Goal: Task Accomplishment & Management: Use online tool/utility

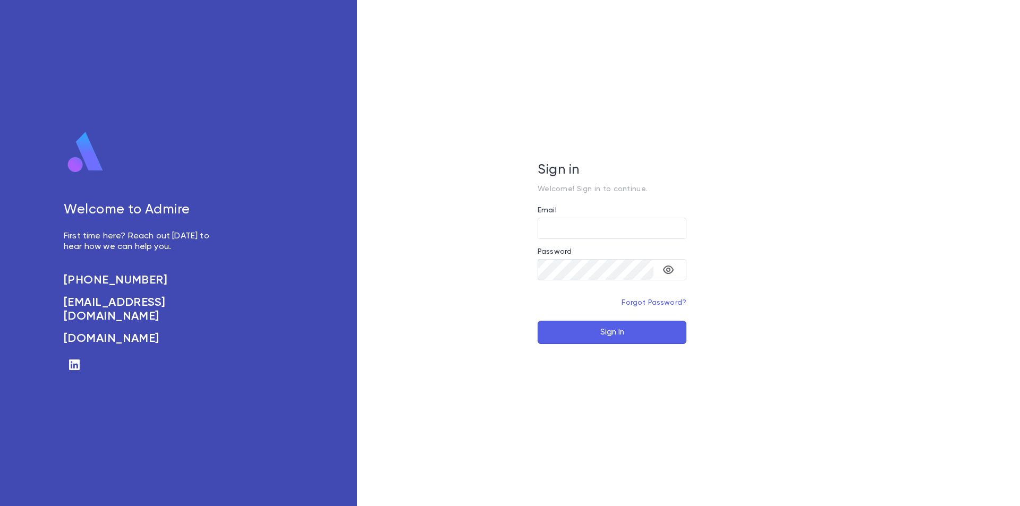
click at [334, 97] on div "Welcome to Admire First time here? Reach out today to hear how we can help you.…" at bounding box center [178, 253] width 357 height 506
type input "**********"
click at [633, 334] on button "Sign In" at bounding box center [612, 332] width 149 height 23
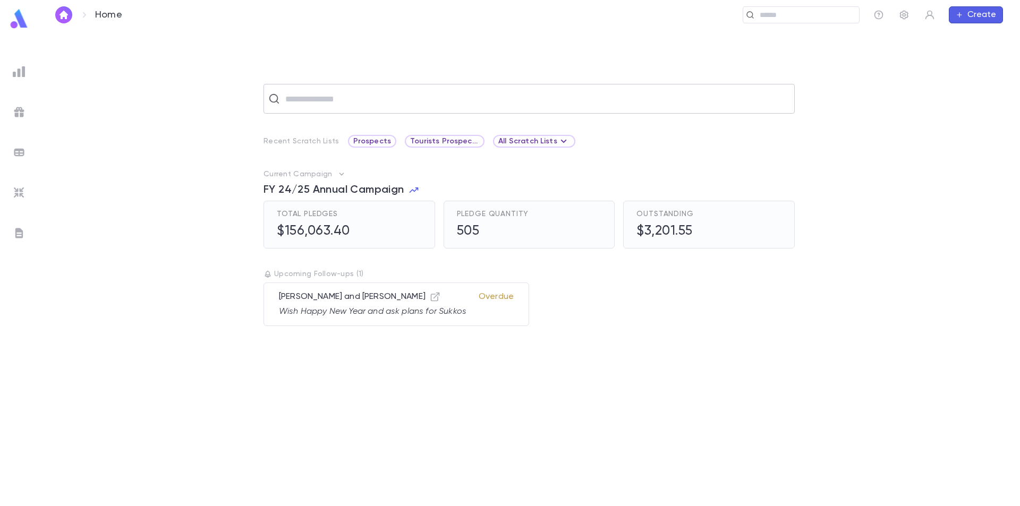
click at [365, 105] on input "text" at bounding box center [536, 99] width 508 height 20
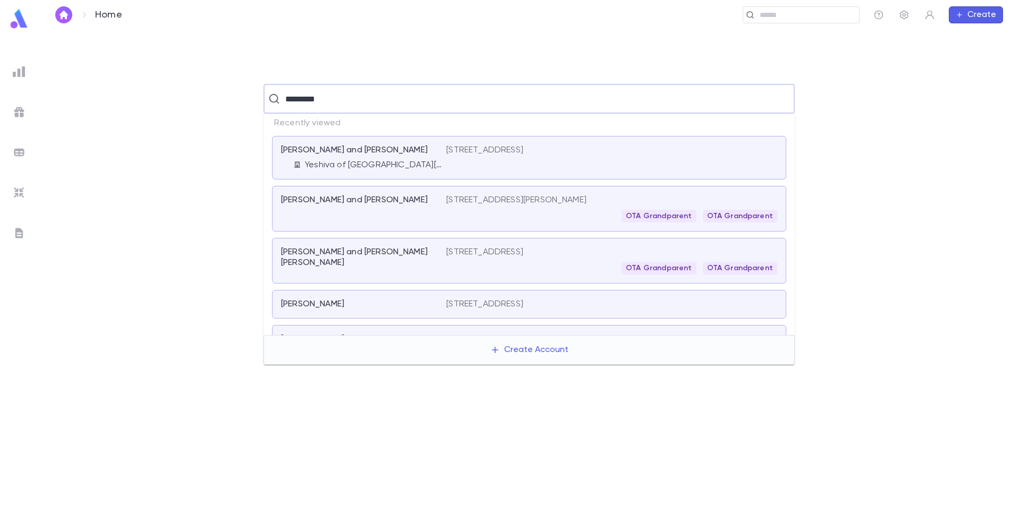
type input "**********"
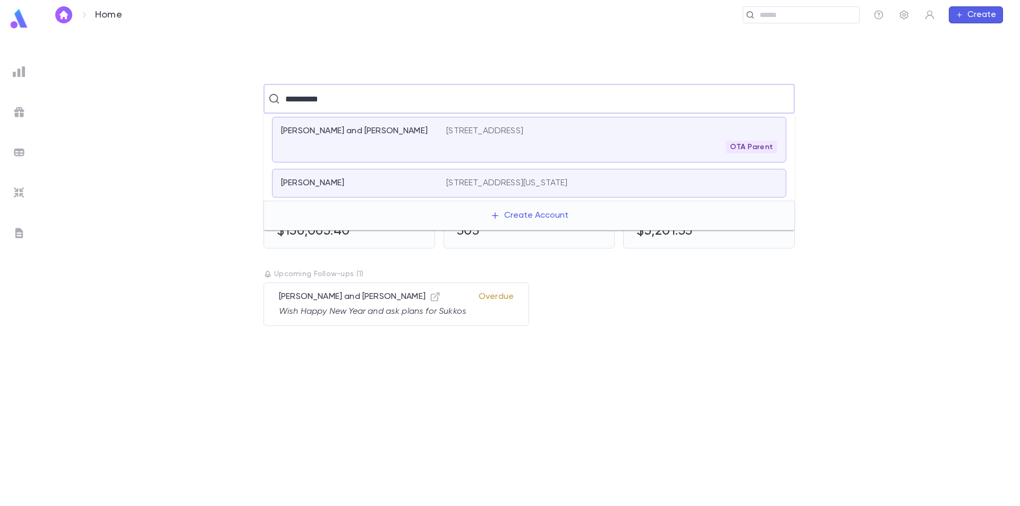
click at [382, 178] on div "[PERSON_NAME]" at bounding box center [357, 183] width 153 height 11
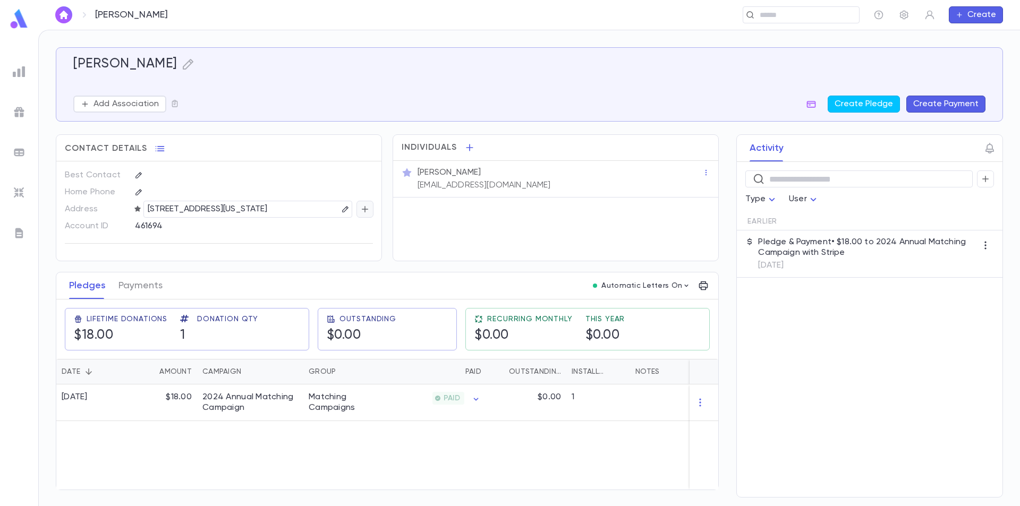
click at [362, 207] on icon "button" at bounding box center [365, 209] width 10 height 11
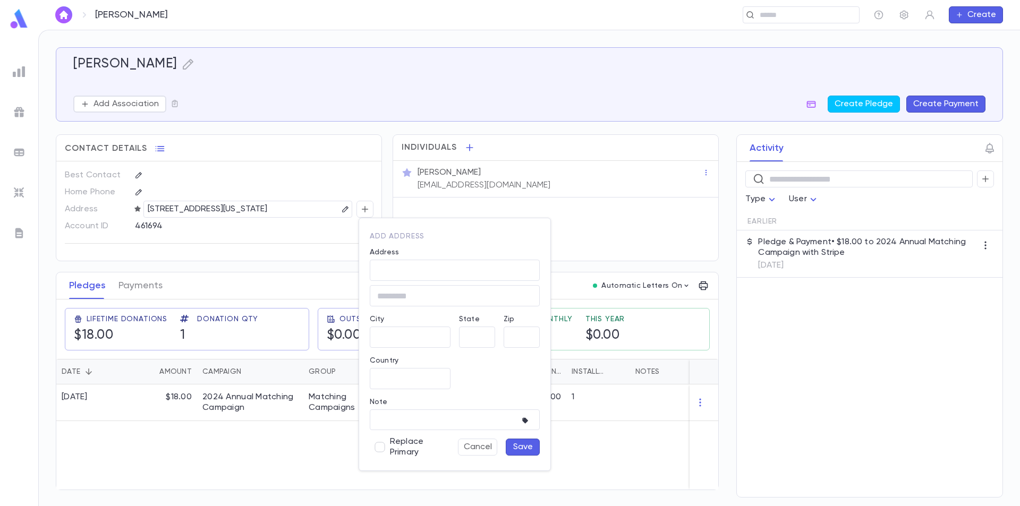
click at [373, 180] on div at bounding box center [510, 253] width 1020 height 506
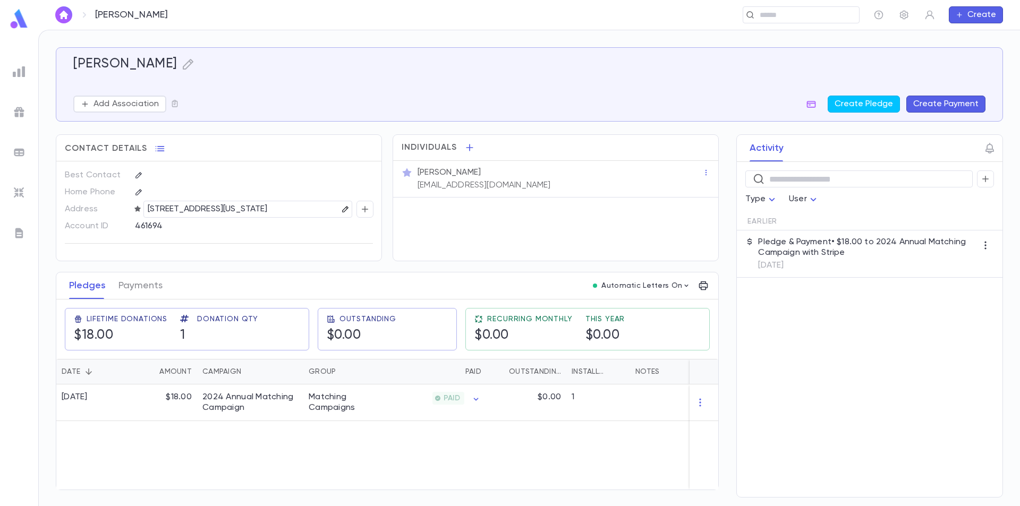
click at [348, 206] on icon "button" at bounding box center [345, 209] width 7 height 7
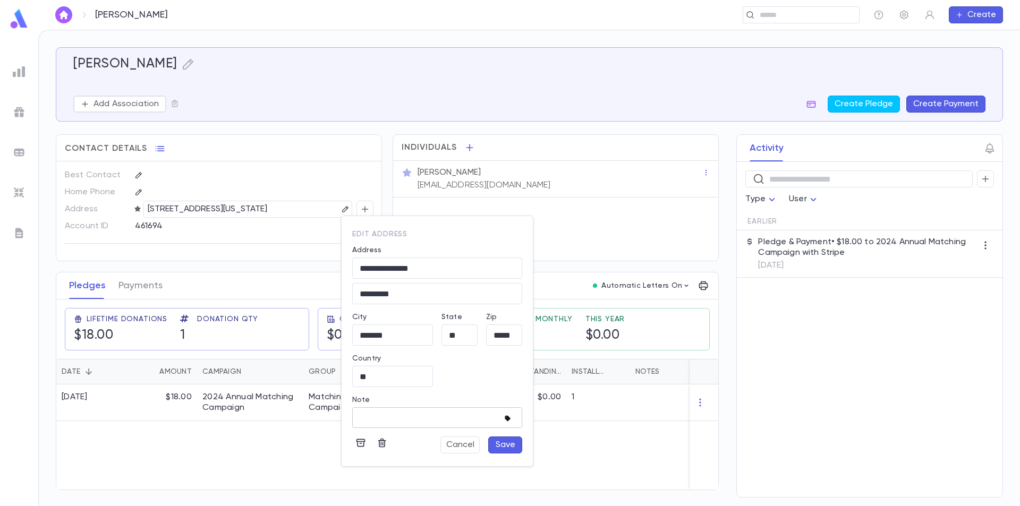
click at [509, 417] on icon "button" at bounding box center [508, 419] width 6 height 6
click at [430, 413] on div at bounding box center [510, 253] width 1020 height 506
click at [362, 440] on icon "button" at bounding box center [361, 444] width 9 height 8
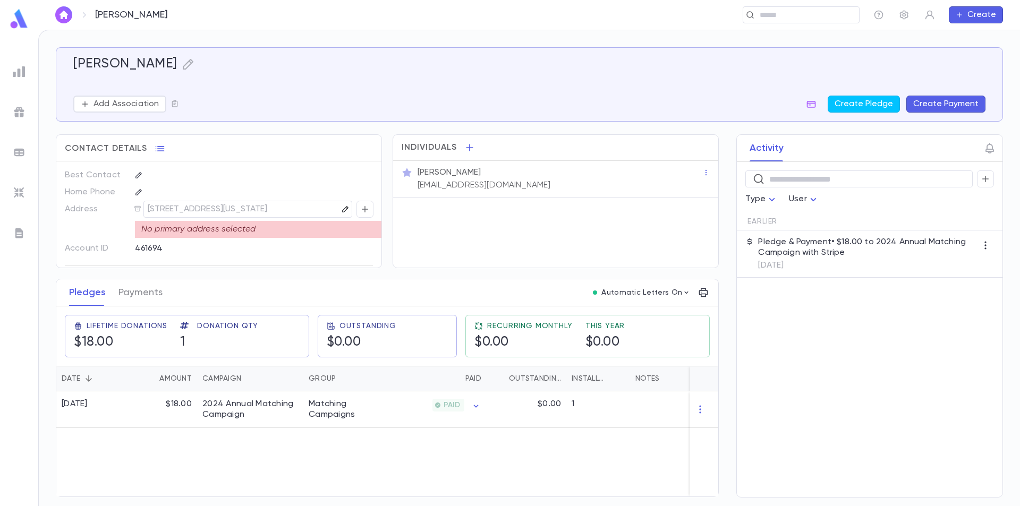
click at [342, 209] on icon "button" at bounding box center [345, 209] width 7 height 7
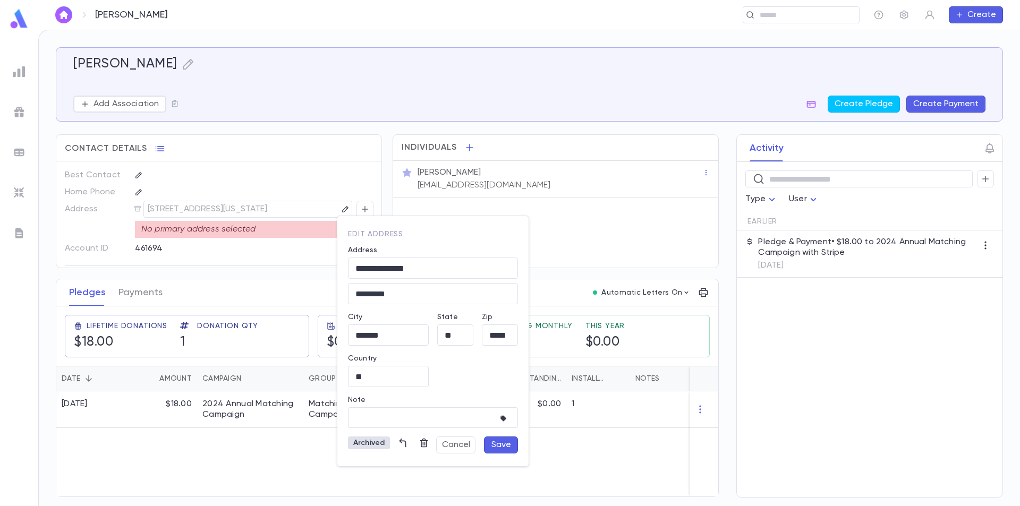
click at [344, 172] on div at bounding box center [510, 253] width 1020 height 506
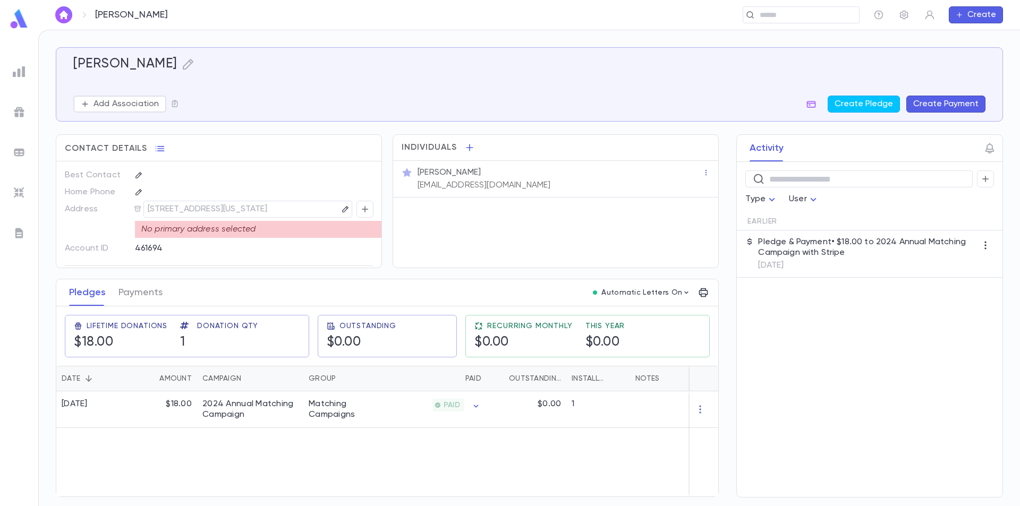
click at [15, 20] on img at bounding box center [19, 19] width 21 height 21
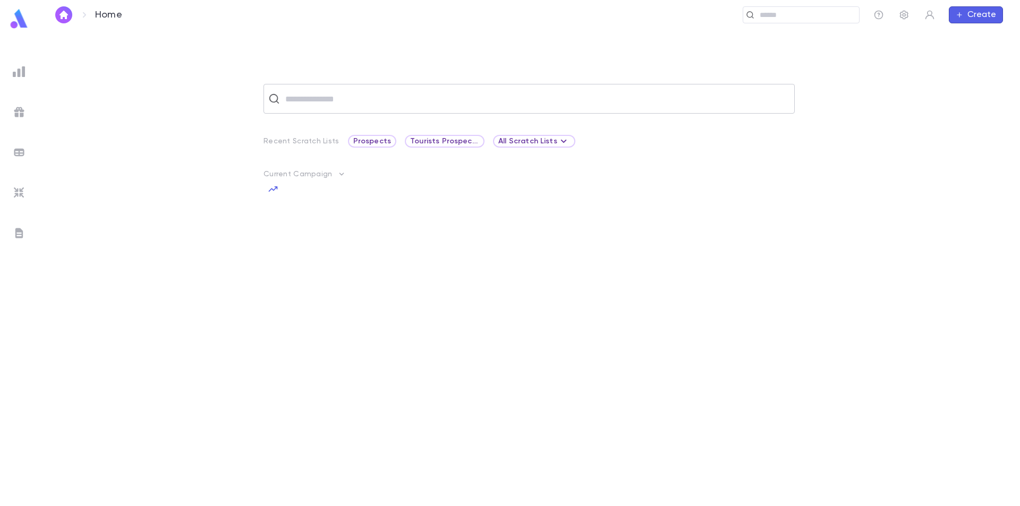
click at [326, 113] on div "​" at bounding box center [529, 99] width 531 height 30
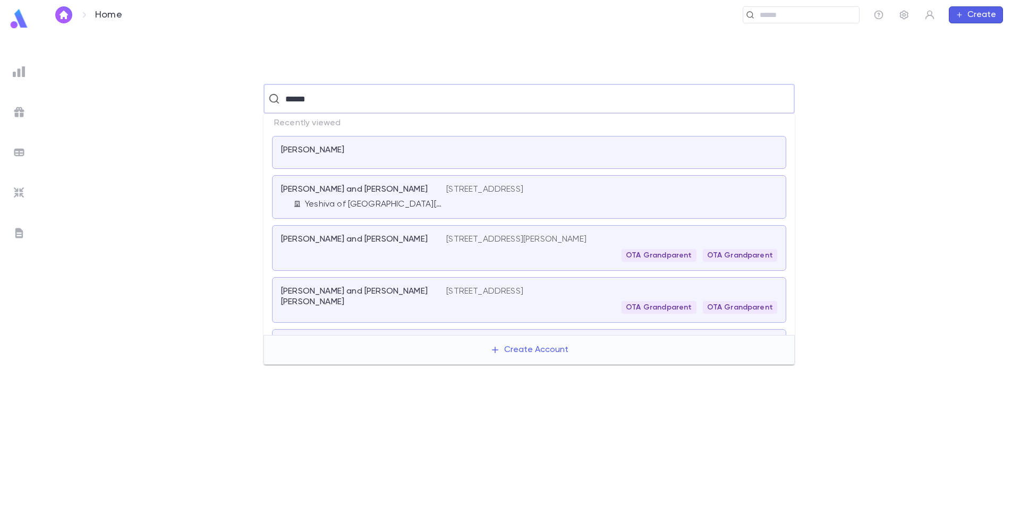
type input "*******"
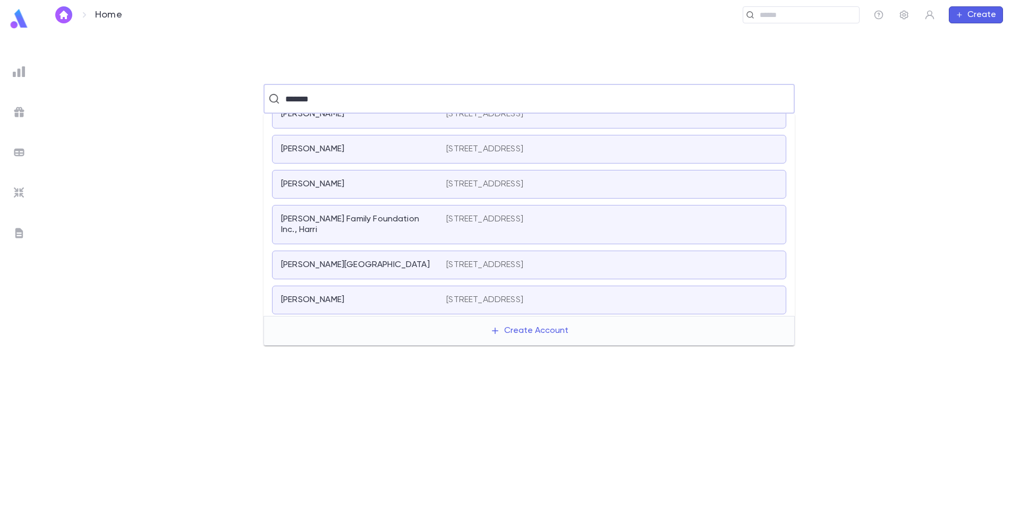
scroll to position [319, 0]
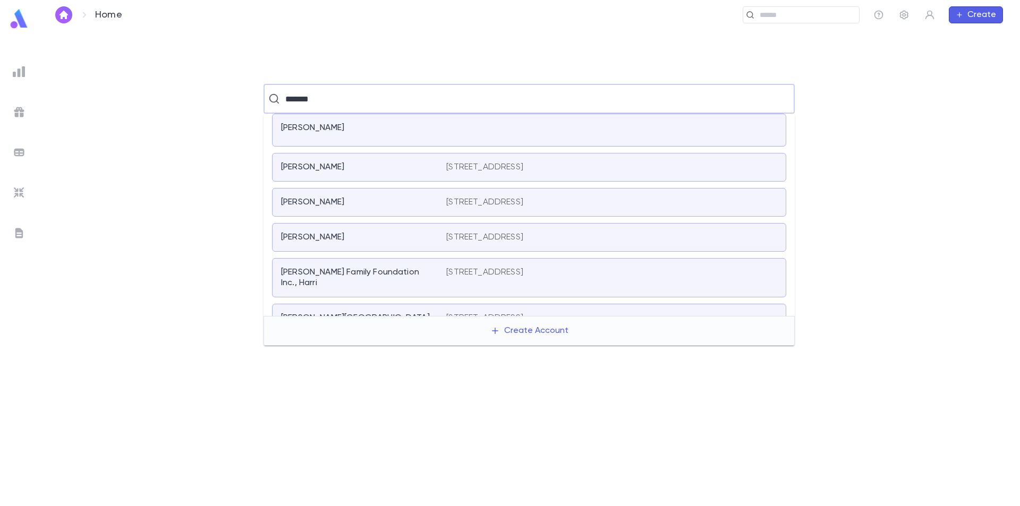
click at [387, 275] on p "Hoffmann Family Foundation Inc., Harri" at bounding box center [357, 277] width 153 height 21
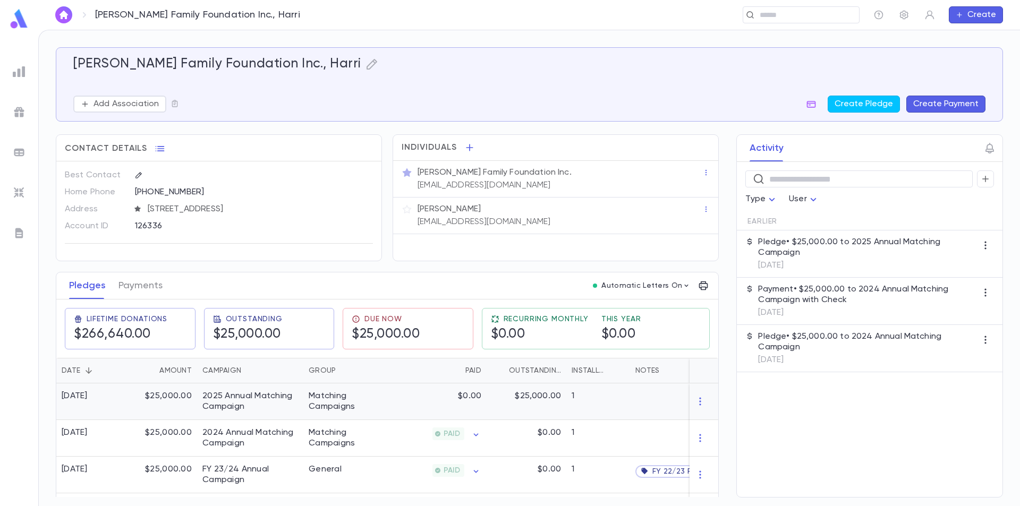
click at [140, 406] on div "$25,000.00" at bounding box center [162, 402] width 69 height 37
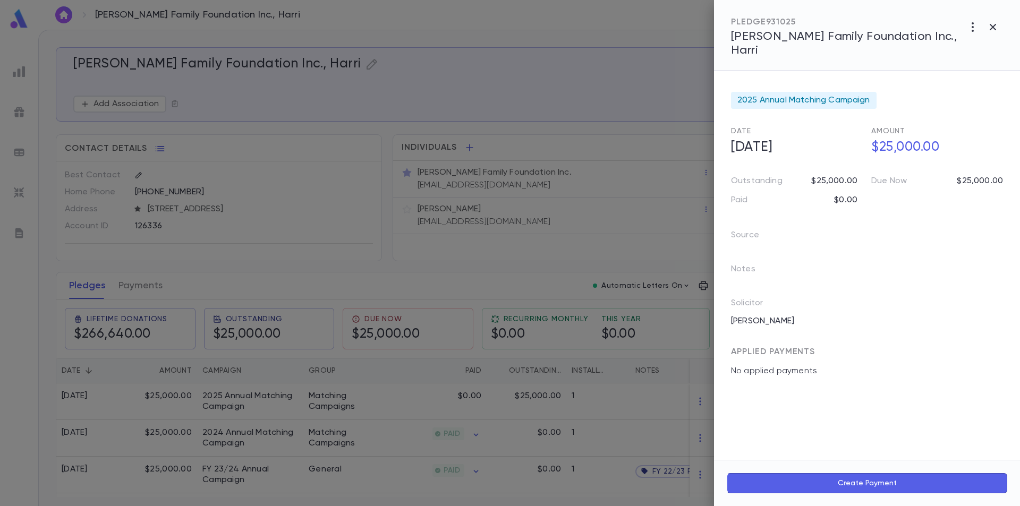
click at [876, 481] on button "Create Payment" at bounding box center [867, 484] width 281 height 20
type input "**********"
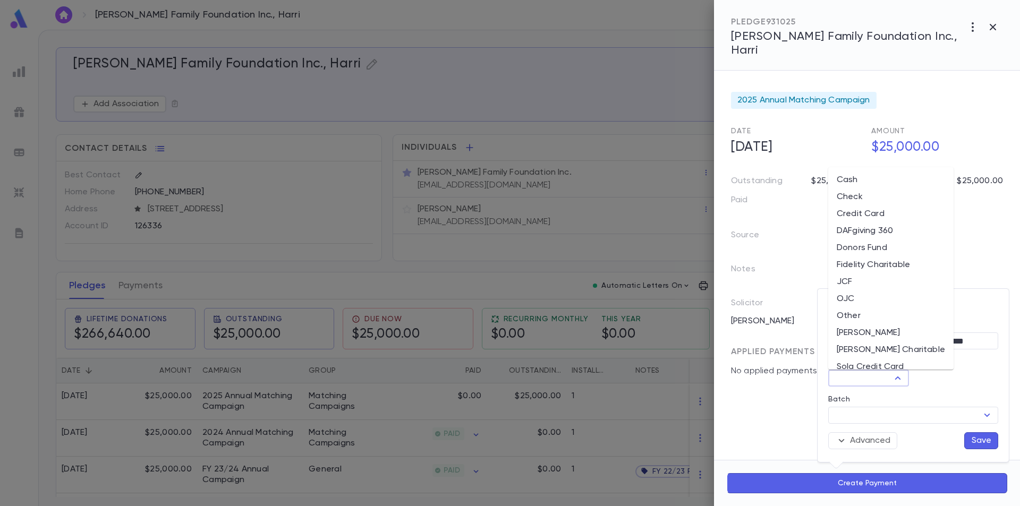
click at [882, 382] on input "Method" at bounding box center [860, 378] width 57 height 15
click at [889, 210] on li "Credit Card" at bounding box center [891, 214] width 125 height 17
type input "**********"
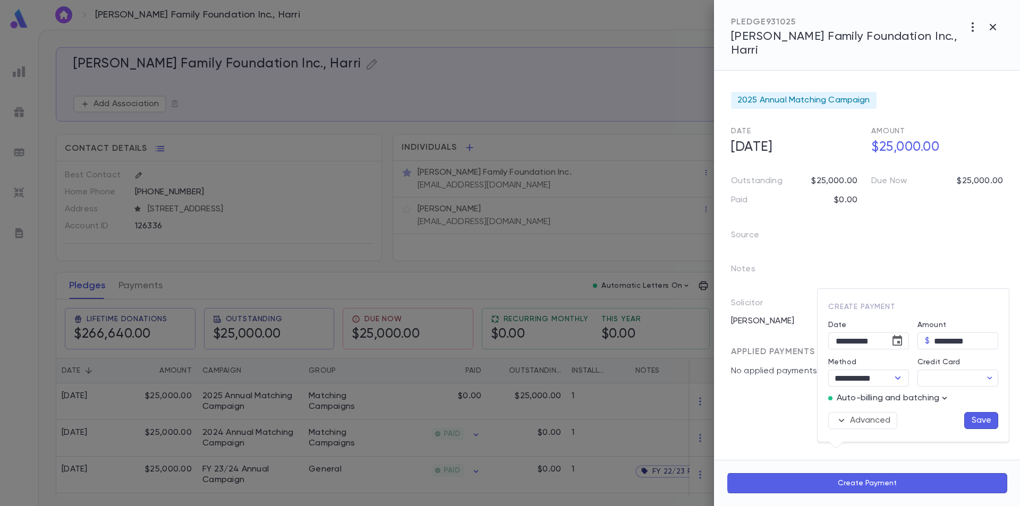
click at [889, 210] on div at bounding box center [510, 253] width 1020 height 506
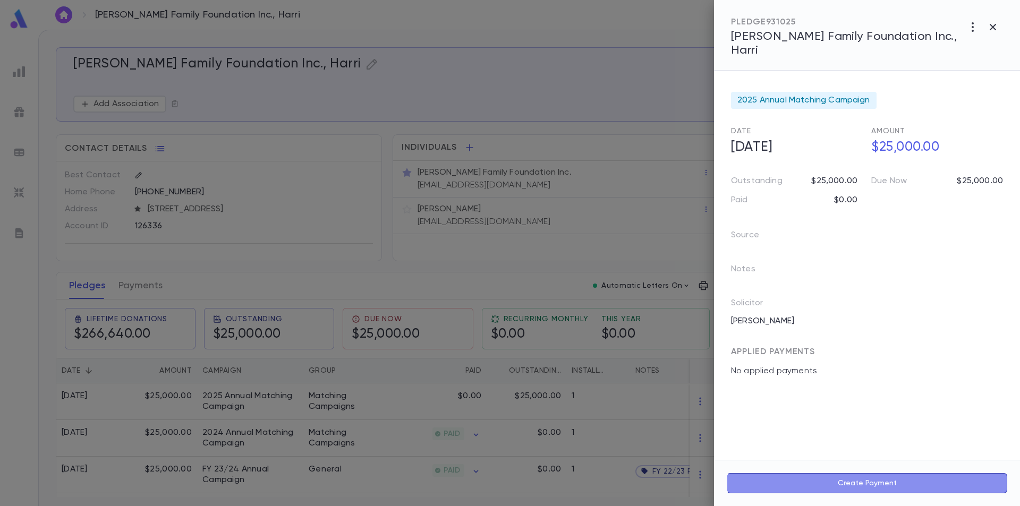
click at [876, 481] on button "Create Payment" at bounding box center [867, 484] width 281 height 20
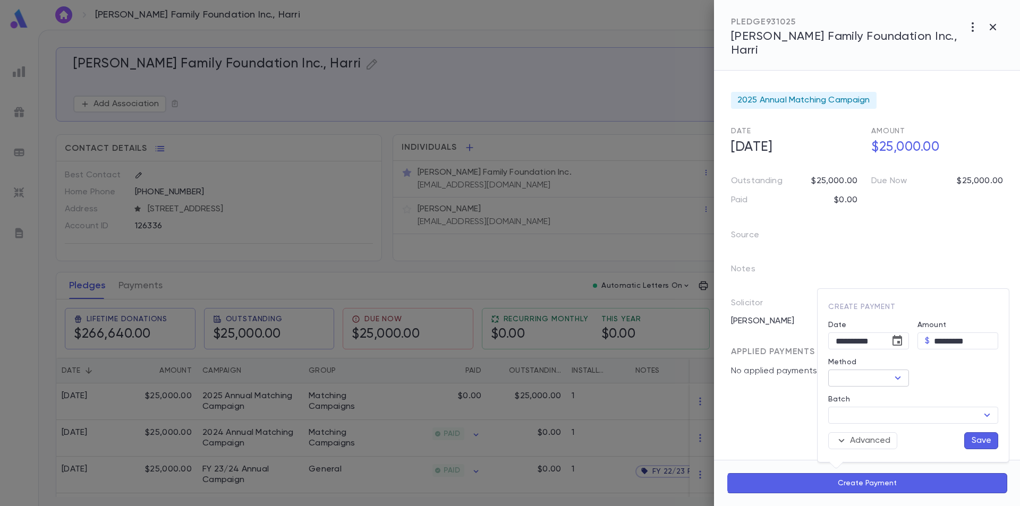
click at [895, 382] on icon "Open" at bounding box center [898, 378] width 13 height 13
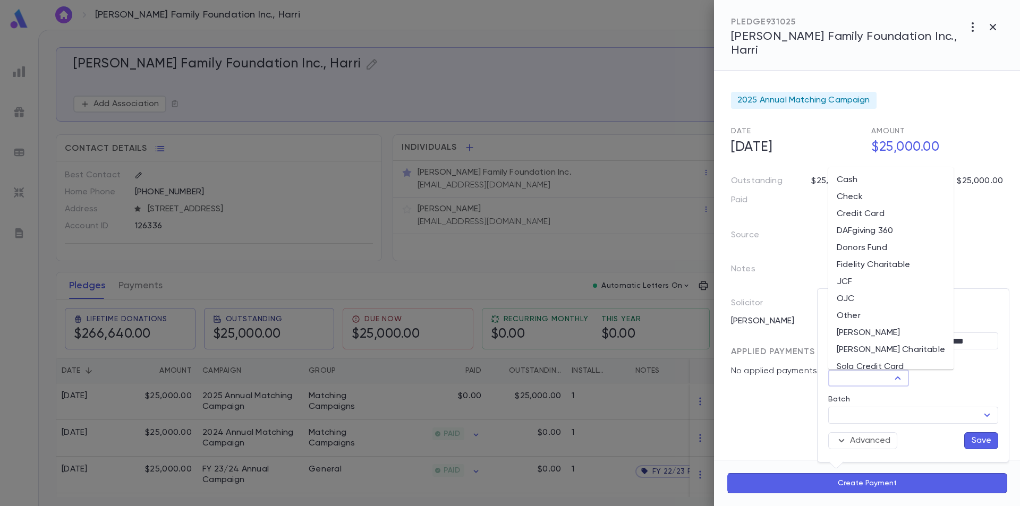
click at [882, 191] on li "Check" at bounding box center [891, 197] width 125 height 17
type input "*****"
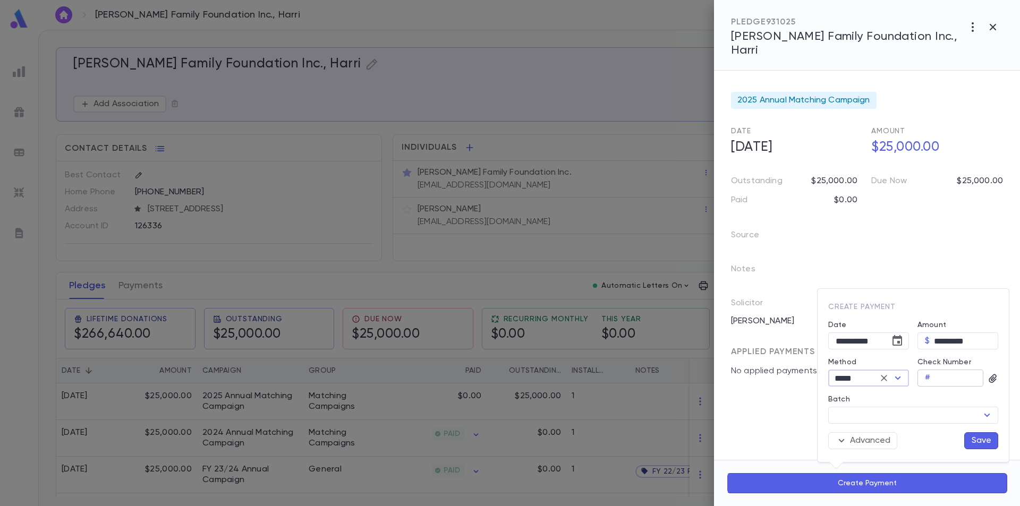
click at [954, 371] on input "Check Number" at bounding box center [959, 378] width 49 height 16
type input "****"
click at [902, 344] on icon "Choose date, selected date is Sep 25, 2025" at bounding box center [898, 340] width 10 height 11
click at [874, 258] on button "18" at bounding box center [876, 256] width 19 height 19
type input "**********"
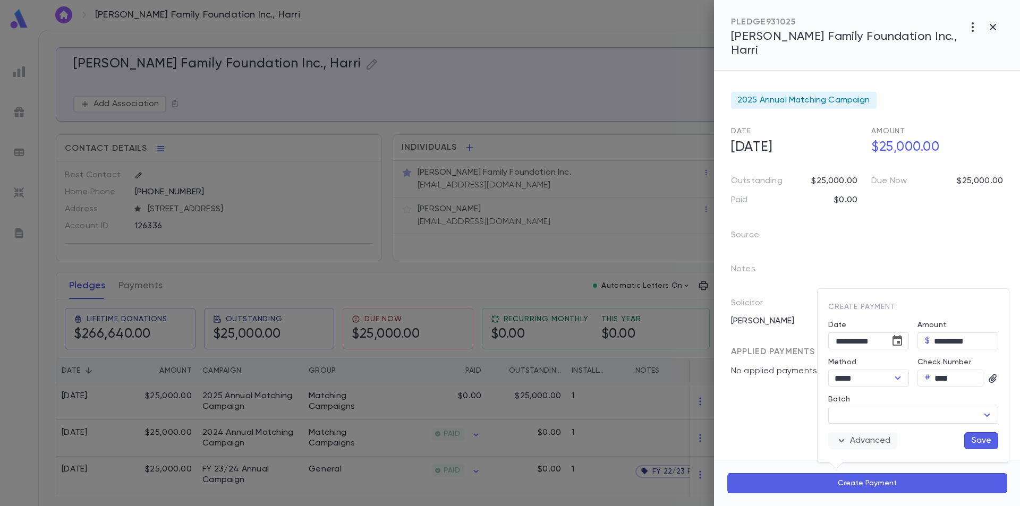
click at [893, 440] on button "Advanced" at bounding box center [863, 441] width 69 height 17
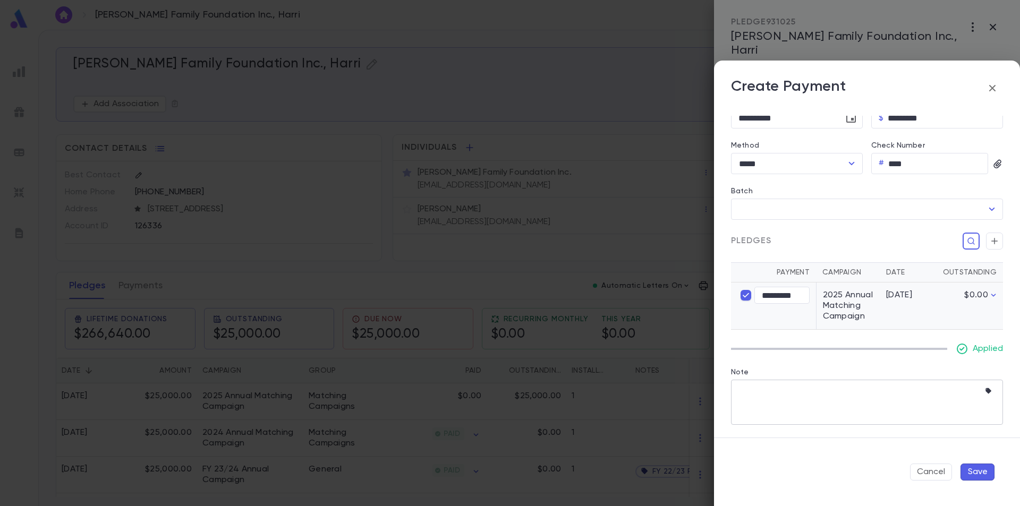
scroll to position [124, 0]
click at [825, 400] on textarea "Note" at bounding box center [859, 402] width 241 height 45
click at [849, 124] on icon "Choose date, selected date is Sep 18, 2025" at bounding box center [851, 118] width 13 height 13
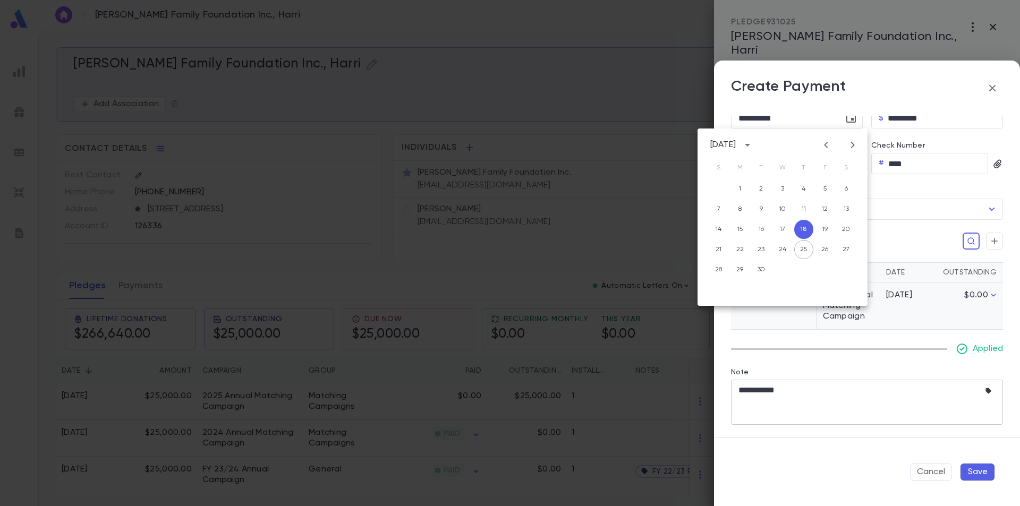
click at [818, 391] on textarea "**********" at bounding box center [857, 402] width 237 height 45
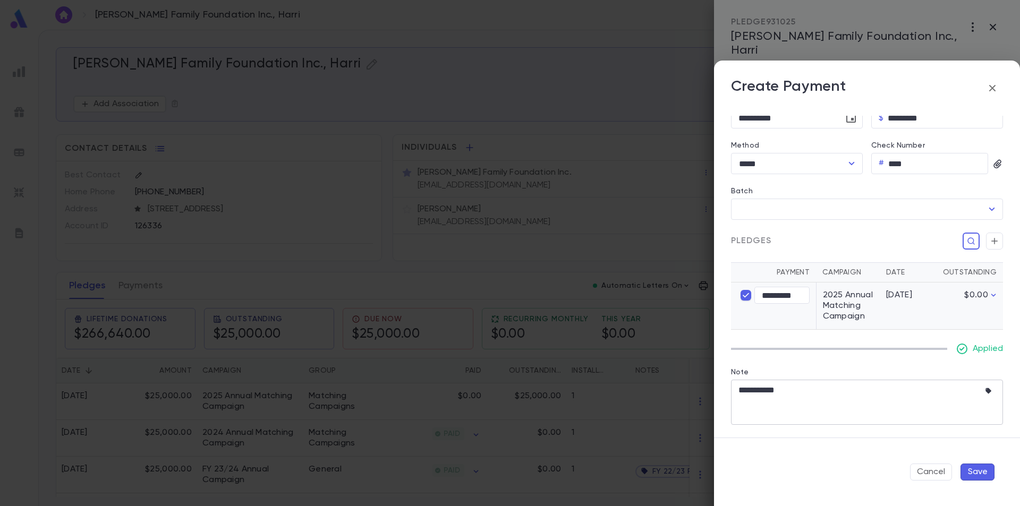
scroll to position [116, 0]
click at [816, 400] on textarea "**********" at bounding box center [857, 402] width 237 height 45
type textarea "**********"
click at [975, 475] on button "Save" at bounding box center [978, 472] width 34 height 17
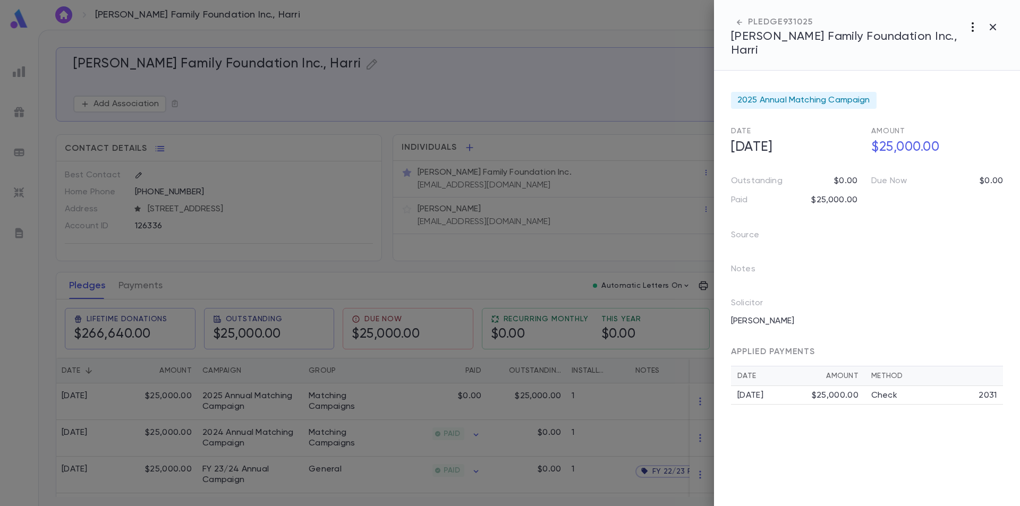
click at [977, 23] on icon "button" at bounding box center [973, 27] width 13 height 13
click at [992, 29] on div at bounding box center [510, 253] width 1020 height 506
click at [991, 23] on icon "button" at bounding box center [993, 27] width 13 height 13
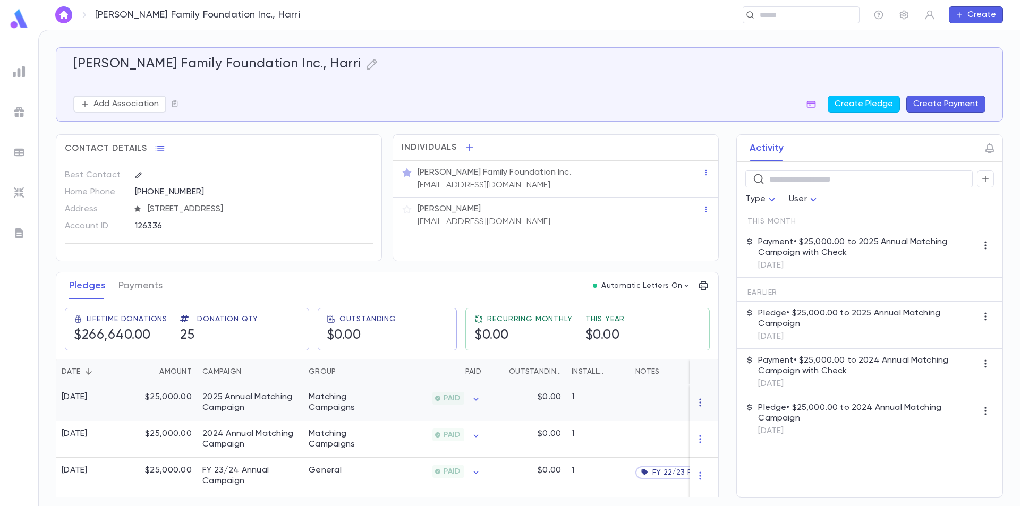
click at [695, 408] on icon "button" at bounding box center [700, 403] width 11 height 11
click at [633, 421] on div at bounding box center [510, 253] width 1020 height 506
click at [545, 411] on div "$0.00" at bounding box center [527, 403] width 80 height 37
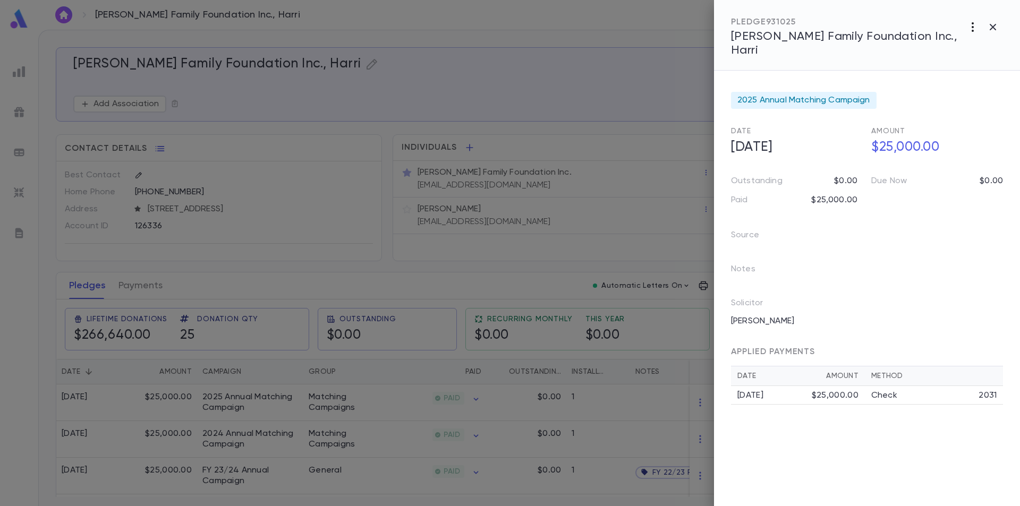
click at [969, 25] on icon "button" at bounding box center [973, 27] width 13 height 13
click at [994, 24] on div at bounding box center [510, 253] width 1020 height 506
click at [644, 184] on div at bounding box center [510, 253] width 1020 height 506
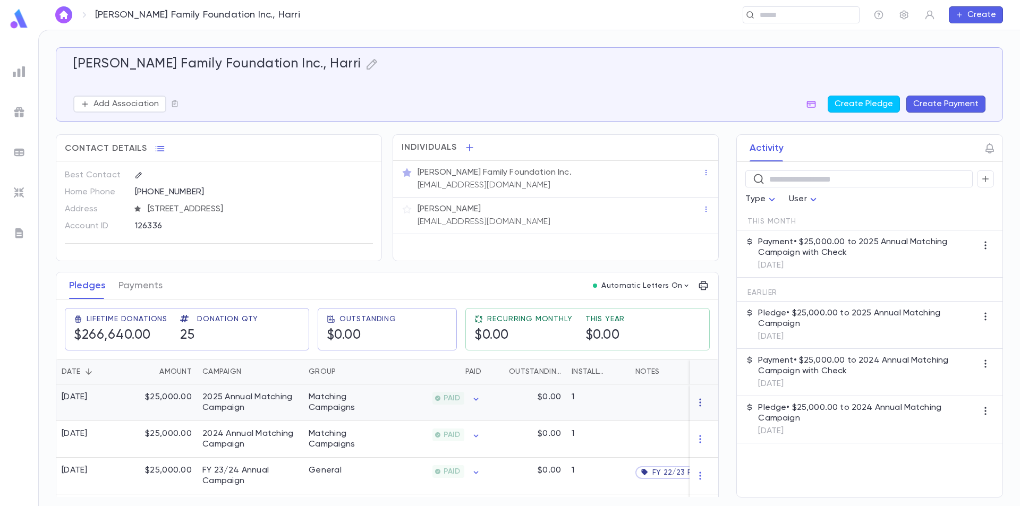
click at [695, 408] on icon "button" at bounding box center [700, 403] width 11 height 11
click at [638, 410] on div at bounding box center [510, 253] width 1020 height 506
click at [247, 413] on div "2025 Annual Matching Campaign" at bounding box center [250, 402] width 96 height 21
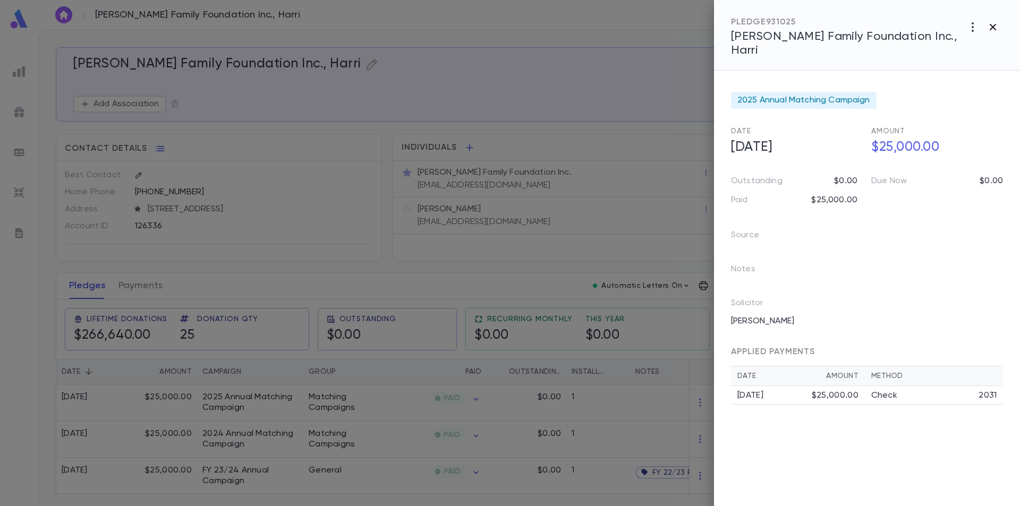
click at [993, 24] on icon "button" at bounding box center [993, 27] width 13 height 13
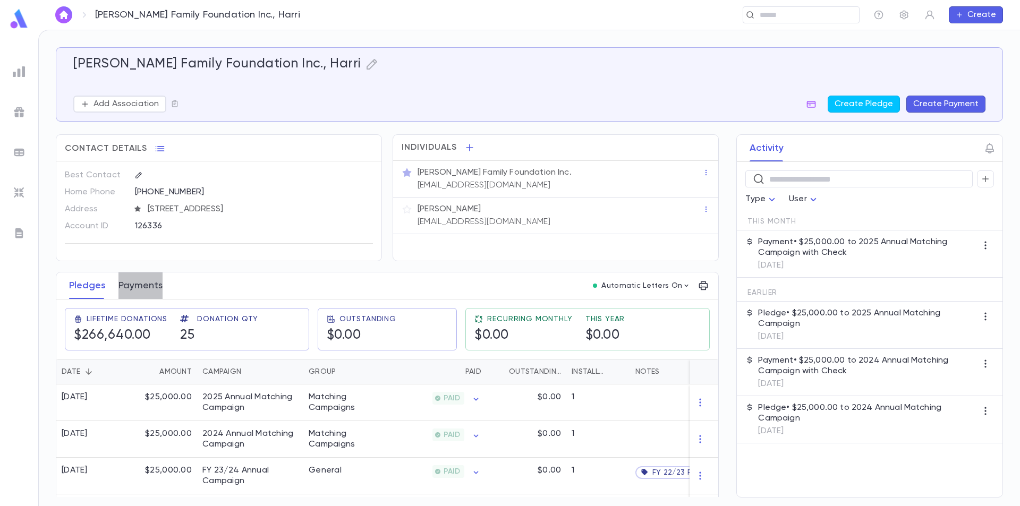
click at [148, 291] on button "Payments" at bounding box center [141, 286] width 44 height 27
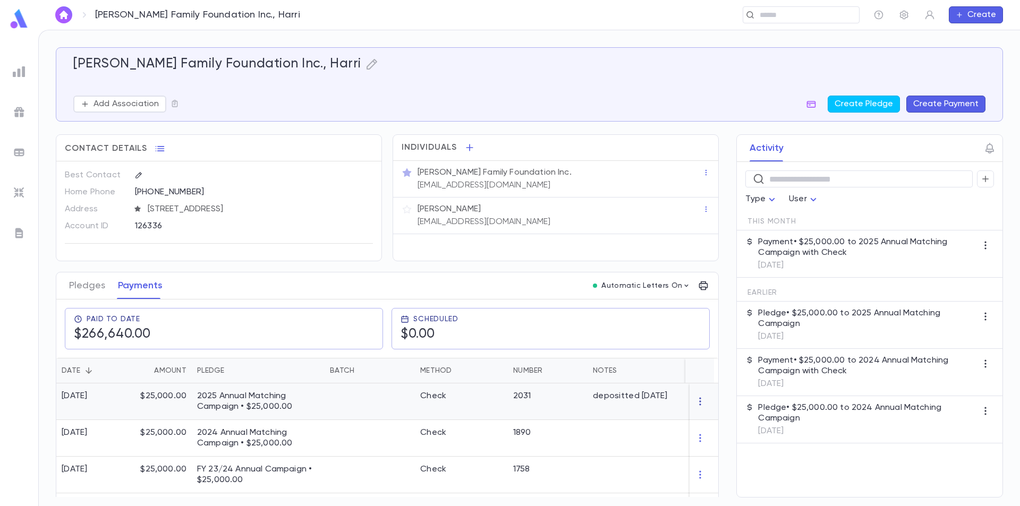
click at [697, 407] on icon "button" at bounding box center [700, 401] width 11 height 11
click at [569, 412] on div at bounding box center [510, 253] width 1020 height 506
click at [476, 410] on div "Check" at bounding box center [461, 402] width 93 height 37
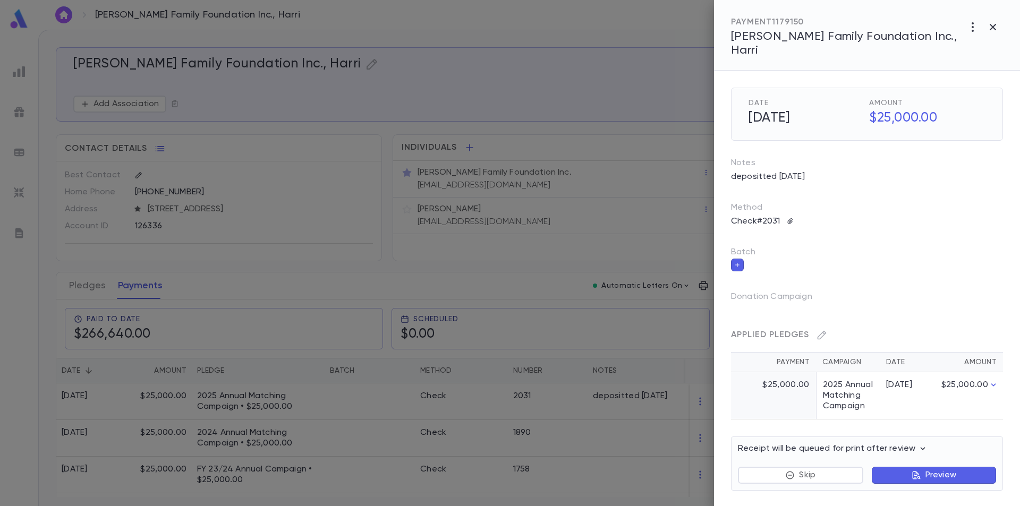
click at [908, 467] on button "Preview" at bounding box center [934, 475] width 124 height 17
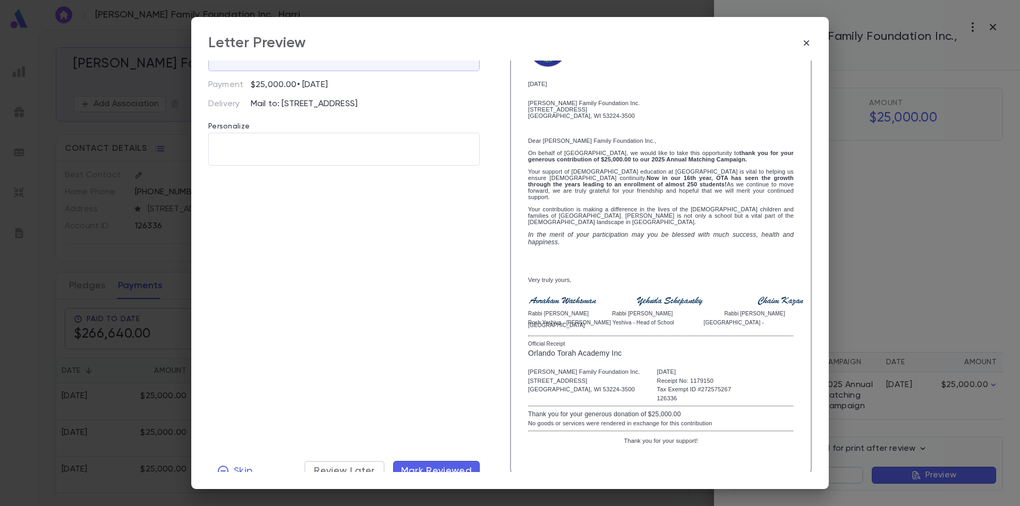
scroll to position [63, 0]
click at [448, 465] on span "Mark Reviewed" at bounding box center [436, 471] width 71 height 12
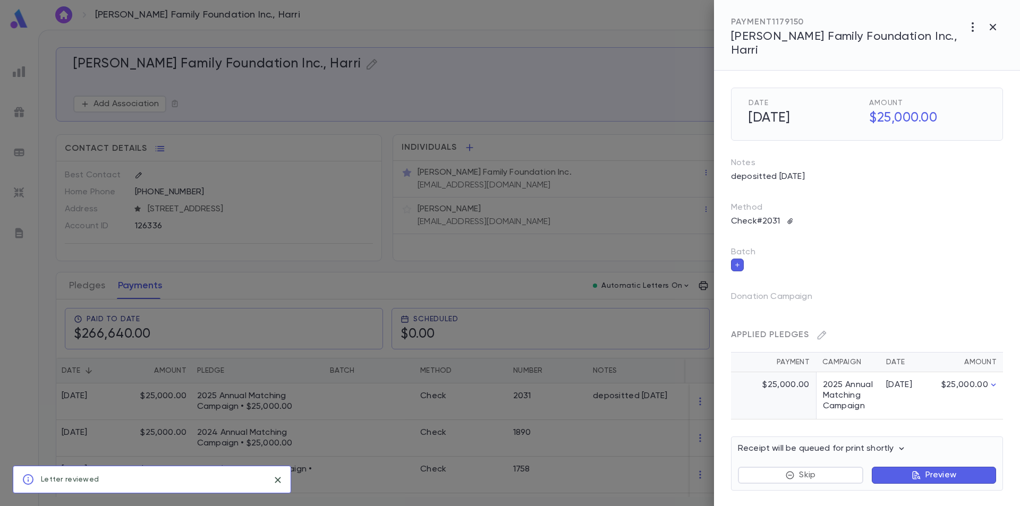
click at [77, 483] on div "Letter reviewed" at bounding box center [70, 480] width 58 height 20
click at [25, 17] on div at bounding box center [510, 253] width 1020 height 506
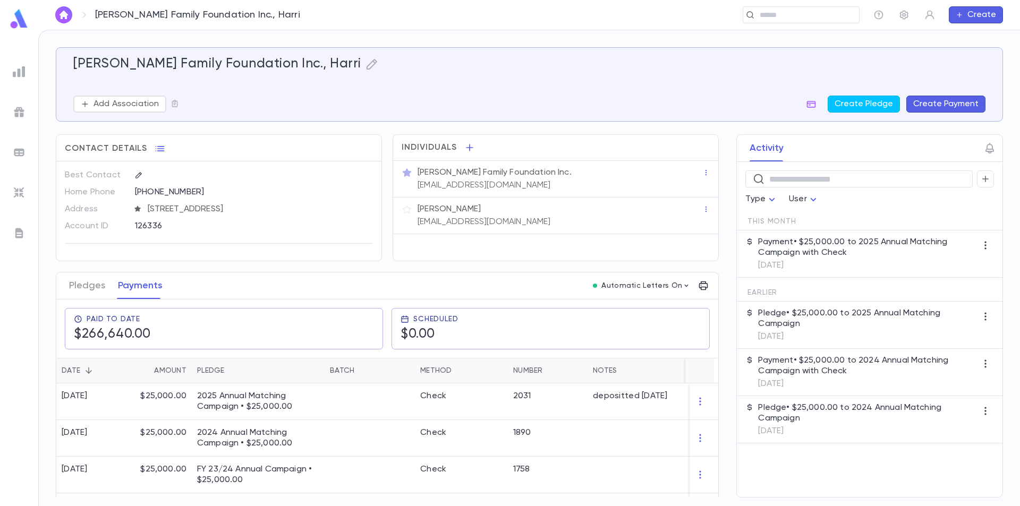
click at [22, 20] on img at bounding box center [19, 19] width 21 height 21
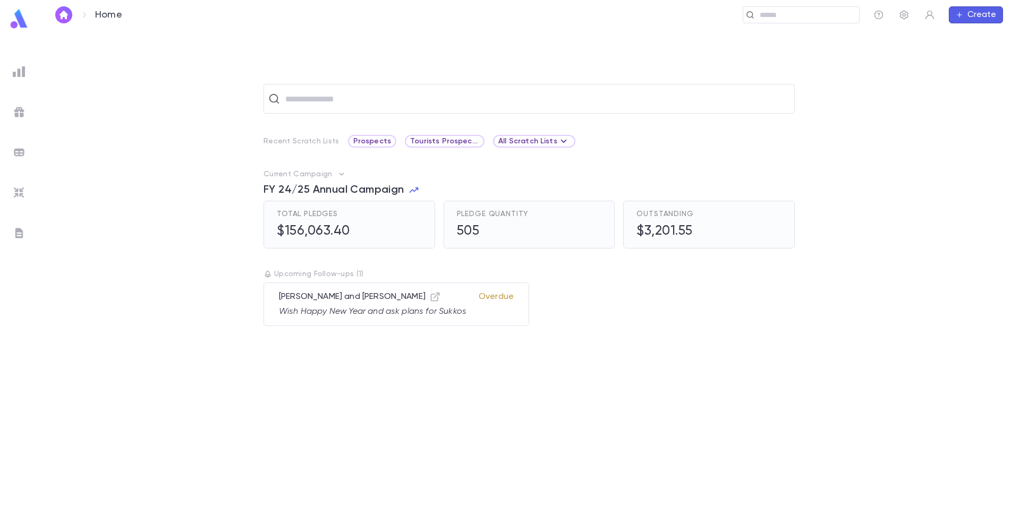
click at [20, 231] on img at bounding box center [19, 233] width 13 height 13
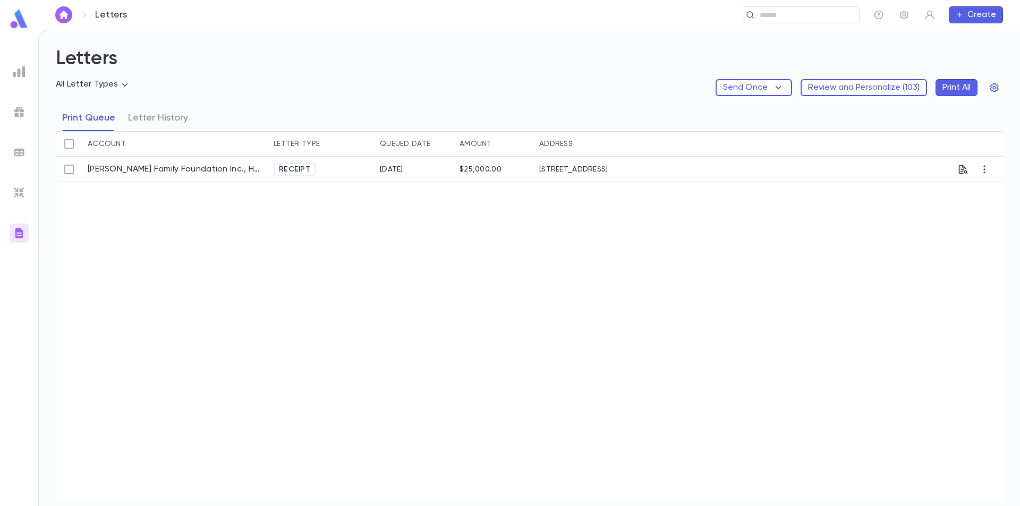
click at [982, 170] on icon "button" at bounding box center [984, 169] width 11 height 11
click at [973, 189] on li "Print" at bounding box center [984, 190] width 61 height 17
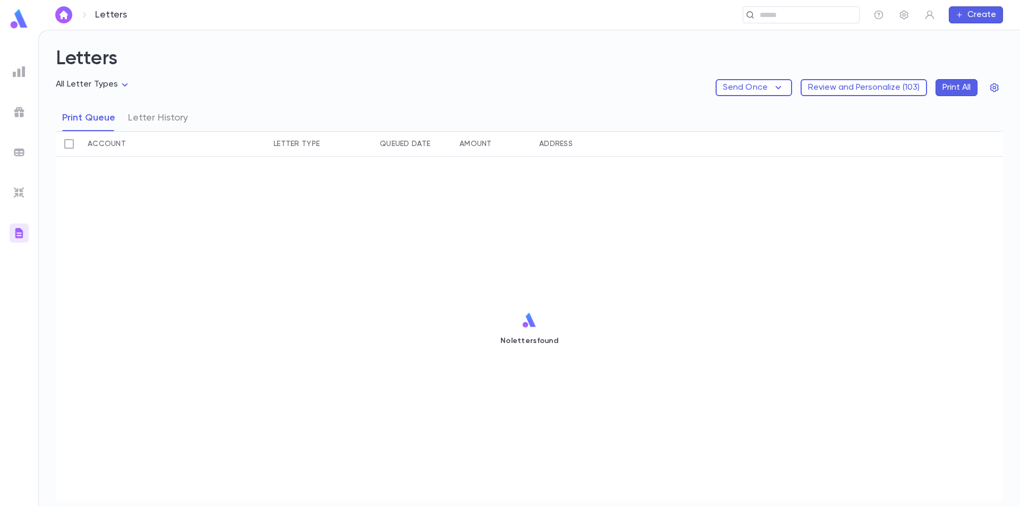
click at [20, 70] on img at bounding box center [19, 71] width 13 height 13
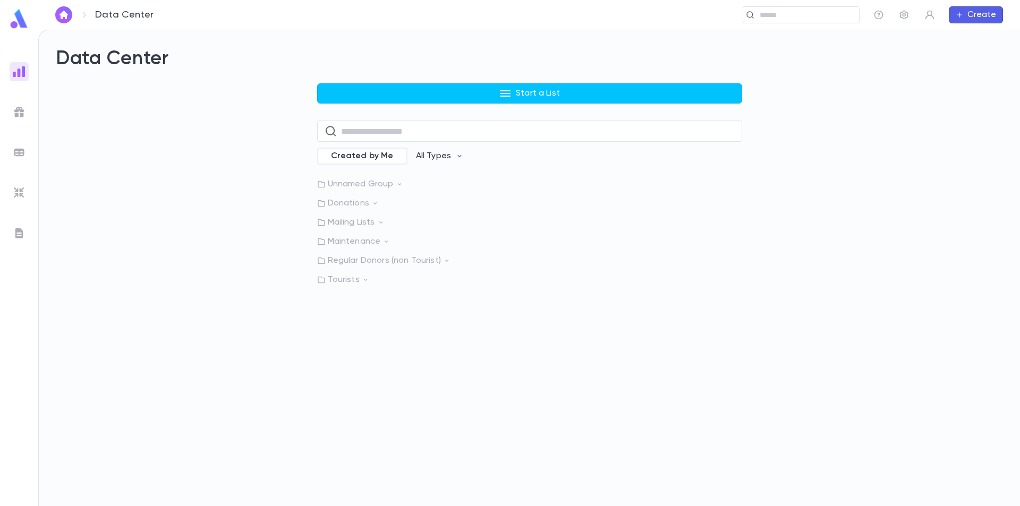
click at [19, 152] on img at bounding box center [19, 152] width 13 height 13
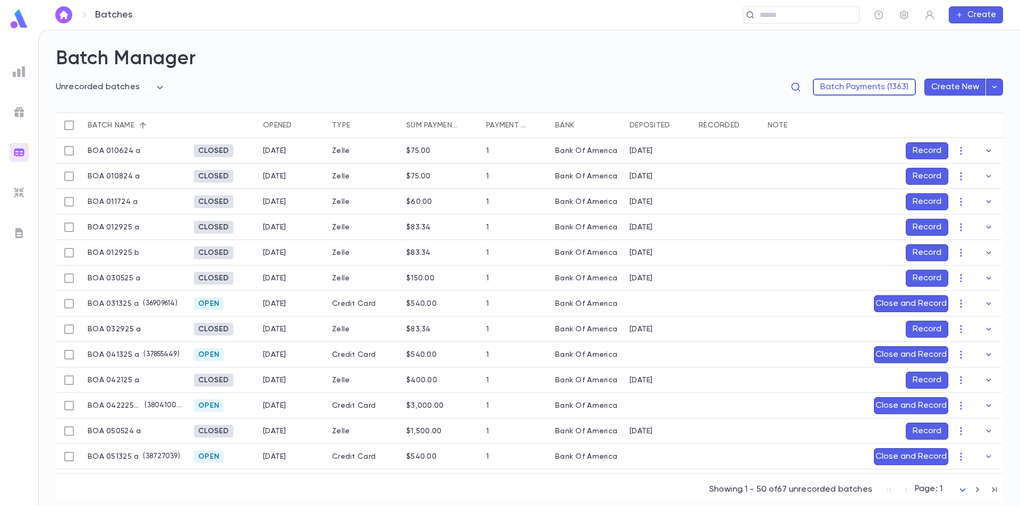
click at [30, 189] on ul at bounding box center [19, 282] width 38 height 449
click at [20, 235] on img at bounding box center [19, 233] width 13 height 13
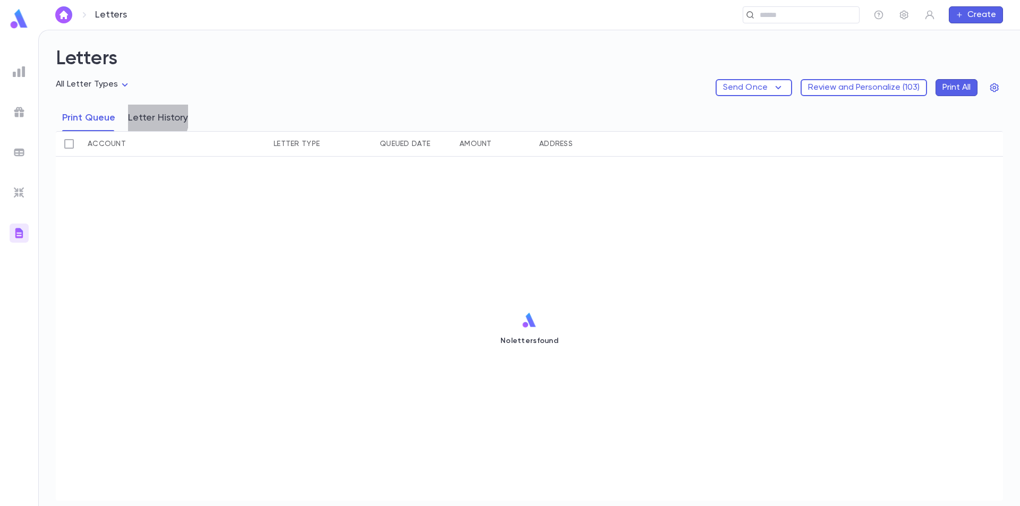
click at [149, 117] on button "Letter History" at bounding box center [158, 118] width 60 height 27
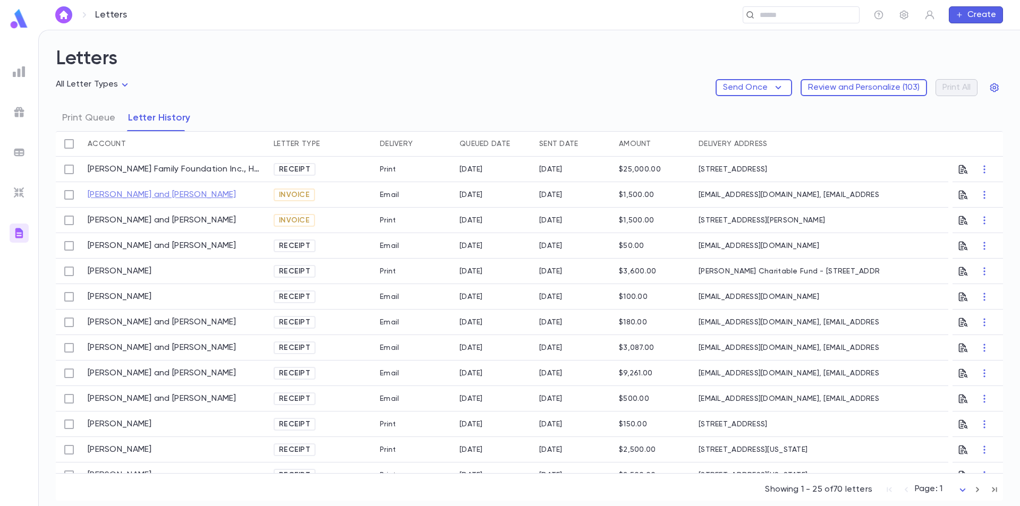
click at [149, 197] on link "Gonzalez, Ashly and Hong, Rachel" at bounding box center [162, 195] width 149 height 11
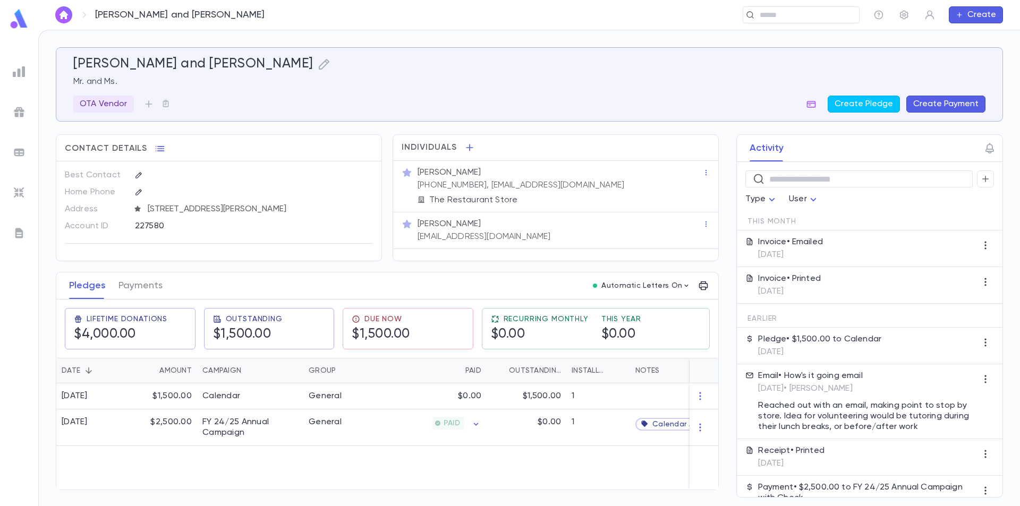
click at [15, 20] on img at bounding box center [19, 19] width 21 height 21
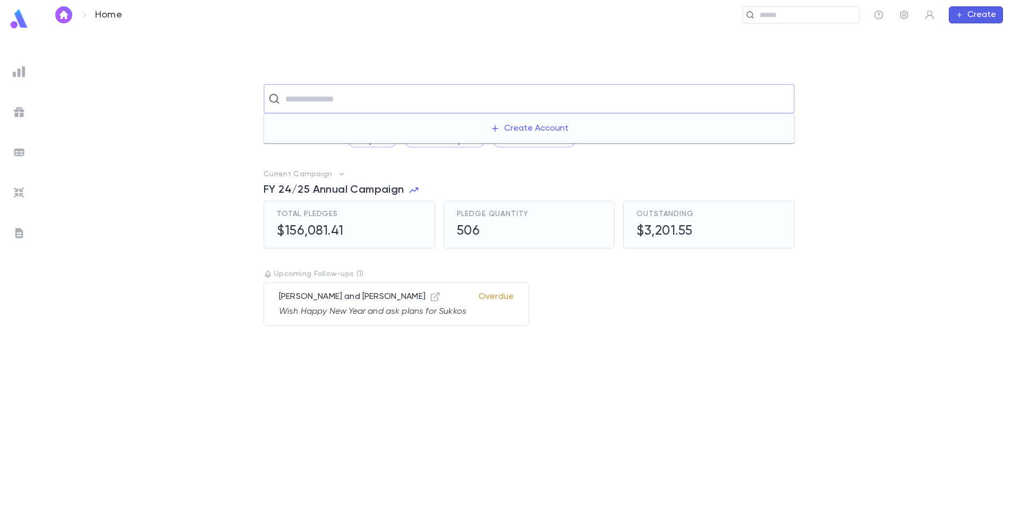
click at [315, 99] on input "text" at bounding box center [536, 99] width 508 height 20
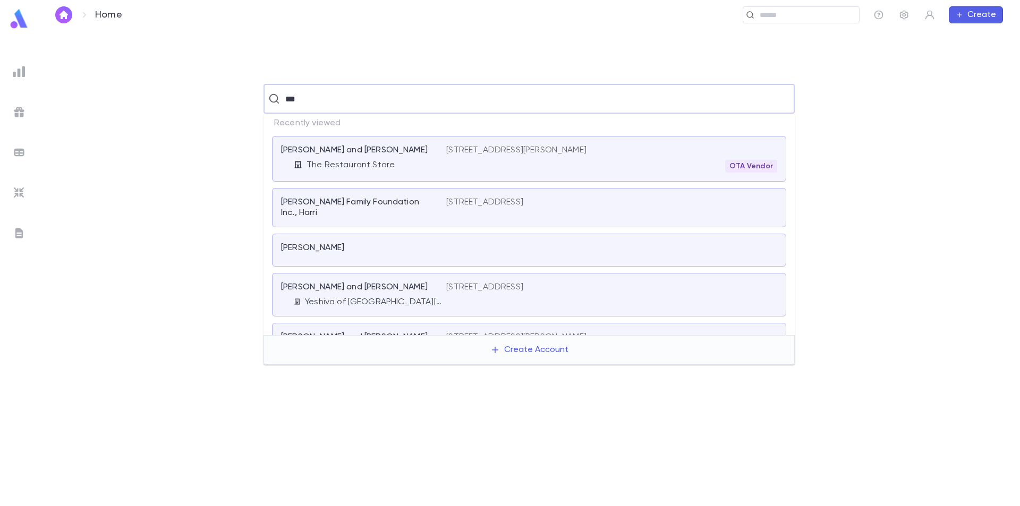
type input "****"
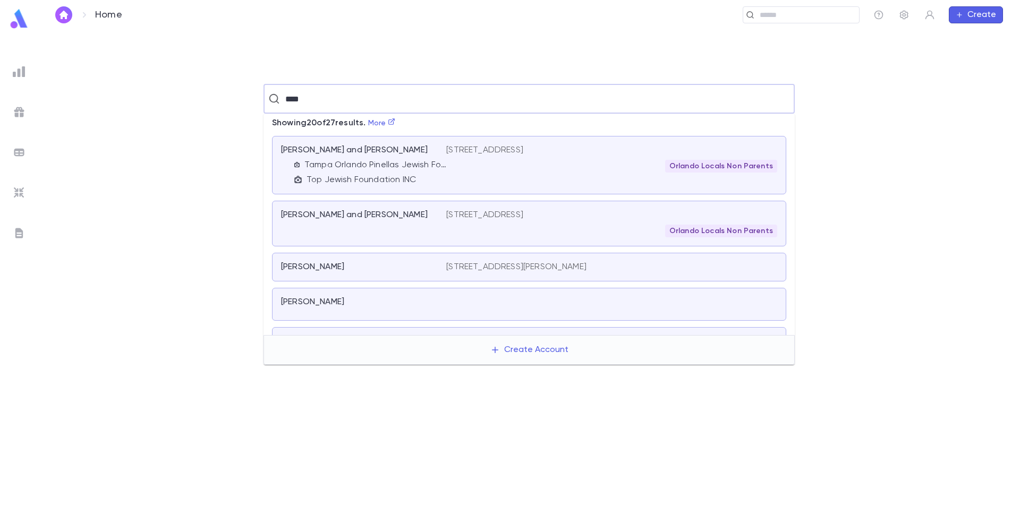
click at [430, 170] on p "Tampa Orlando Pinellas Jewish Foundation, Inc." at bounding box center [376, 165] width 142 height 11
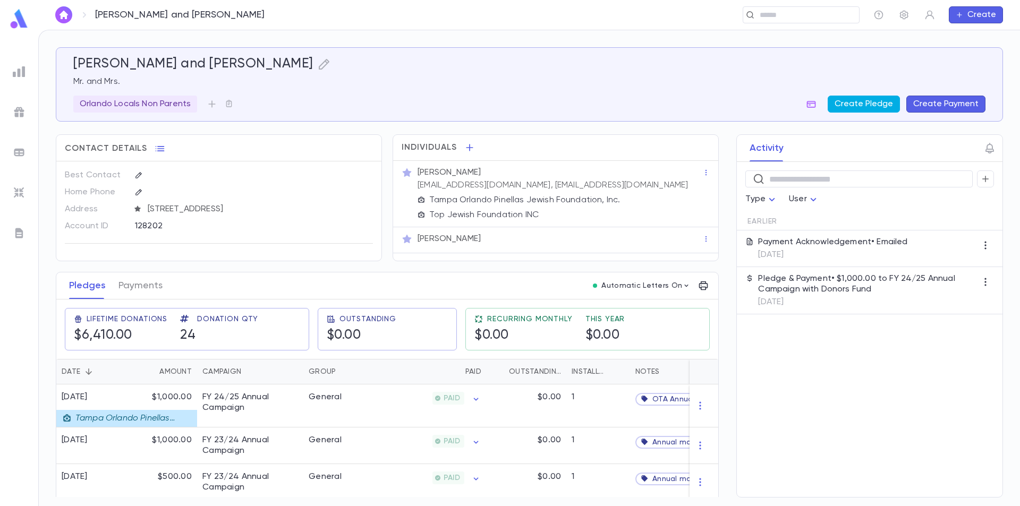
click at [878, 102] on button "Create Pledge" at bounding box center [864, 104] width 72 height 17
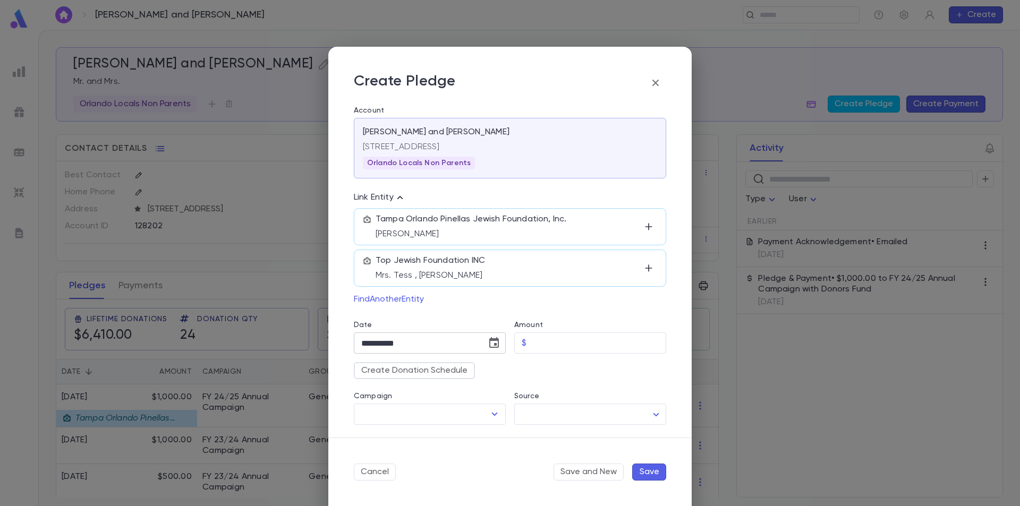
click at [493, 345] on icon "Choose date, selected date is Sep 25, 2025" at bounding box center [494, 342] width 10 height 11
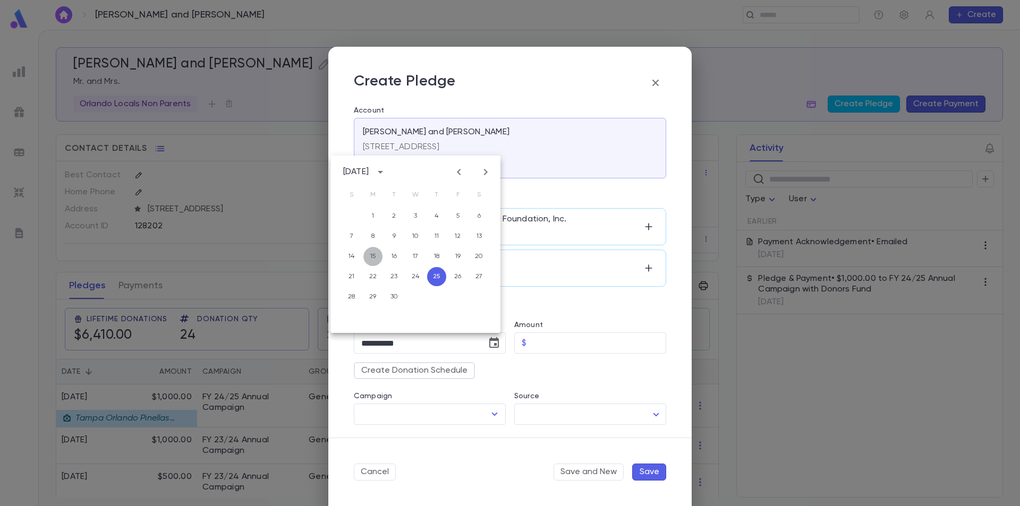
click at [372, 256] on button "15" at bounding box center [373, 256] width 19 height 19
type input "**********"
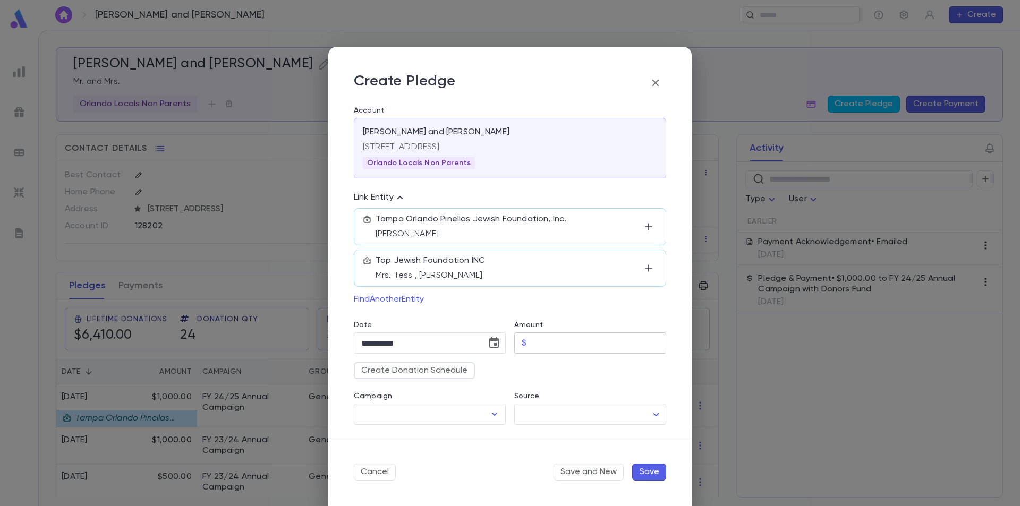
click at [545, 343] on input "Amount" at bounding box center [599, 343] width 136 height 21
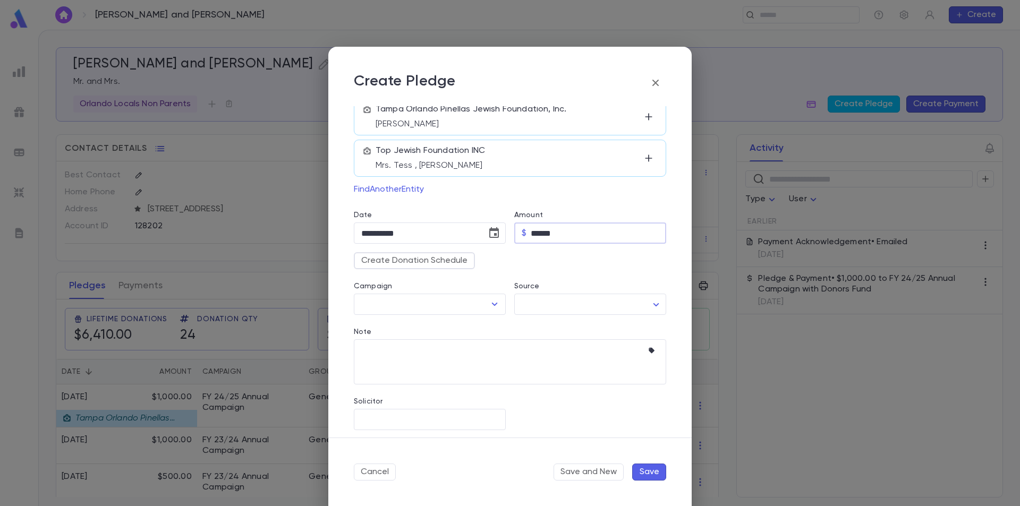
scroll to position [115, 0]
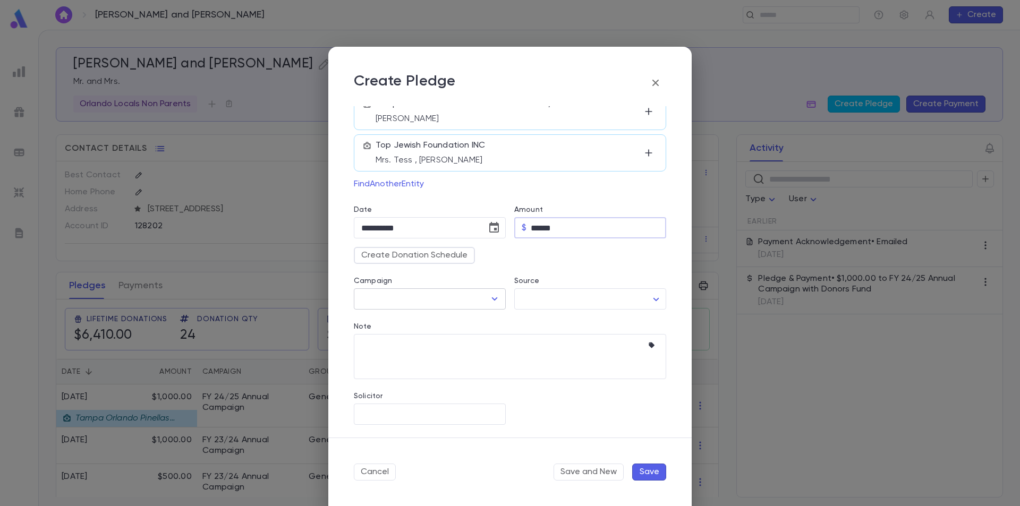
type input "******"
click at [479, 293] on input "Campaign" at bounding box center [422, 299] width 126 height 20
type input "*"
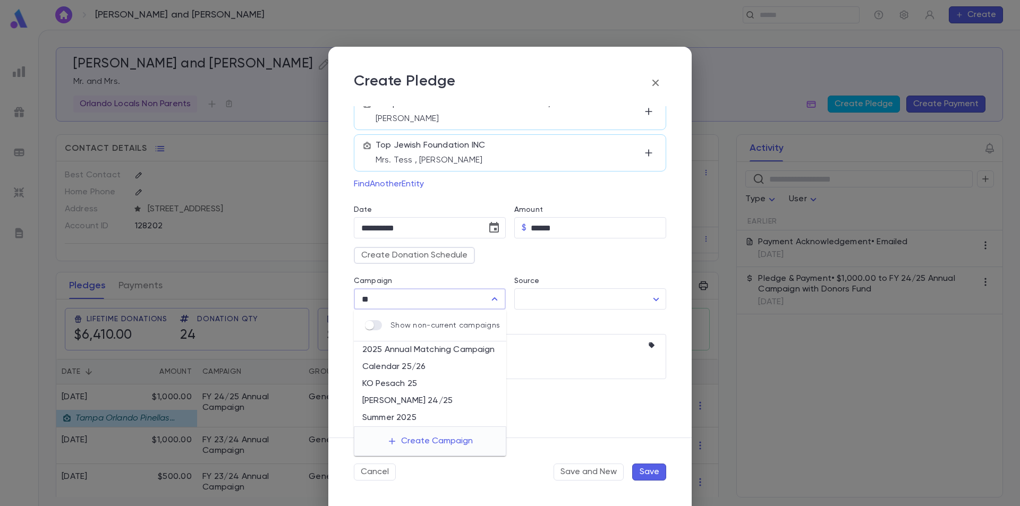
drag, startPoint x: 387, startPoint y: 302, endPoint x: 353, endPoint y: 297, distance: 34.3
click at [353, 297] on div "Campaign ** ​" at bounding box center [425, 287] width 160 height 46
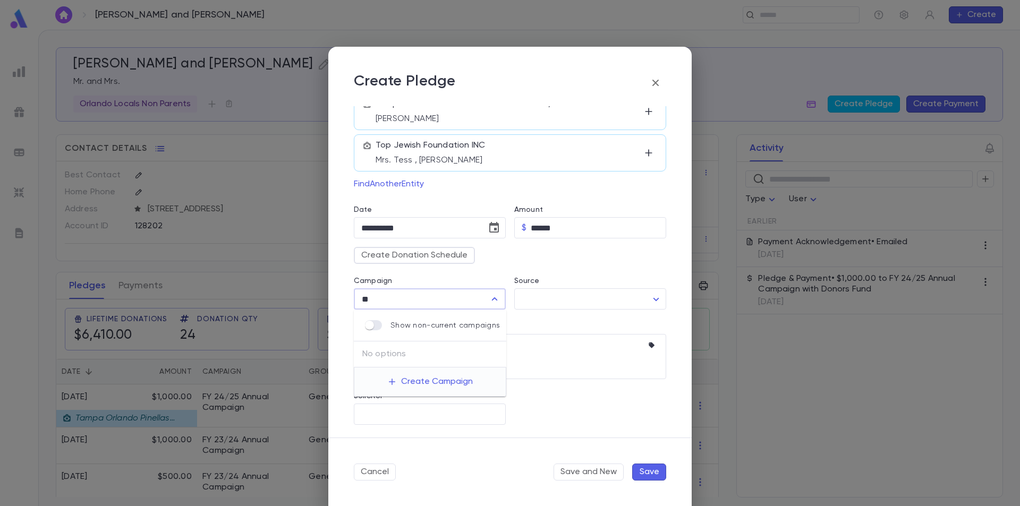
type input "*"
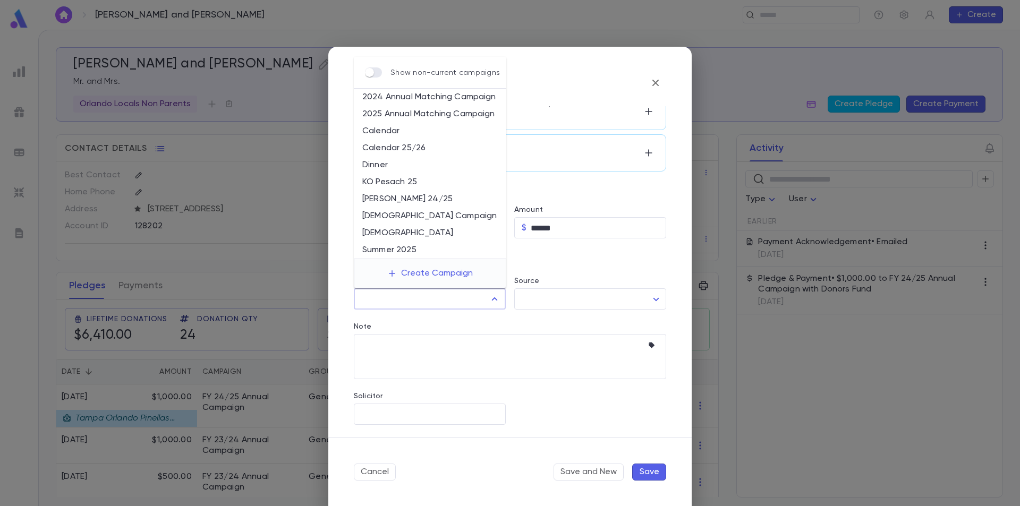
click at [446, 217] on li "[DEMOGRAPHIC_DATA] Campaign" at bounding box center [430, 216] width 153 height 17
type input "**********"
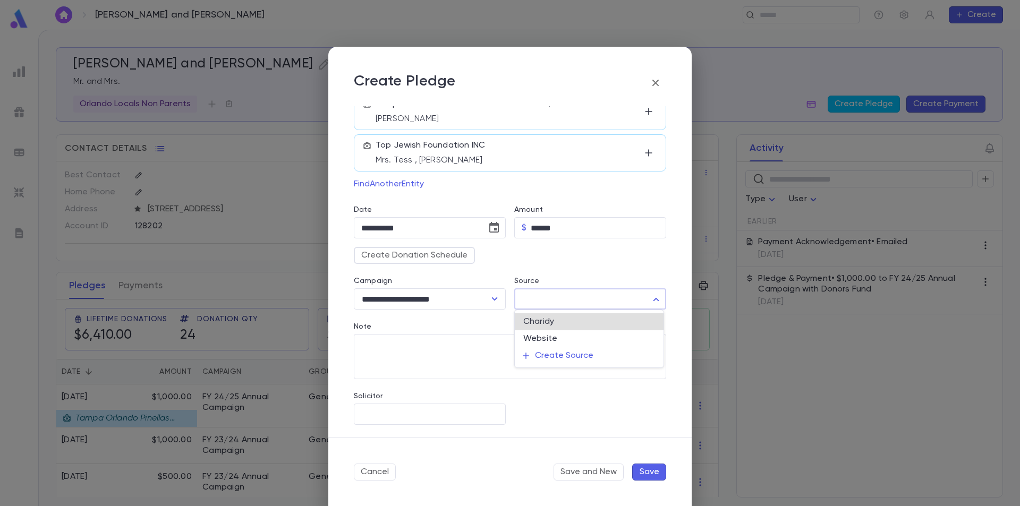
click at [554, 301] on body "Hara, Robert and Judith ​ Create Hara, Robert and Judith Mr. and Mrs. Orlando L…" at bounding box center [510, 268] width 1020 height 477
click at [554, 300] on div at bounding box center [510, 253] width 1020 height 506
click at [418, 351] on textarea "Note" at bounding box center [502, 356] width 282 height 45
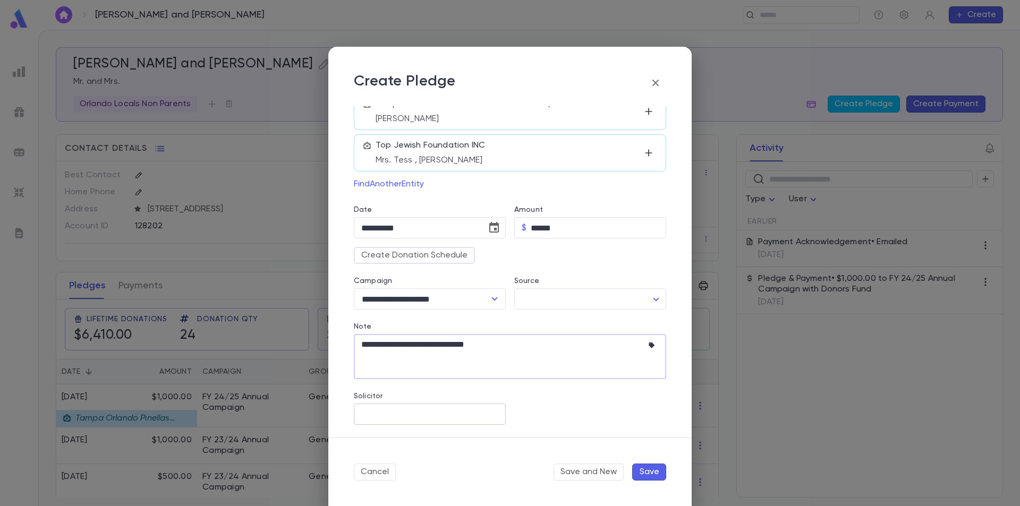
type textarea "**********"
click at [447, 409] on input "Solicitor" at bounding box center [430, 414] width 142 height 20
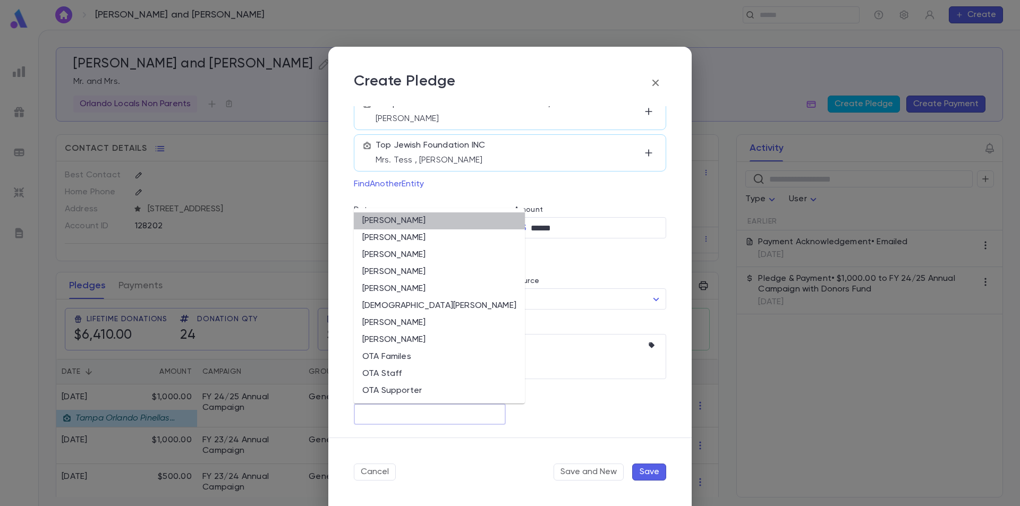
click at [441, 223] on li "[PERSON_NAME]" at bounding box center [439, 221] width 171 height 17
type input "**********"
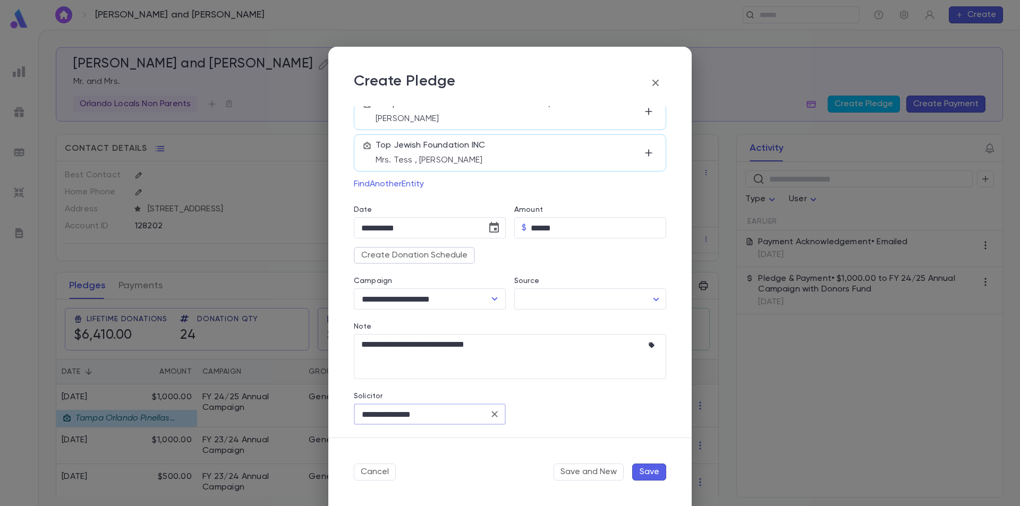
click at [638, 472] on button "Save" at bounding box center [649, 472] width 34 height 17
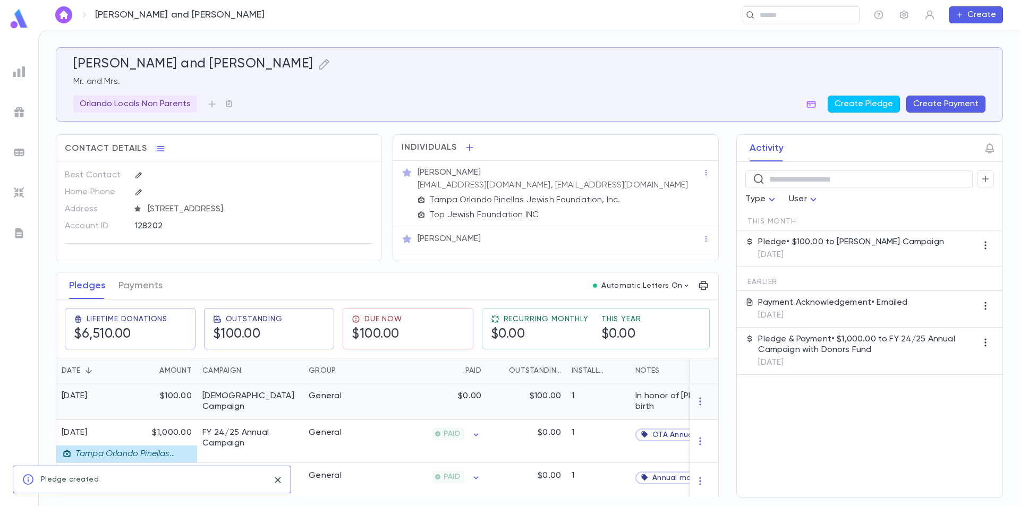
click at [391, 414] on div "$0.00" at bounding box center [435, 402] width 104 height 37
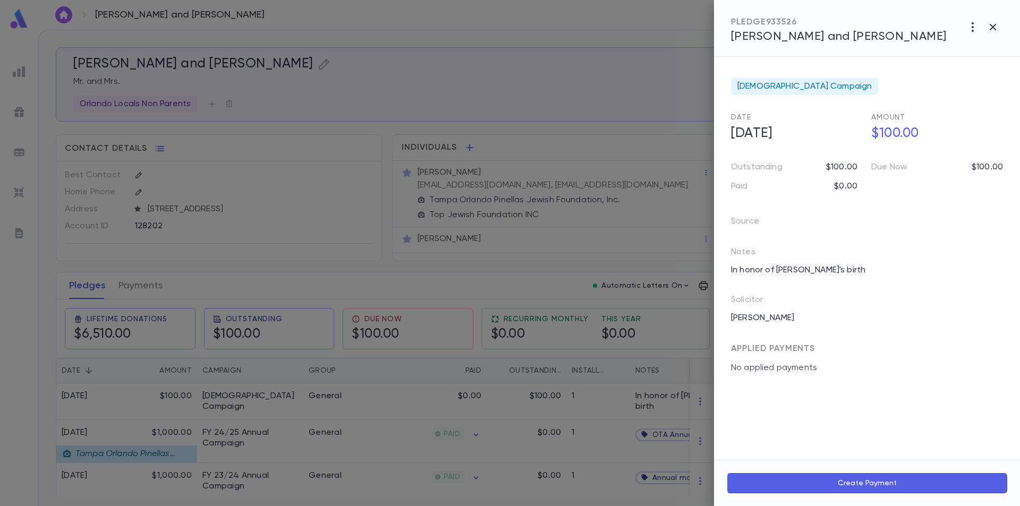
click at [821, 481] on button "Create Payment" at bounding box center [867, 484] width 281 height 20
type input "**********"
click at [897, 376] on icon "Open" at bounding box center [898, 378] width 13 height 13
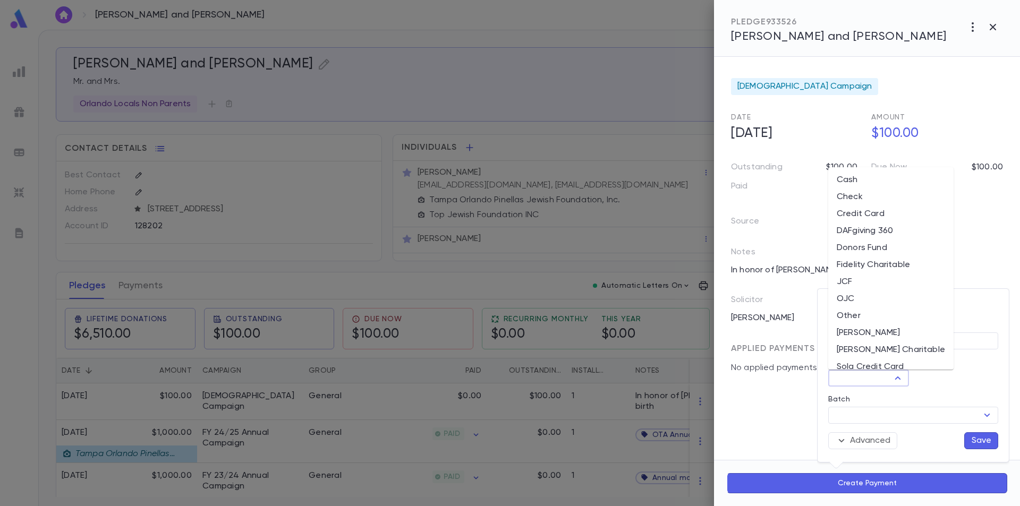
click at [892, 196] on li "Check" at bounding box center [891, 197] width 125 height 17
type input "*****"
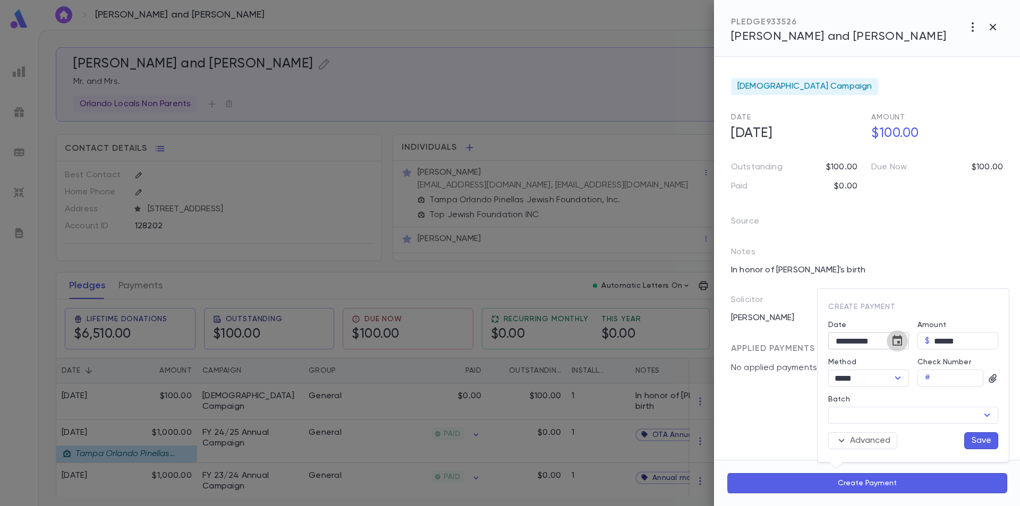
click at [896, 341] on icon "Choose date, selected date is Sep 25, 2025" at bounding box center [897, 341] width 13 height 13
click at [813, 256] on button "15" at bounding box center [813, 256] width 19 height 19
type input "**********"
click at [944, 376] on input "Check Number" at bounding box center [959, 378] width 49 height 16
type input "*****"
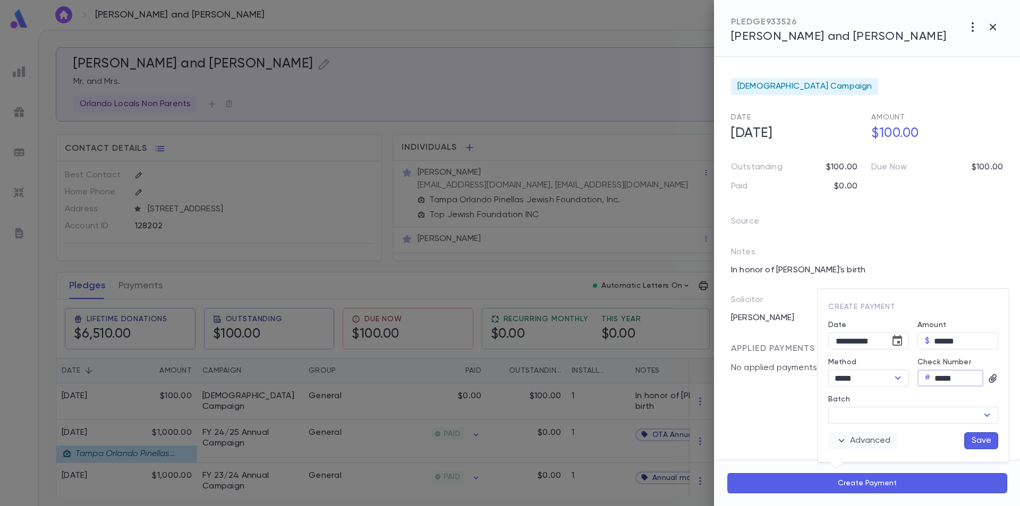
click at [878, 441] on button "Advanced" at bounding box center [863, 441] width 69 height 17
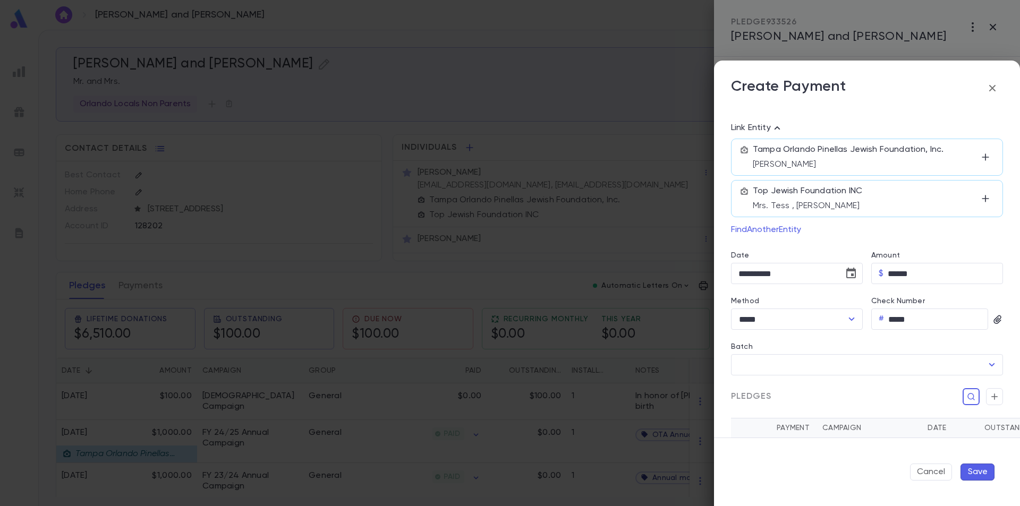
scroll to position [53, 0]
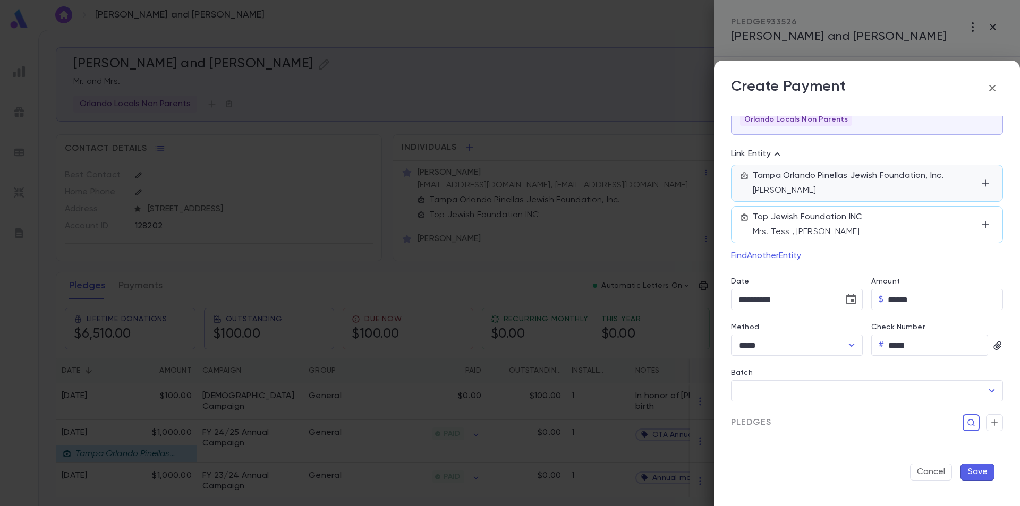
click at [943, 177] on div "Tampa Orlando Pinellas Jewish Foundation, Inc. Mr. Robert Hara" at bounding box center [865, 184] width 224 height 26
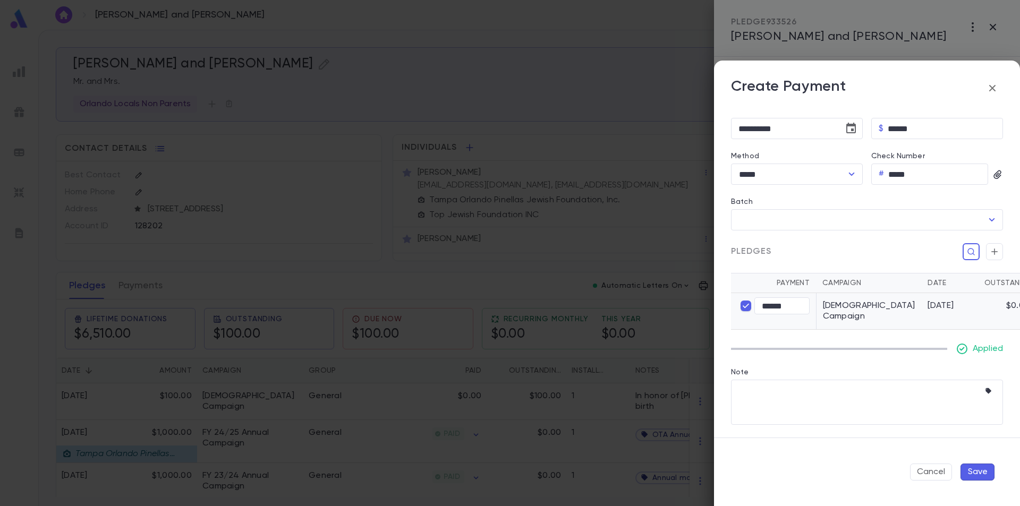
scroll to position [172, 0]
click at [789, 401] on textarea "Note" at bounding box center [859, 402] width 241 height 45
type textarea "**********"
click at [990, 468] on button "Save" at bounding box center [978, 472] width 34 height 17
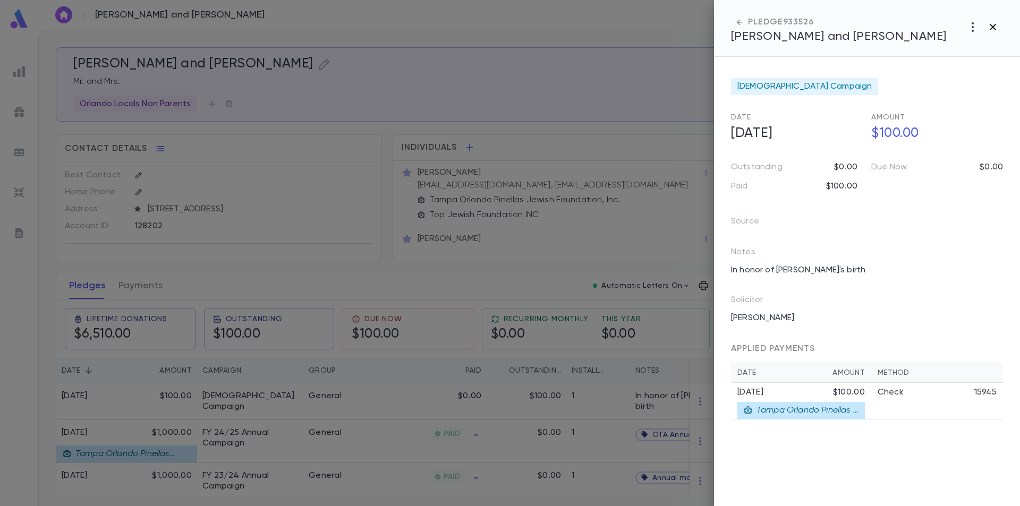
click at [992, 27] on icon "button" at bounding box center [993, 27] width 13 height 13
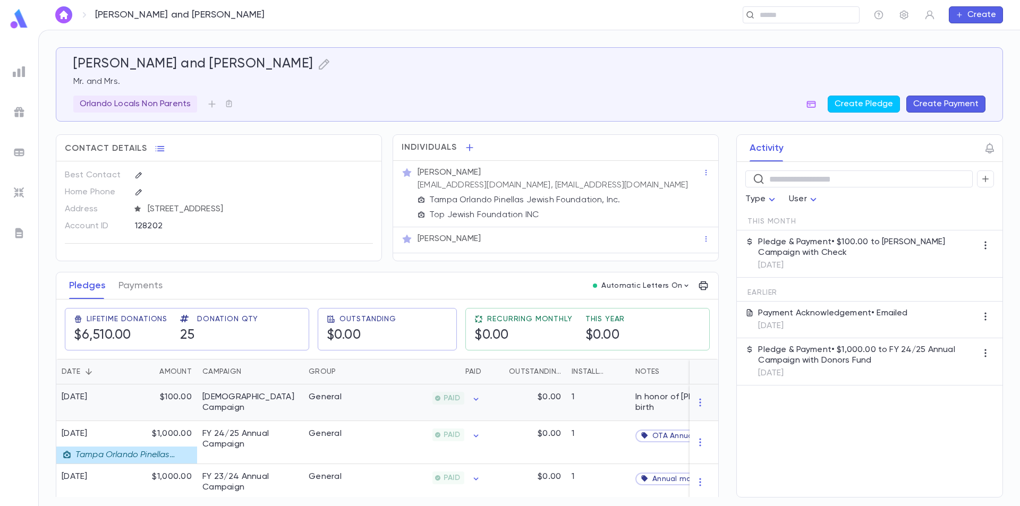
click at [394, 420] on div "PAID" at bounding box center [435, 403] width 104 height 37
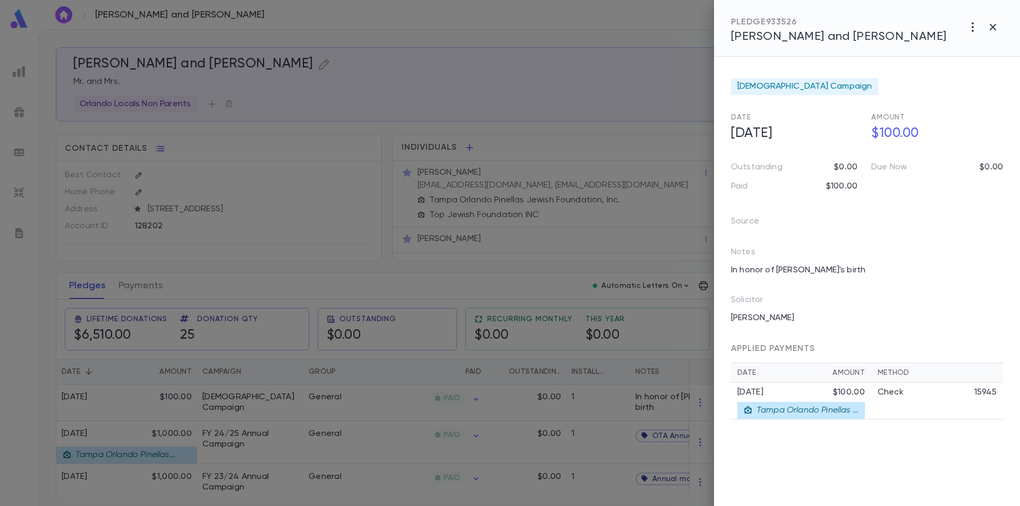
click at [137, 293] on div at bounding box center [510, 253] width 1020 height 506
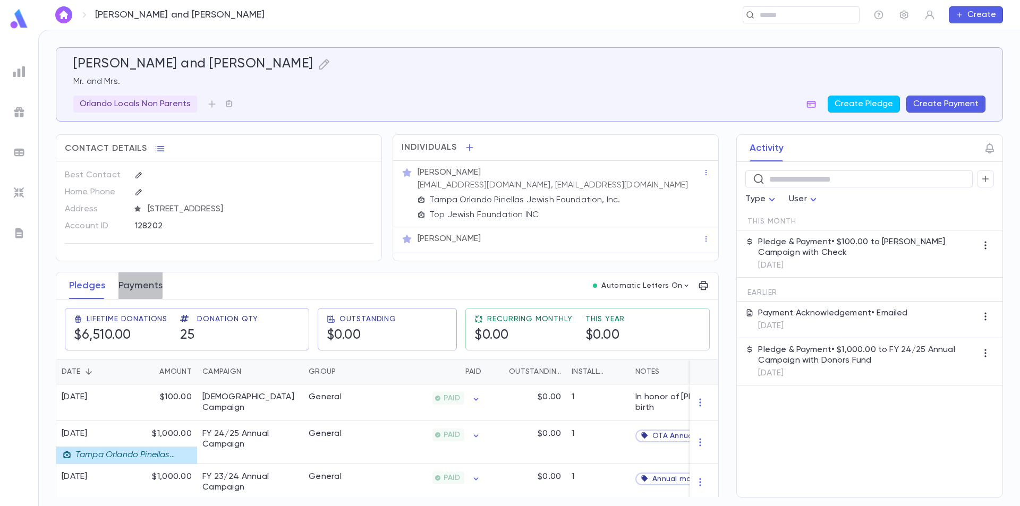
click at [137, 292] on button "Payments" at bounding box center [141, 286] width 44 height 27
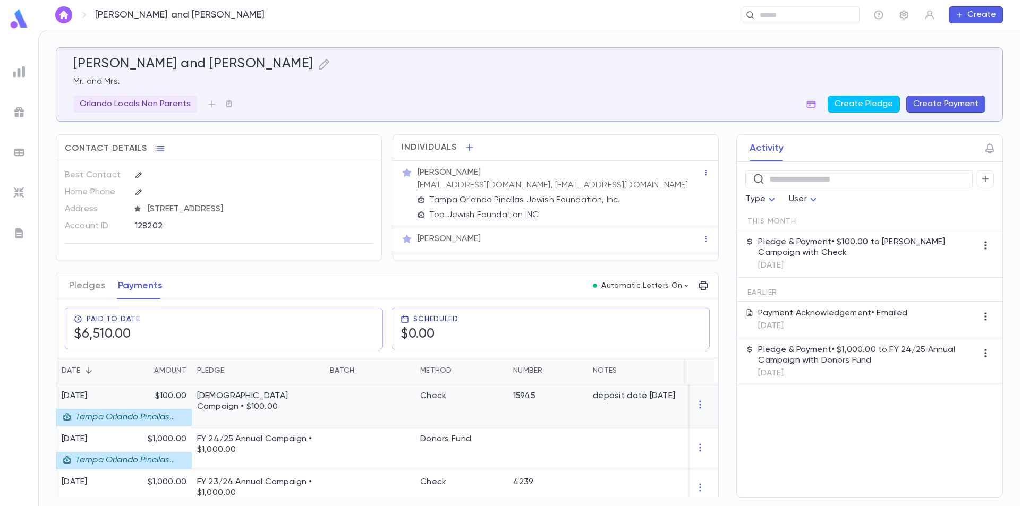
click at [377, 417] on div at bounding box center [370, 405] width 90 height 43
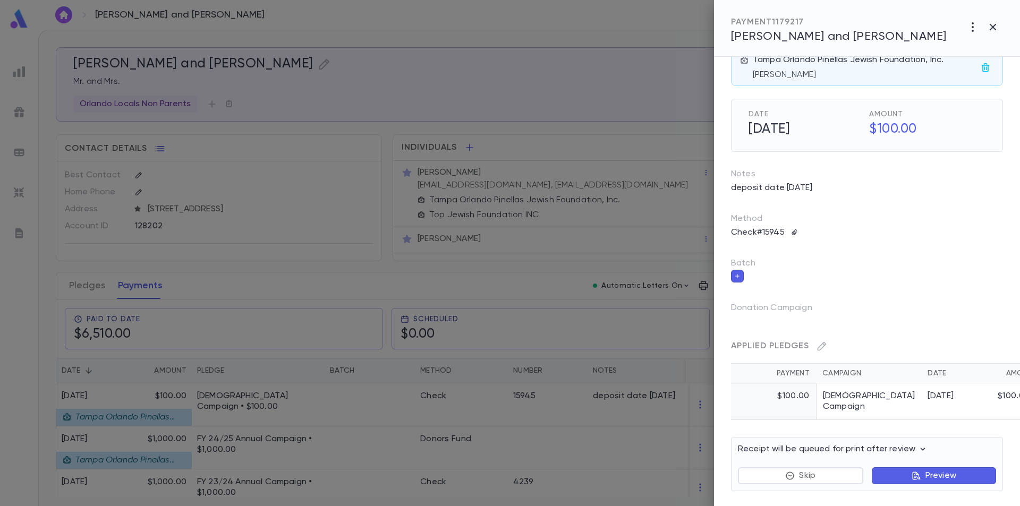
scroll to position [38, 0]
click at [907, 474] on button "Preview" at bounding box center [934, 474] width 124 height 17
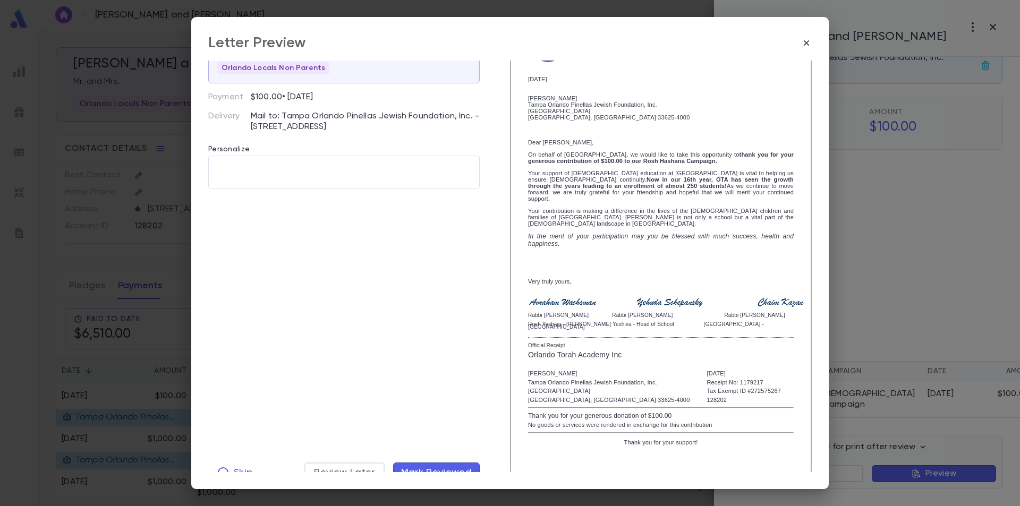
scroll to position [70, 0]
click at [234, 465] on span "Skip" at bounding box center [243, 471] width 19 height 12
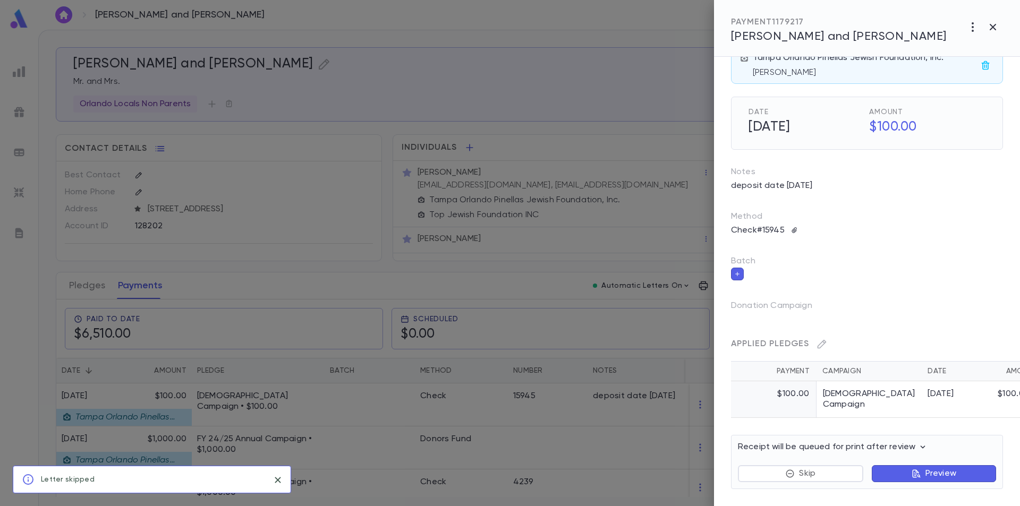
scroll to position [9, 0]
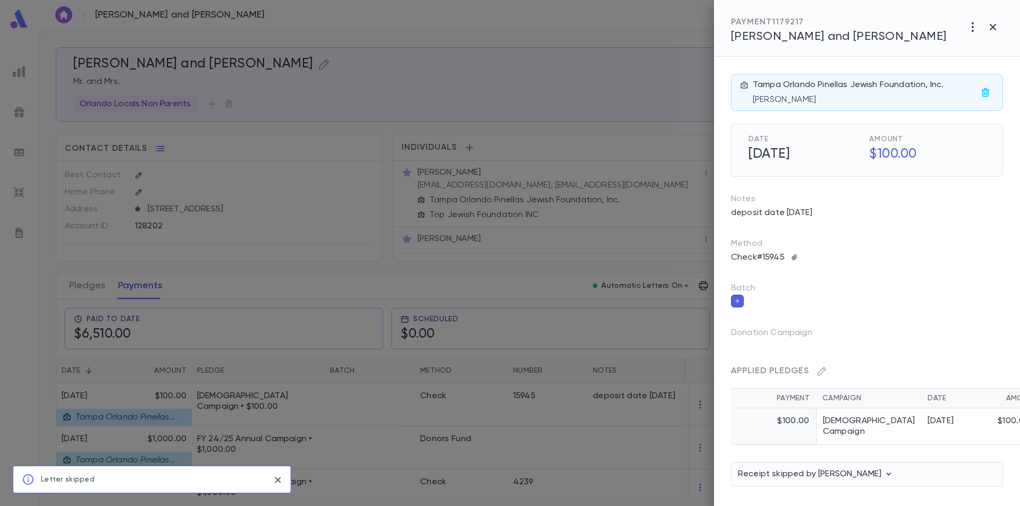
click at [887, 476] on icon "button" at bounding box center [889, 474] width 5 height 3
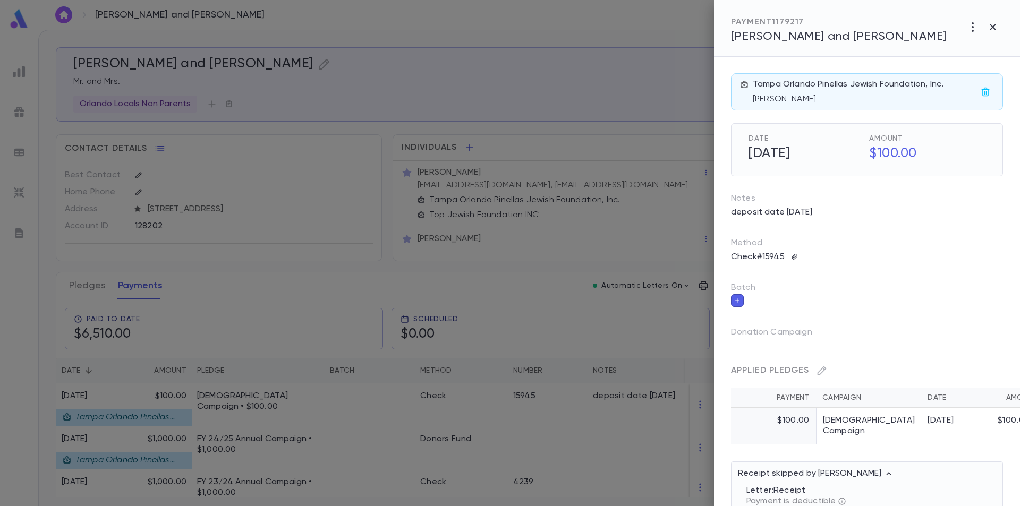
scroll to position [0, 0]
click at [891, 88] on div "Tampa Orlando Pinellas Jewish Foundation, Inc. Mr. Robert Hara" at bounding box center [865, 93] width 224 height 26
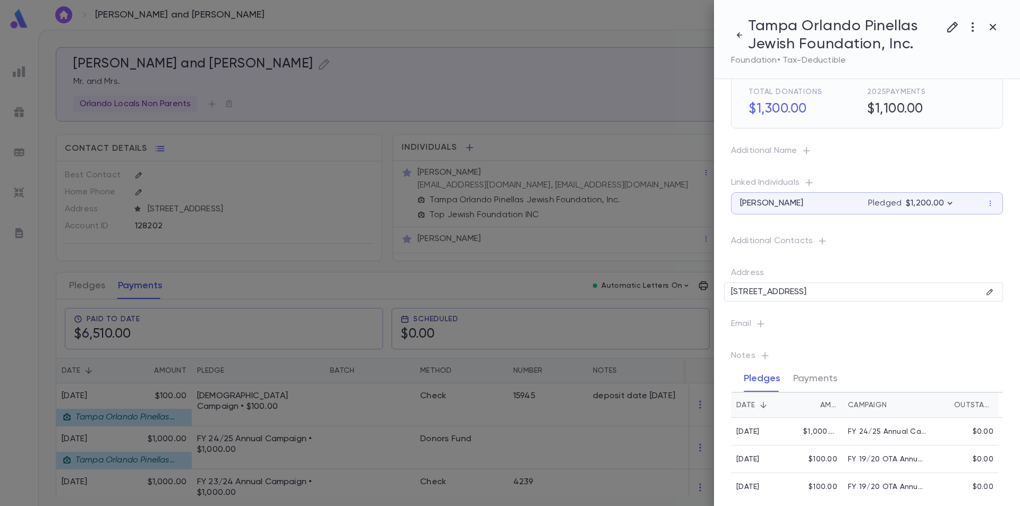
scroll to position [32, 0]
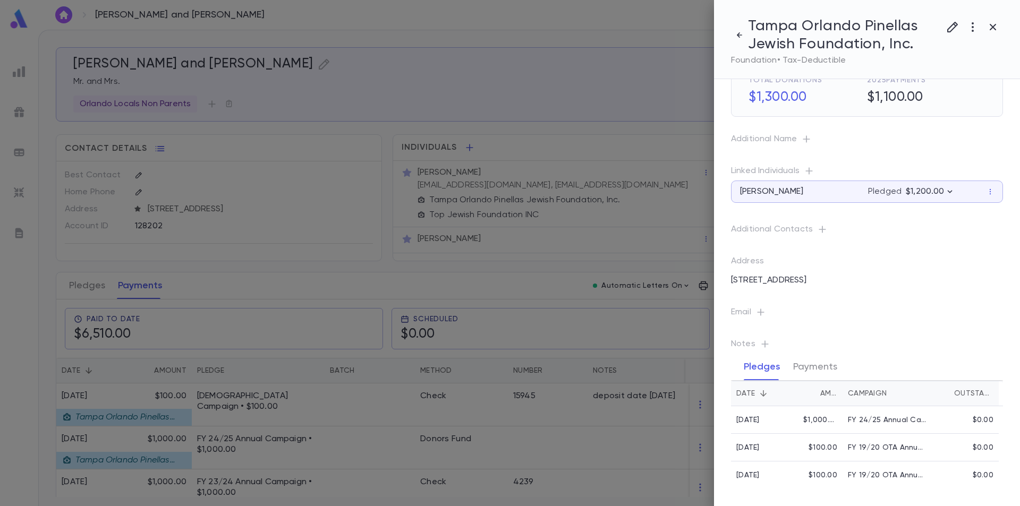
click at [482, 414] on div at bounding box center [510, 253] width 1020 height 506
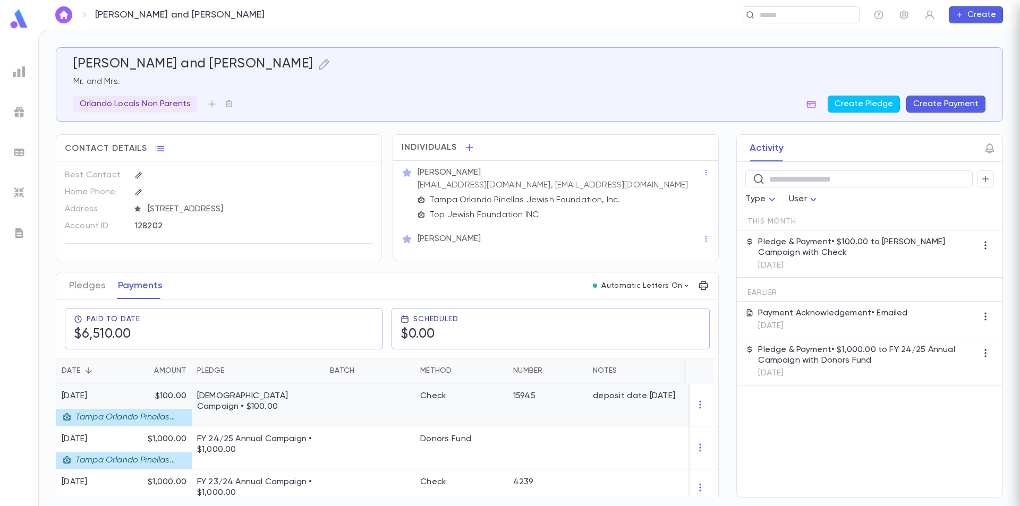
scroll to position [0, 0]
click at [588, 414] on div "deposit date September 25th" at bounding box center [654, 405] width 133 height 43
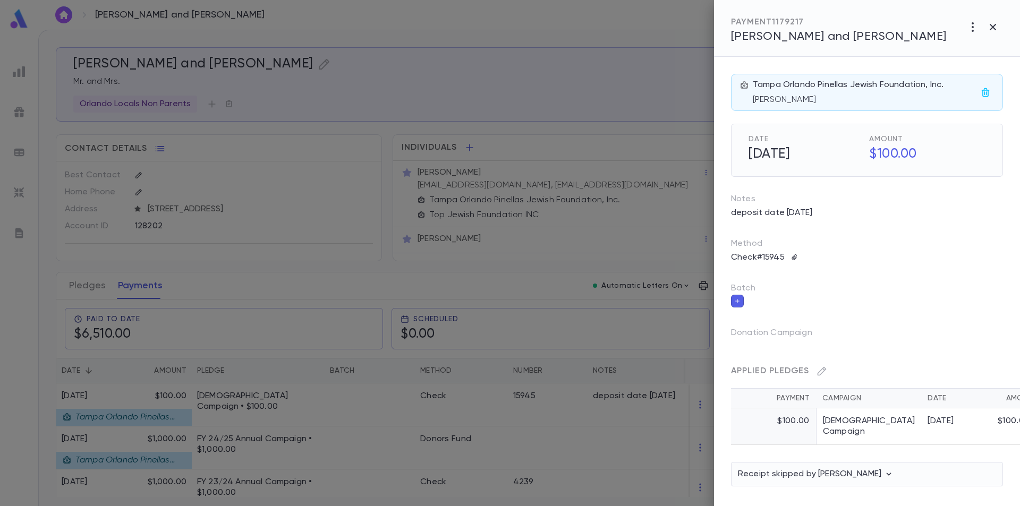
click at [607, 418] on div at bounding box center [510, 253] width 1020 height 506
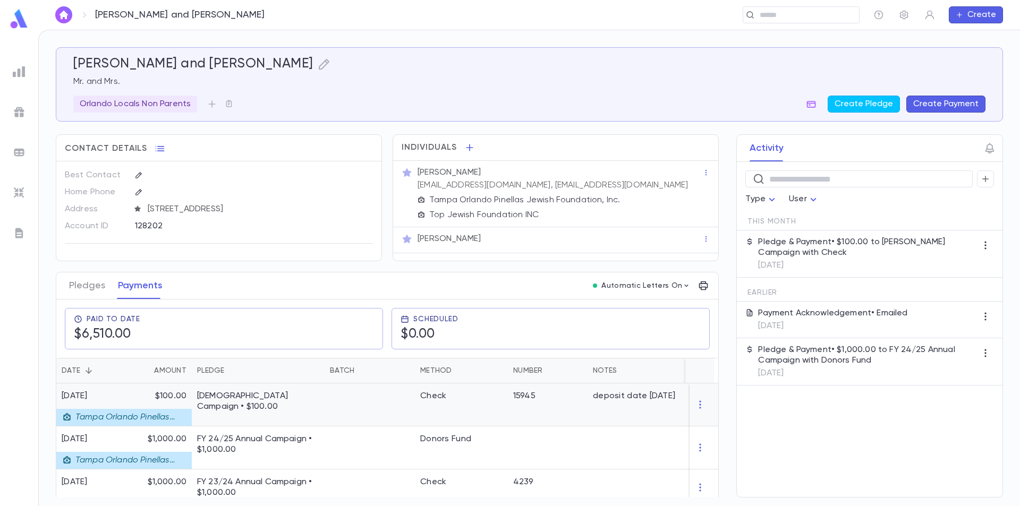
click at [430, 402] on div "Check" at bounding box center [433, 396] width 26 height 11
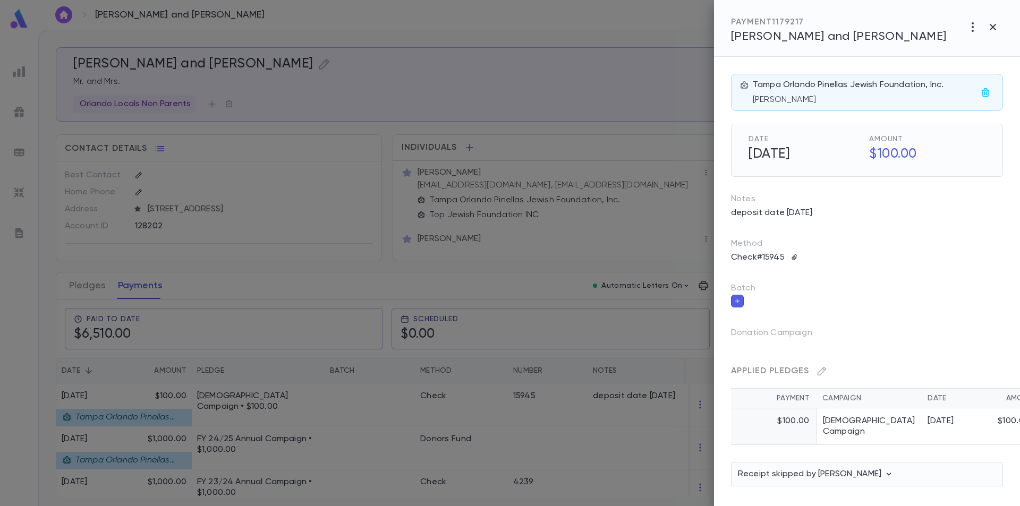
scroll to position [9, 0]
click at [793, 255] on icon "button" at bounding box center [794, 258] width 5 height 6
click at [850, 240] on div at bounding box center [510, 253] width 1020 height 506
click at [821, 367] on icon "button" at bounding box center [822, 371] width 9 height 9
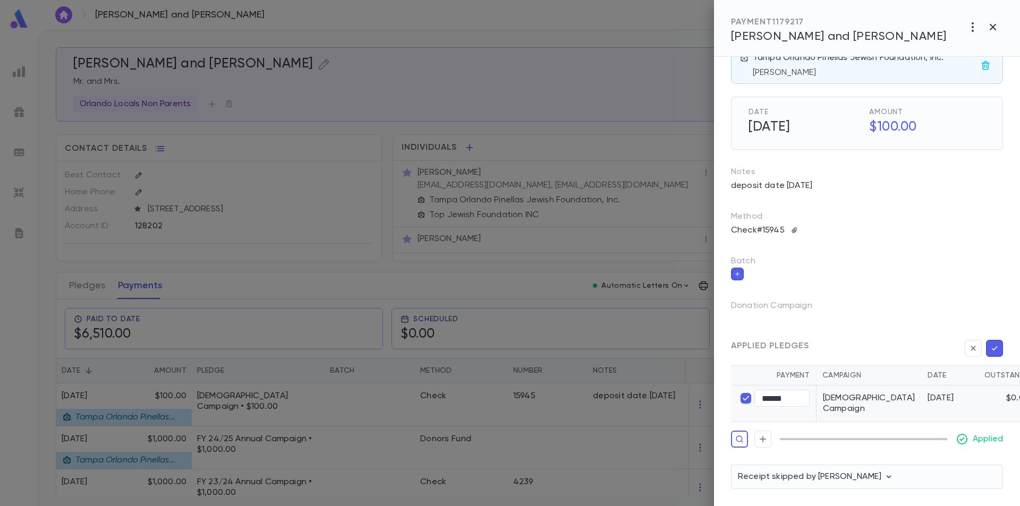
scroll to position [0, 0]
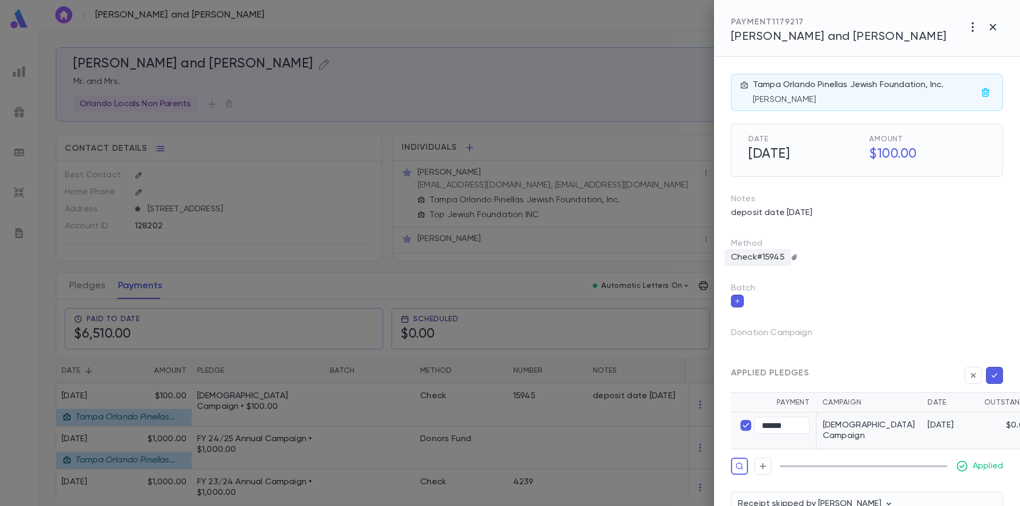
click at [733, 258] on p "Check #15945" at bounding box center [758, 257] width 66 height 17
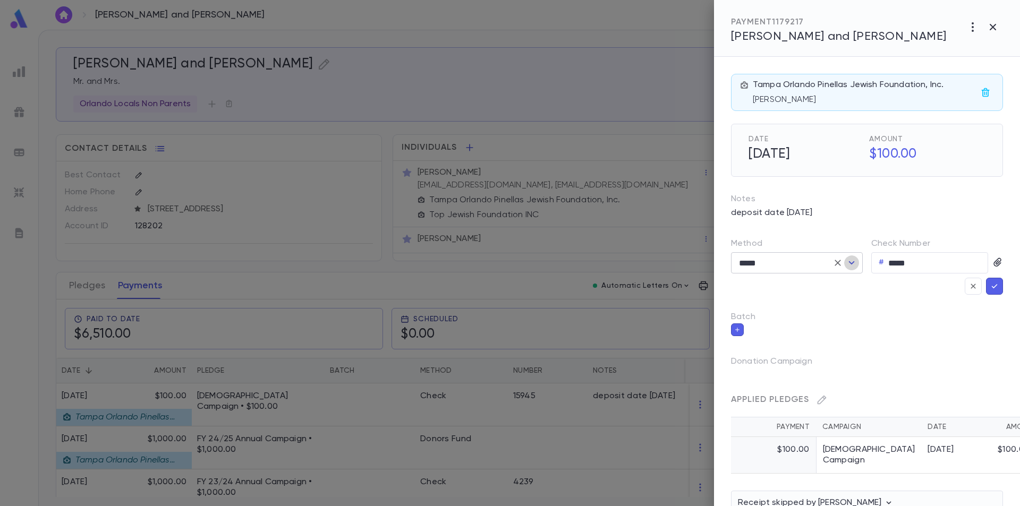
click at [854, 263] on icon "Open" at bounding box center [852, 263] width 13 height 13
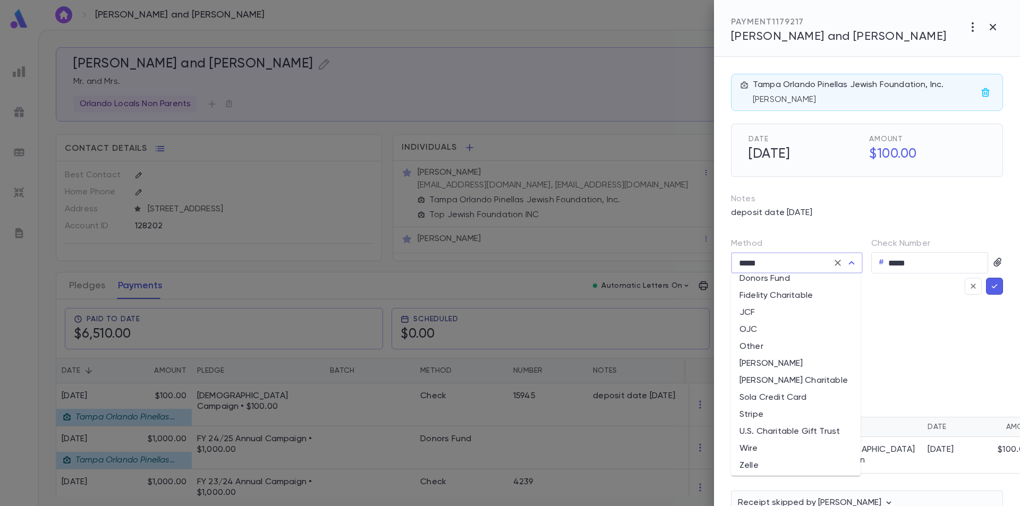
scroll to position [78, 0]
click at [926, 351] on div "Date 9/15/2025 Amount $100.00 Notes deposit date September 25th Method ***** ​ …" at bounding box center [858, 311] width 289 height 409
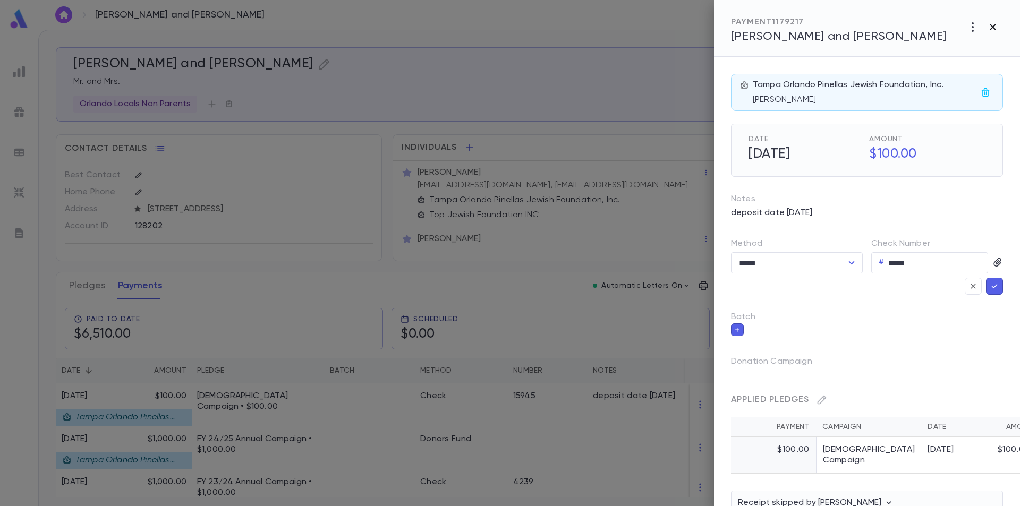
click at [994, 28] on icon "button" at bounding box center [993, 27] width 6 height 6
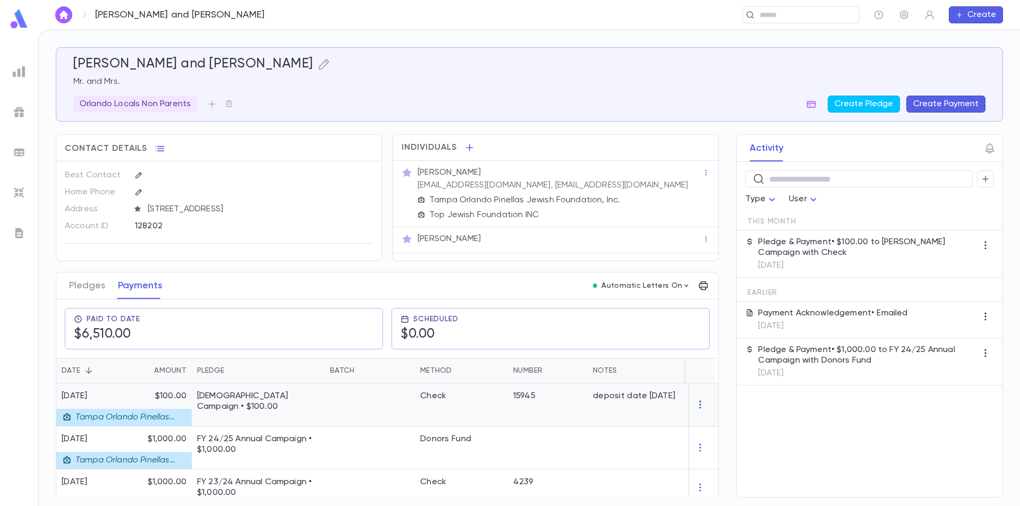
click at [697, 410] on icon "button" at bounding box center [700, 405] width 11 height 11
click at [648, 415] on div at bounding box center [510, 253] width 1020 height 506
click at [508, 399] on div "Check" at bounding box center [461, 405] width 93 height 43
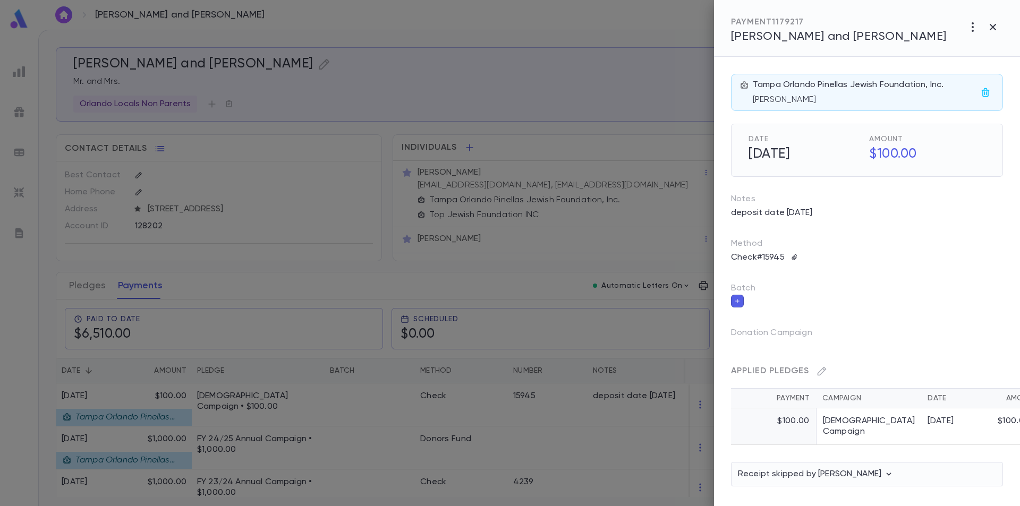
scroll to position [9, 0]
click at [885, 474] on icon "button" at bounding box center [889, 474] width 11 height 11
click at [915, 98] on p "Mr. Robert Hara" at bounding box center [865, 100] width 224 height 11
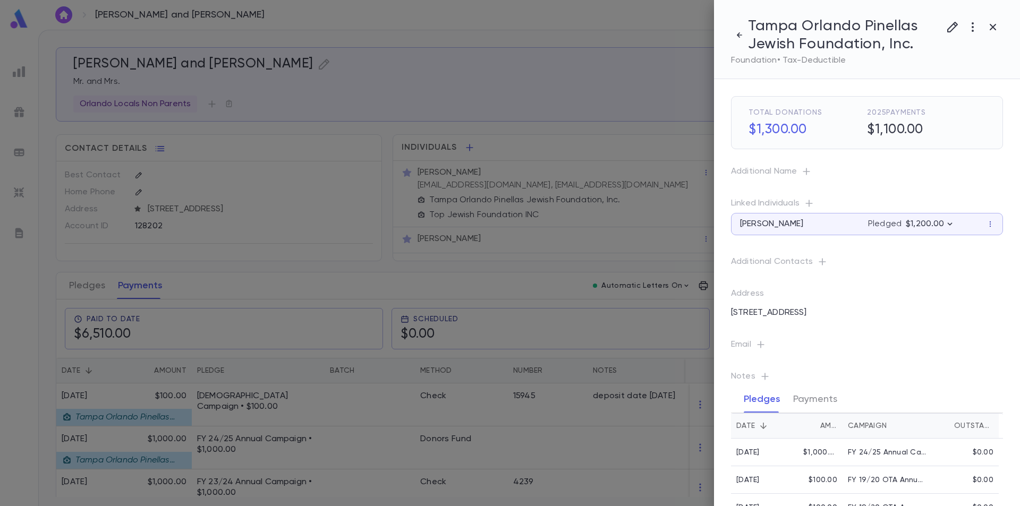
click at [987, 227] on icon "button" at bounding box center [990, 224] width 7 height 7
click at [947, 234] on div at bounding box center [510, 253] width 1020 height 506
click at [918, 265] on div "Additional Contacts" at bounding box center [867, 262] width 272 height 11
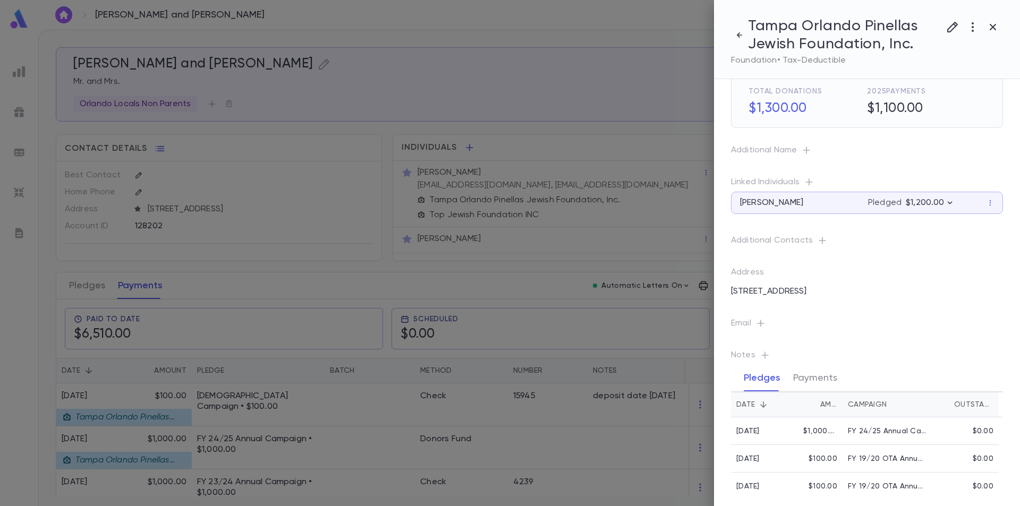
scroll to position [32, 0]
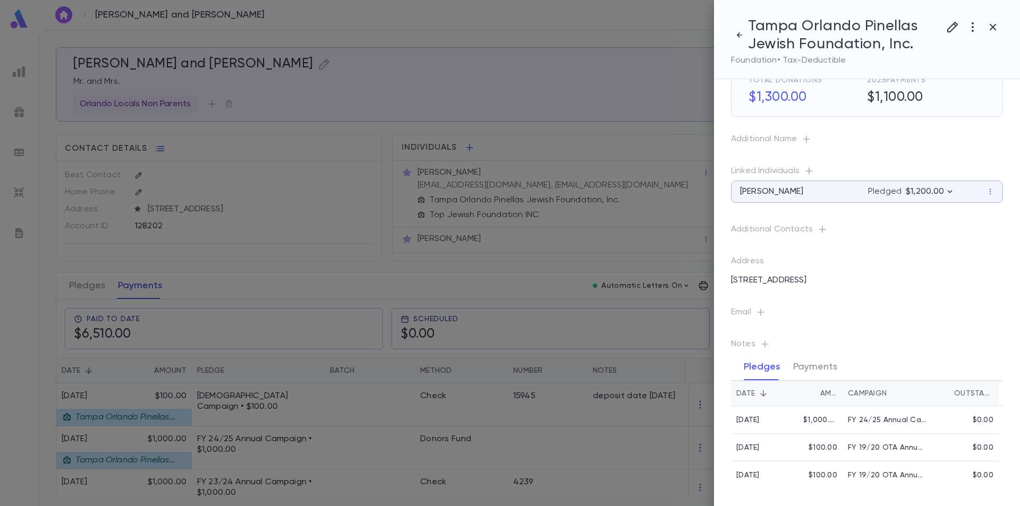
click at [616, 361] on div at bounding box center [510, 253] width 1020 height 506
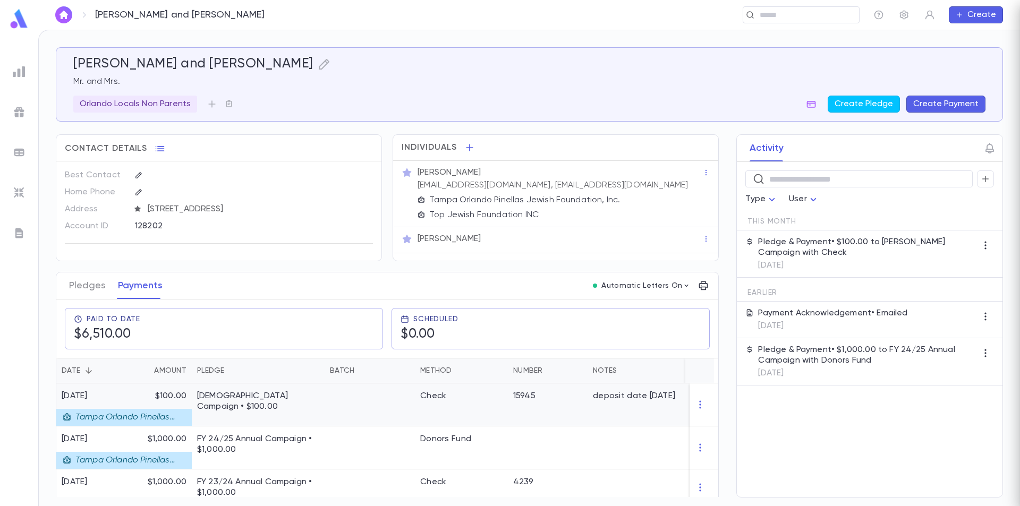
scroll to position [0, 0]
click at [9, 19] on img at bounding box center [19, 19] width 21 height 21
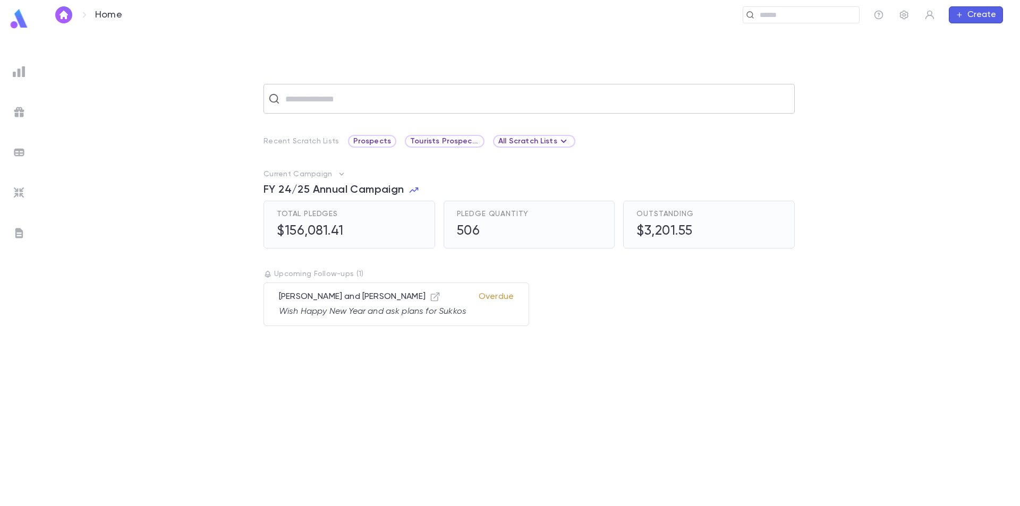
click at [336, 109] on div "​" at bounding box center [529, 99] width 531 height 30
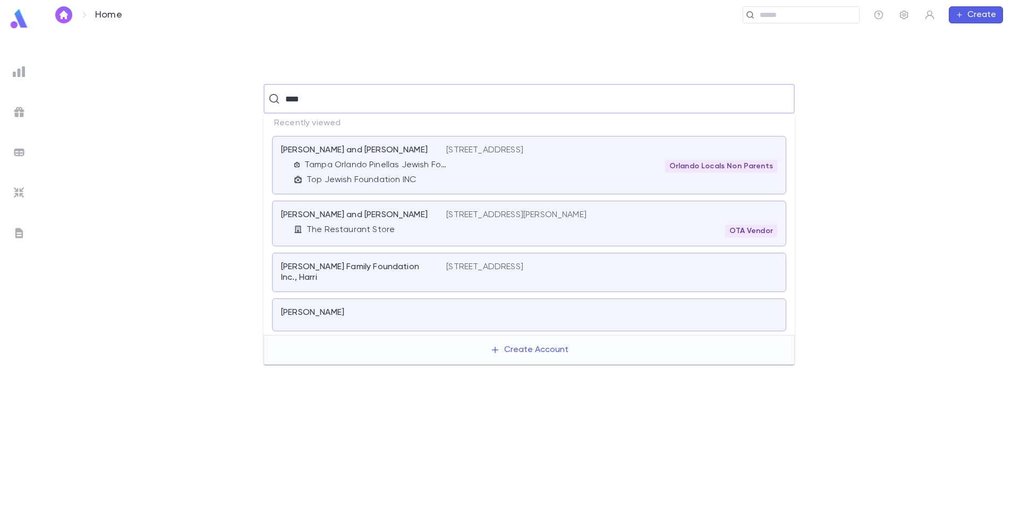
type input "*****"
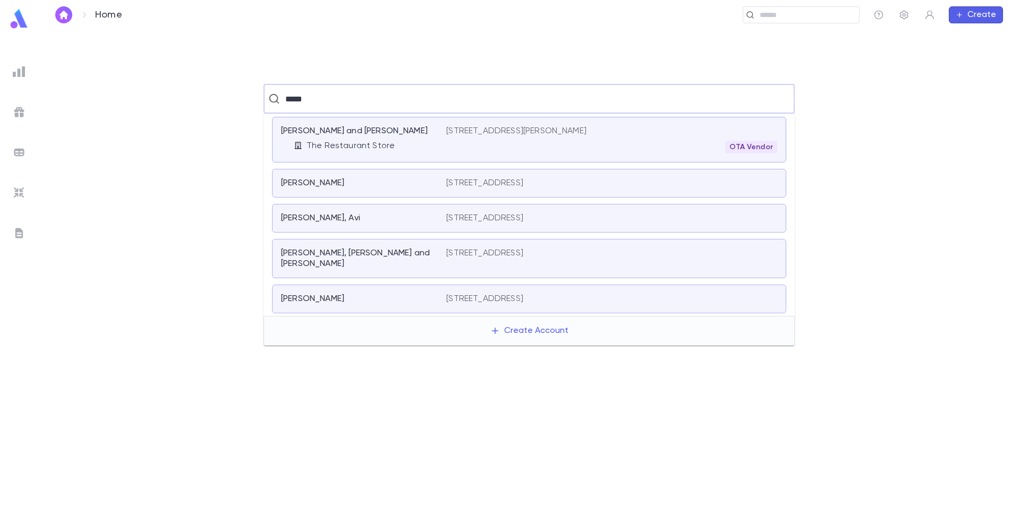
click at [350, 126] on p "Gonzalez, Ashly and Hong, Rachel" at bounding box center [354, 131] width 147 height 11
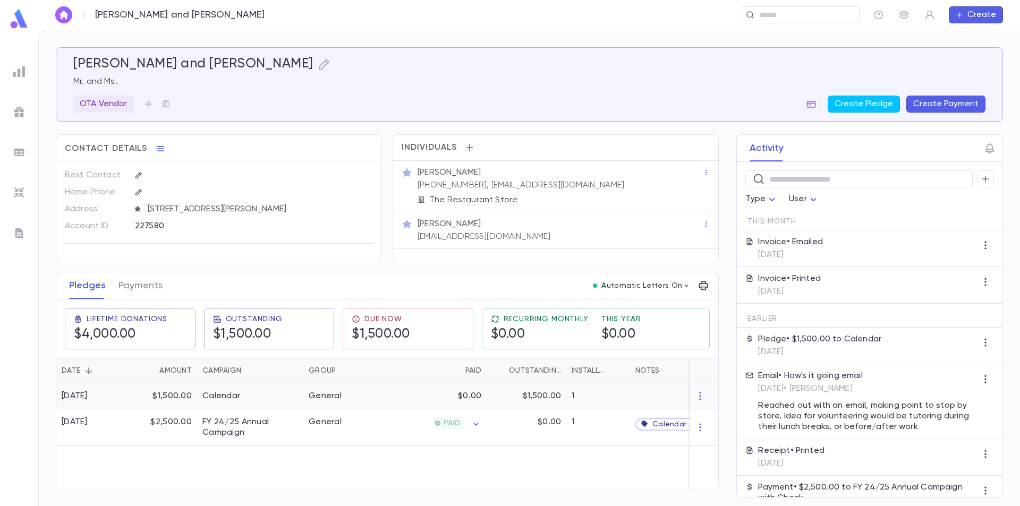
click at [283, 409] on div "Calendar" at bounding box center [250, 397] width 106 height 26
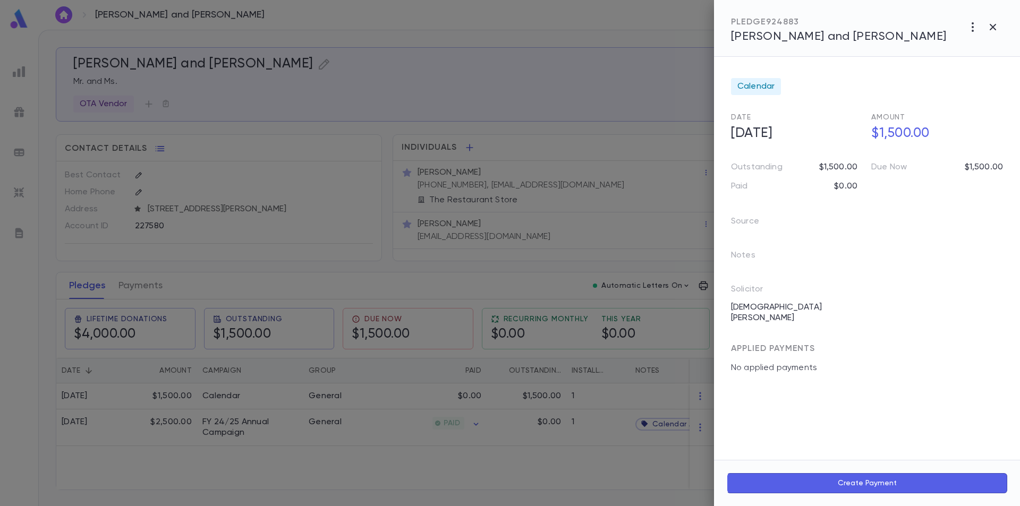
click at [889, 481] on button "Create Payment" at bounding box center [867, 484] width 281 height 20
click at [896, 378] on icon "Open" at bounding box center [898, 378] width 13 height 13
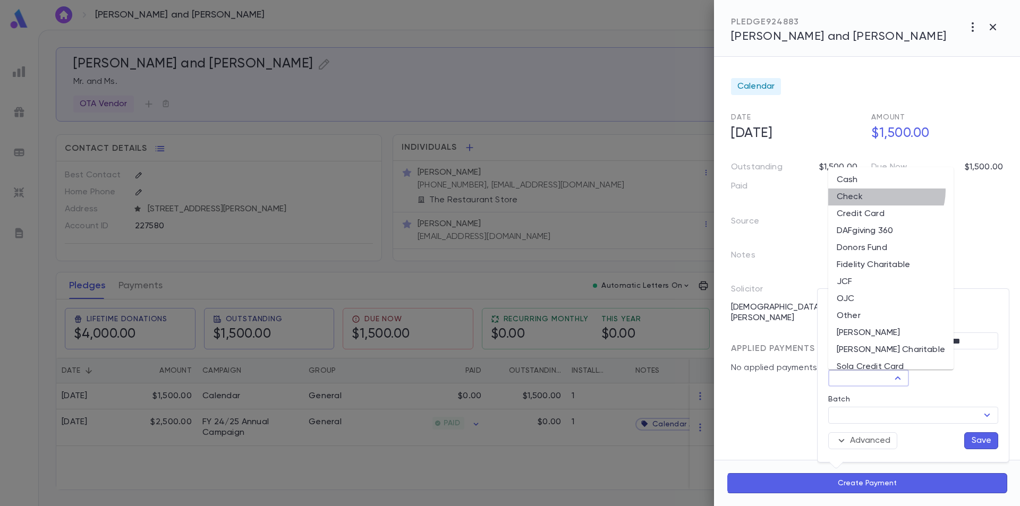
click at [886, 191] on li "Check" at bounding box center [891, 197] width 125 height 17
type input "*****"
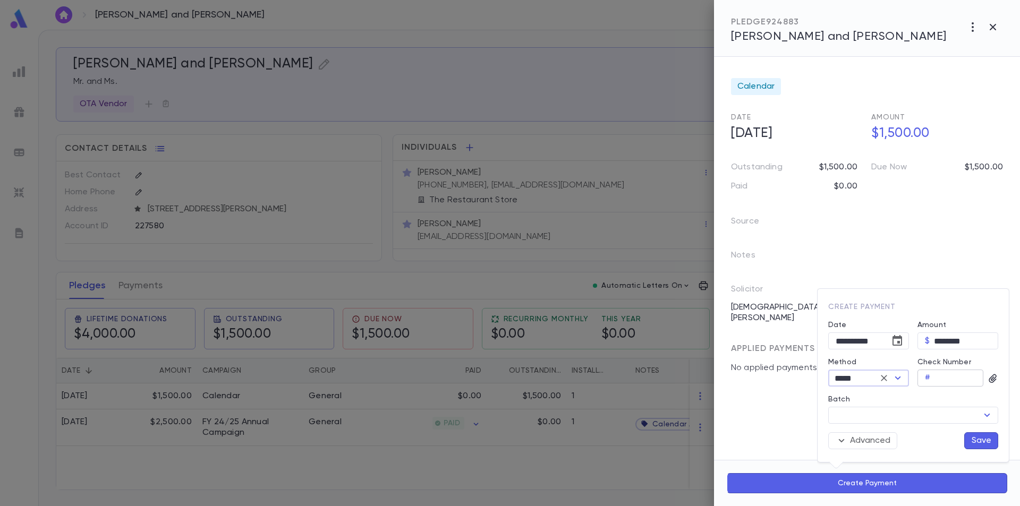
click at [954, 379] on input "Check Number" at bounding box center [959, 378] width 49 height 16
type input "****"
click at [846, 486] on div at bounding box center [510, 253] width 1020 height 506
click at [846, 486] on button "Create Payment" at bounding box center [867, 484] width 281 height 20
click at [967, 437] on button "Save" at bounding box center [982, 441] width 34 height 17
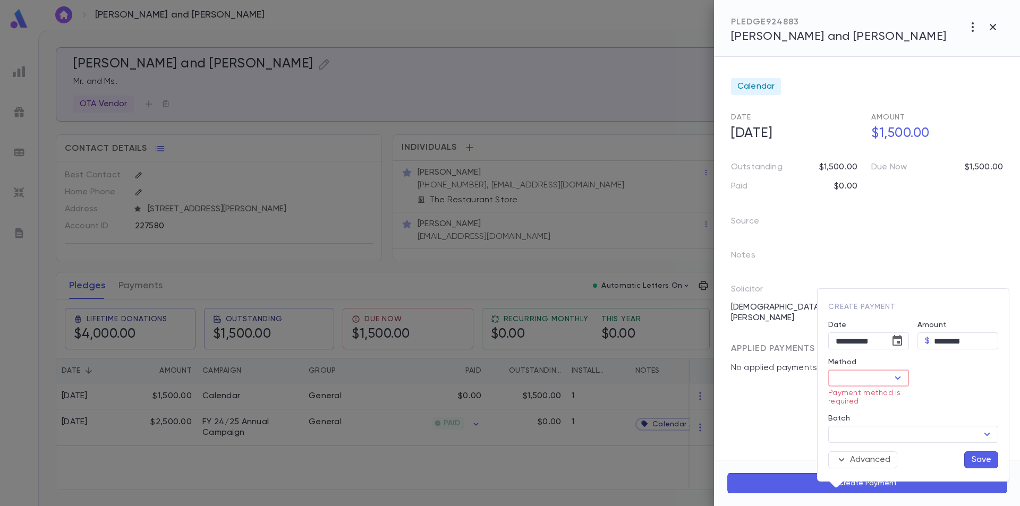
click at [897, 378] on icon "Open" at bounding box center [898, 378] width 6 height 3
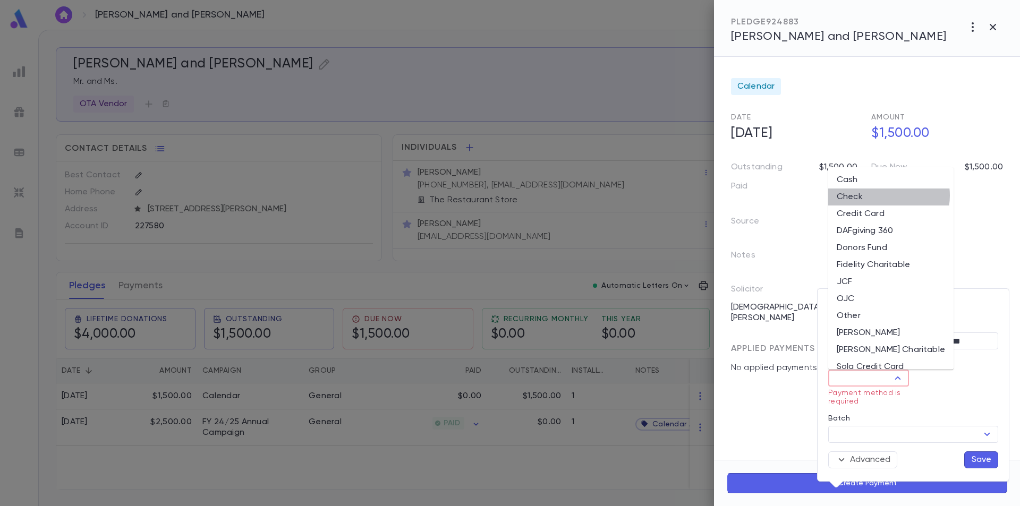
click at [889, 196] on li "Check" at bounding box center [891, 197] width 125 height 17
type input "*****"
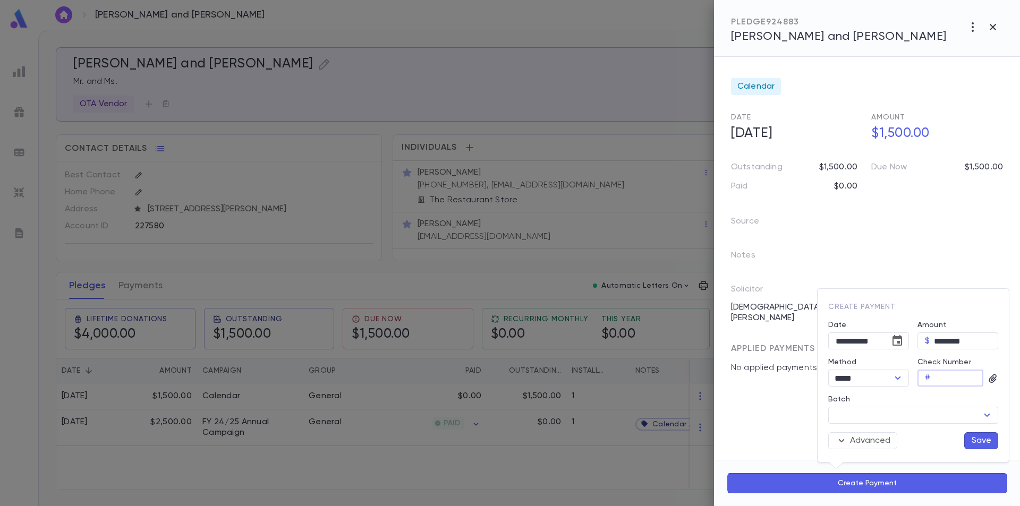
click at [952, 378] on input "Check Number" at bounding box center [959, 378] width 49 height 16
type input "****"
click at [981, 438] on button "Save" at bounding box center [982, 441] width 34 height 17
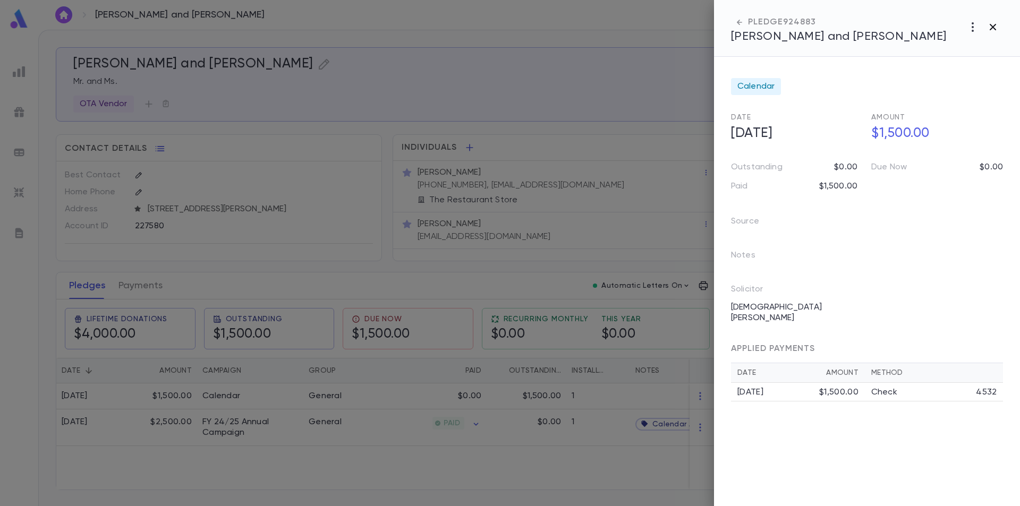
click at [995, 26] on icon "button" at bounding box center [993, 27] width 6 height 6
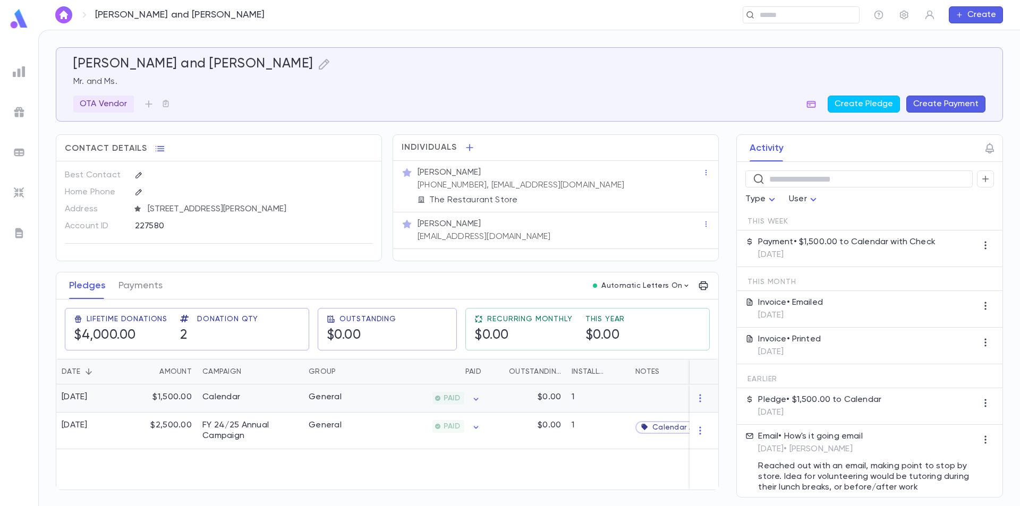
click at [364, 413] on div "General" at bounding box center [343, 399] width 80 height 28
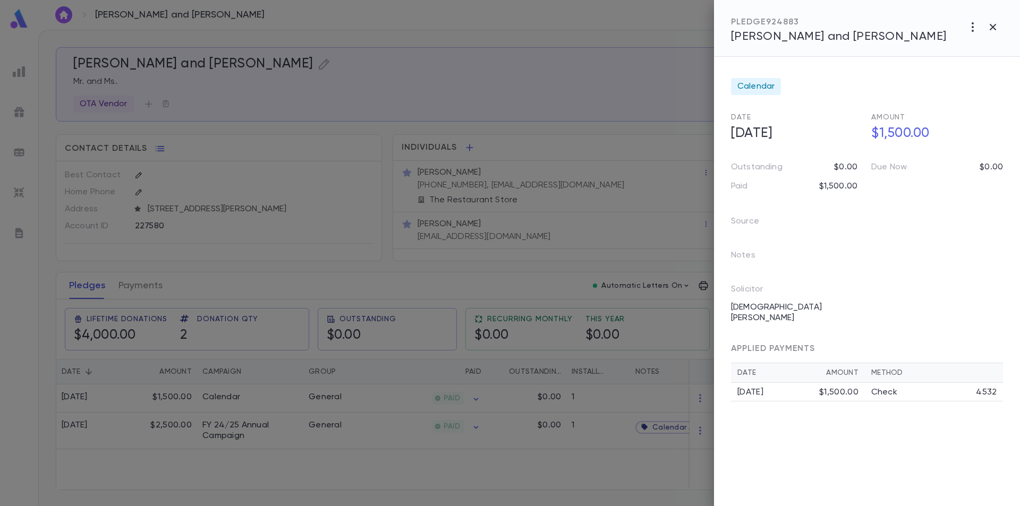
click at [141, 286] on div at bounding box center [510, 253] width 1020 height 506
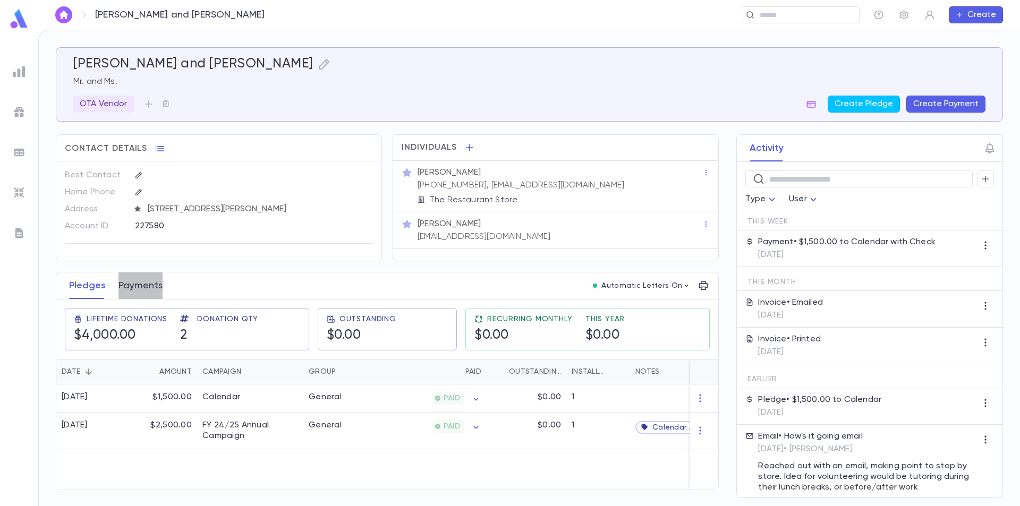
click at [143, 292] on button "Payments" at bounding box center [141, 286] width 44 height 27
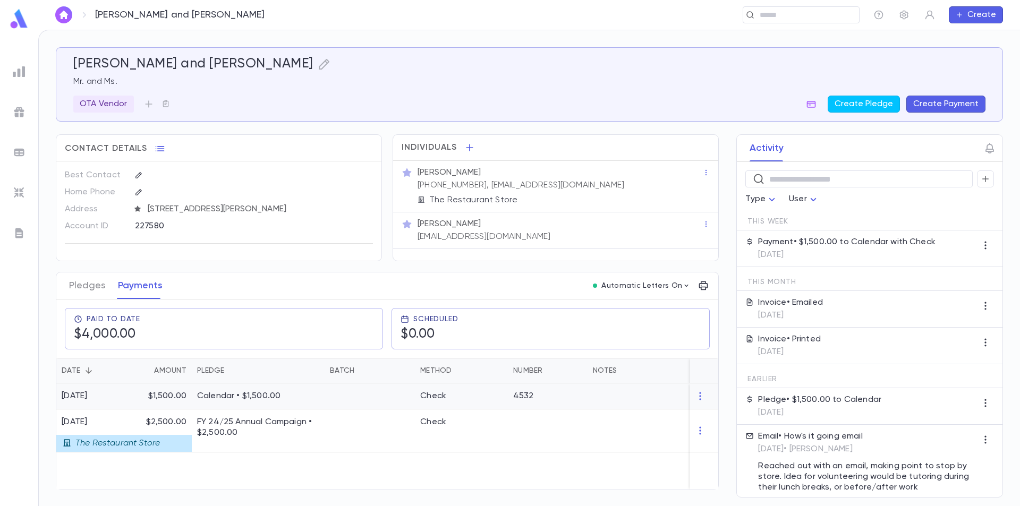
click at [387, 408] on div at bounding box center [370, 397] width 90 height 26
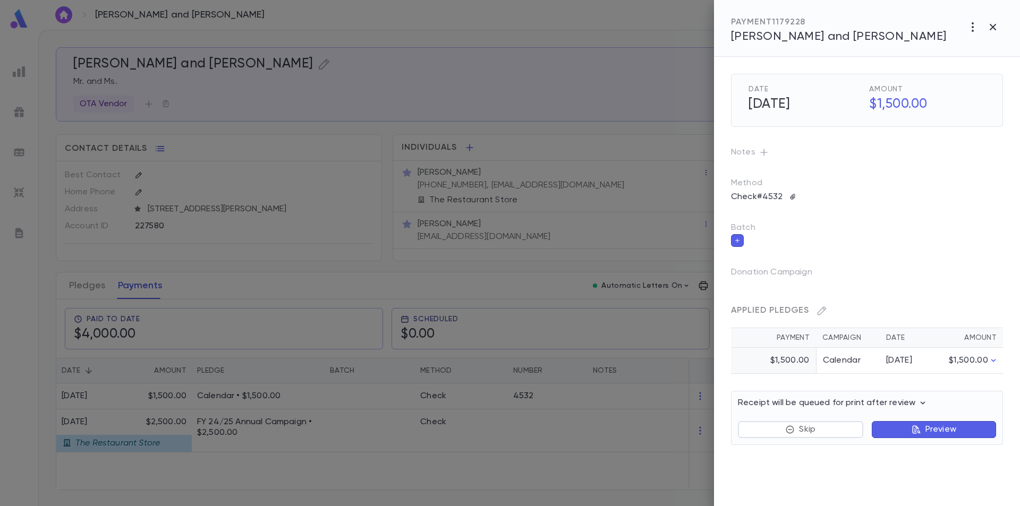
drag, startPoint x: 992, startPoint y: 25, endPoint x: 768, endPoint y: 330, distance: 378.0
click at [874, 297] on div "PAYMENT 1179228 Gonzalez, Ashly and Hong, Rachel Date 9/25/2025 Amount $1,500.0…" at bounding box center [867, 253] width 306 height 506
click at [791, 358] on td "$1,500.00" at bounding box center [773, 361] width 85 height 26
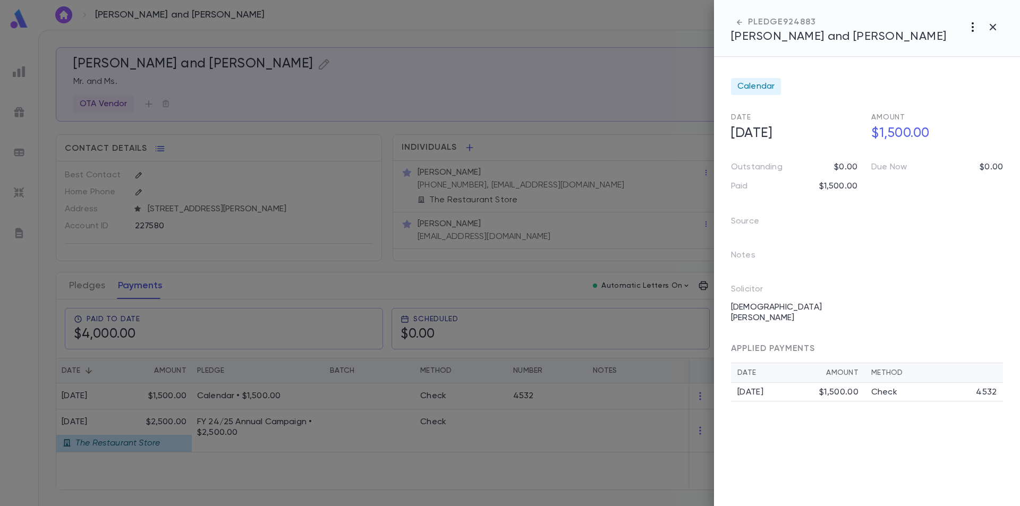
click at [971, 24] on icon "button" at bounding box center [973, 27] width 13 height 13
click at [948, 67] on li "Link to Entity" at bounding box center [949, 66] width 132 height 17
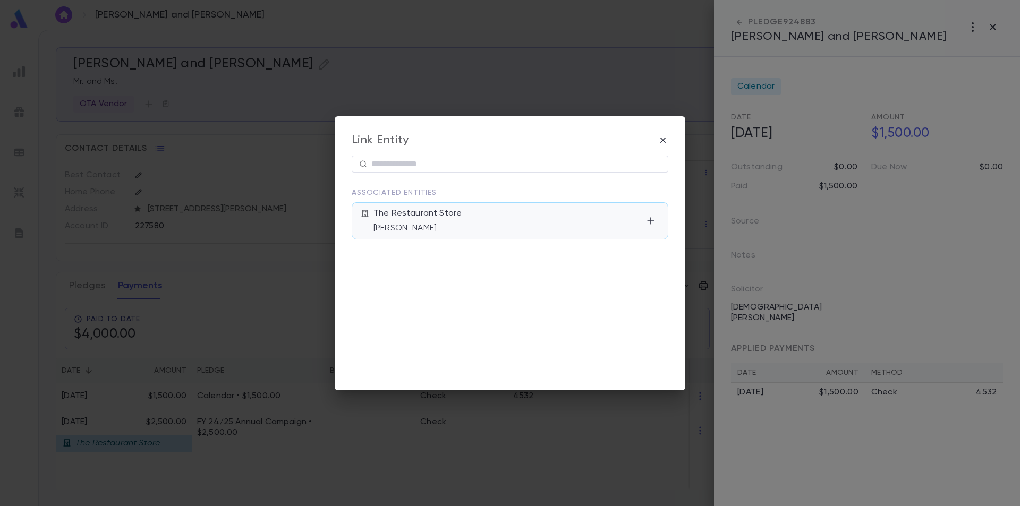
click at [577, 219] on div "The Restaurant Store Mr. Ashly Gonzalez" at bounding box center [508, 221] width 269 height 26
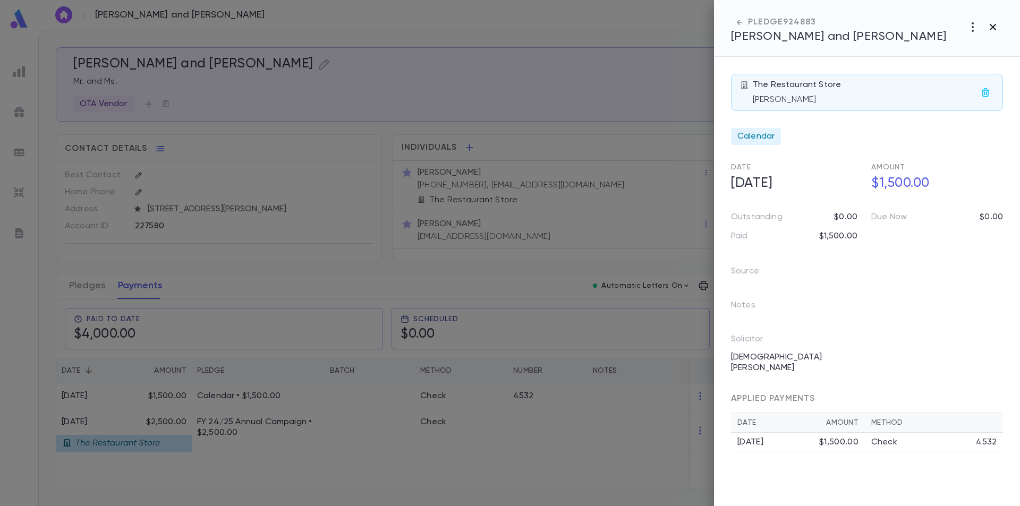
click at [994, 28] on icon "button" at bounding box center [993, 27] width 6 height 6
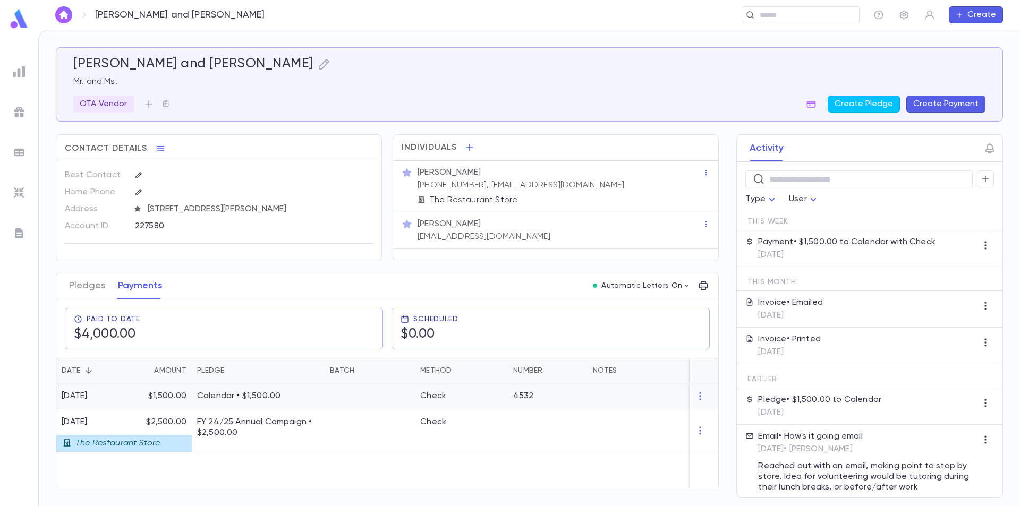
click at [333, 406] on div at bounding box center [370, 397] width 90 height 26
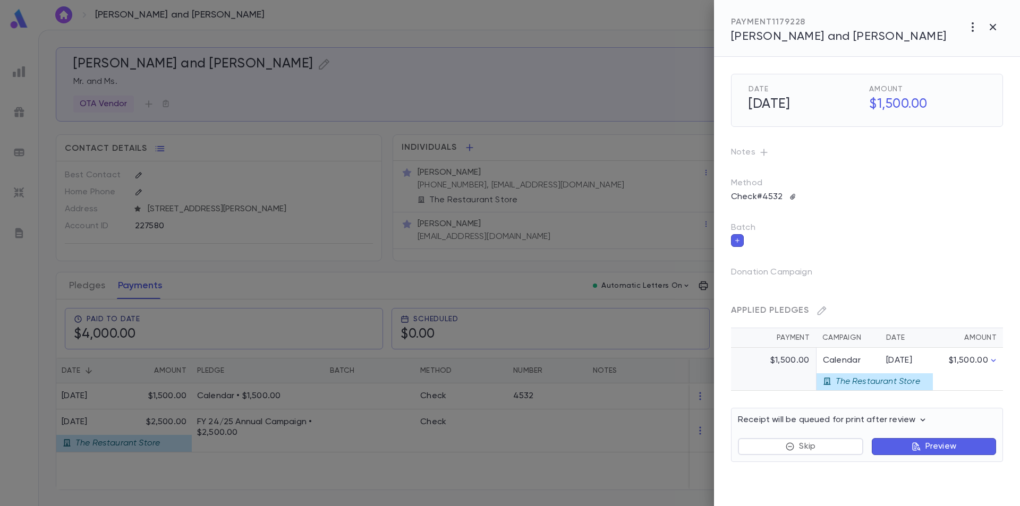
click at [932, 450] on p "Preview" at bounding box center [941, 447] width 31 height 11
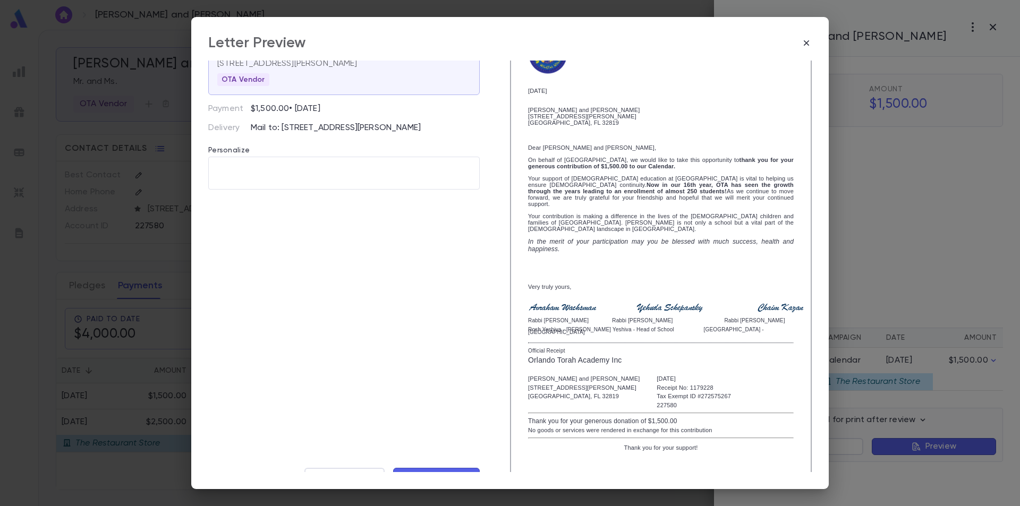
scroll to position [63, 0]
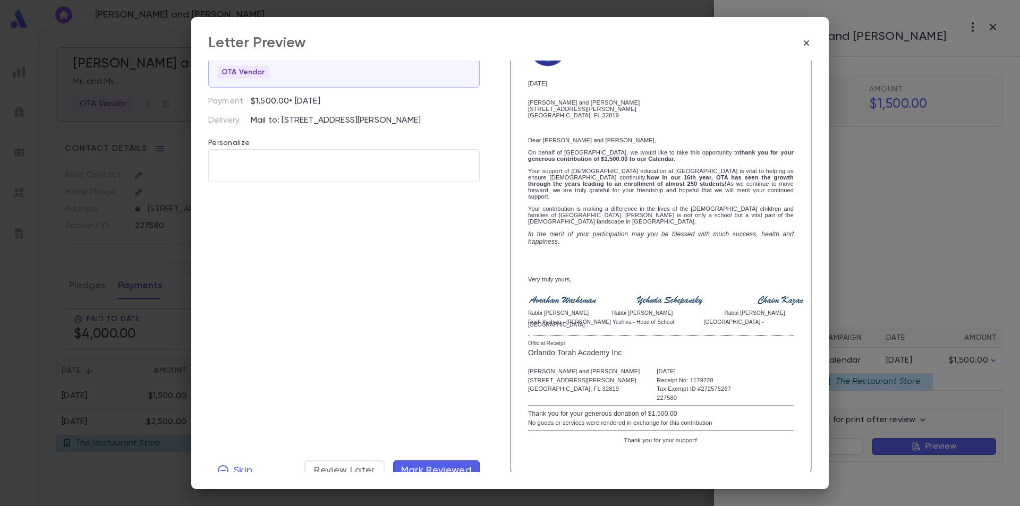
click at [309, 123] on p "Mail to: 8205 John Young Parkway, Orlando FL 32819 United States" at bounding box center [365, 120] width 229 height 11
drag, startPoint x: 337, startPoint y: 122, endPoint x: 374, endPoint y: 129, distance: 37.3
click at [374, 126] on p "Mail to: 8205 John Young Parkway, Orlando FL 32819 United States" at bounding box center [365, 120] width 229 height 11
click at [381, 126] on p "Mail to: 8205 John Young Parkway, Orlando FL 32819 United States" at bounding box center [365, 120] width 229 height 11
click at [807, 45] on icon "button" at bounding box center [806, 43] width 11 height 11
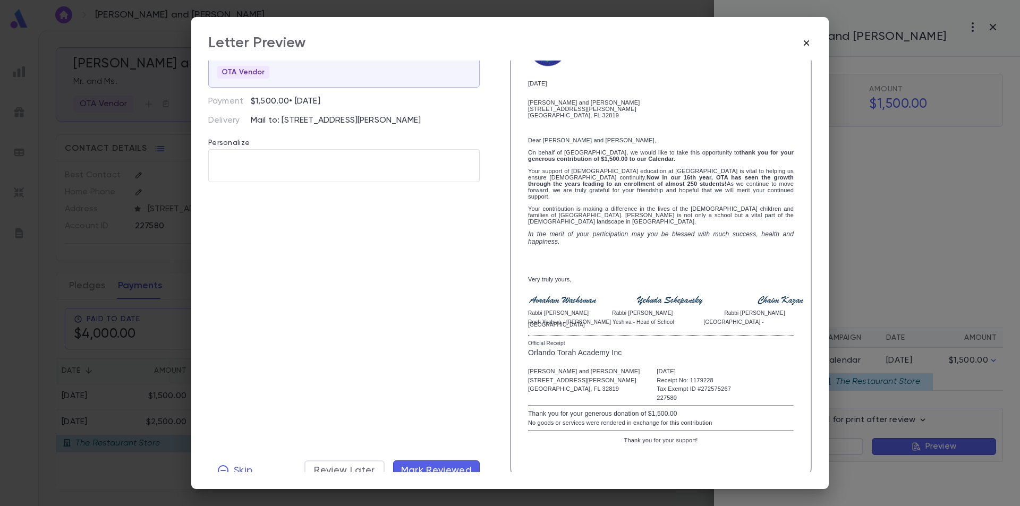
scroll to position [0, 0]
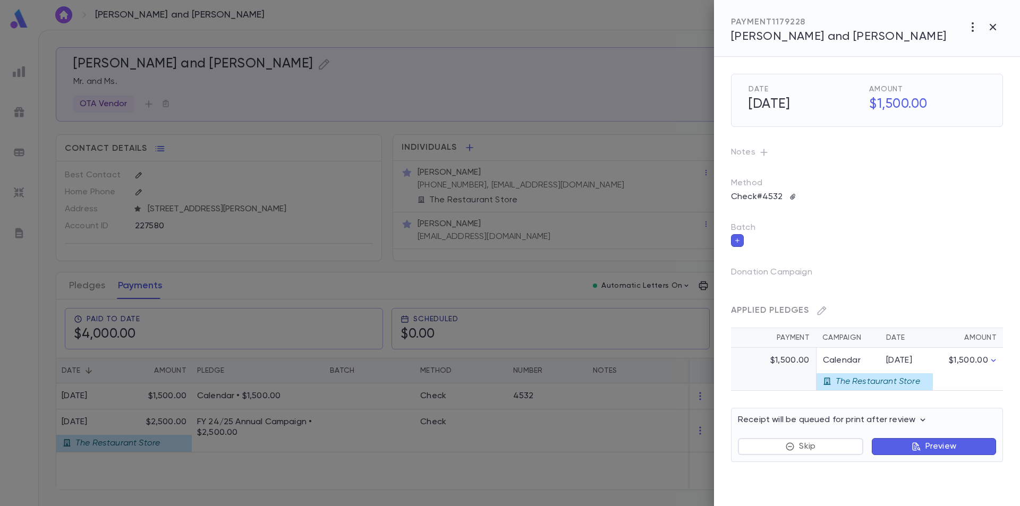
click at [523, 185] on div at bounding box center [510, 253] width 1020 height 506
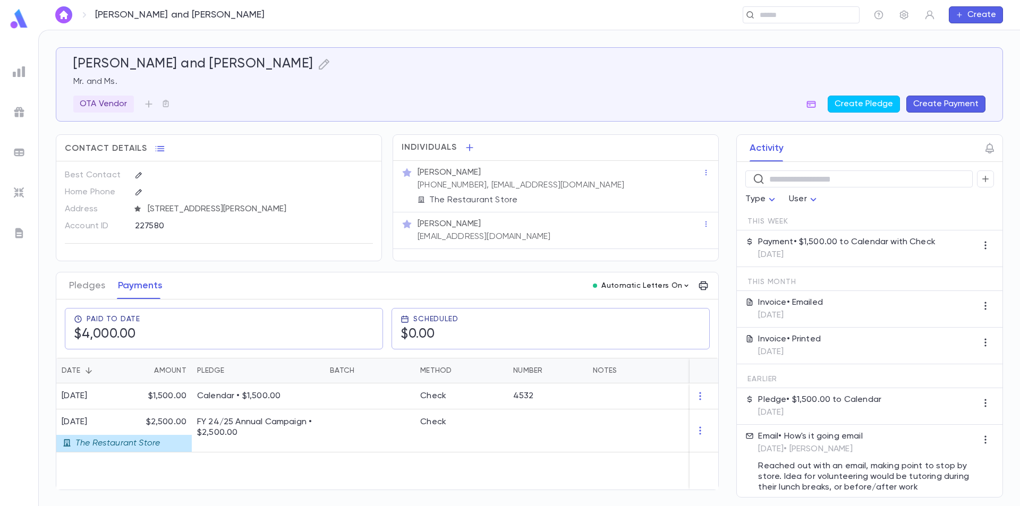
click at [685, 290] on icon "button" at bounding box center [686, 286] width 9 height 9
click at [708, 292] on div at bounding box center [510, 253] width 1020 height 506
click at [702, 291] on icon "button" at bounding box center [703, 286] width 11 height 11
click at [633, 191] on div at bounding box center [510, 253] width 1020 height 506
click at [476, 401] on div "Check" at bounding box center [461, 397] width 93 height 26
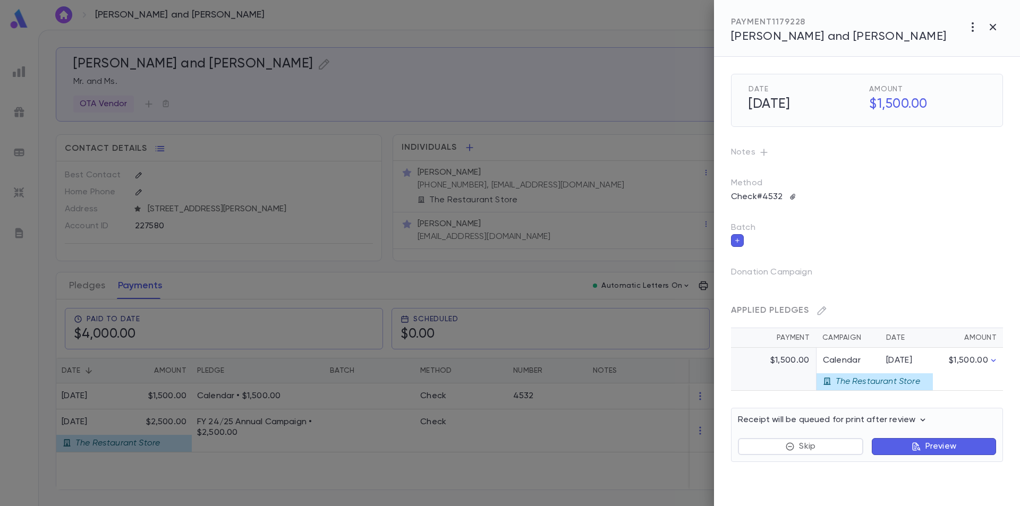
click at [909, 450] on button "Preview" at bounding box center [934, 446] width 124 height 17
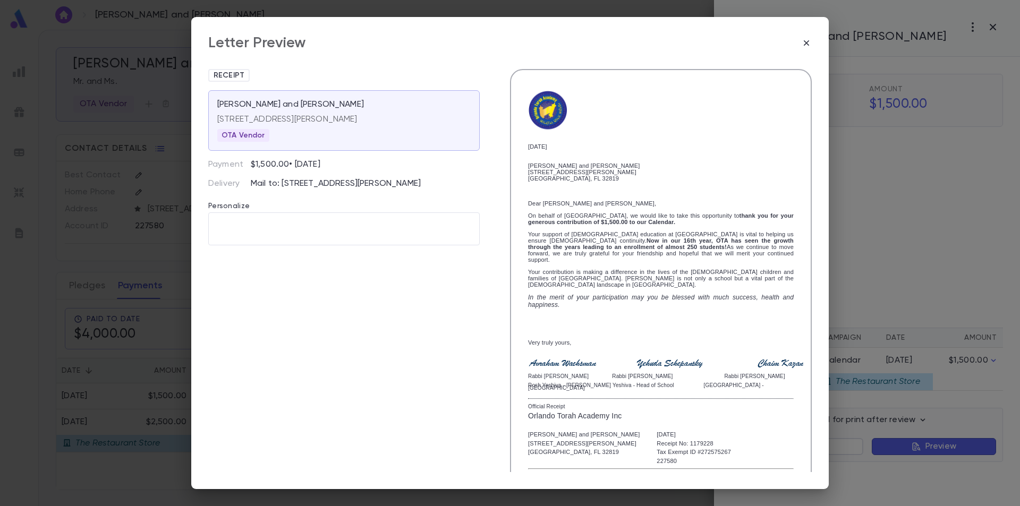
click at [332, 189] on p "Mail to: 8205 John Young Parkway, Orlando FL 32819 United States" at bounding box center [365, 184] width 229 height 11
drag, startPoint x: 293, startPoint y: 184, endPoint x: 275, endPoint y: 191, distance: 19.7
click at [285, 189] on p "Mail to: 8205 John Young Parkway, Orlando FL 32819 United States" at bounding box center [365, 184] width 229 height 11
click at [271, 188] on p "Mail to: 8205 John Young Parkway, Orlando FL 32819 United States" at bounding box center [365, 184] width 229 height 11
click at [807, 43] on icon "button" at bounding box center [806, 42] width 5 height 5
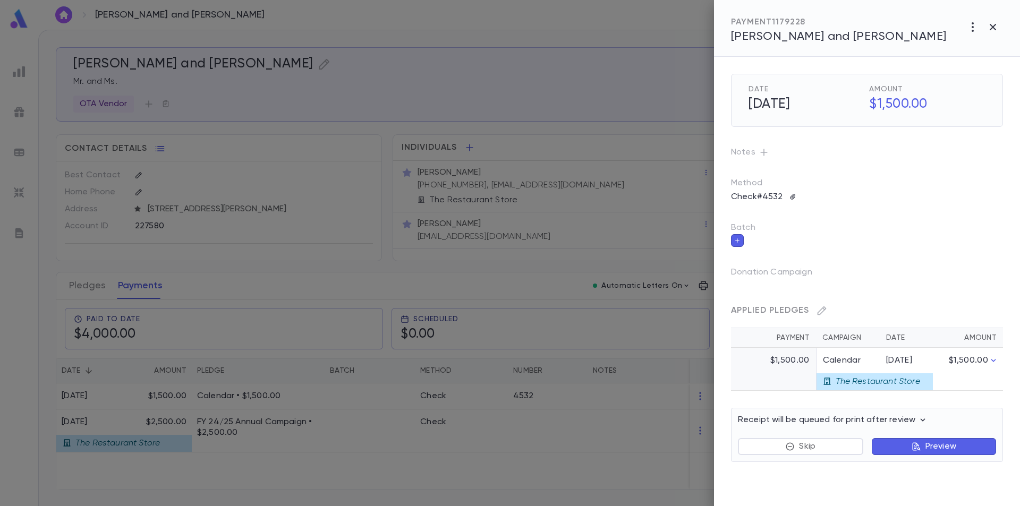
drag, startPoint x: 508, startPoint y: 187, endPoint x: 517, endPoint y: 187, distance: 8.5
click at [509, 187] on div at bounding box center [510, 253] width 1020 height 506
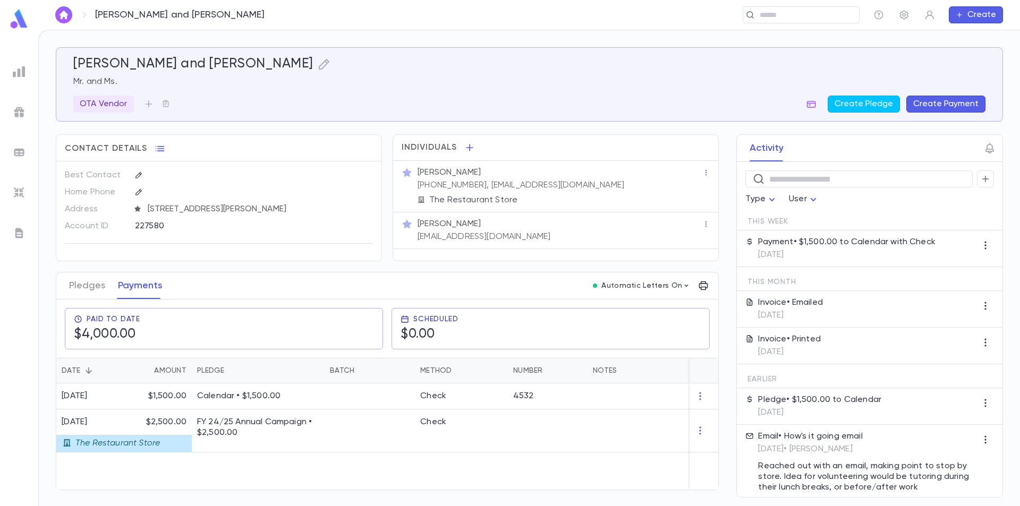
click at [607, 193] on div "The Restaurant Store" at bounding box center [559, 199] width 287 height 13
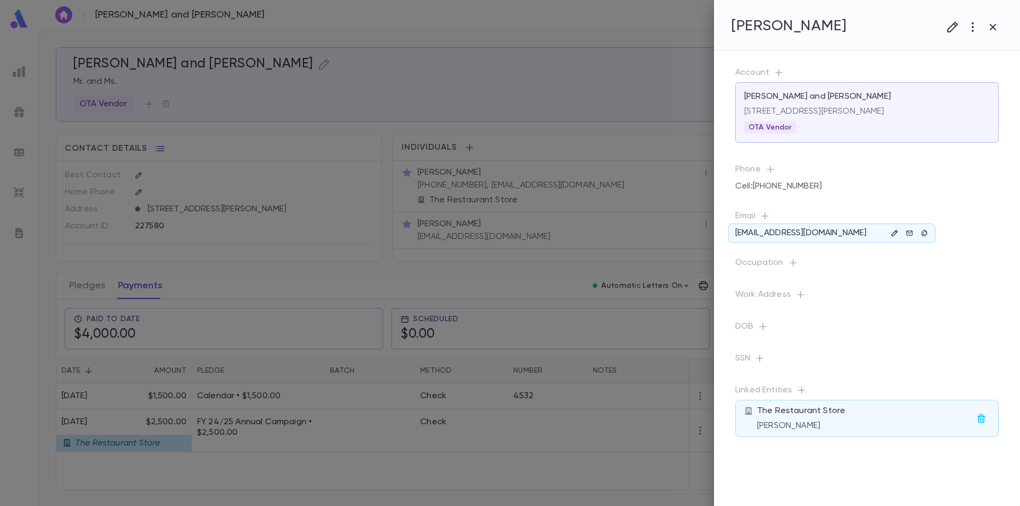
click at [893, 234] on icon "button" at bounding box center [895, 233] width 6 height 6
click at [989, 306] on icon "button" at bounding box center [987, 306] width 6 height 6
click at [992, 277] on div at bounding box center [510, 253] width 1020 height 506
click at [985, 329] on button "Save" at bounding box center [986, 331] width 34 height 17
click at [345, 189] on div at bounding box center [510, 253] width 1020 height 506
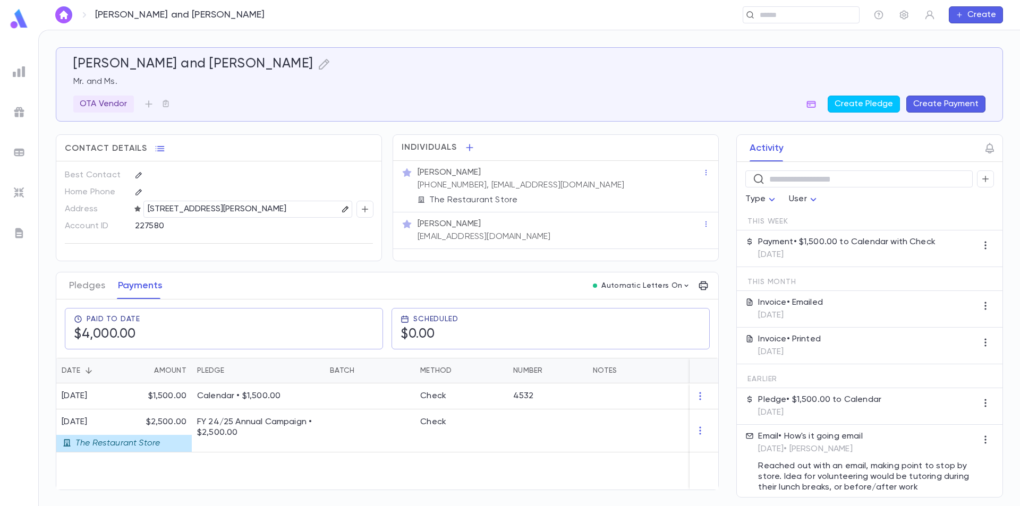
click at [342, 206] on icon "button" at bounding box center [345, 209] width 7 height 7
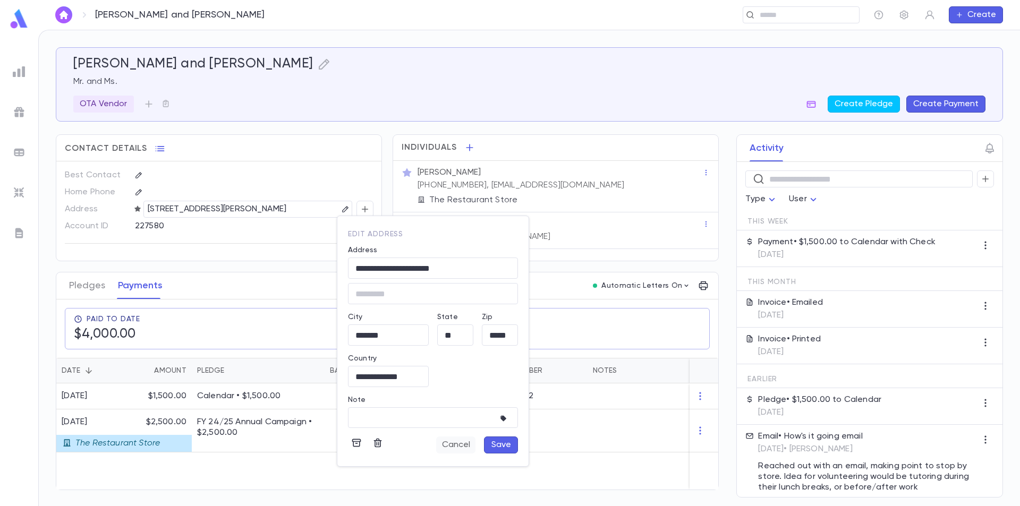
click at [461, 446] on button "Cancel" at bounding box center [455, 445] width 39 height 17
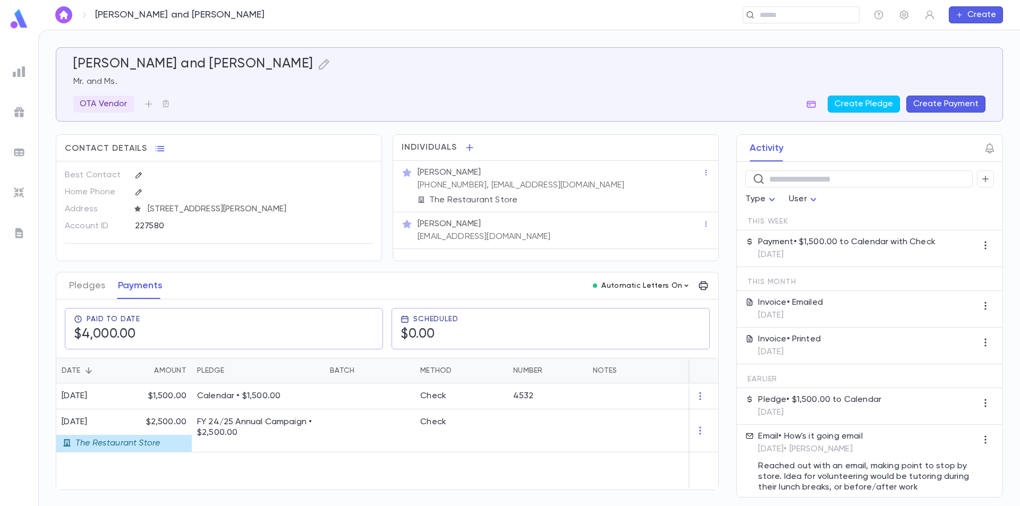
click at [638, 290] on p "Automatic Letters On" at bounding box center [642, 286] width 81 height 9
click at [703, 292] on div at bounding box center [510, 253] width 1020 height 506
click at [704, 291] on icon "button" at bounding box center [703, 286] width 11 height 11
click at [720, 312] on p "Annual Summary" at bounding box center [738, 314] width 65 height 11
click at [774, 333] on li "Email" at bounding box center [776, 334] width 37 height 19
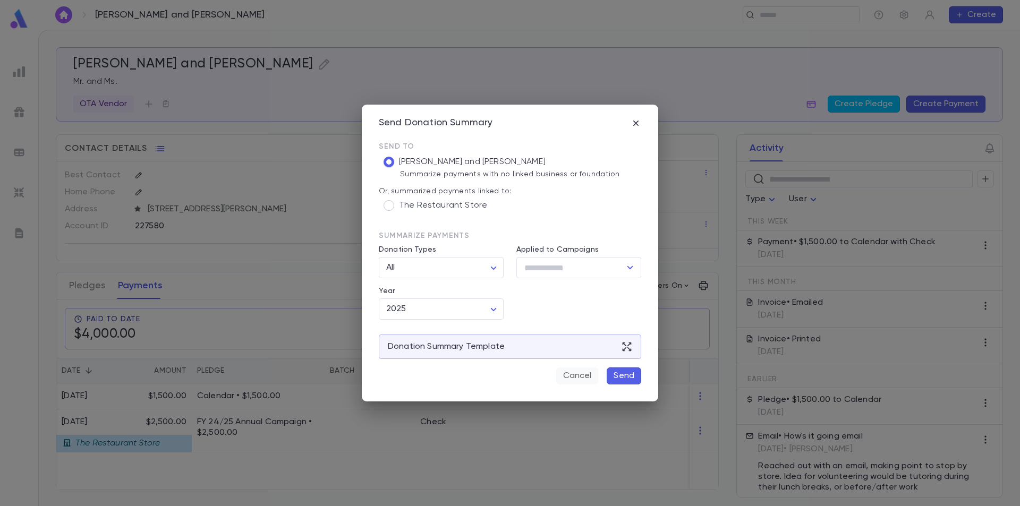
click at [571, 373] on button "Cancel" at bounding box center [577, 376] width 42 height 17
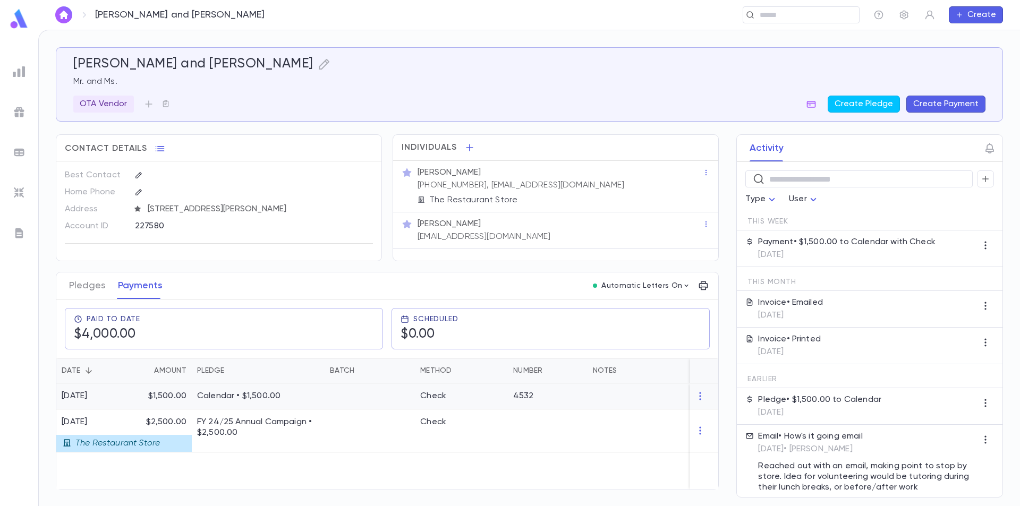
click at [495, 407] on div "Check" at bounding box center [461, 397] width 93 height 26
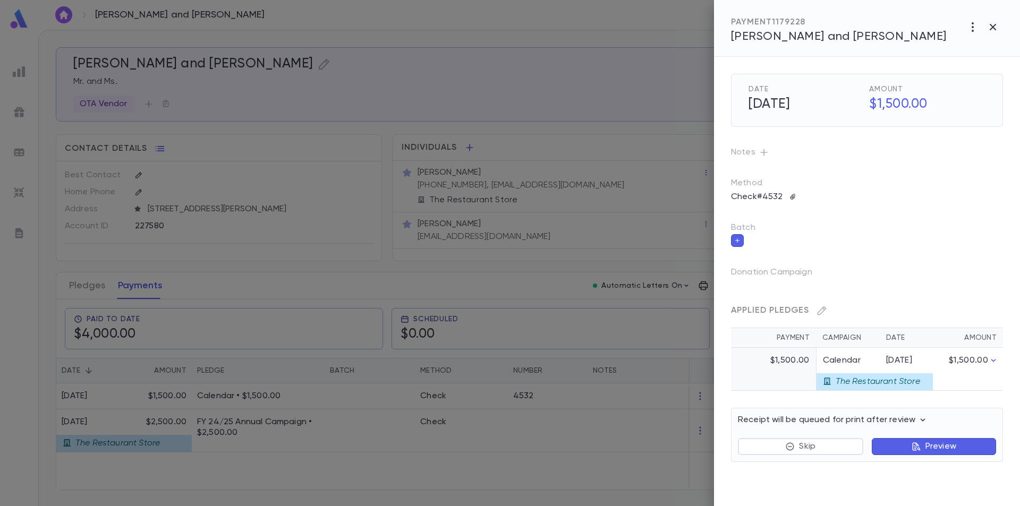
click at [927, 449] on p "Preview" at bounding box center [941, 447] width 31 height 11
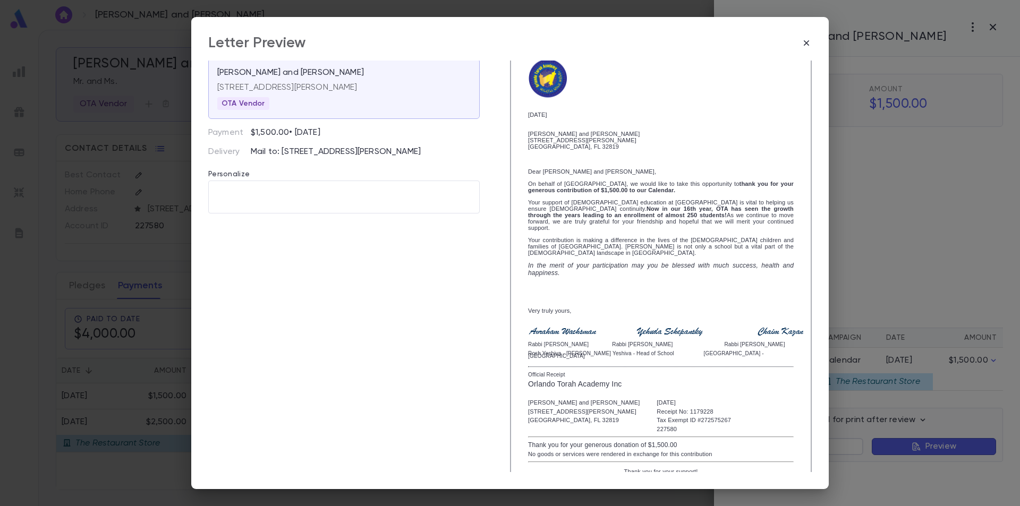
scroll to position [63, 0]
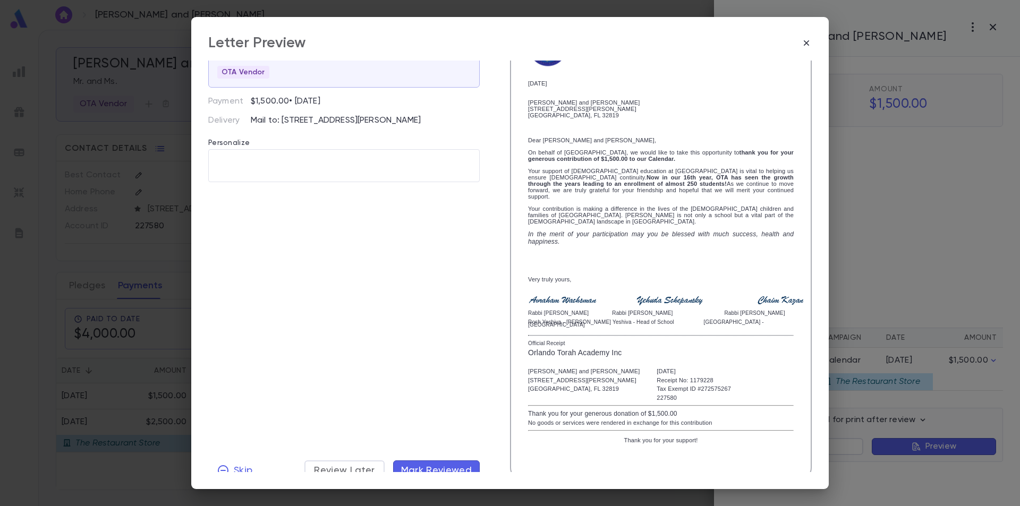
click at [286, 121] on p "Mail to: 8205 John Young Parkway, Orlando FL 32819 United States" at bounding box center [365, 120] width 229 height 11
drag, startPoint x: 301, startPoint y: 122, endPoint x: 320, endPoint y: 122, distance: 19.7
click at [318, 122] on p "Mail to: 8205 John Young Parkway, Orlando FL 32819 United States" at bounding box center [365, 120] width 229 height 11
drag, startPoint x: 283, startPoint y: 124, endPoint x: 259, endPoint y: 124, distance: 23.9
click at [280, 124] on p "Mail to: 8205 John Young Parkway, Orlando FL 32819 United States" at bounding box center [365, 120] width 229 height 11
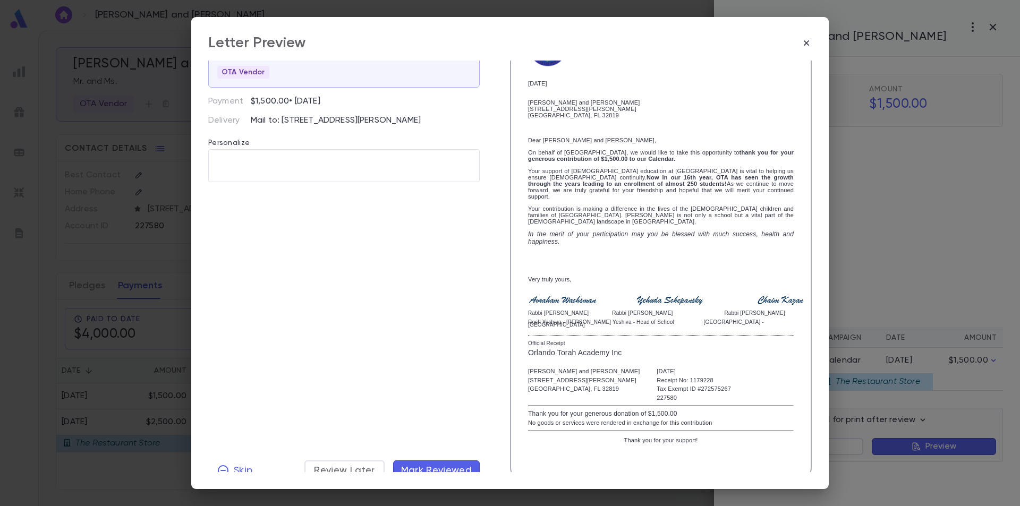
click at [255, 125] on p "Mail to: 8205 John Young Parkway, Orlando FL 32819 United States" at bounding box center [365, 120] width 229 height 11
click at [424, 465] on span "Mark Reviewed" at bounding box center [436, 471] width 71 height 12
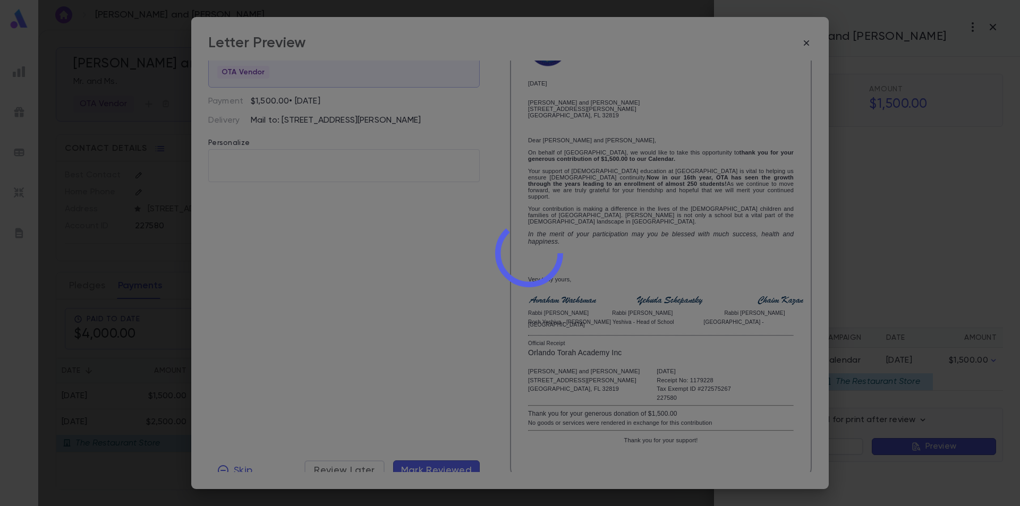
scroll to position [0, 0]
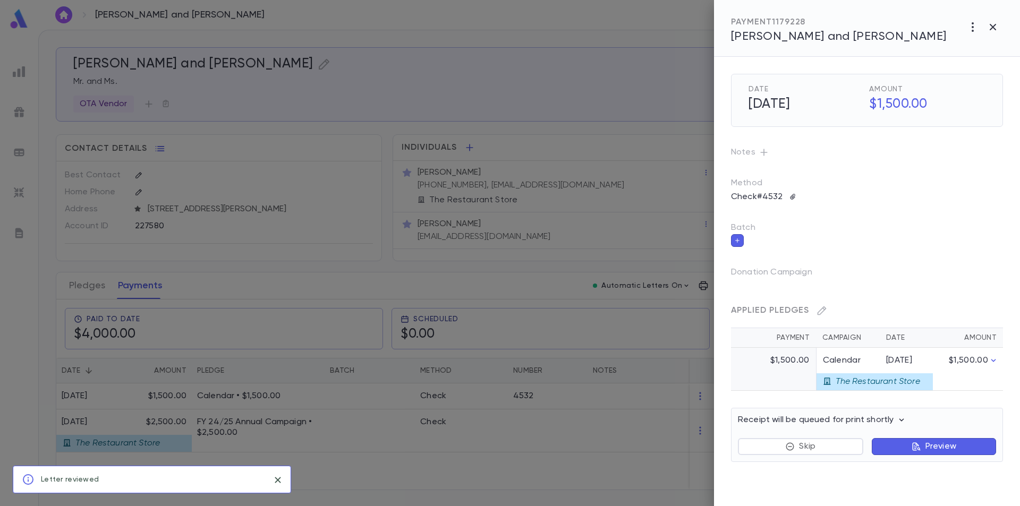
click at [16, 197] on div at bounding box center [510, 253] width 1020 height 506
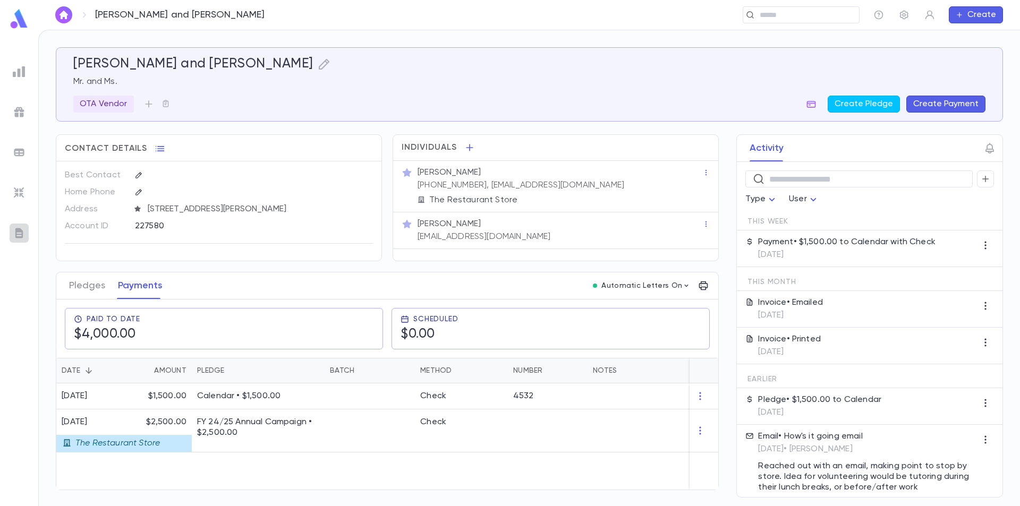
click at [18, 231] on img at bounding box center [19, 233] width 13 height 13
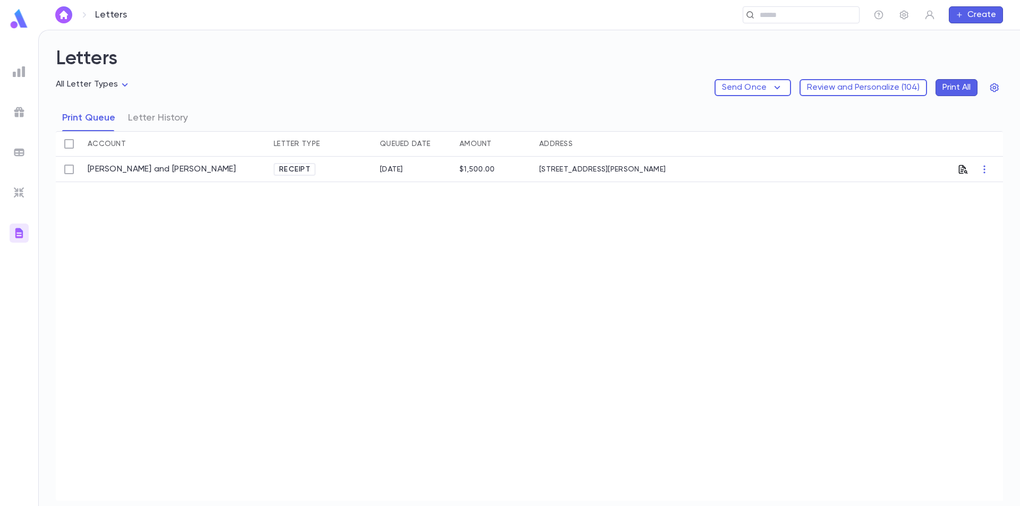
click at [962, 173] on icon "button" at bounding box center [963, 169] width 9 height 9
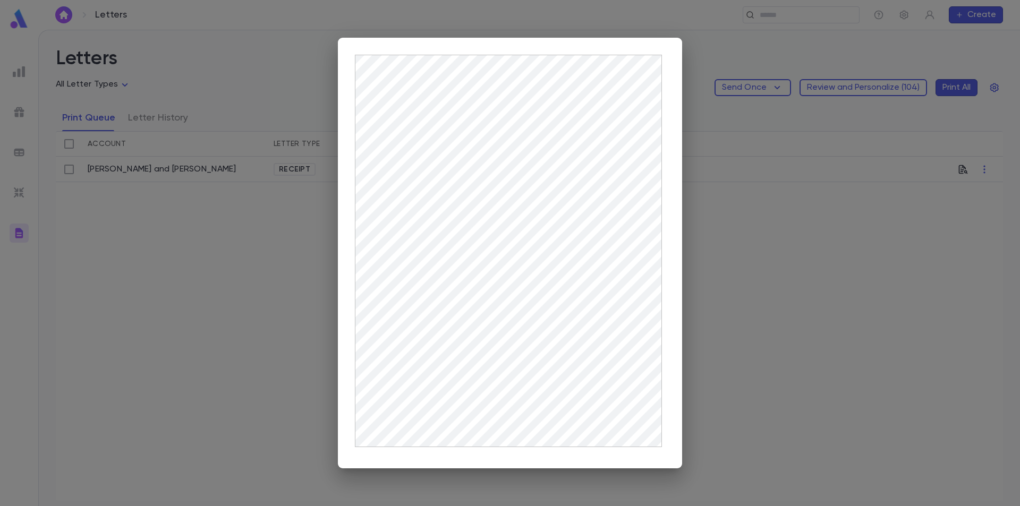
click at [722, 143] on div at bounding box center [510, 253] width 1020 height 506
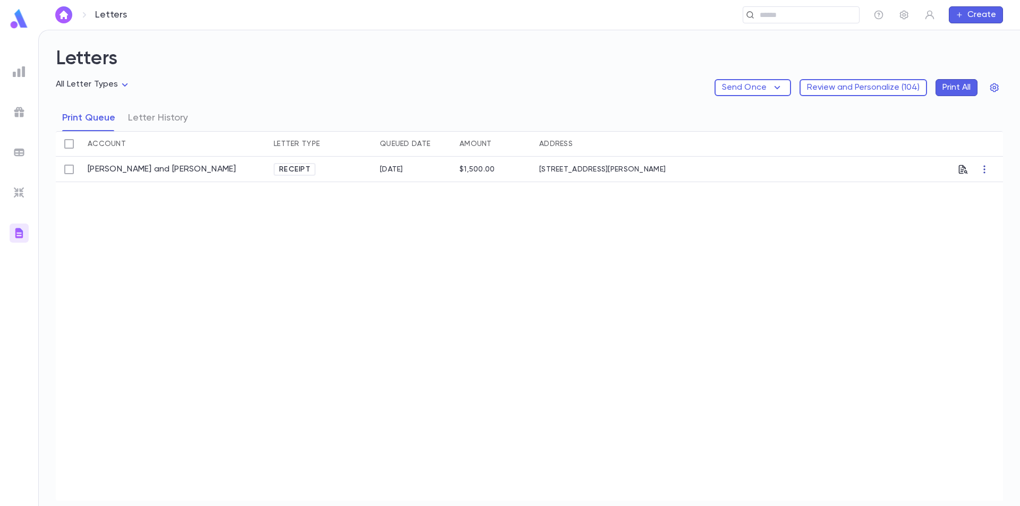
click at [986, 170] on icon "button" at bounding box center [984, 169] width 11 height 11
click at [873, 174] on div at bounding box center [510, 253] width 1020 height 506
click at [765, 86] on p "Send Once" at bounding box center [744, 87] width 45 height 11
click at [648, 88] on div at bounding box center [510, 253] width 1020 height 506
click at [19, 24] on img at bounding box center [19, 19] width 21 height 21
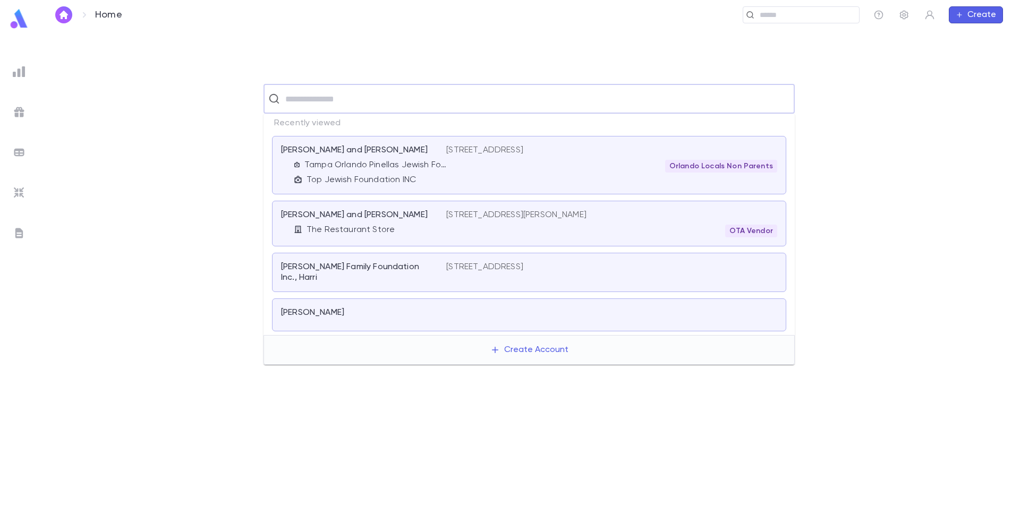
click at [367, 106] on input "text" at bounding box center [536, 99] width 508 height 20
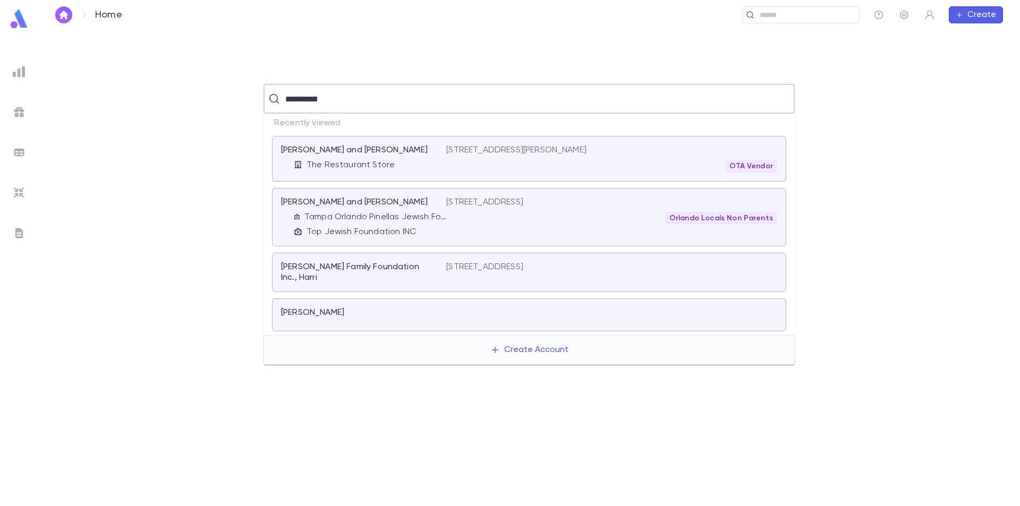
type input "**********"
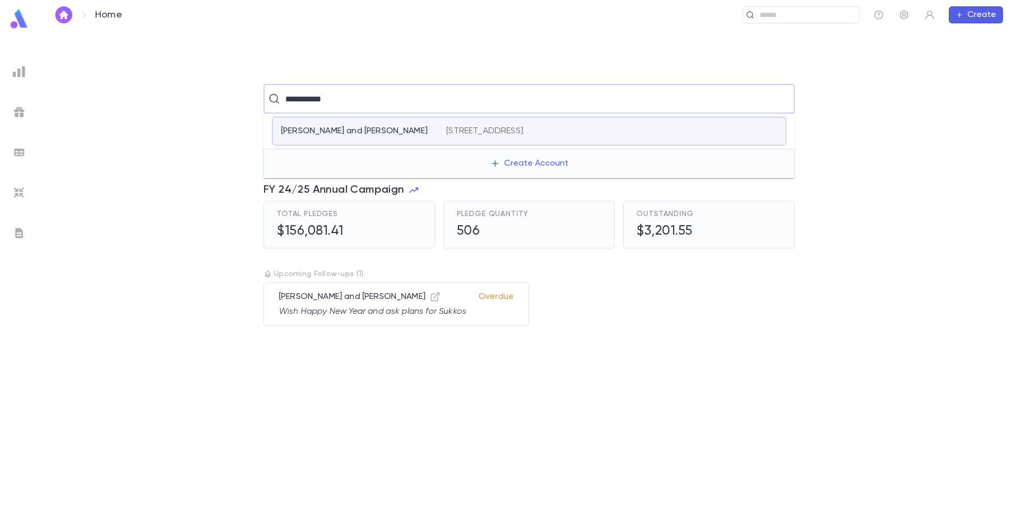
click at [368, 133] on p "Chait, Dovid and Naomi" at bounding box center [354, 131] width 147 height 11
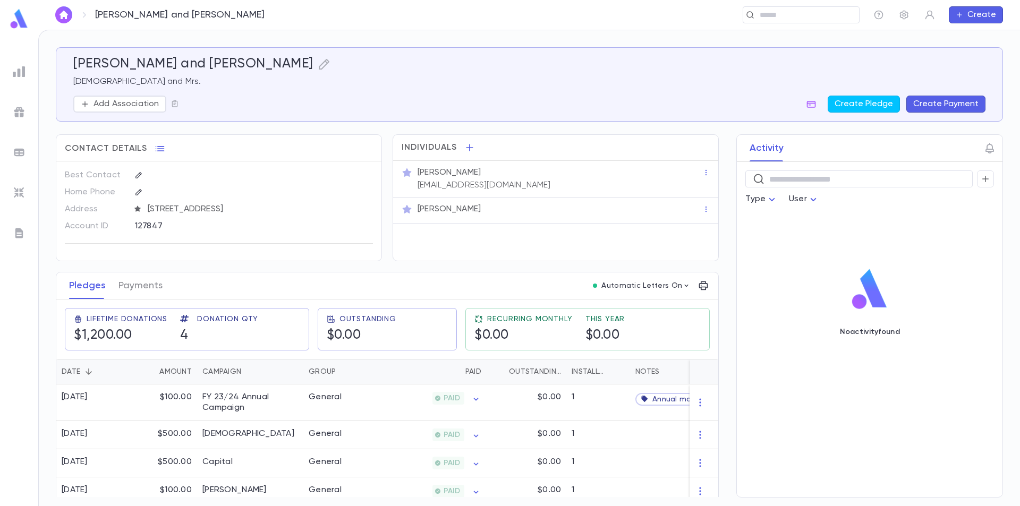
scroll to position [3, 0]
click at [175, 15] on p "Chait, Dovid and Naomi" at bounding box center [180, 15] width 170 height 12
click at [11, 16] on img at bounding box center [19, 19] width 21 height 21
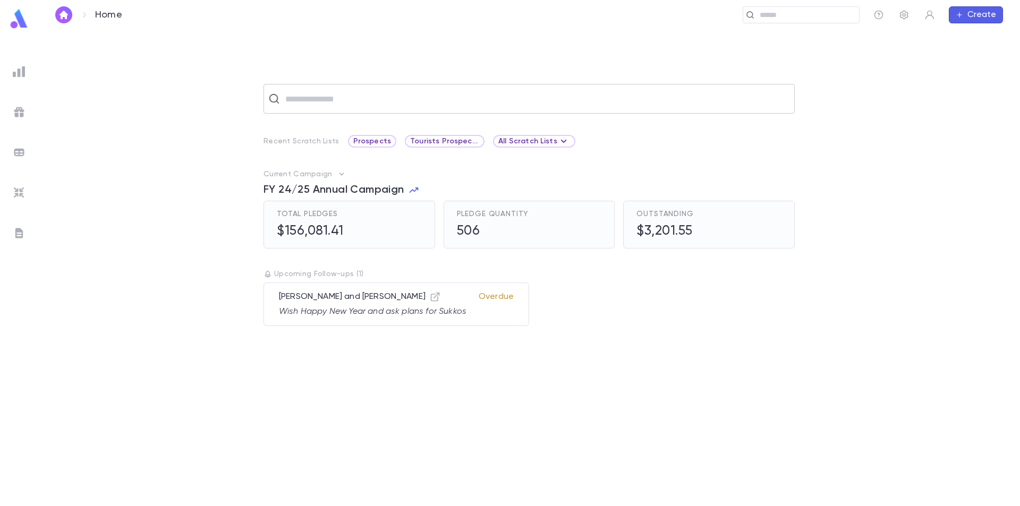
click at [375, 114] on div "​ Recent Scratch Lists Prospects Tourists Prospects and VIP All Scratch Lists C…" at bounding box center [529, 295] width 948 height 422
click at [378, 102] on input "text" at bounding box center [536, 99] width 508 height 20
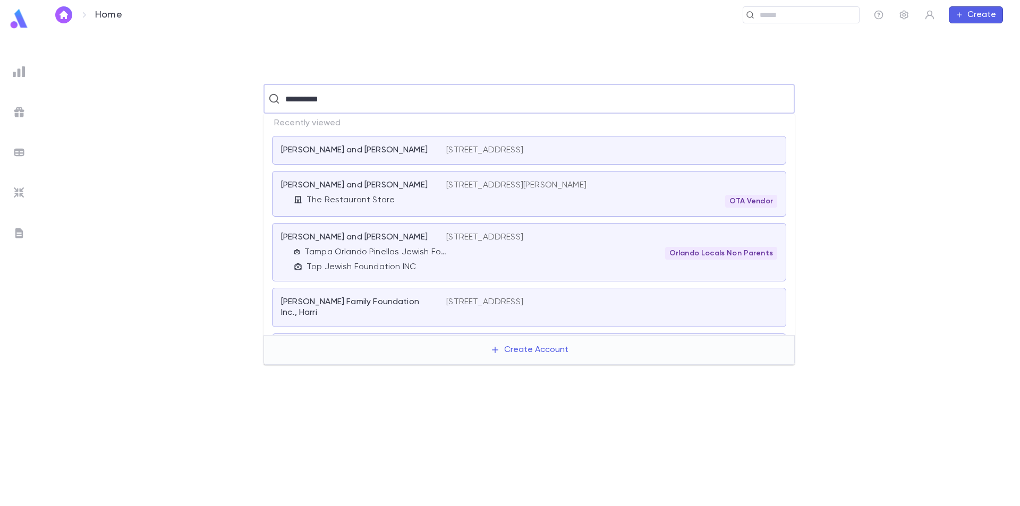
type input "**********"
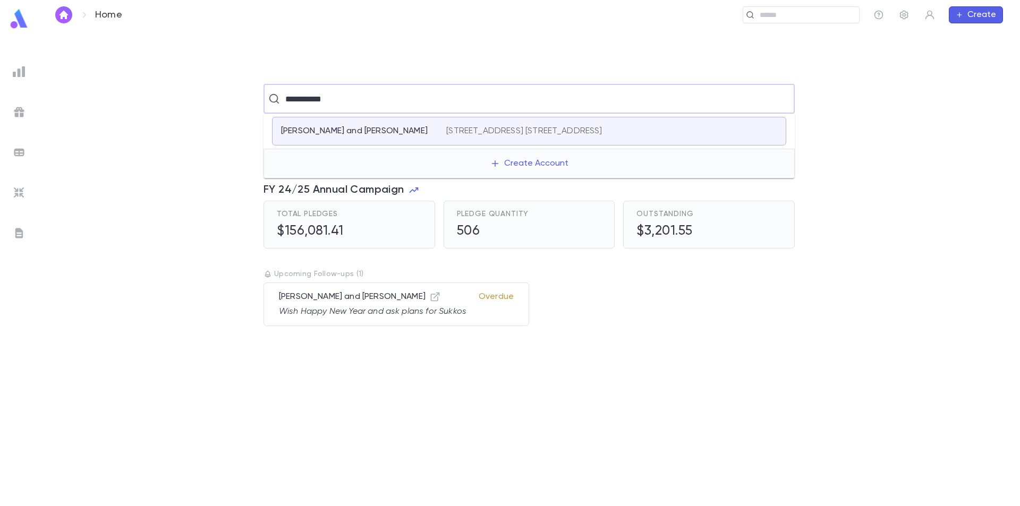
click at [377, 130] on p "Chait, David and Rochel Malka" at bounding box center [354, 131] width 147 height 11
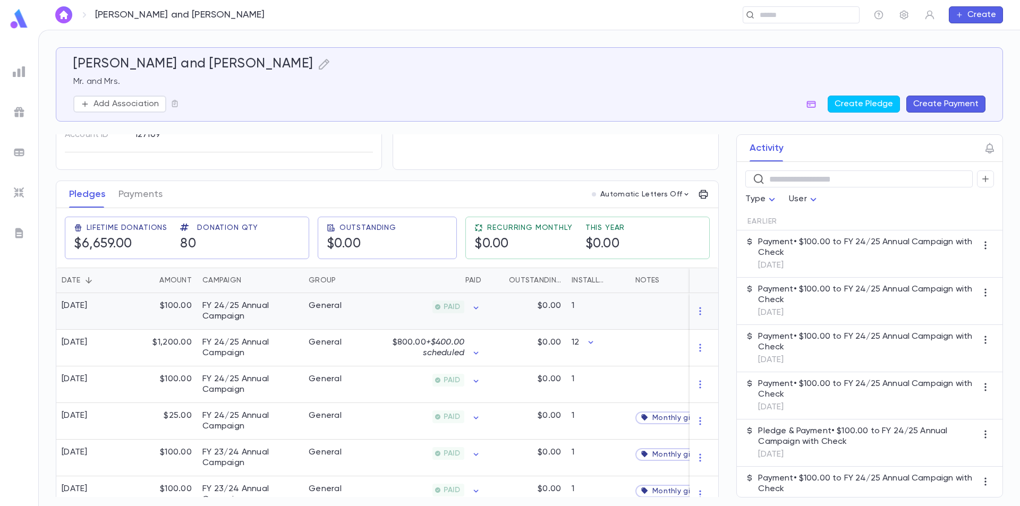
scroll to position [106, 0]
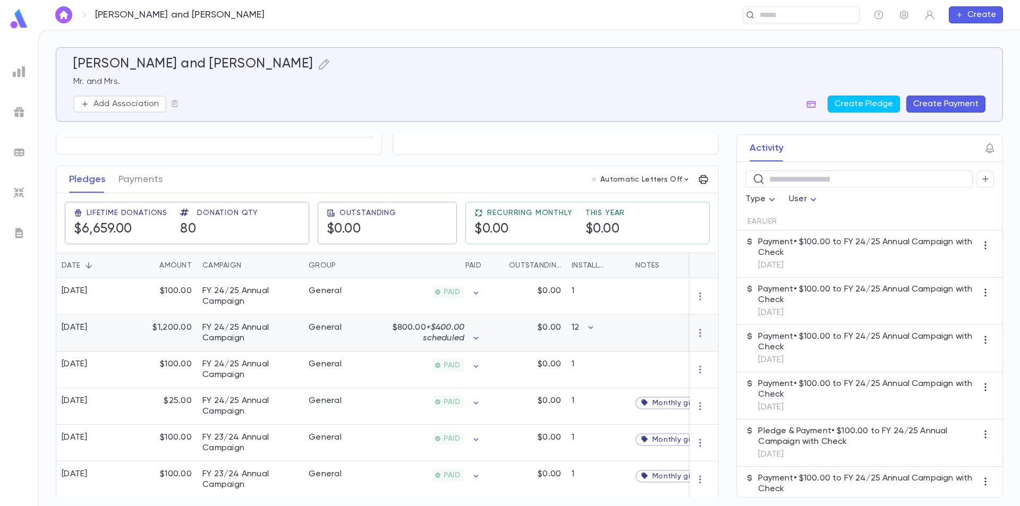
click at [431, 337] on span "+ $400.00 scheduled" at bounding box center [443, 333] width 41 height 19
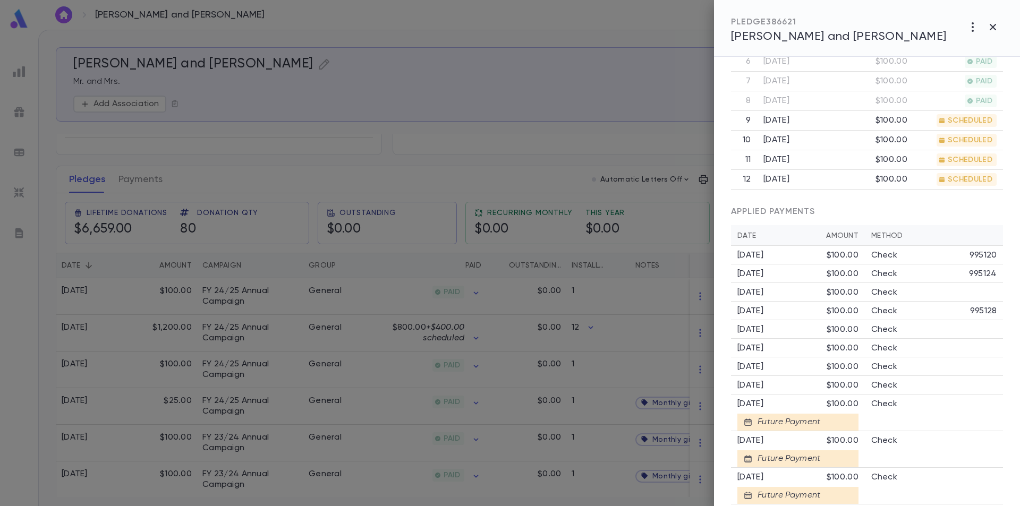
scroll to position [531, 0]
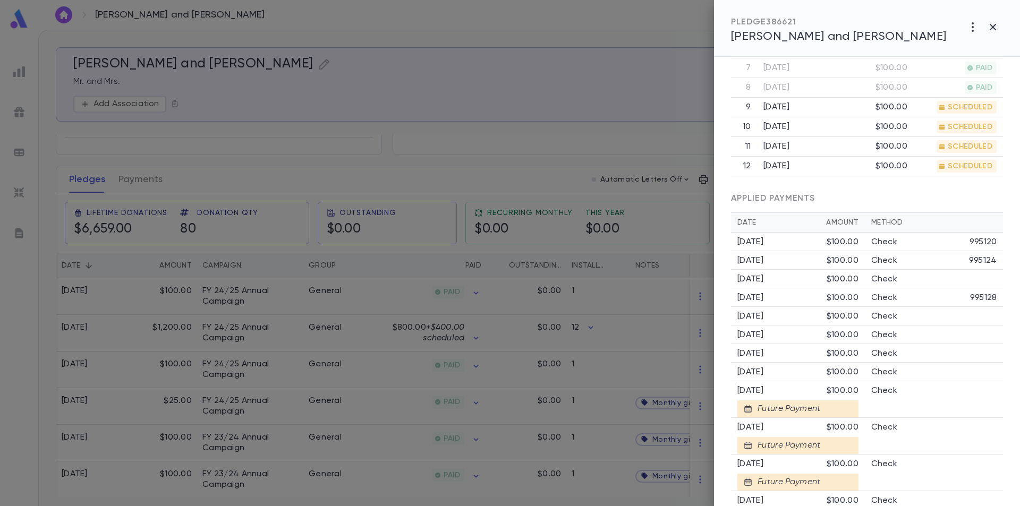
click at [761, 390] on div "9/30/2025" at bounding box center [782, 391] width 89 height 11
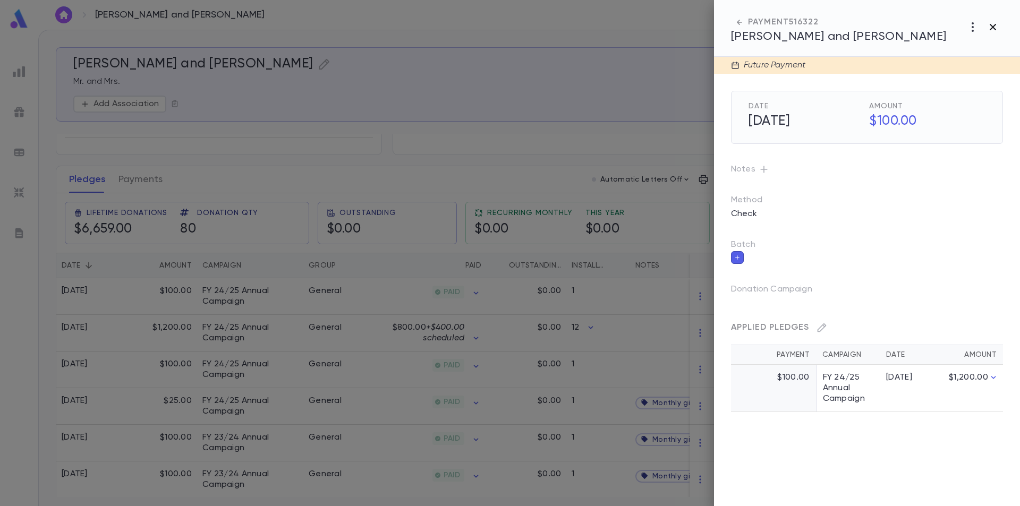
click at [994, 21] on icon "button" at bounding box center [993, 27] width 13 height 13
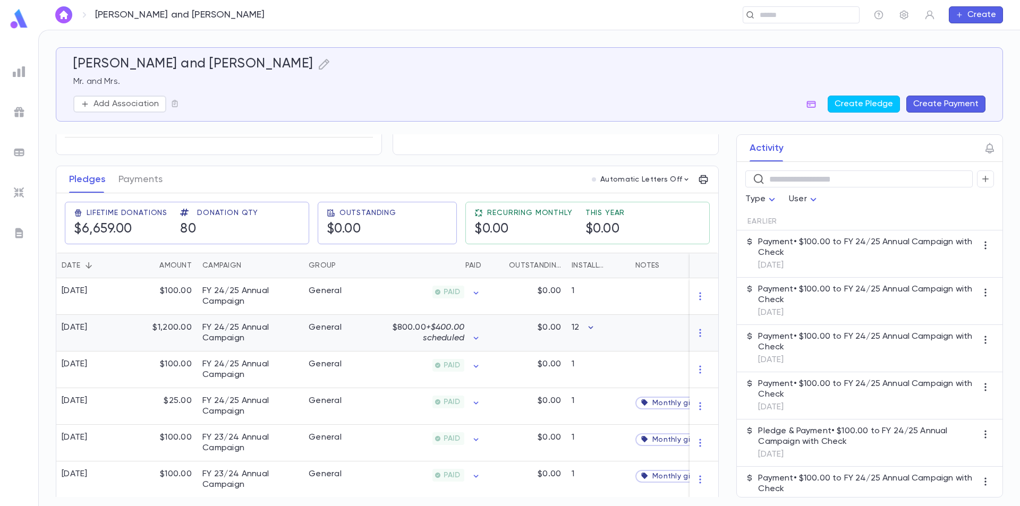
click at [588, 333] on icon "button" at bounding box center [591, 328] width 11 height 11
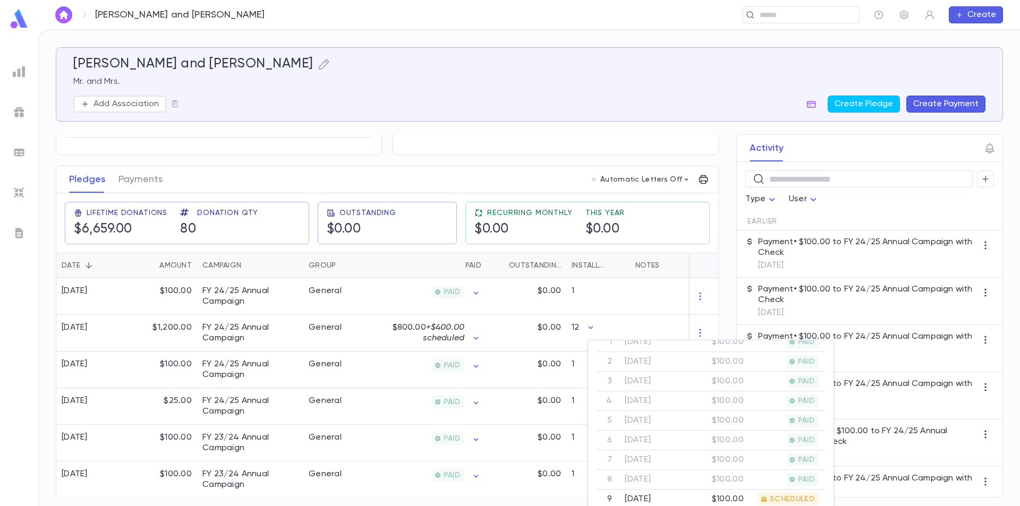
scroll to position [106, 0]
click at [770, 446] on span "SCHEDULED" at bounding box center [792, 447] width 53 height 9
click at [128, 183] on div at bounding box center [510, 253] width 1020 height 506
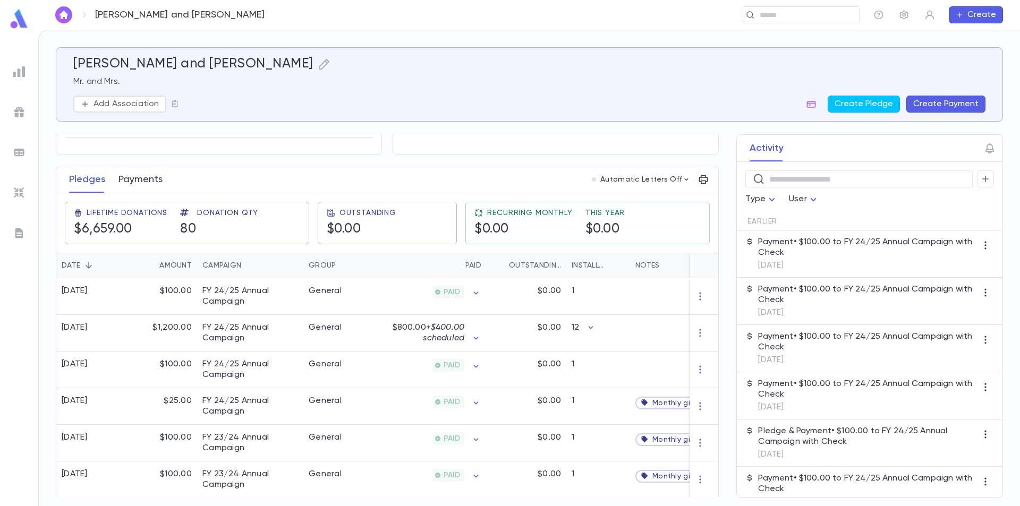
click at [130, 185] on button "Payments" at bounding box center [141, 179] width 44 height 27
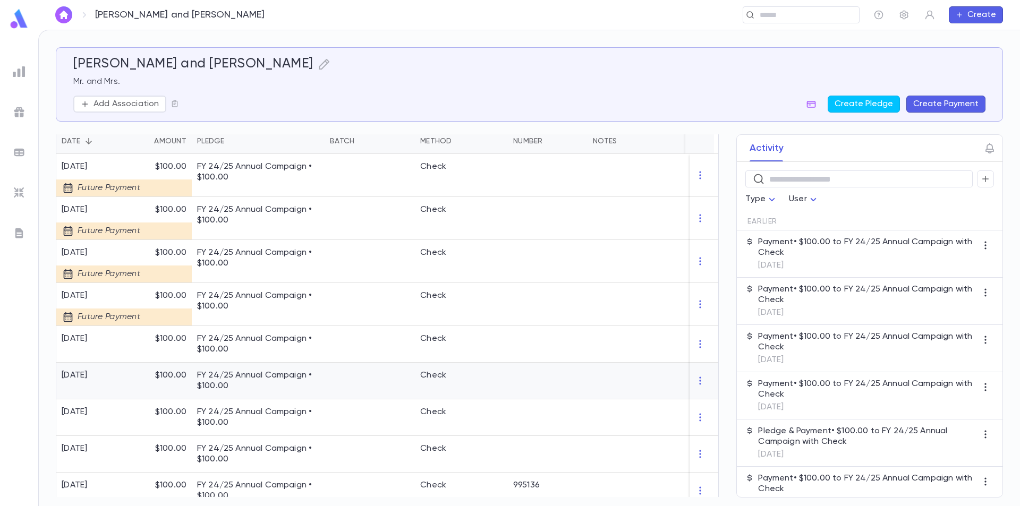
scroll to position [266, 0]
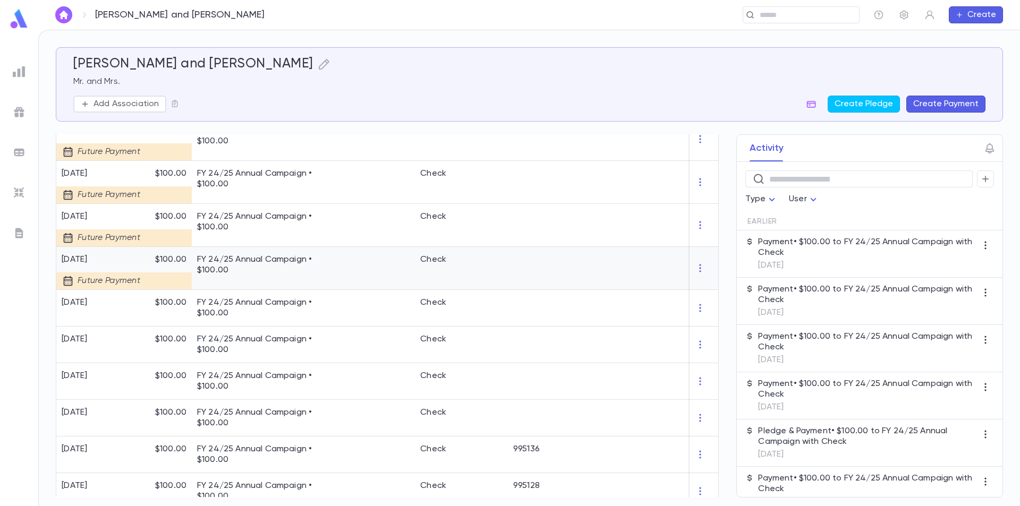
click at [260, 276] on p "FY 24/25 Annual Campaign • $100.00" at bounding box center [258, 265] width 122 height 21
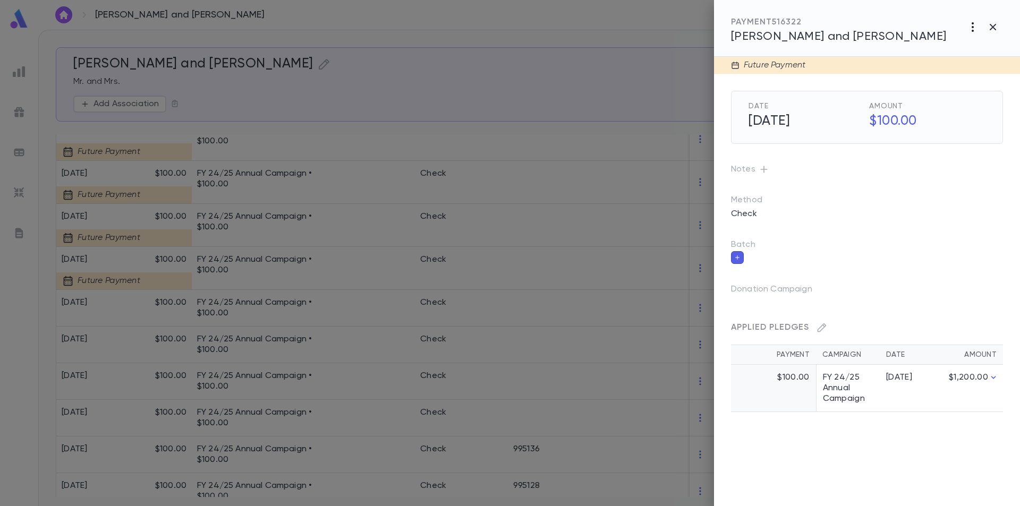
click at [973, 23] on icon "button" at bounding box center [973, 27] width 2 height 10
click at [931, 159] on div at bounding box center [510, 253] width 1020 height 506
click at [817, 390] on td "FY 24/25 Annual Campaign" at bounding box center [848, 388] width 64 height 47
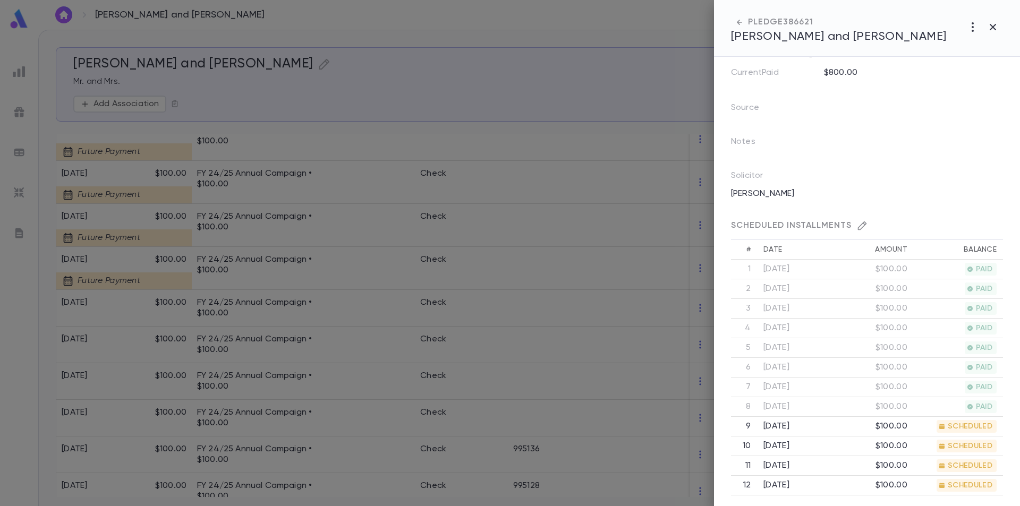
scroll to position [0, 0]
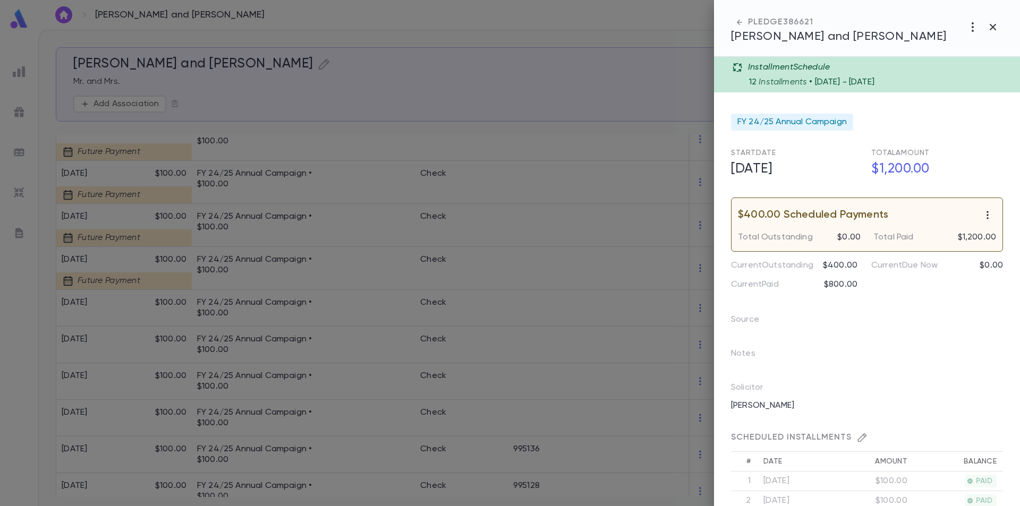
click at [991, 217] on button "button" at bounding box center [987, 215] width 17 height 17
click at [983, 214] on div at bounding box center [510, 253] width 1020 height 506
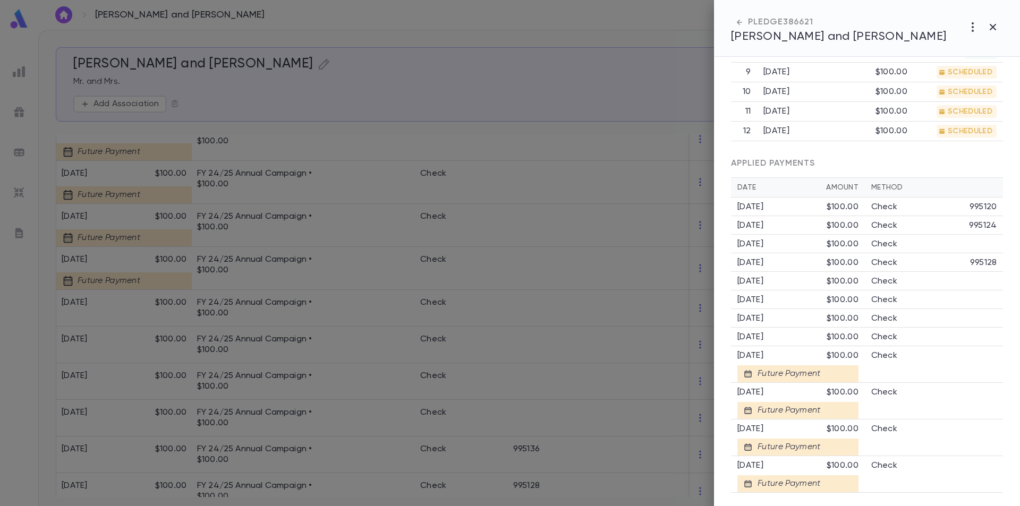
scroll to position [571, 0]
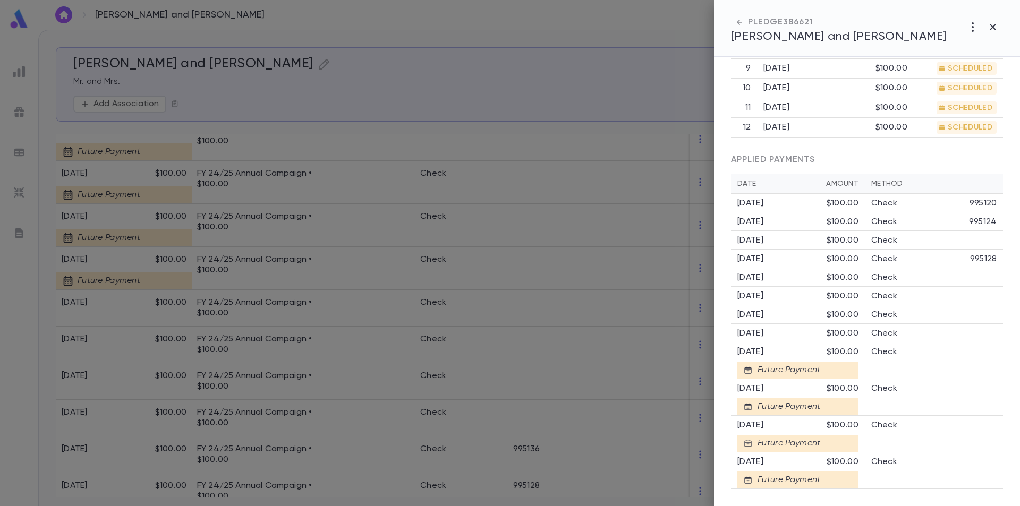
click at [757, 363] on div "Future Payment" at bounding box center [798, 370] width 121 height 17
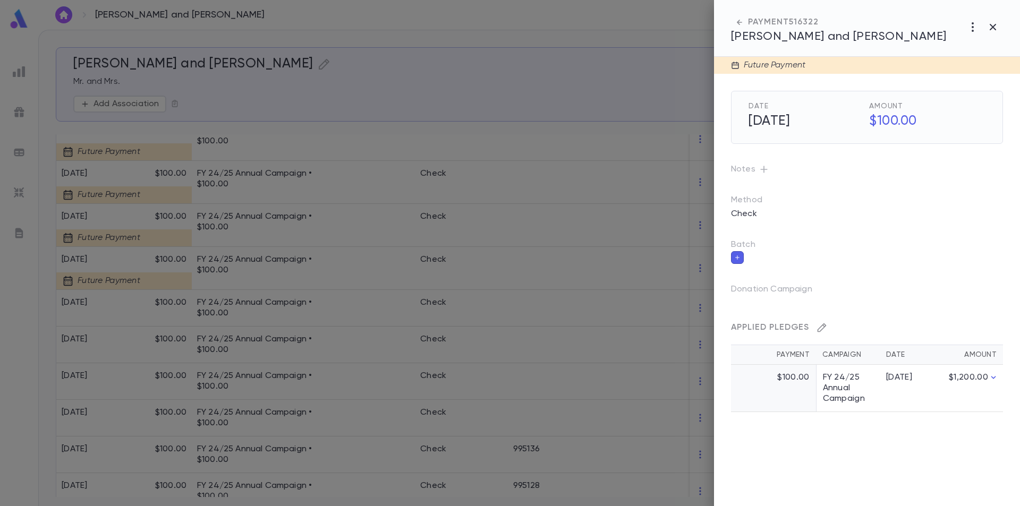
click at [822, 329] on icon "button" at bounding box center [822, 328] width 11 height 11
click at [994, 339] on button "button" at bounding box center [994, 332] width 17 height 17
click at [821, 325] on icon "button" at bounding box center [822, 328] width 11 height 11
click at [989, 23] on icon "button" at bounding box center [993, 27] width 13 height 13
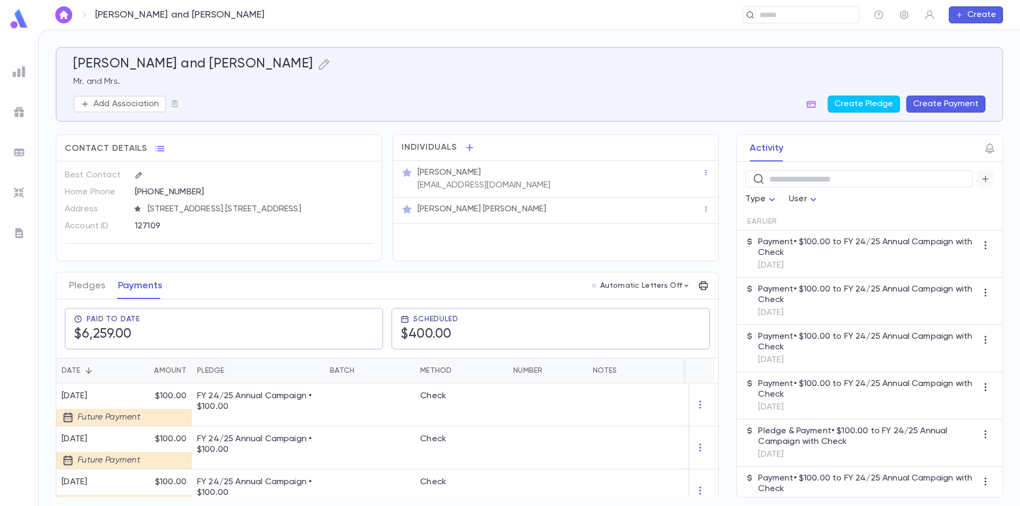
click at [983, 178] on icon "button" at bounding box center [986, 179] width 10 height 11
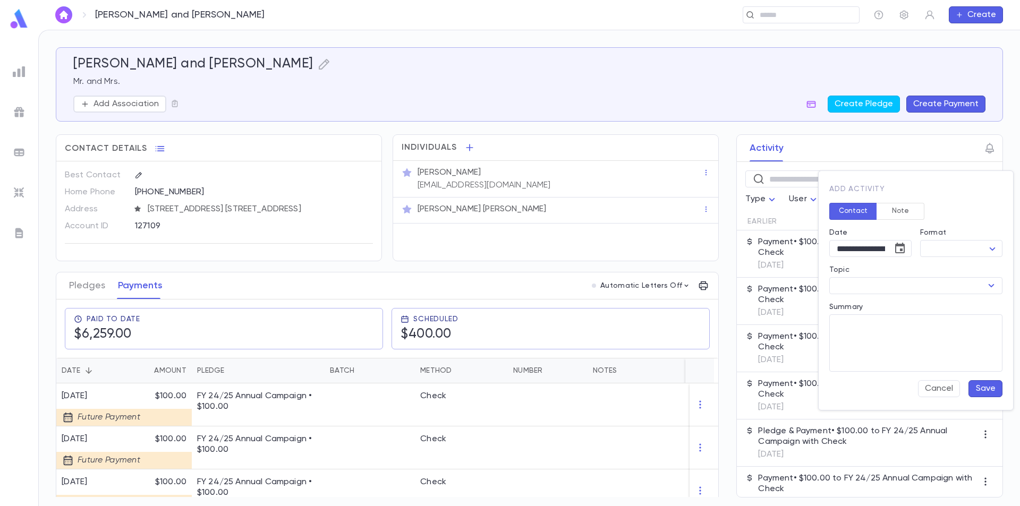
click at [932, 157] on div at bounding box center [510, 253] width 1020 height 506
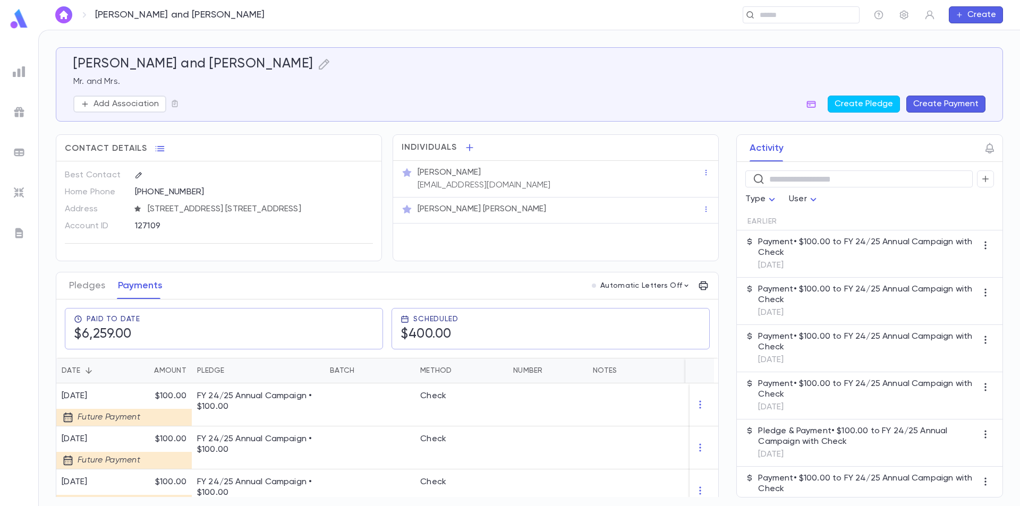
click at [11, 16] on img at bounding box center [19, 19] width 21 height 21
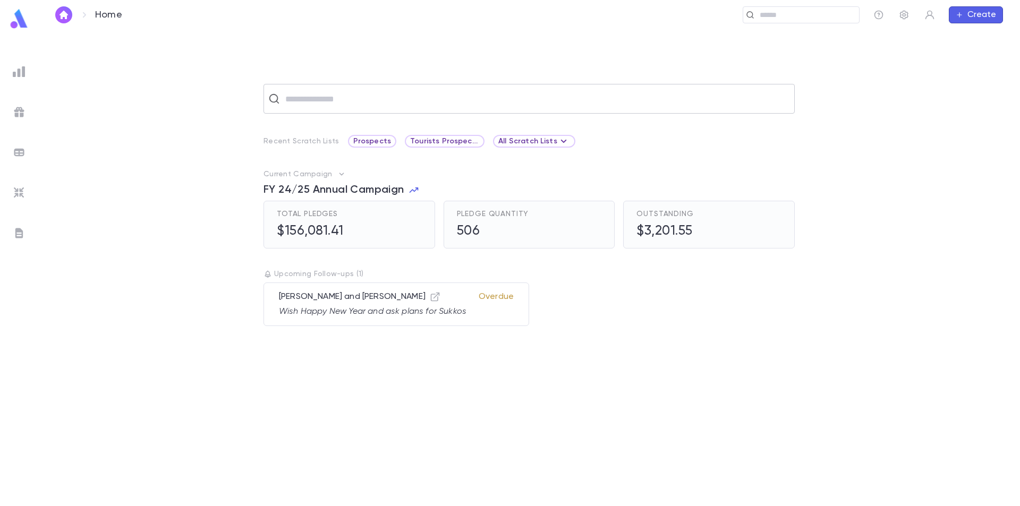
click at [312, 97] on input "text" at bounding box center [536, 99] width 508 height 20
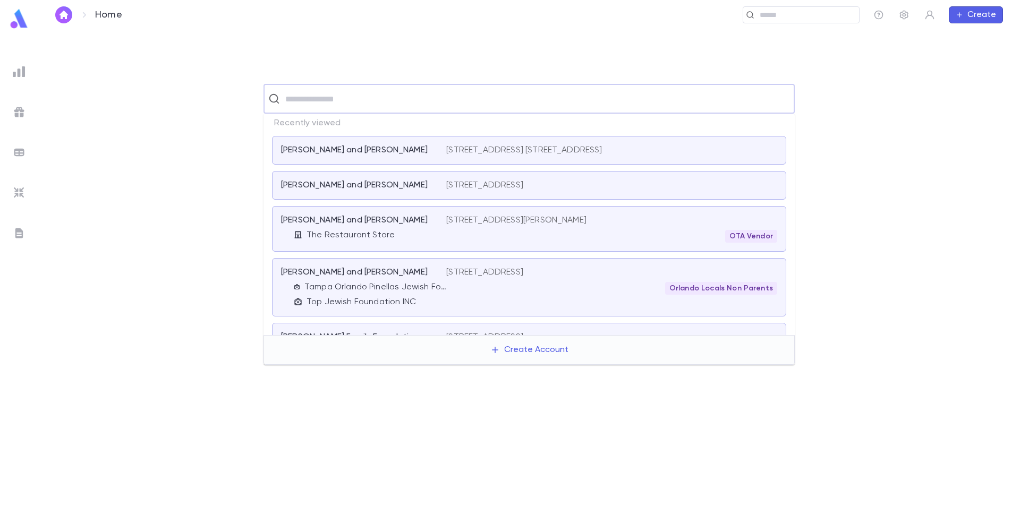
click at [363, 150] on p "Chait, David and Rochel Malka" at bounding box center [354, 150] width 147 height 11
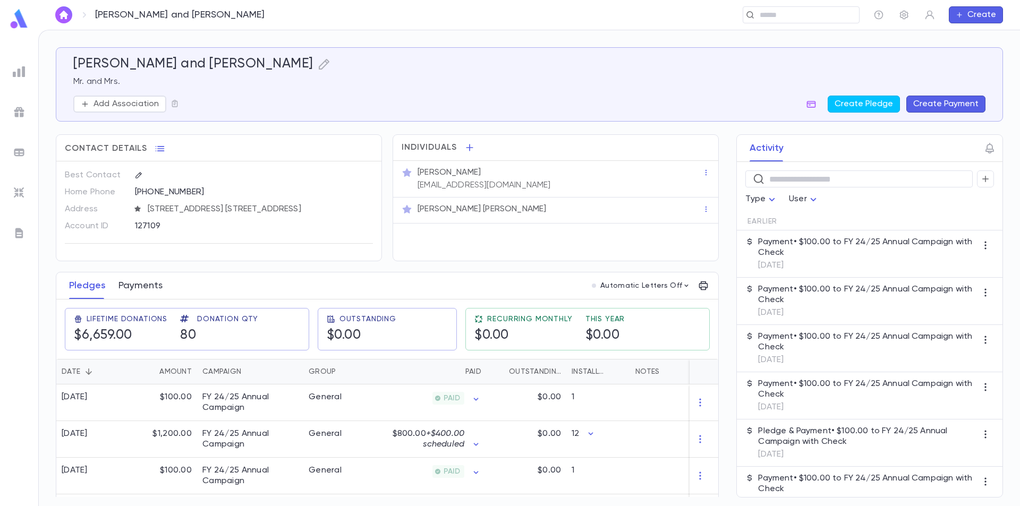
click at [146, 284] on button "Payments" at bounding box center [141, 286] width 44 height 27
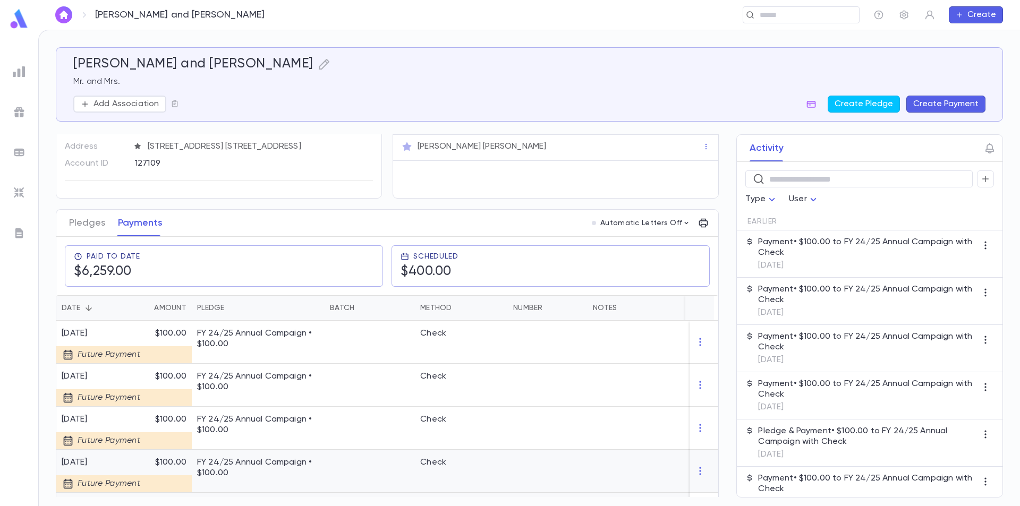
scroll to position [159, 0]
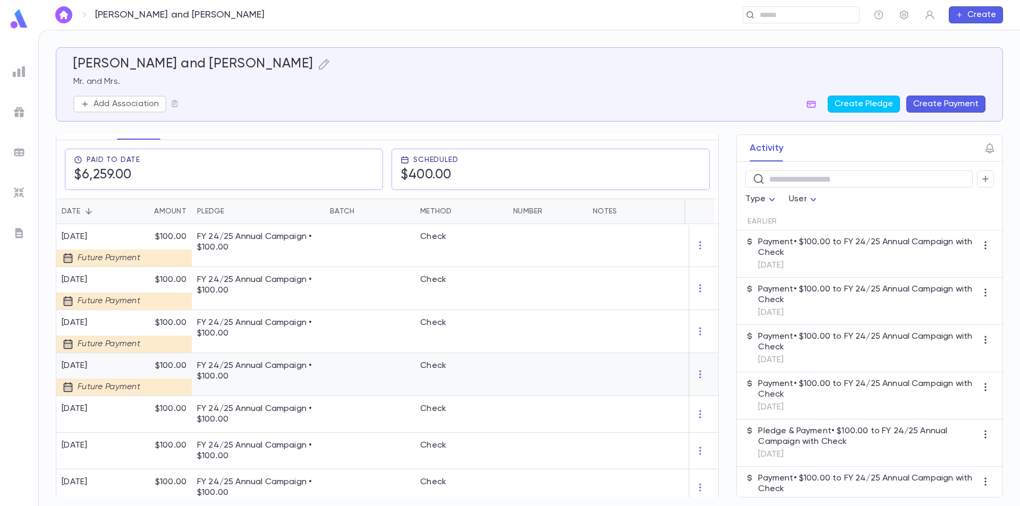
click at [331, 386] on div at bounding box center [370, 374] width 90 height 43
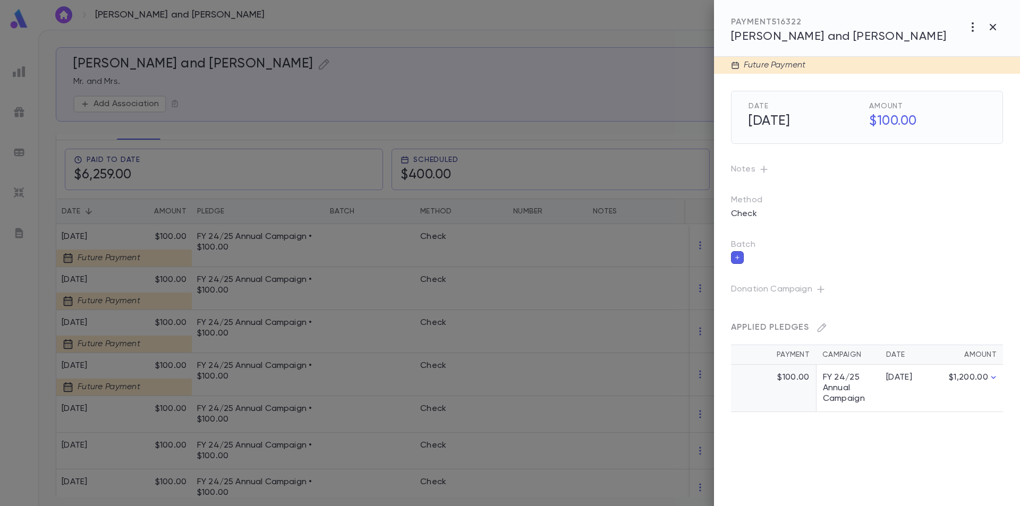
click at [820, 289] on icon "button" at bounding box center [821, 289] width 11 height 11
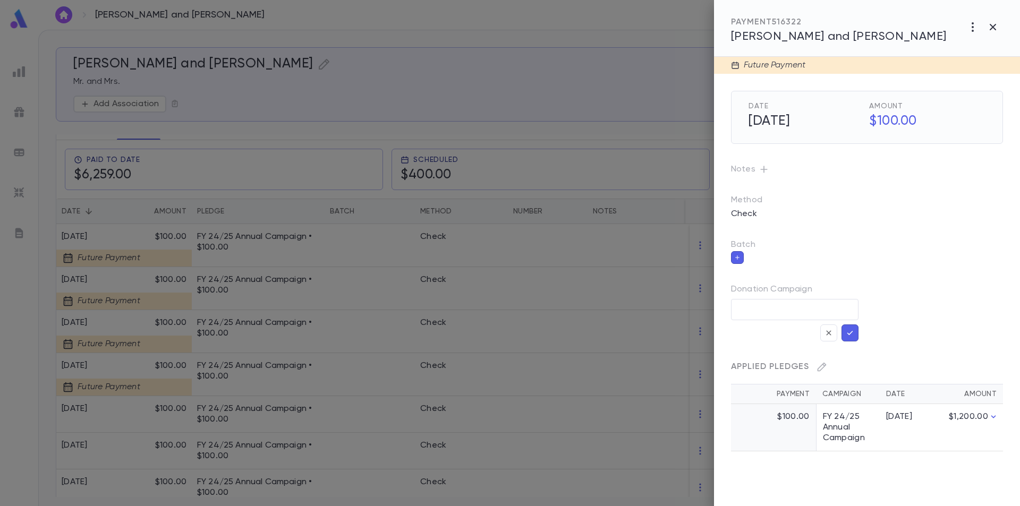
click at [866, 283] on div "Date 9/30/2025 Amount $100.00 Notes Method Check Batch Donation Campaign ​ Appl…" at bounding box center [858, 263] width 289 height 378
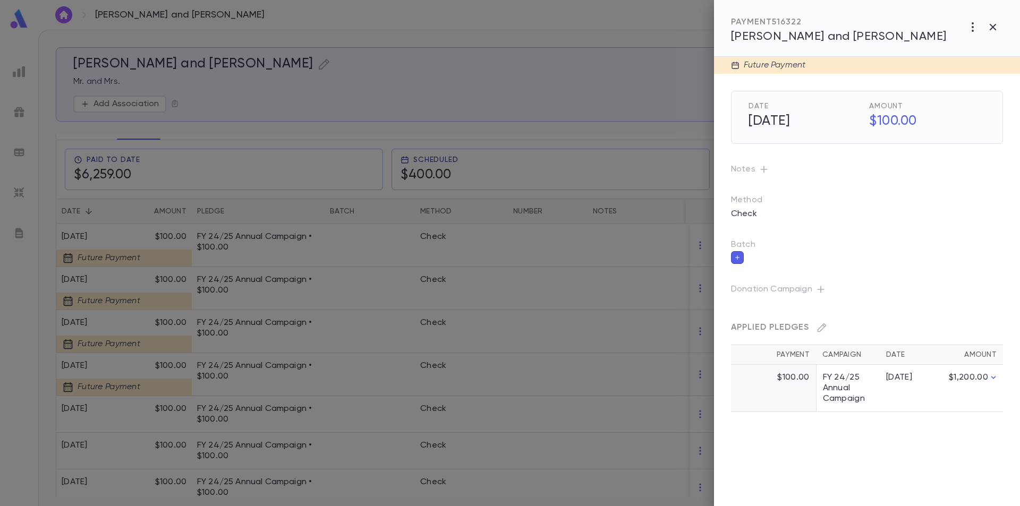
click at [783, 386] on td "$100.00" at bounding box center [773, 388] width 85 height 47
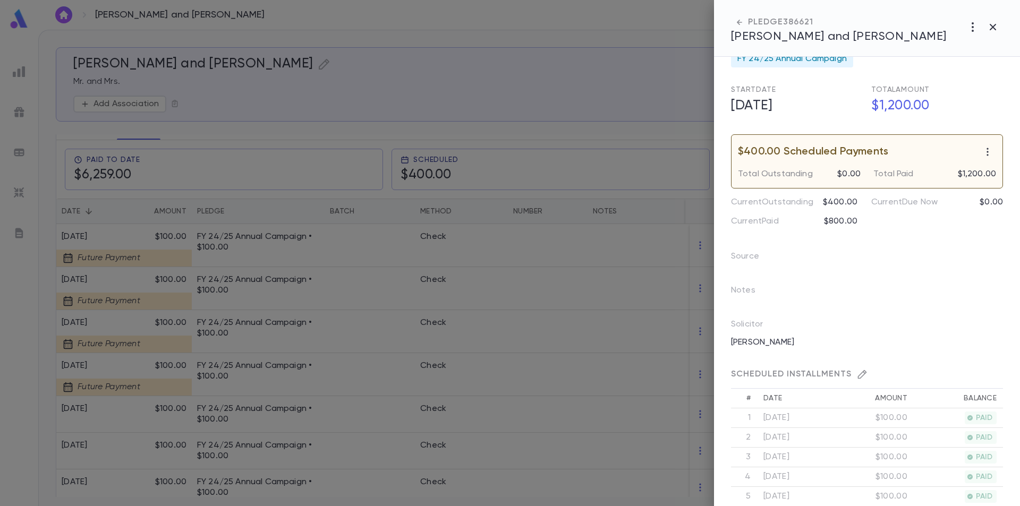
scroll to position [0, 0]
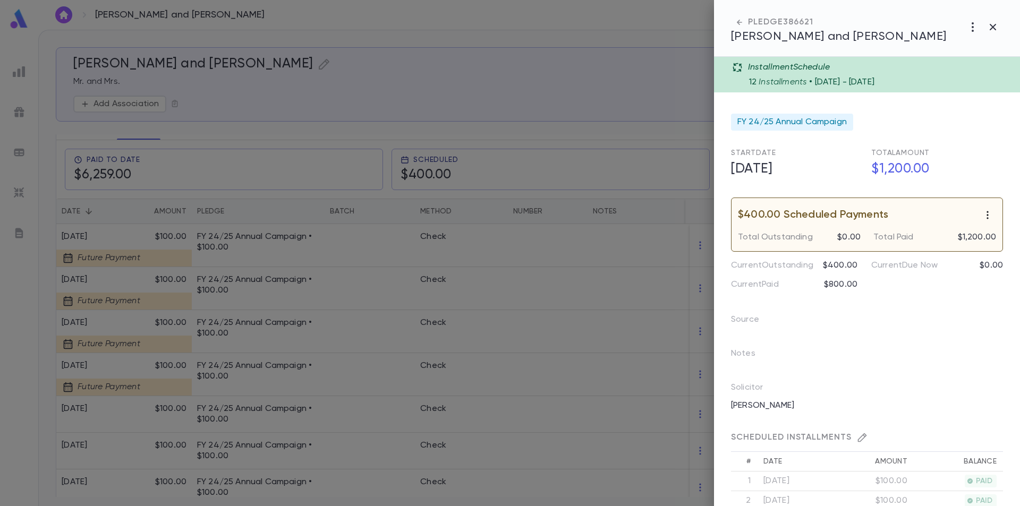
click at [983, 210] on icon "button" at bounding box center [988, 215] width 11 height 11
click at [924, 271] on div at bounding box center [510, 253] width 1020 height 506
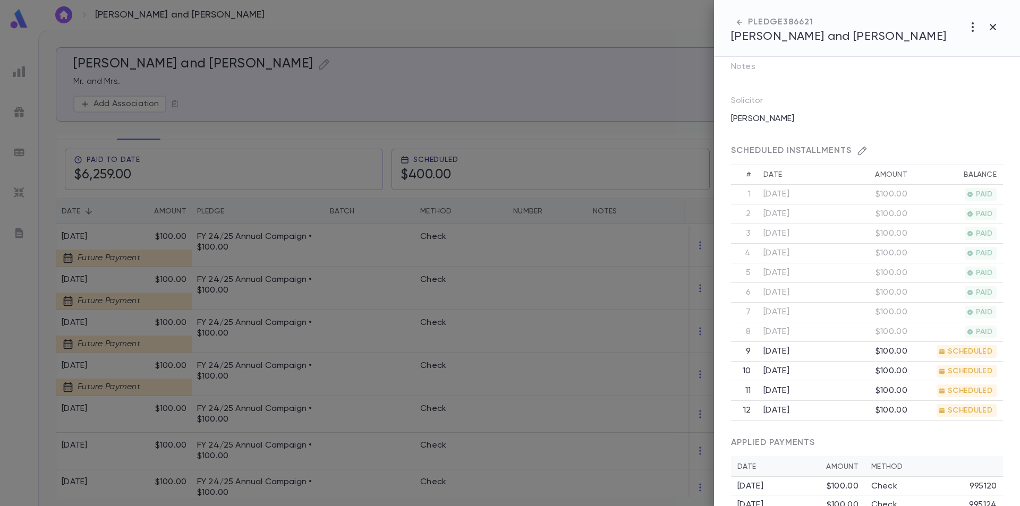
scroll to position [319, 0]
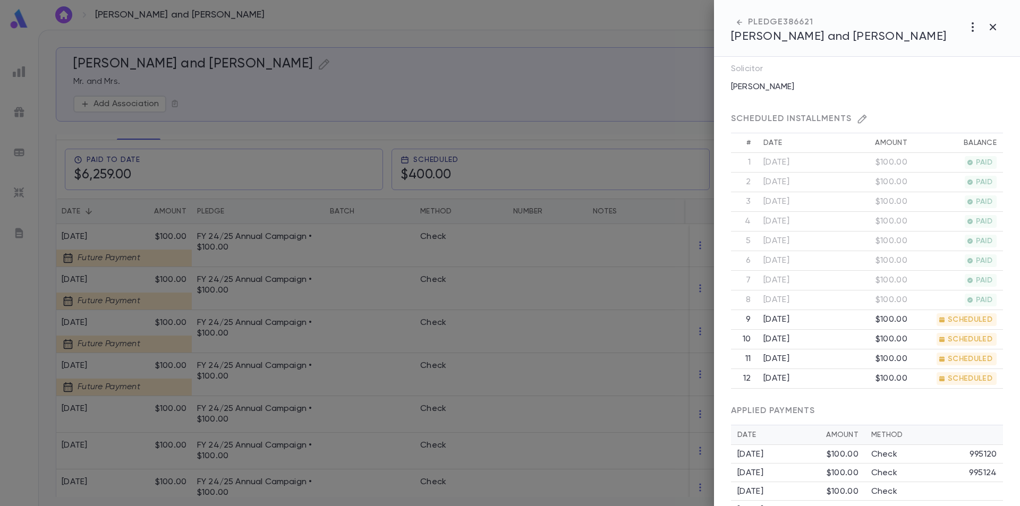
click at [792, 321] on td "9/30/2025" at bounding box center [796, 320] width 78 height 20
click at [921, 319] on td "SCHEDULED" at bounding box center [958, 320] width 89 height 20
click at [888, 319] on td "$100.00" at bounding box center [875, 320] width 78 height 20
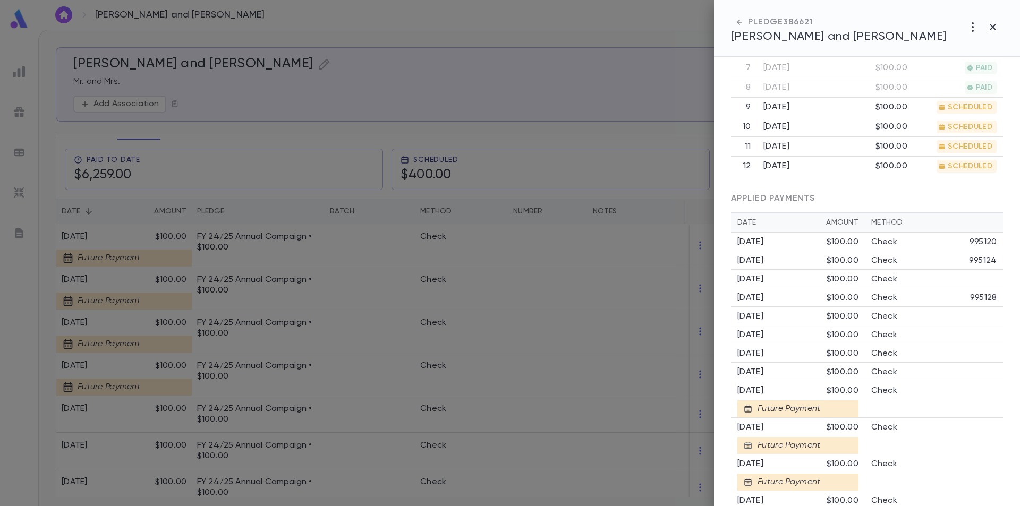
scroll to position [571, 0]
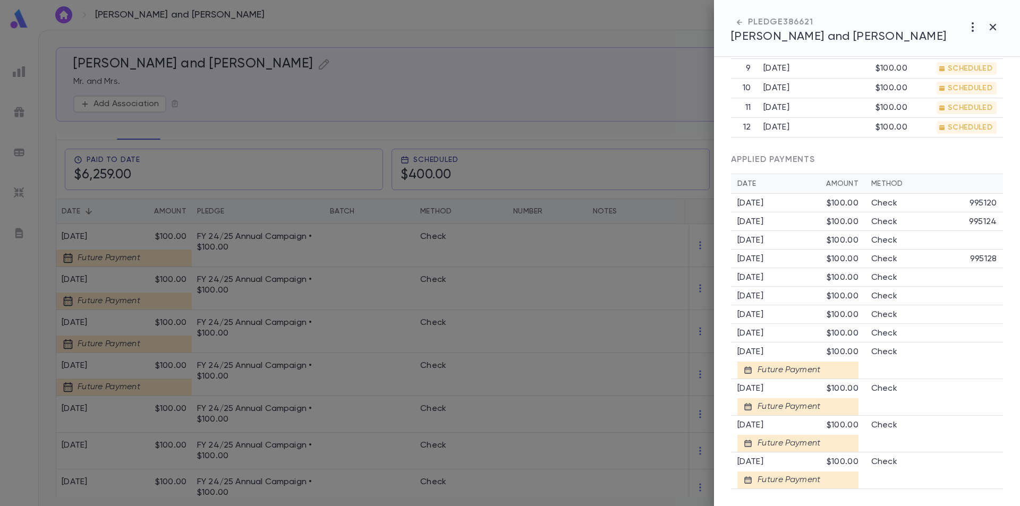
click at [787, 352] on div "9/30/2025" at bounding box center [782, 352] width 89 height 11
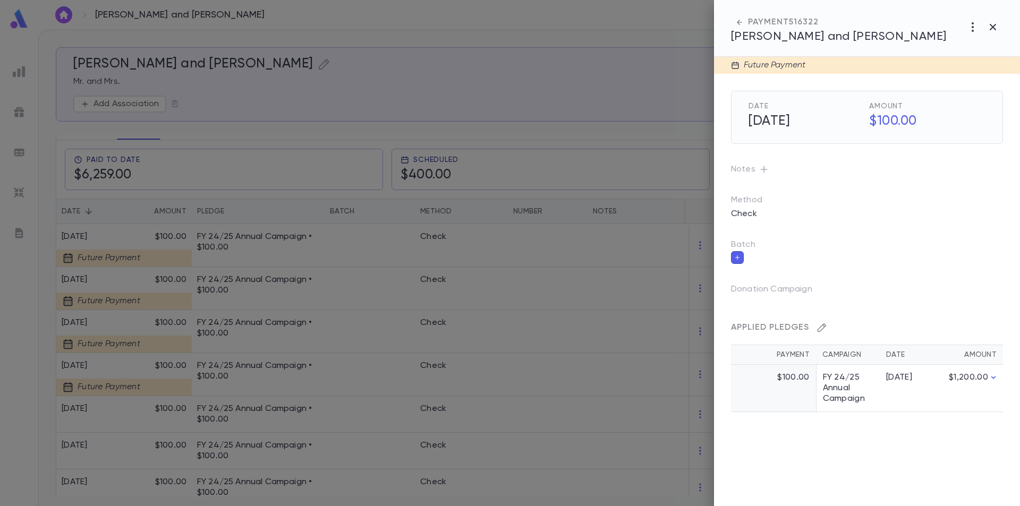
click at [822, 331] on icon "button" at bounding box center [822, 328] width 11 height 11
click at [763, 434] on icon "button" at bounding box center [763, 433] width 6 height 6
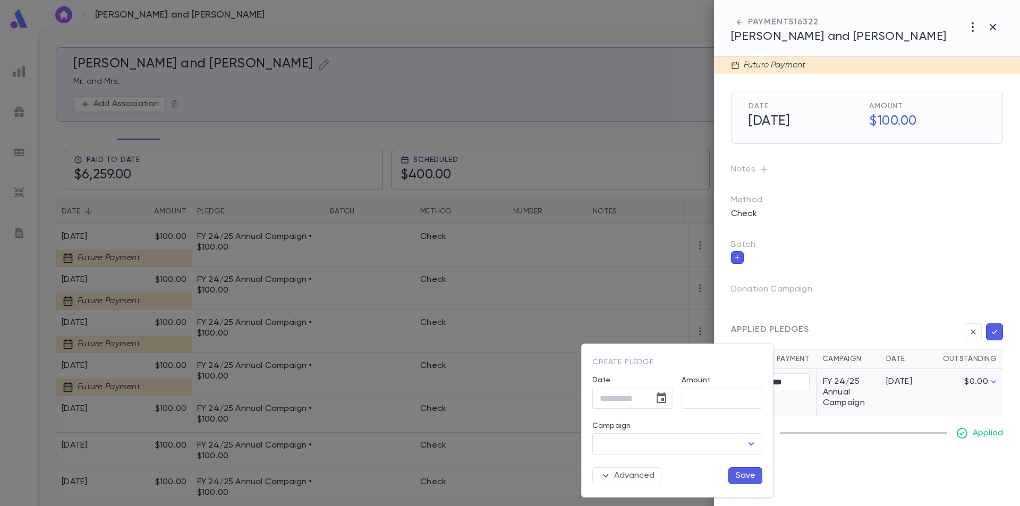
type input "**********"
click at [739, 472] on button "Save" at bounding box center [746, 476] width 34 height 17
click at [739, 472] on p "Campaign is required" at bounding box center [674, 472] width 163 height 9
click at [742, 270] on div at bounding box center [510, 253] width 1020 height 506
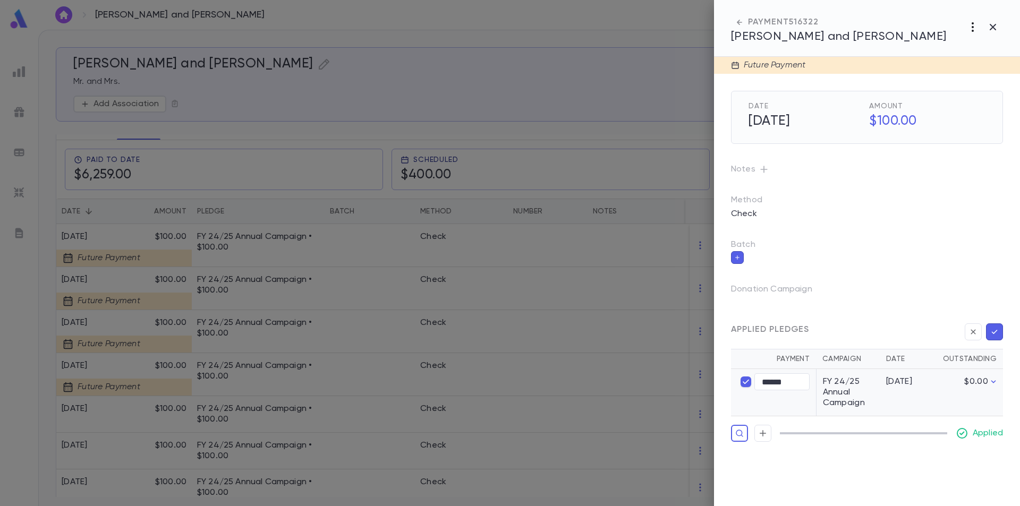
click at [971, 22] on icon "button" at bounding box center [973, 27] width 13 height 13
click at [994, 26] on div at bounding box center [510, 253] width 1020 height 506
click at [994, 26] on icon "button" at bounding box center [993, 27] width 6 height 6
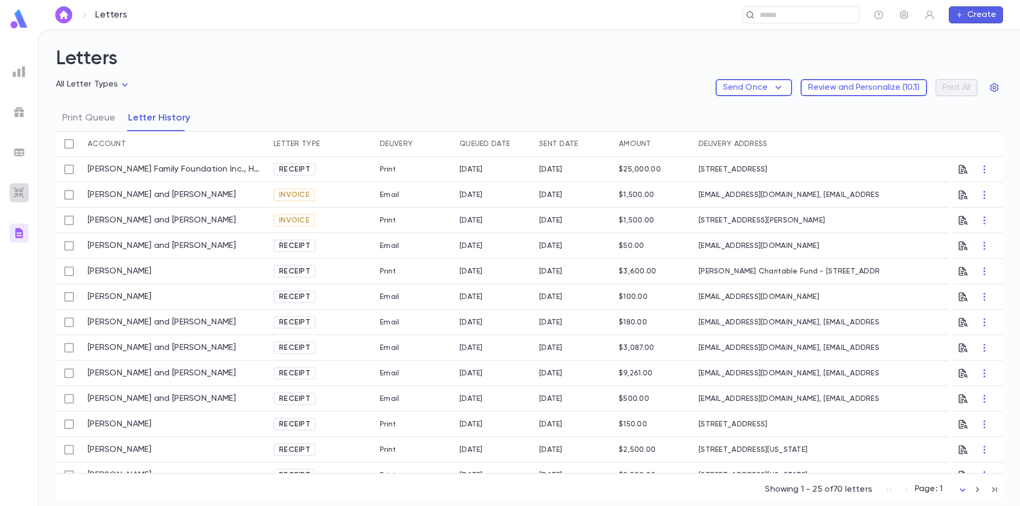
click at [15, 193] on img at bounding box center [19, 193] width 13 height 13
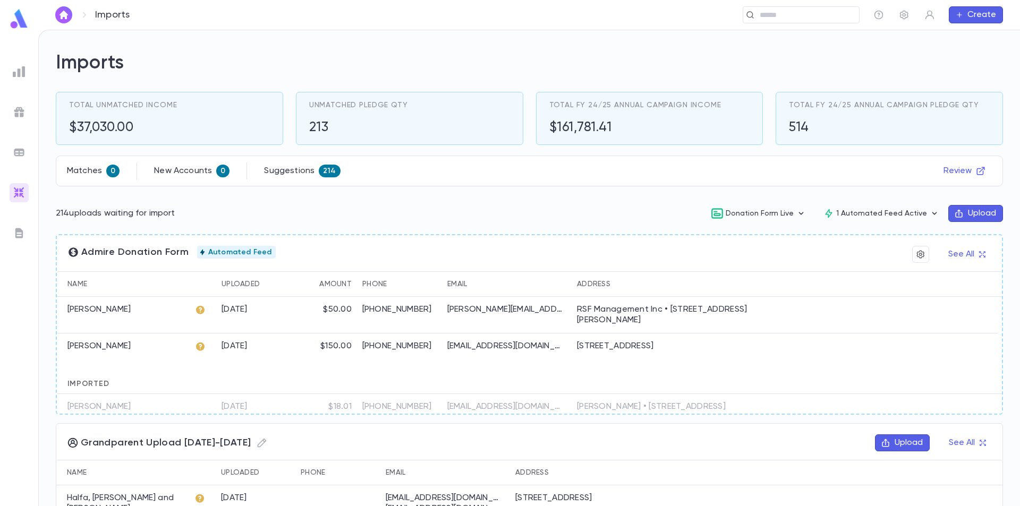
scroll to position [53, 0]
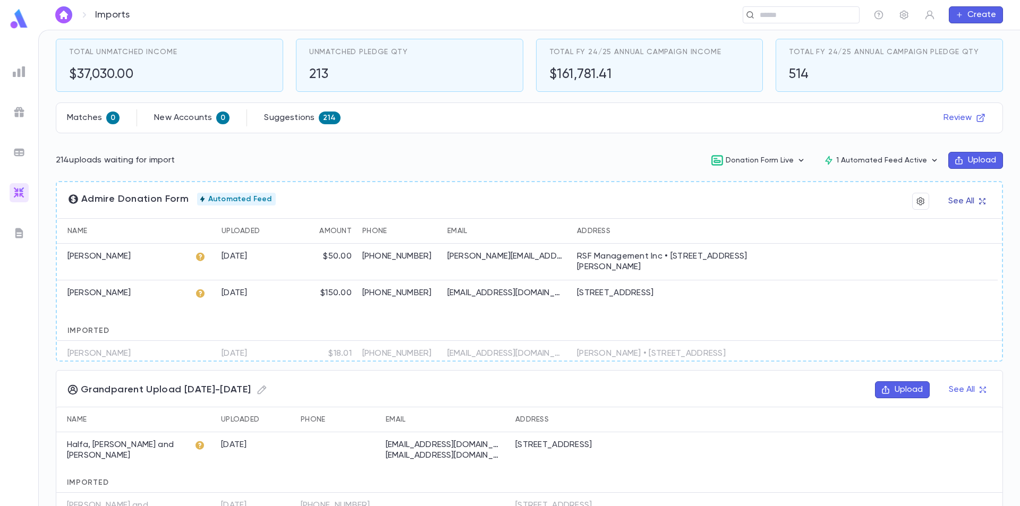
click at [968, 198] on button "See All" at bounding box center [966, 201] width 49 height 17
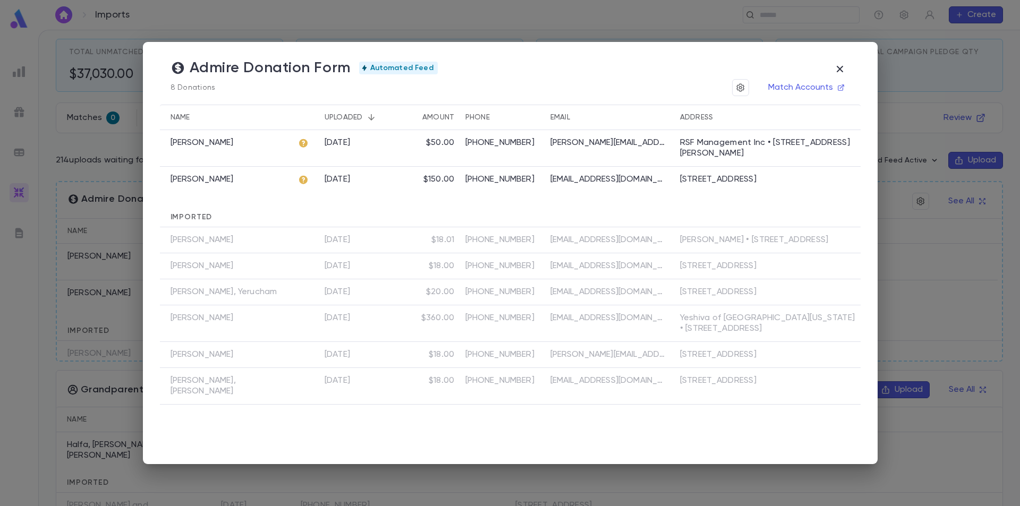
click at [303, 181] on icon at bounding box center [303, 179] width 11 height 11
click at [838, 88] on icon "button" at bounding box center [841, 87] width 7 height 7
click at [229, 22] on div "Admire Donation Form Automated Feed 8 Donations Match Accounts Name Uploaded Am…" at bounding box center [510, 253] width 1020 height 506
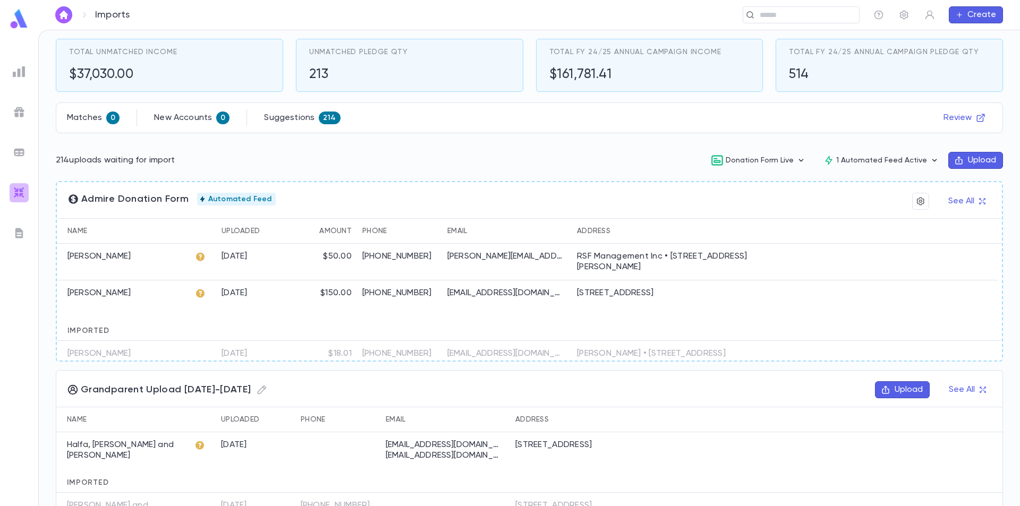
click at [19, 191] on img at bounding box center [19, 193] width 13 height 13
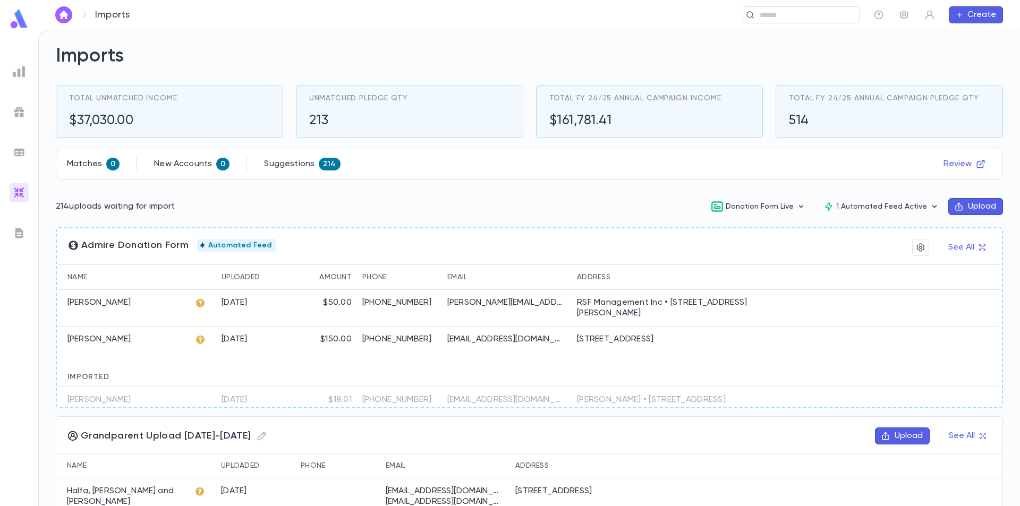
scroll to position [0, 0]
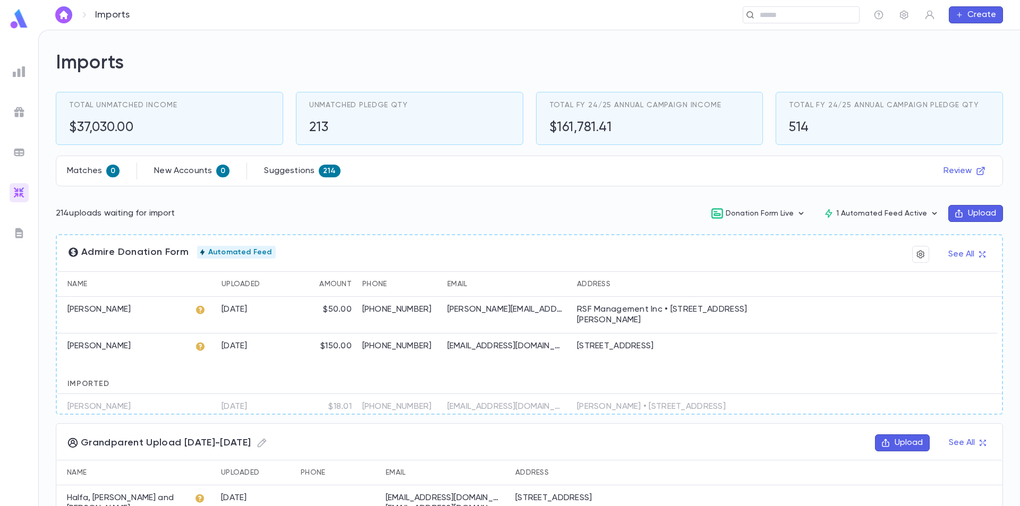
click at [22, 70] on img at bounding box center [19, 71] width 13 height 13
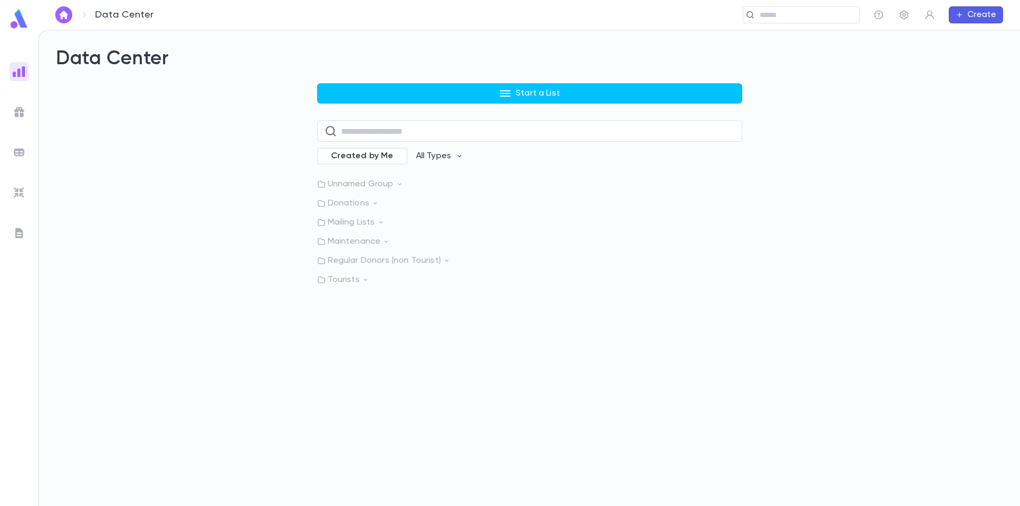
click at [22, 23] on img at bounding box center [19, 19] width 21 height 21
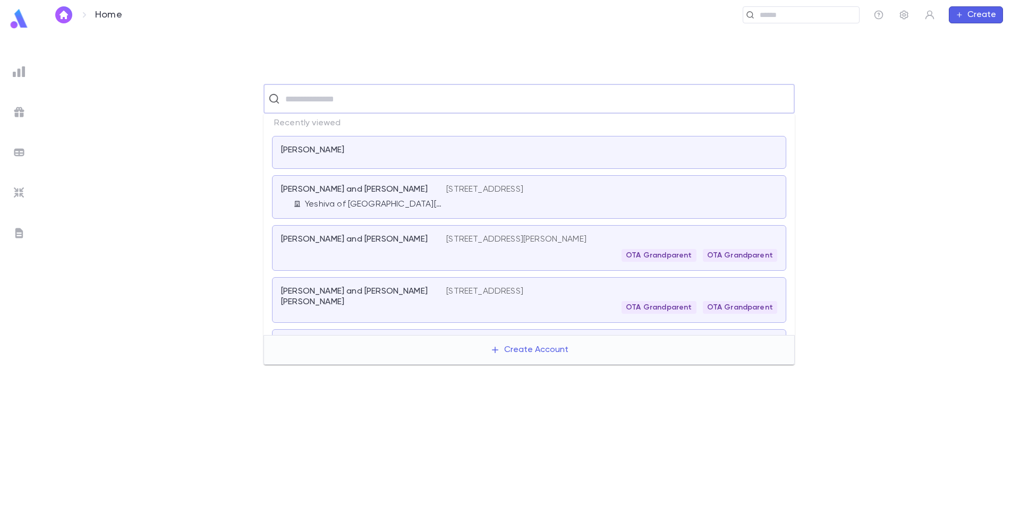
click at [297, 97] on input "text" at bounding box center [536, 99] width 508 height 20
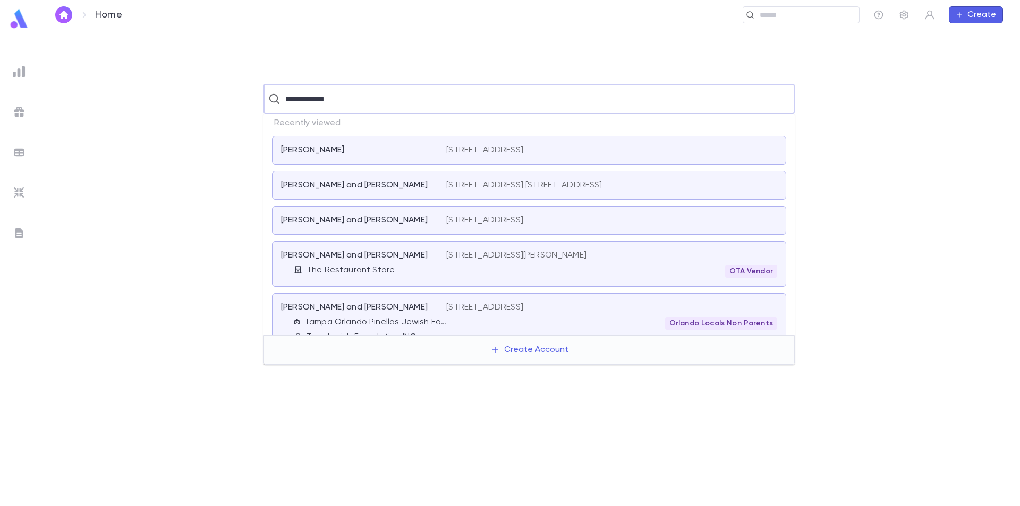
type input "**********"
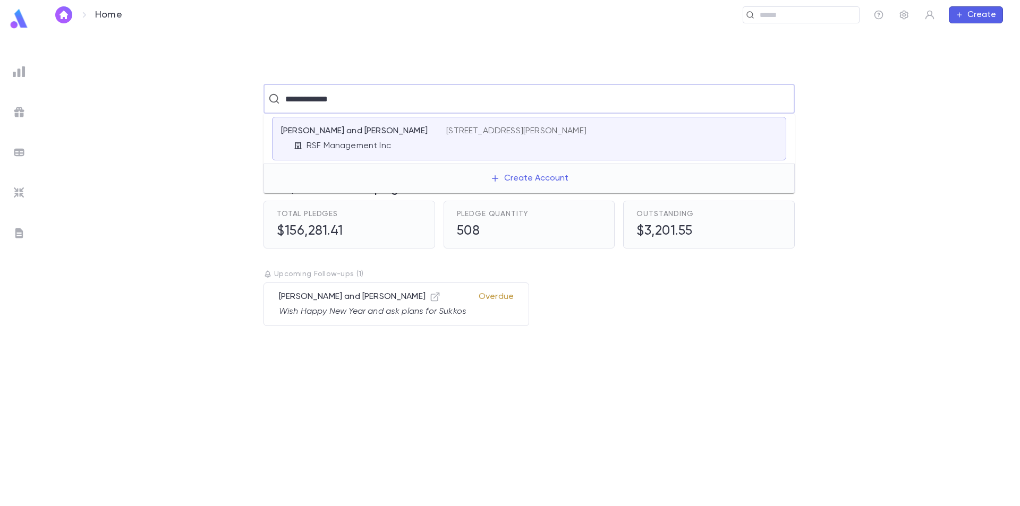
click at [390, 138] on div "Frankel, Ralph and Sara RSF Management Inc" at bounding box center [363, 139] width 165 height 26
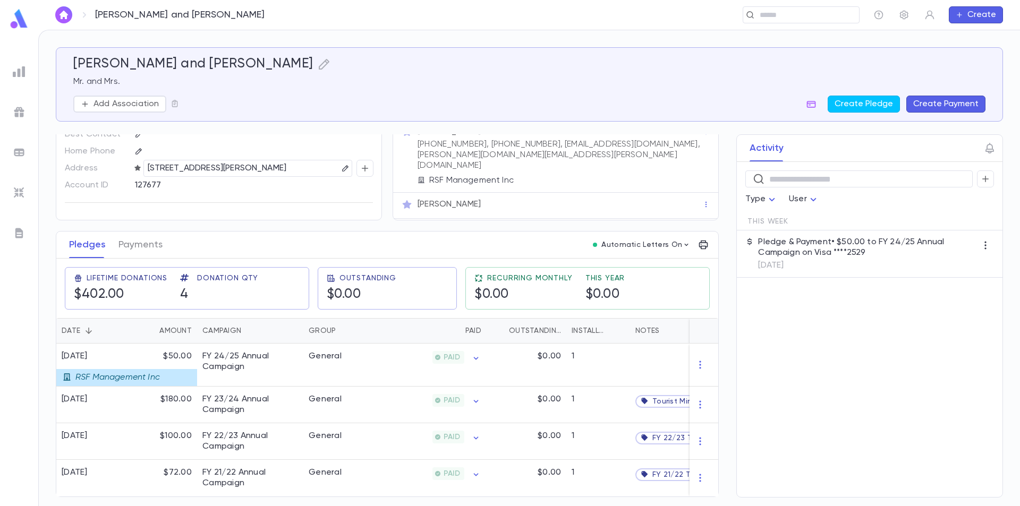
scroll to position [45, 0]
click at [17, 236] on img at bounding box center [19, 233] width 13 height 13
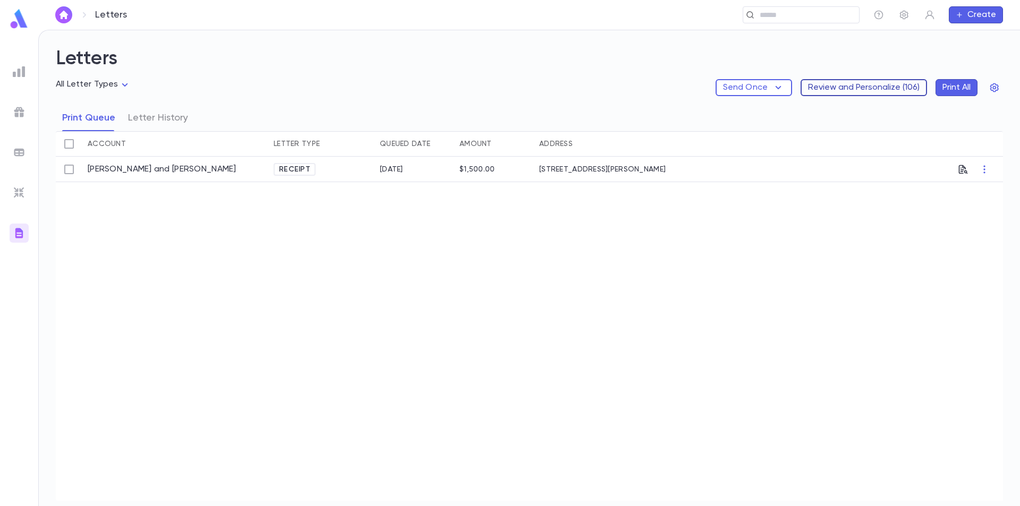
click at [902, 89] on button "Review and Personalize ( 106 )" at bounding box center [864, 87] width 126 height 17
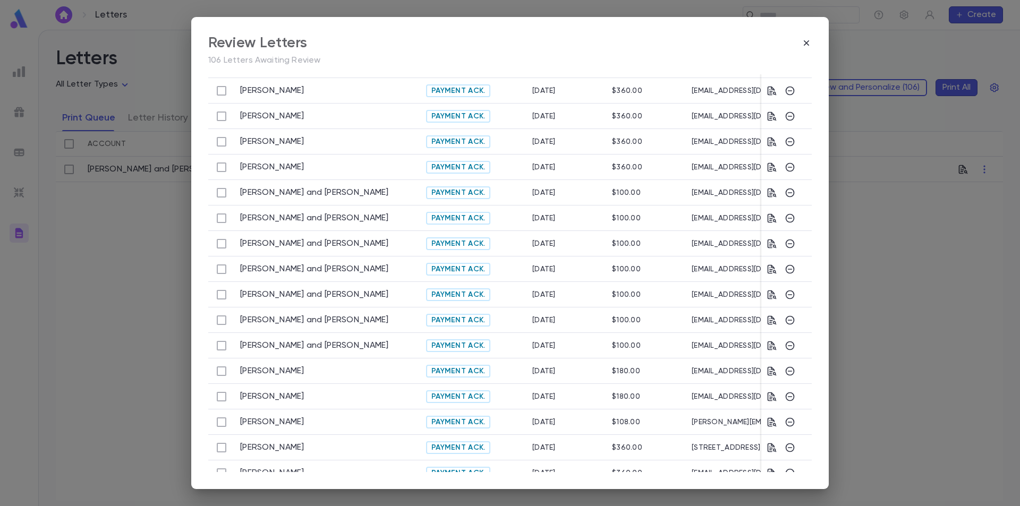
scroll to position [331, 0]
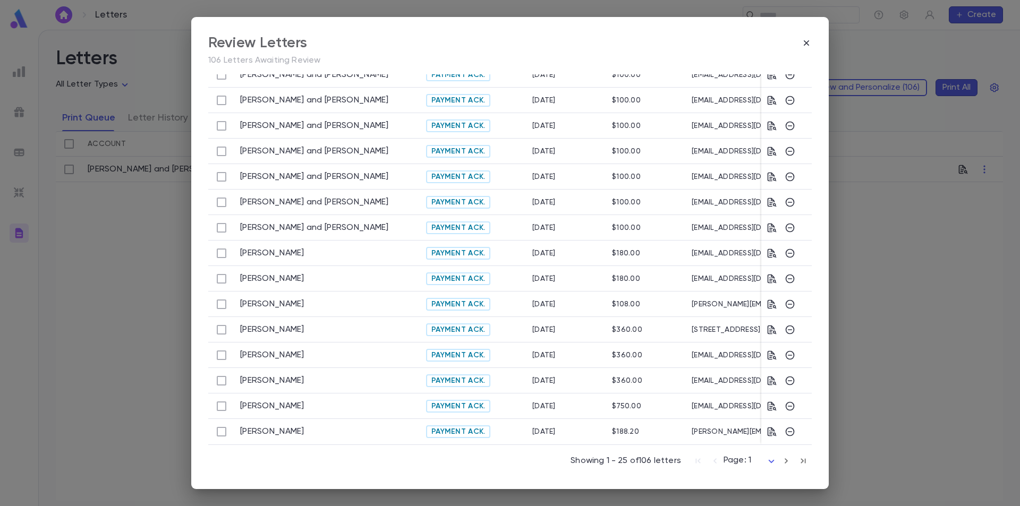
click at [798, 459] on icon "button" at bounding box center [804, 461] width 12 height 13
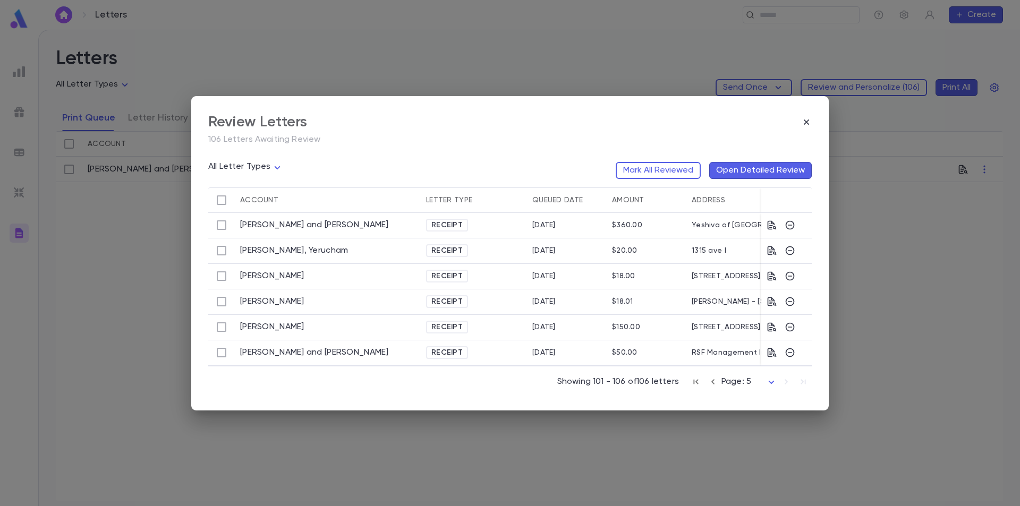
scroll to position [0, 0]
click at [688, 371] on div "Showing 101 - 106 of 106 letters Page: 5 *" at bounding box center [684, 379] width 255 height 23
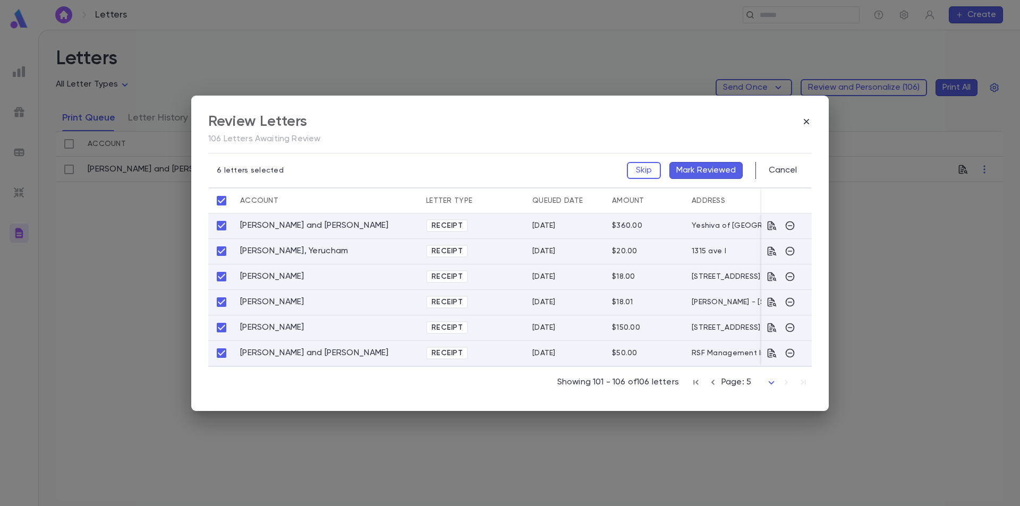
drag, startPoint x: 790, startPoint y: 224, endPoint x: 731, endPoint y: 227, distance: 59.6
click at [731, 227] on div "Ellman, Efraim and Tova Receipt 9/21/2025 $360.00 Yeshiva of Central Florida - …" at bounding box center [565, 290] width 715 height 153
click at [707, 168] on button "Mark Reviewed" at bounding box center [706, 170] width 73 height 17
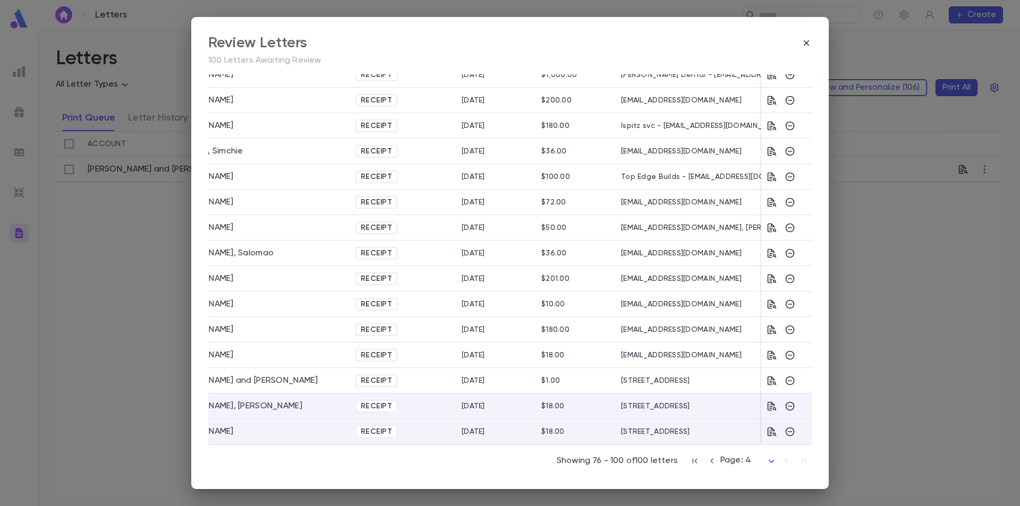
scroll to position [0, 115]
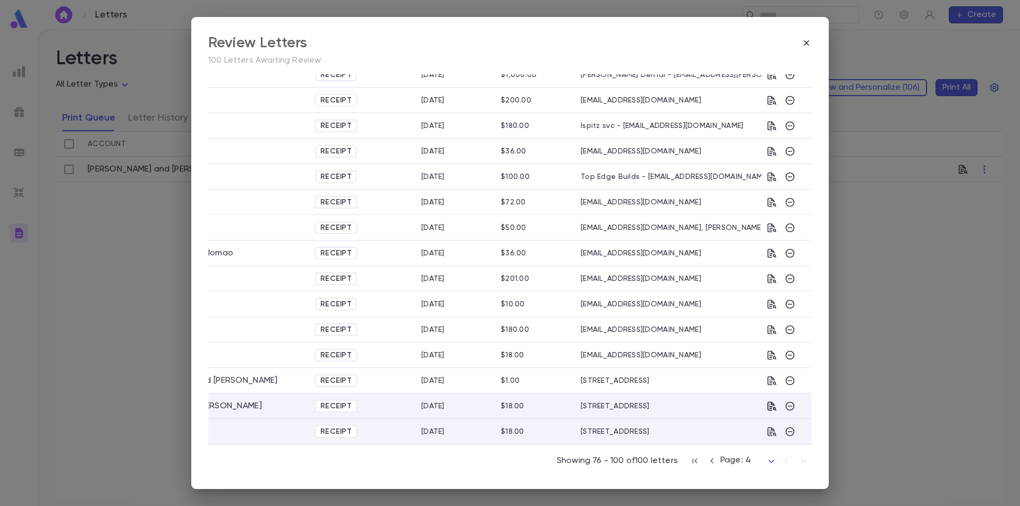
click at [769, 404] on icon "button" at bounding box center [772, 406] width 11 height 11
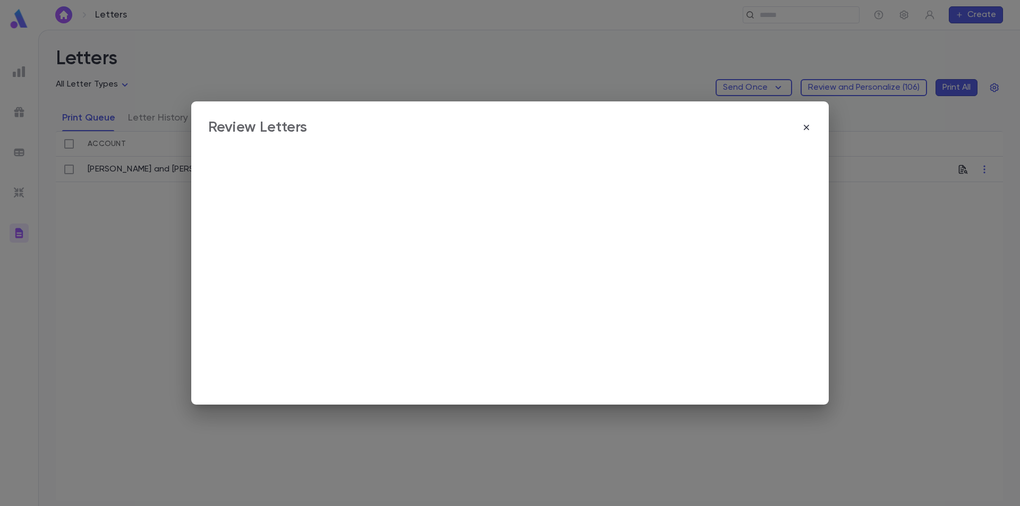
scroll to position [0, 0]
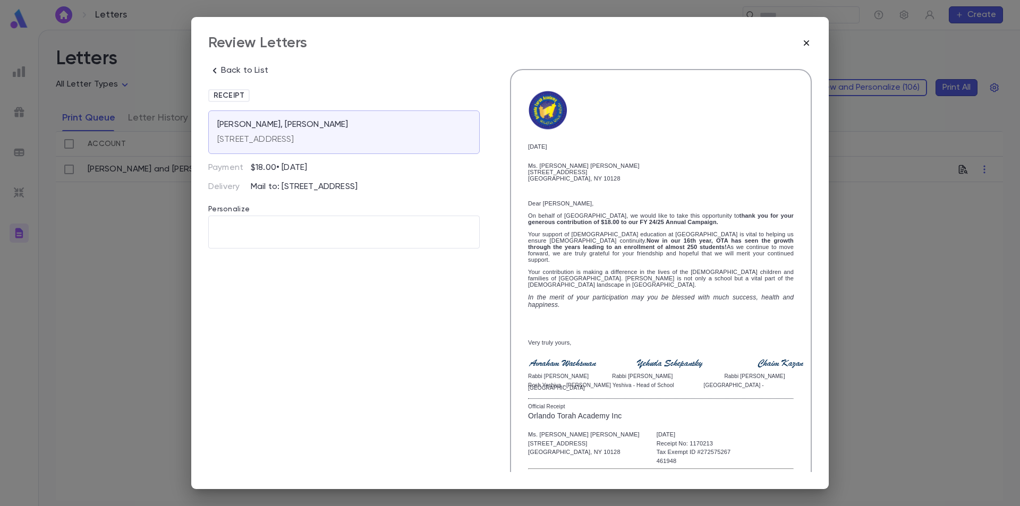
click at [807, 45] on icon "button" at bounding box center [806, 43] width 11 height 11
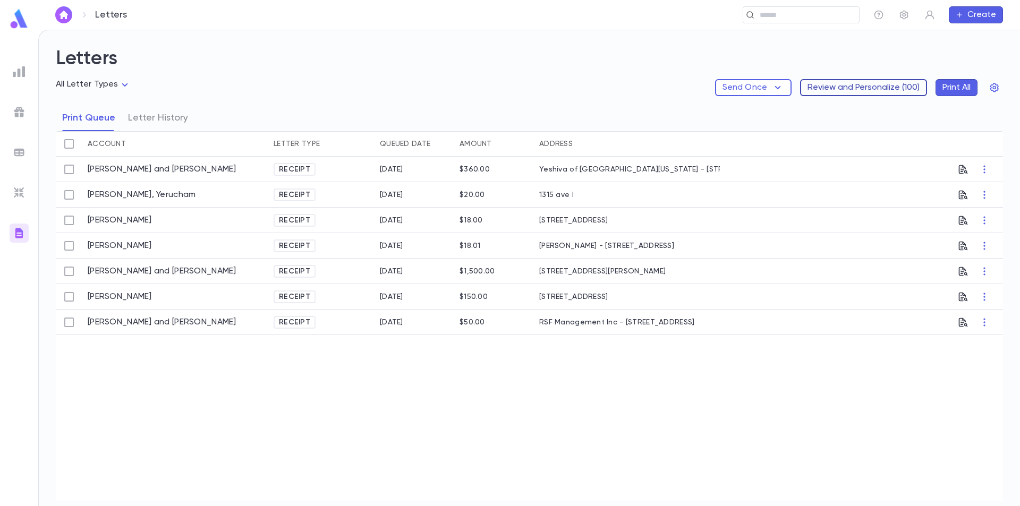
click at [871, 86] on button "Review and Personalize ( 100 )" at bounding box center [863, 87] width 127 height 17
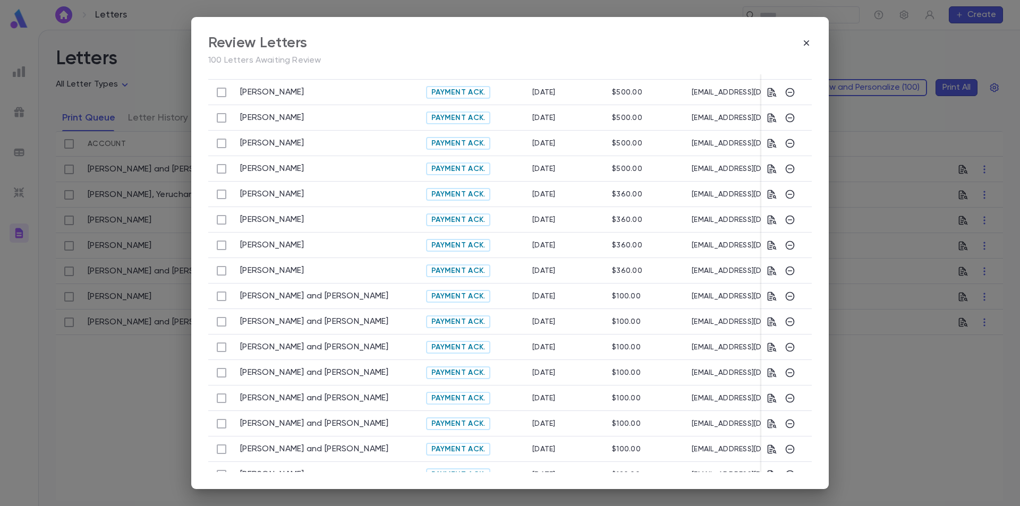
scroll to position [331, 0]
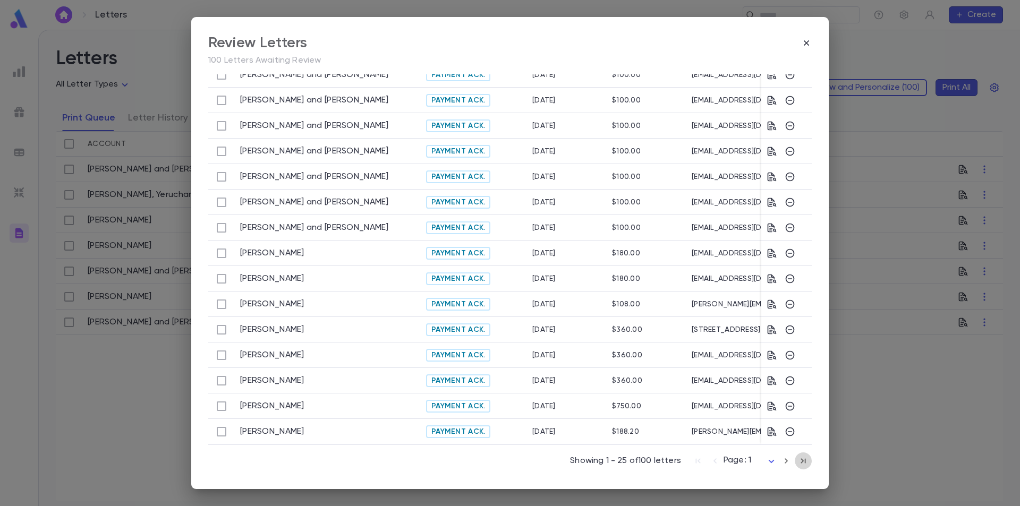
click at [801, 462] on icon "button" at bounding box center [803, 461] width 5 height 5
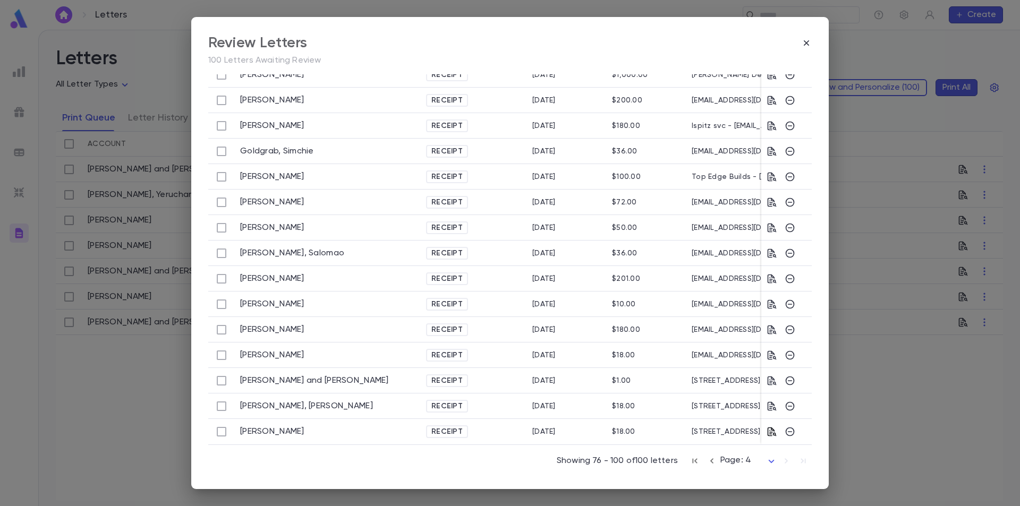
click at [768, 428] on icon "button" at bounding box center [772, 431] width 9 height 9
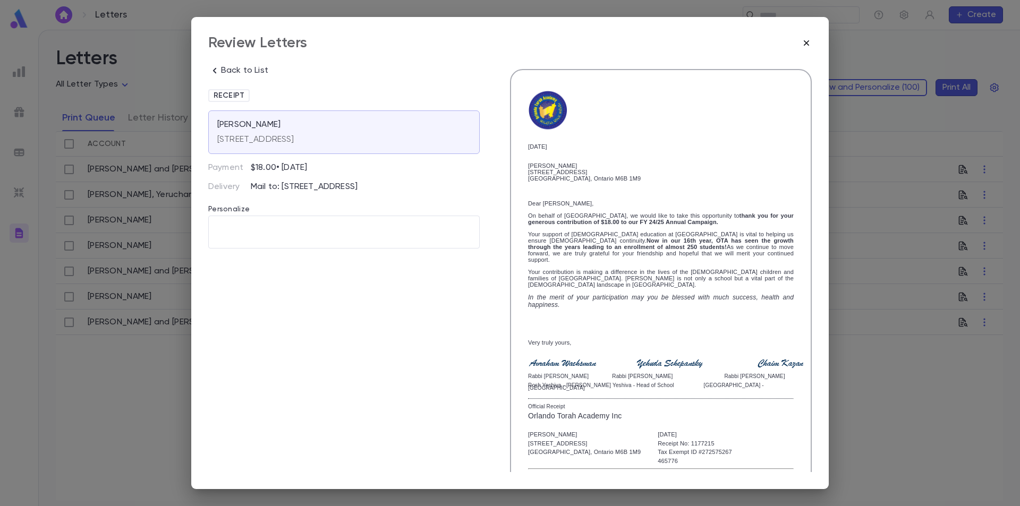
click at [808, 39] on icon "button" at bounding box center [806, 43] width 11 height 11
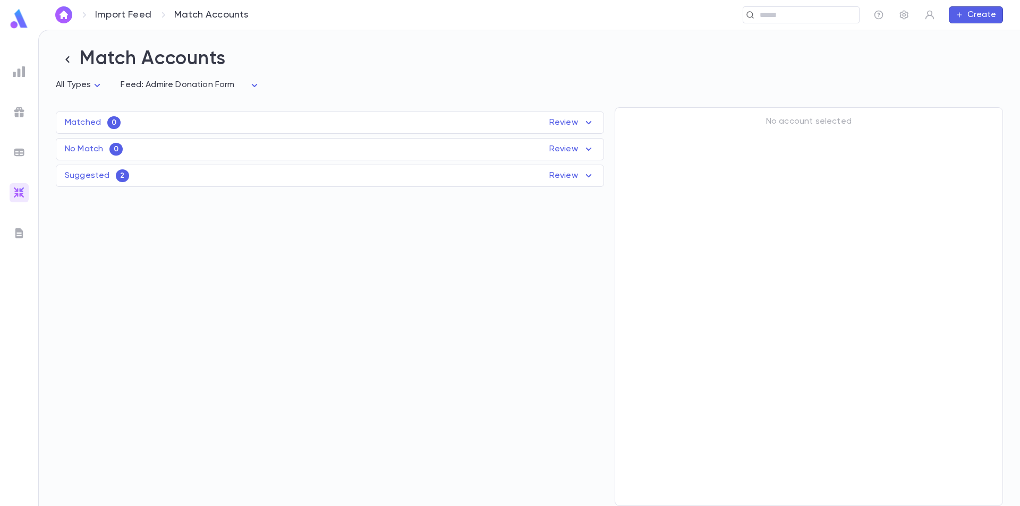
click at [383, 173] on div "Suggested 2 Review" at bounding box center [329, 176] width 547 height 13
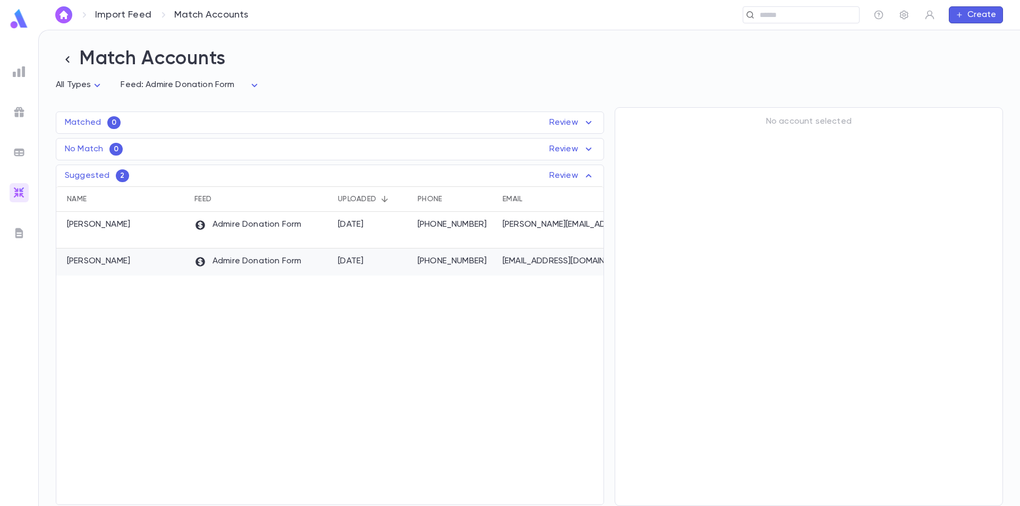
click at [126, 266] on p "[PERSON_NAME]" at bounding box center [98, 261] width 63 height 11
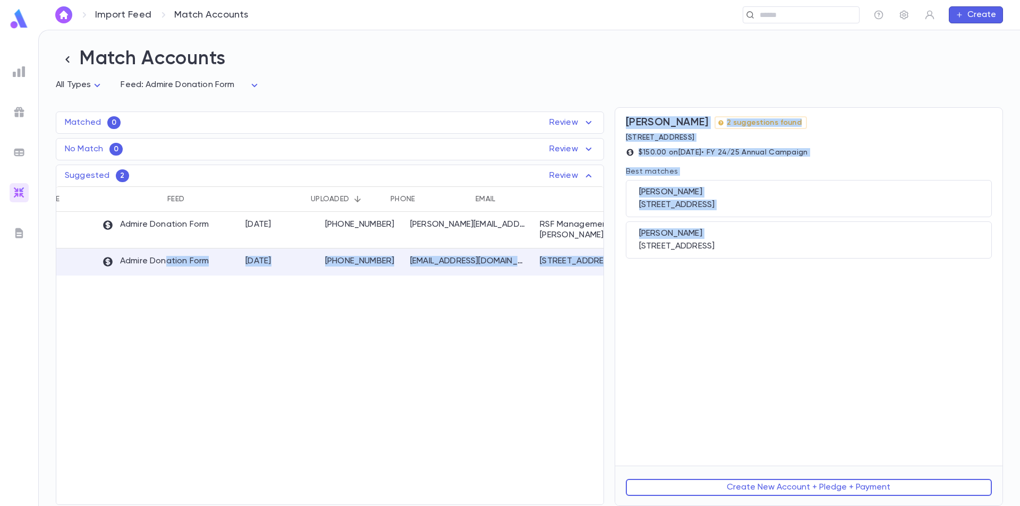
scroll to position [0, 271]
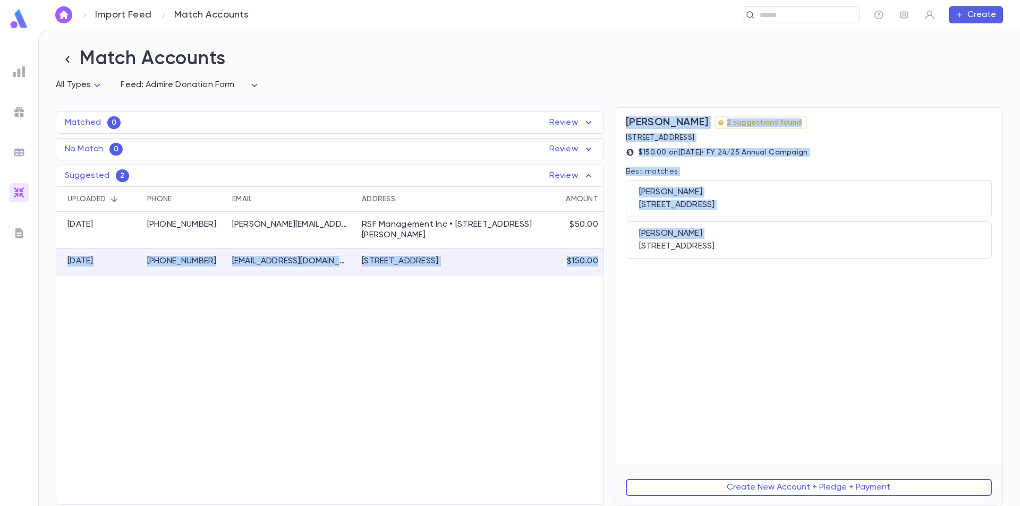
drag, startPoint x: 257, startPoint y: 262, endPoint x: 619, endPoint y: 264, distance: 362.4
click at [624, 265] on div "Matched 0 Review Name Feed Uploaded Phone Email Address Amount No records found…" at bounding box center [524, 302] width 958 height 410
click at [766, 239] on div "[PERSON_NAME]" at bounding box center [809, 234] width 340 height 11
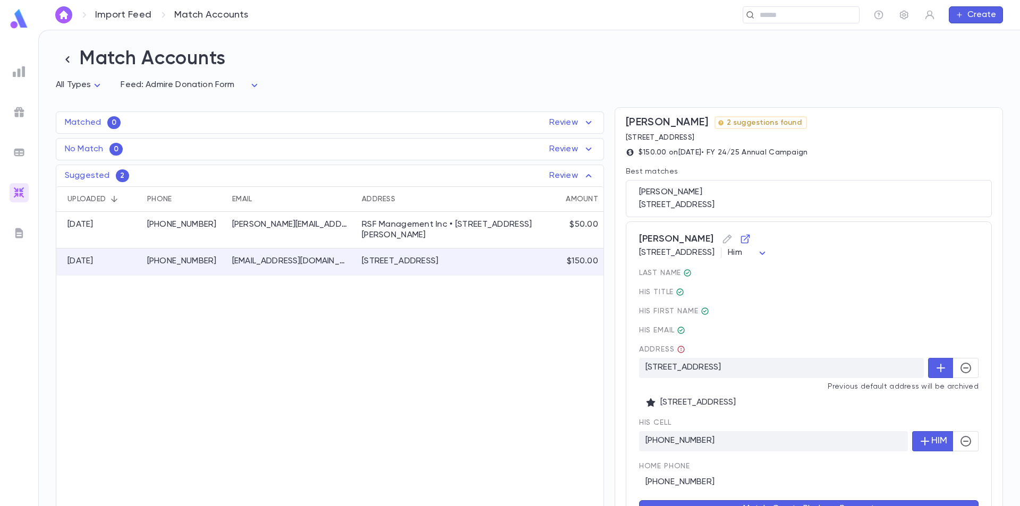
click at [690, 239] on span "[PERSON_NAME]" at bounding box center [809, 239] width 340 height 17
click at [748, 242] on icon "button" at bounding box center [745, 239] width 9 height 9
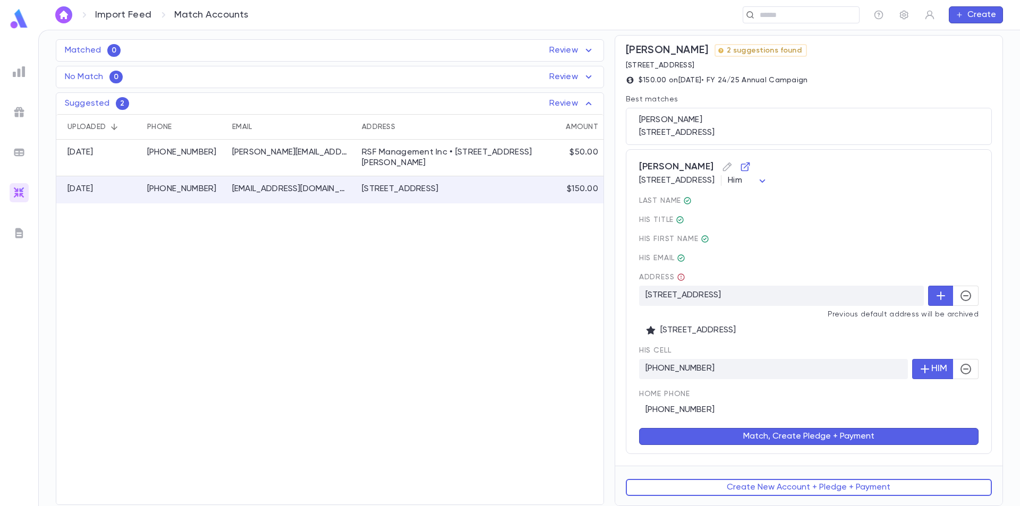
scroll to position [74, 0]
click at [804, 437] on button "Match, Create Pledge + Payment" at bounding box center [809, 436] width 340 height 17
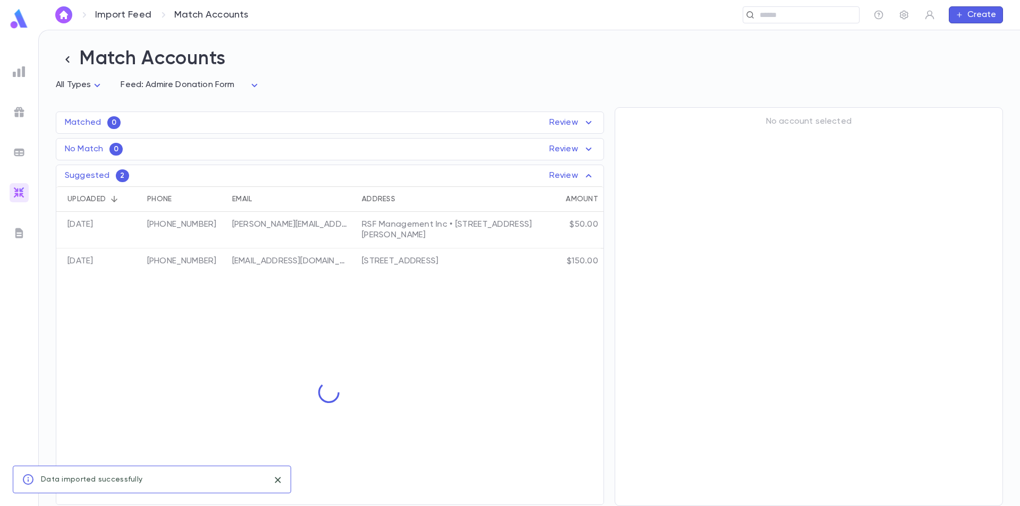
scroll to position [0, 0]
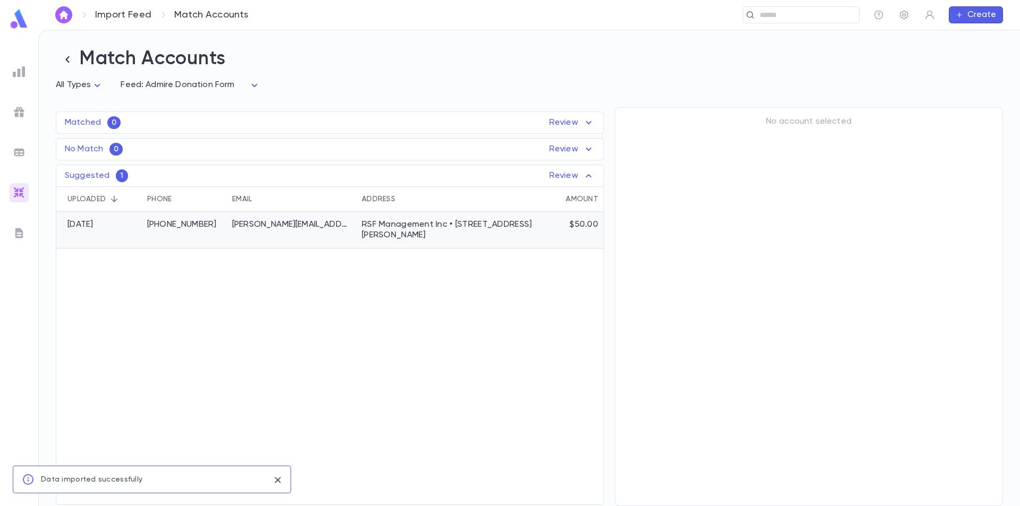
click at [290, 230] on p "[PERSON_NAME][EMAIL_ADDRESS][PERSON_NAME][DOMAIN_NAME]" at bounding box center [290, 224] width 117 height 11
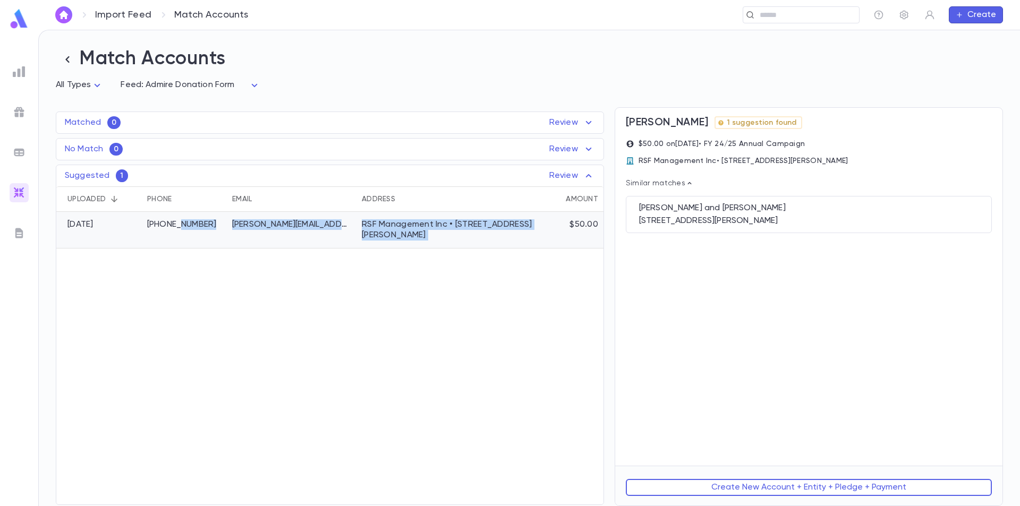
drag, startPoint x: 173, startPoint y: 229, endPoint x: 564, endPoint y: 229, distance: 391.1
click at [565, 230] on div "[PERSON_NAME] Donation Form [DATE] (917) 355-3780 [PERSON_NAME][EMAIL_ADDRESS][…" at bounding box center [195, 230] width 818 height 37
click at [87, 229] on div "[DATE]" at bounding box center [80, 224] width 26 height 11
drag, startPoint x: 81, startPoint y: 230, endPoint x: 576, endPoint y: 236, distance: 494.8
click at [579, 238] on div "[PERSON_NAME] Donation Form [DATE] (917) 355-3780 [PERSON_NAME][EMAIL_ADDRESS][…" at bounding box center [195, 230] width 818 height 37
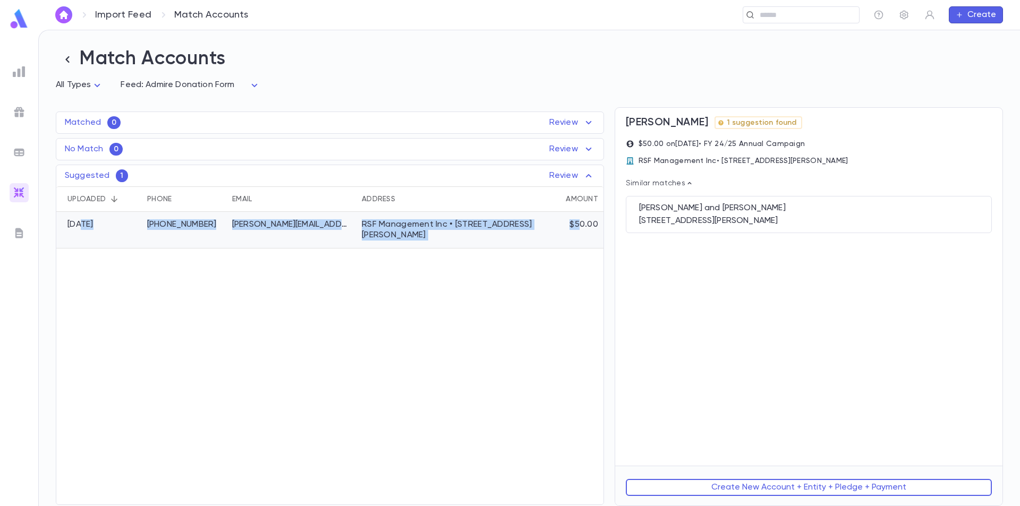
click at [573, 235] on div "$50.00" at bounding box center [573, 230] width 61 height 37
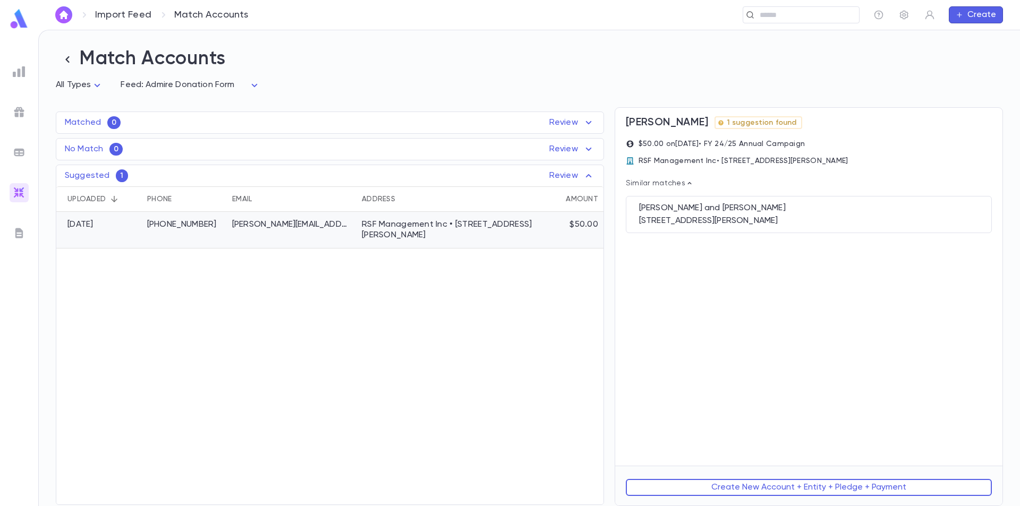
drag, startPoint x: 514, startPoint y: 237, endPoint x: 560, endPoint y: 233, distance: 45.3
click at [560, 233] on div "[PERSON_NAME] Donation Form [DATE] (917) 355-3780 [PERSON_NAME][EMAIL_ADDRESS][…" at bounding box center [195, 230] width 818 height 37
click at [560, 233] on div "$50.00" at bounding box center [573, 230] width 61 height 37
click at [774, 219] on div "[STREET_ADDRESS][PERSON_NAME]" at bounding box center [809, 221] width 340 height 11
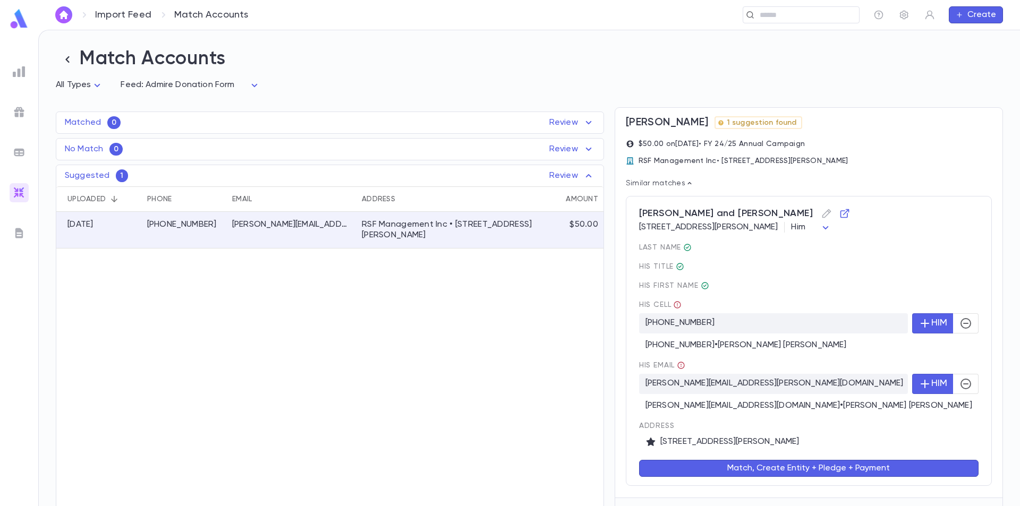
scroll to position [33, 0]
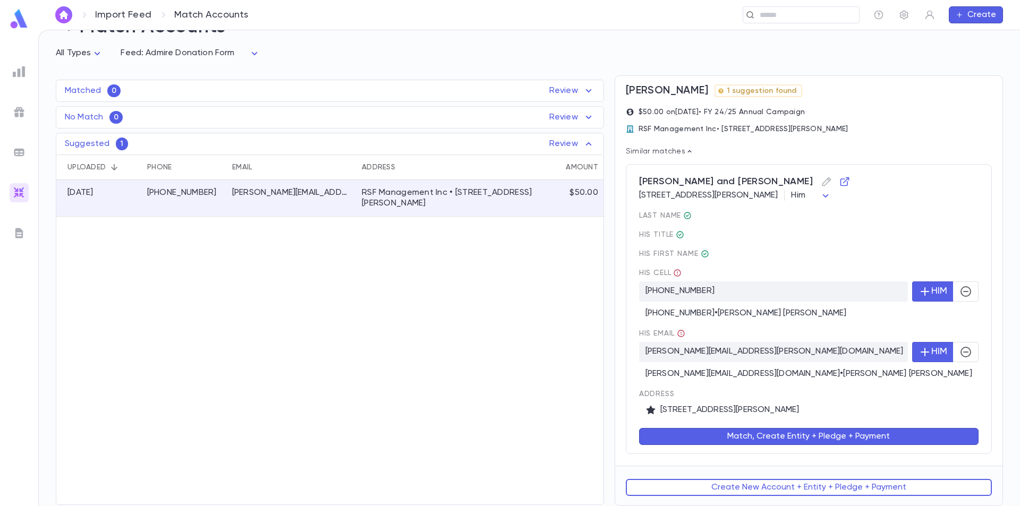
click at [778, 443] on button "Match, Create Entity + Pledge + Payment" at bounding box center [809, 436] width 340 height 17
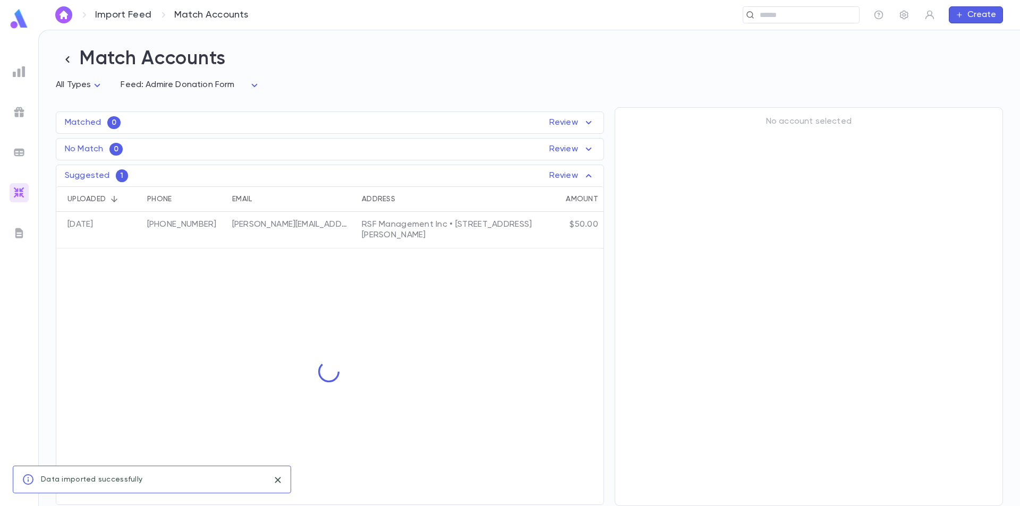
scroll to position [0, 0]
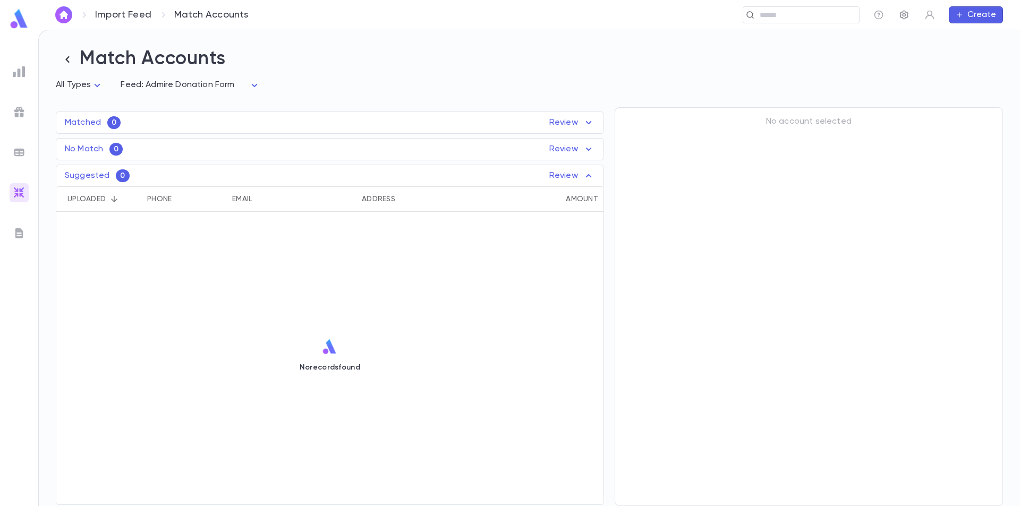
click at [908, 14] on icon "button" at bounding box center [904, 15] width 11 height 11
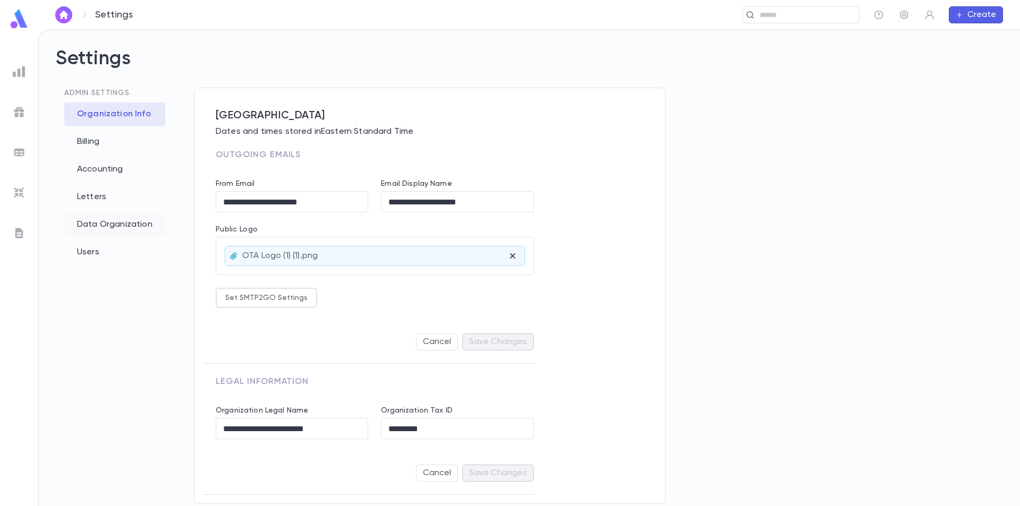
click at [103, 226] on div "Data Organization" at bounding box center [114, 224] width 101 height 23
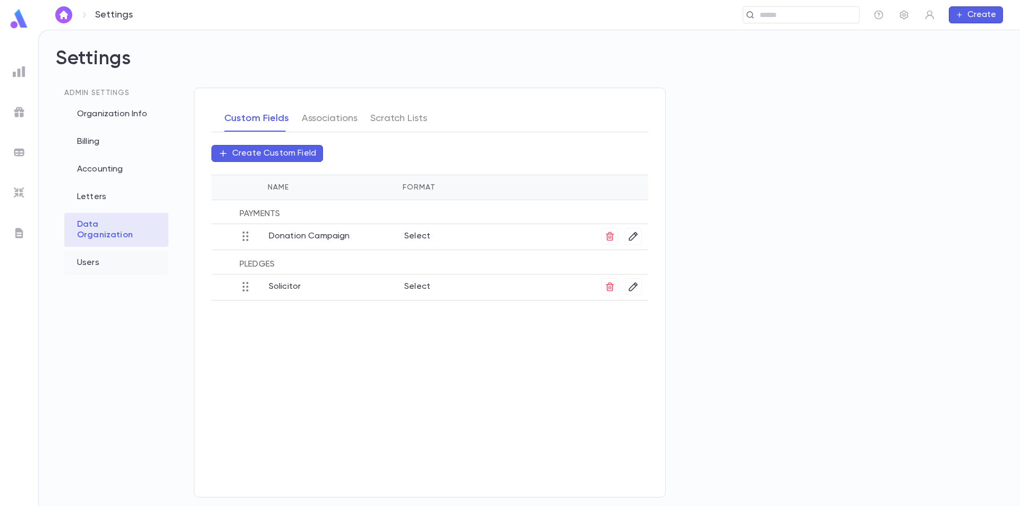
click at [97, 251] on div "Users" at bounding box center [116, 262] width 104 height 23
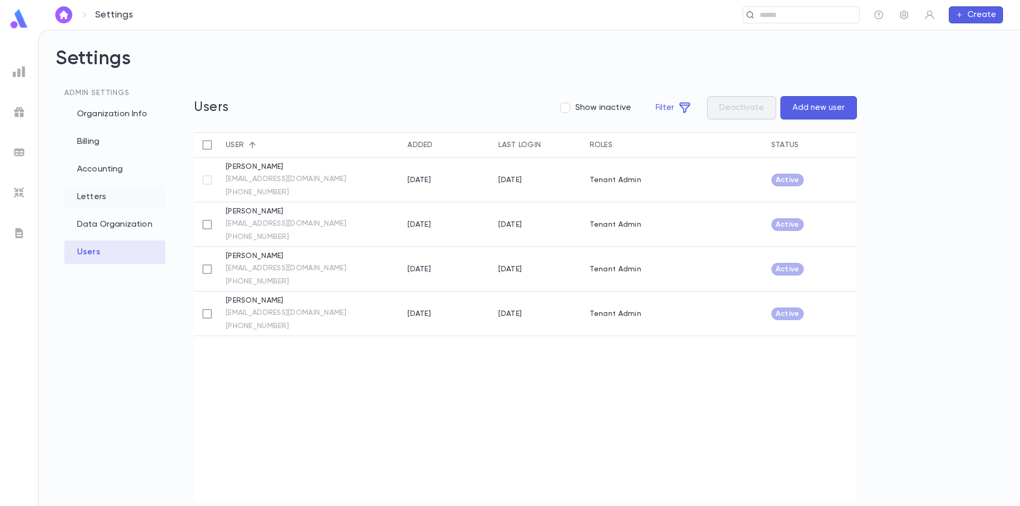
click at [105, 200] on div "Letters" at bounding box center [114, 196] width 101 height 23
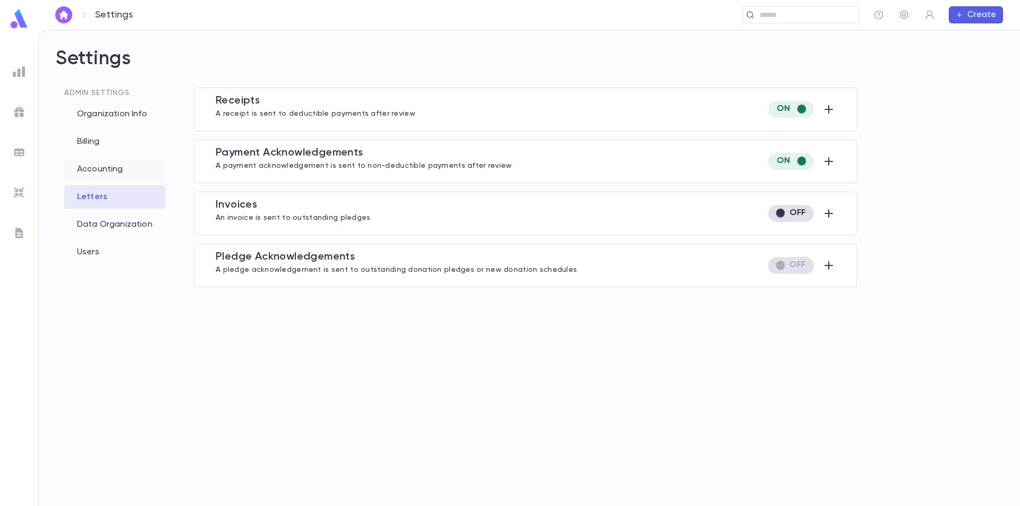
type input "**********"
click at [107, 171] on div "Accounting" at bounding box center [114, 169] width 101 height 23
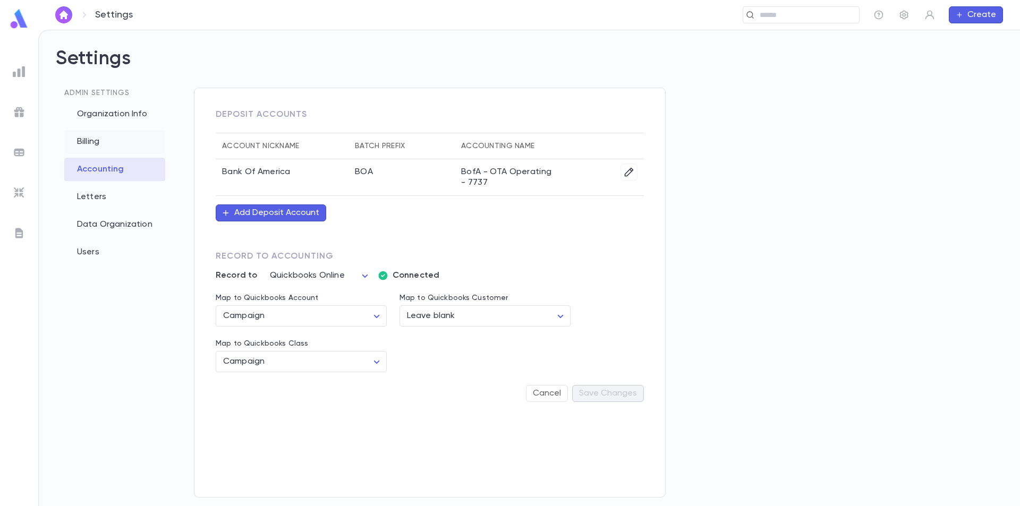
click at [106, 150] on div "Billing" at bounding box center [114, 141] width 101 height 23
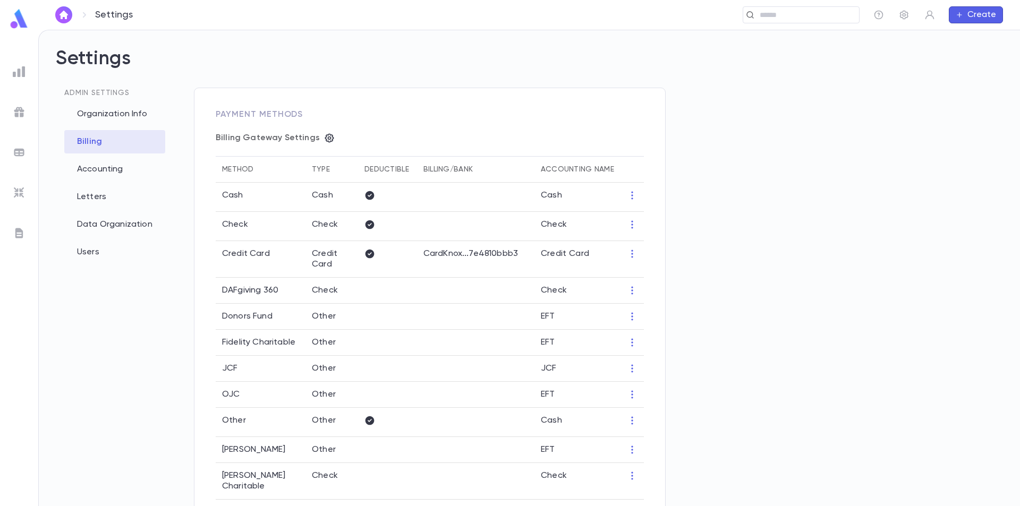
type input "**********"
click at [20, 189] on img at bounding box center [19, 193] width 13 height 13
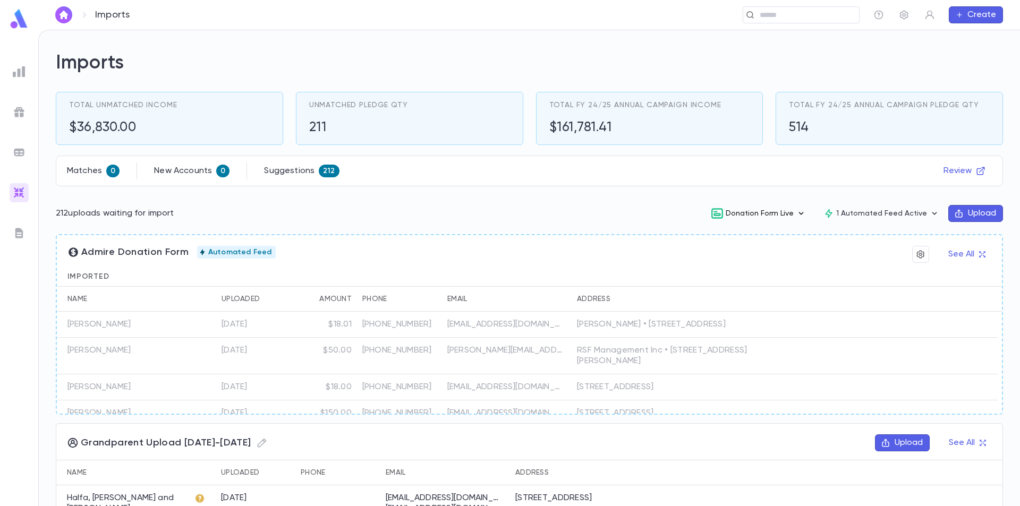
click at [717, 215] on rect "button" at bounding box center [717, 215] width 6 height 2
click at [730, 268] on li "Edit" at bounding box center [763, 269] width 111 height 17
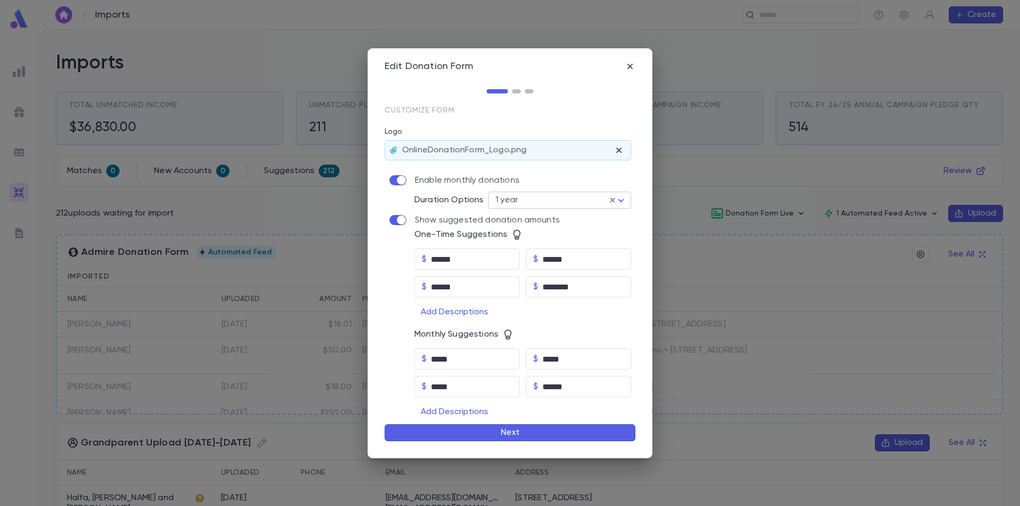
click at [618, 200] on body "Imports ​ Create Imports Total Unmatched Income $36,830.00 Unmatched Pledge Qty…" at bounding box center [510, 268] width 1020 height 477
click at [542, 226] on span "6 months" at bounding box center [570, 226] width 102 height 11
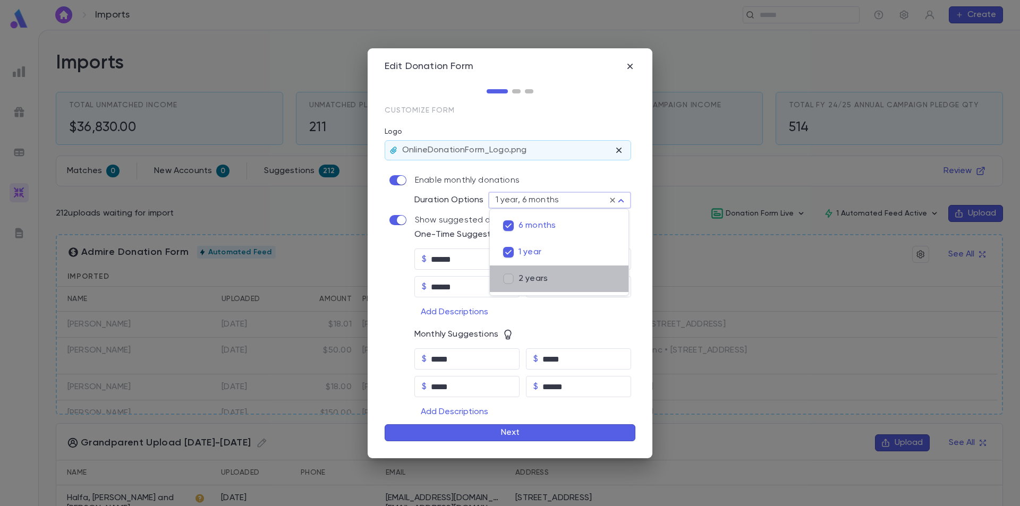
click at [533, 278] on span "2 years" at bounding box center [570, 279] width 102 height 11
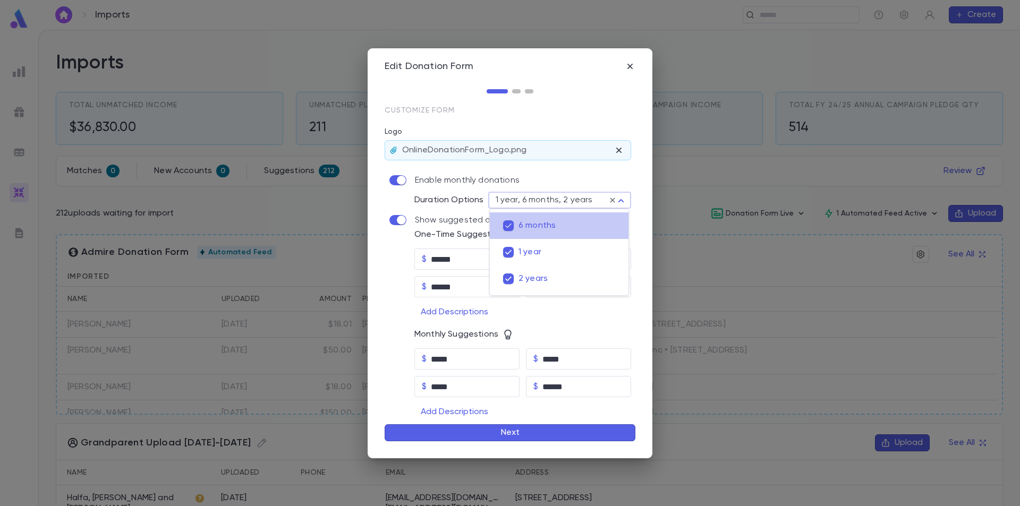
click at [539, 224] on span "6 months" at bounding box center [570, 226] width 102 height 11
type input "**********"
click at [576, 172] on div at bounding box center [510, 253] width 1020 height 506
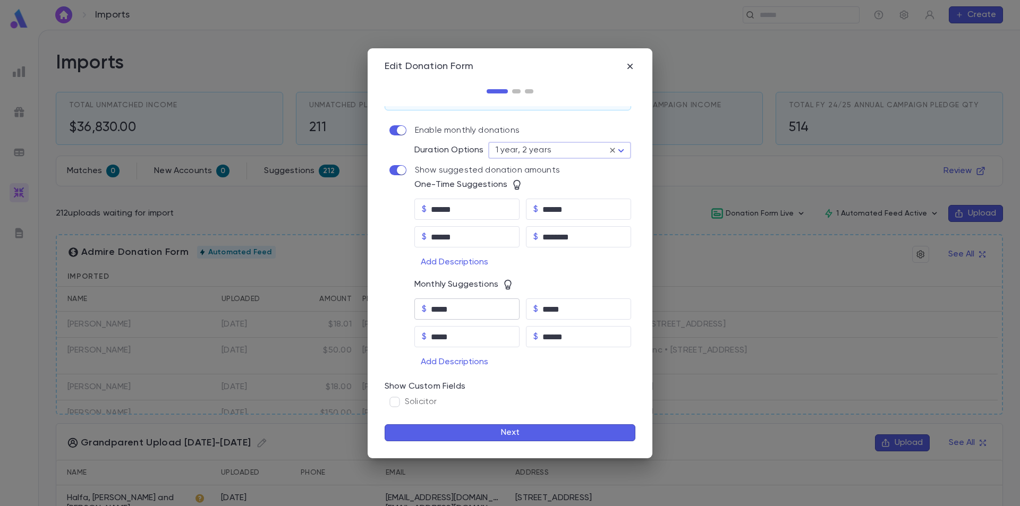
scroll to position [90, 0]
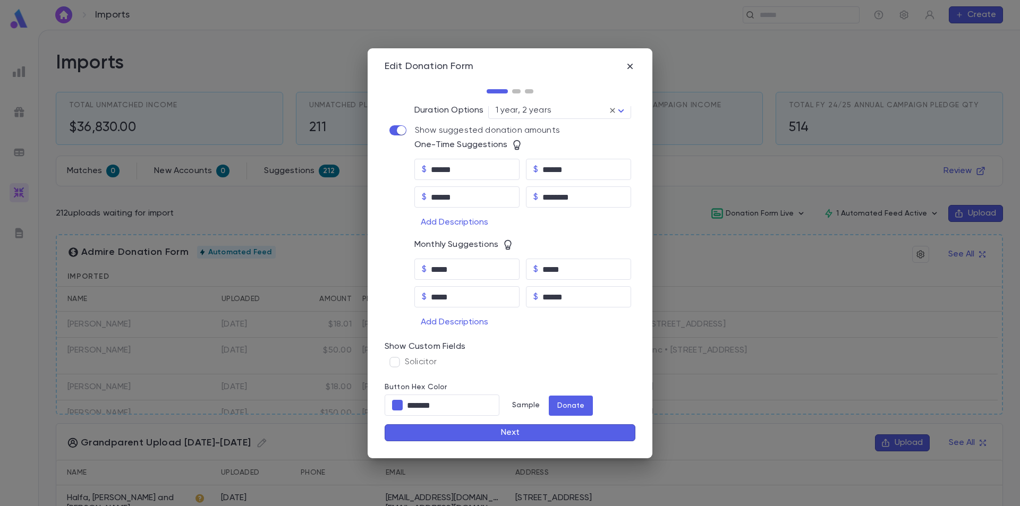
click at [538, 432] on button "Next" at bounding box center [510, 433] width 251 height 17
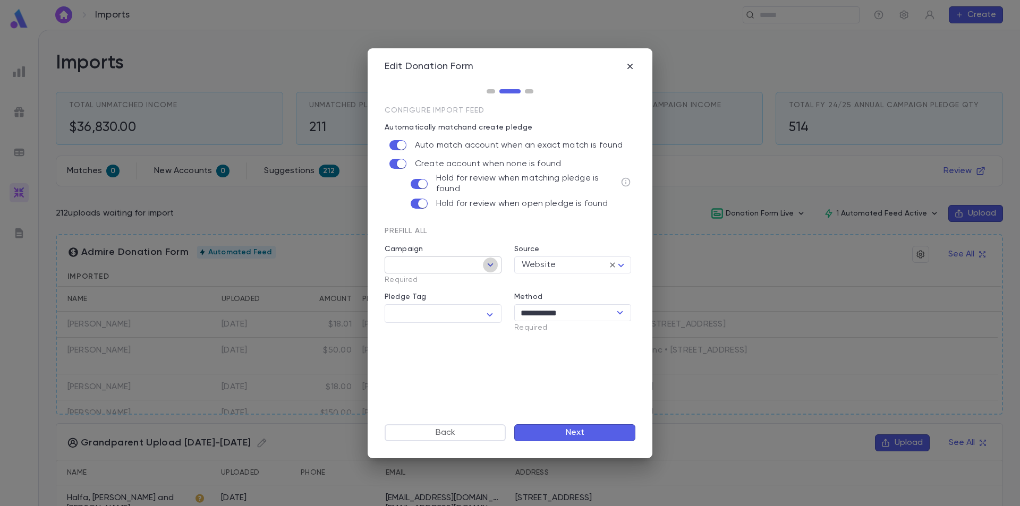
click at [490, 263] on icon "Open" at bounding box center [490, 265] width 13 height 13
drag, startPoint x: 413, startPoint y: 266, endPoint x: 384, endPoint y: 266, distance: 29.2
click at [384, 266] on div "**********" at bounding box center [510, 253] width 285 height 410
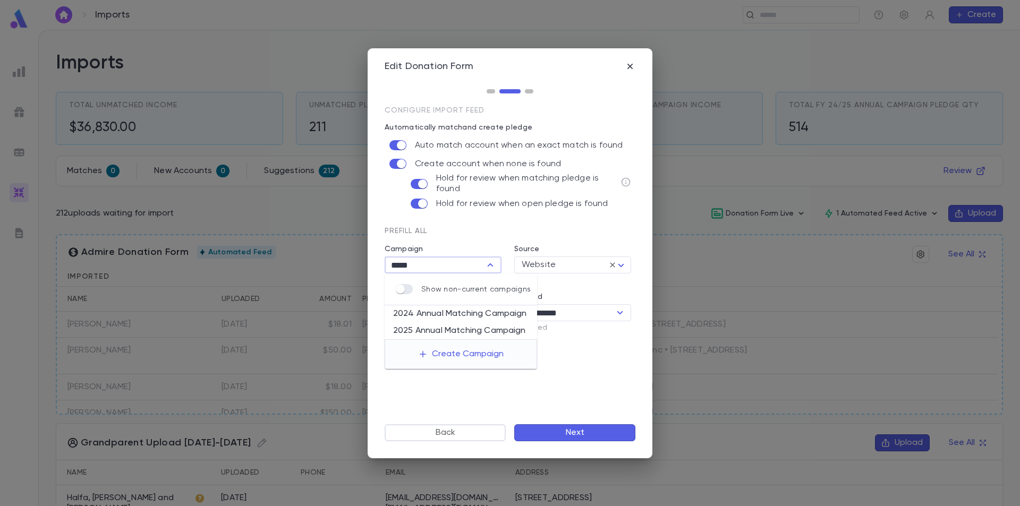
type input "*****"
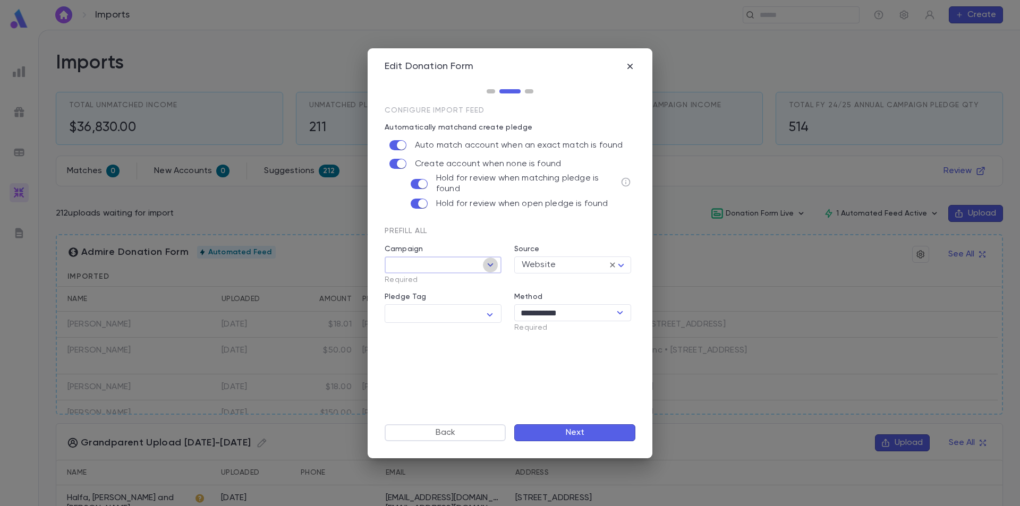
click at [488, 264] on icon "Open" at bounding box center [490, 265] width 13 height 13
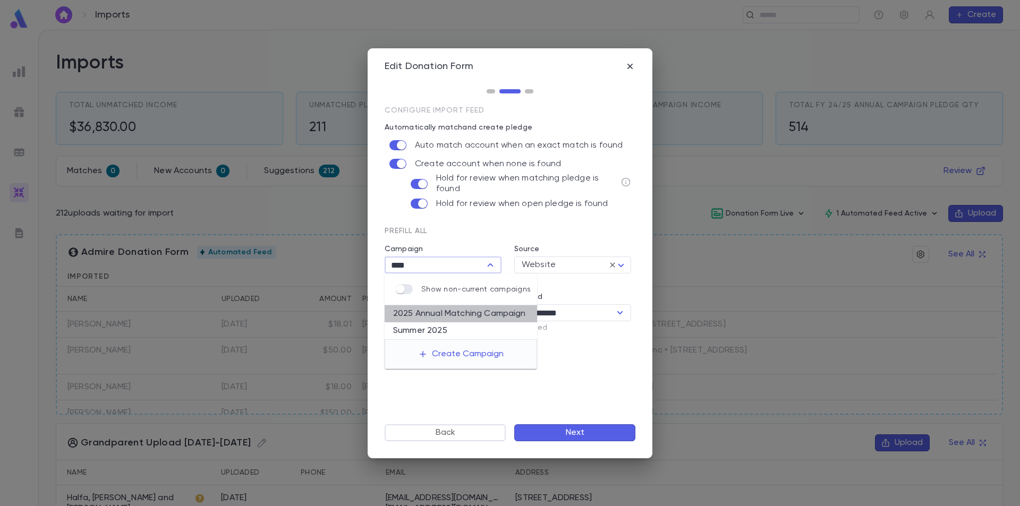
click at [484, 310] on li "2025 Annual Matching Campaign" at bounding box center [461, 314] width 153 height 17
type input "**********"
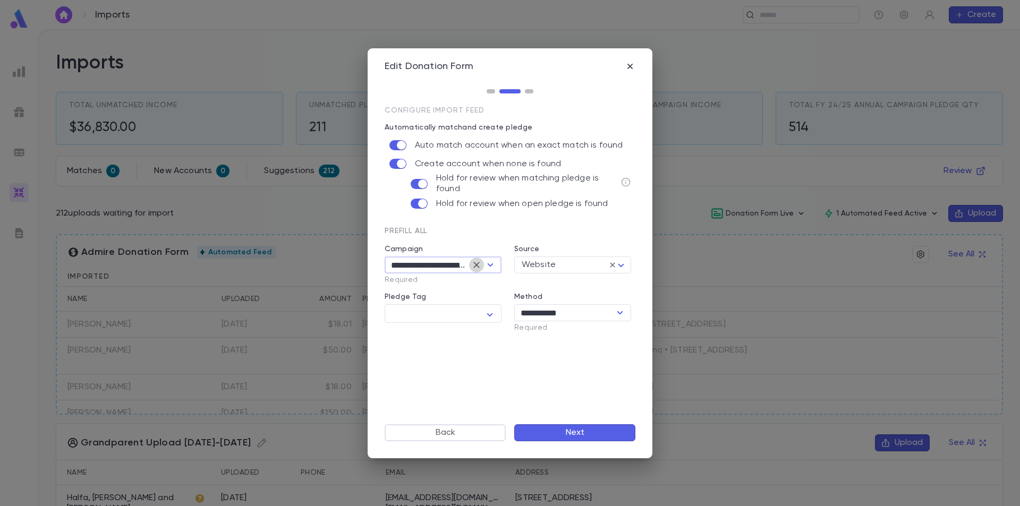
click at [479, 264] on icon "Clear" at bounding box center [476, 265] width 11 height 11
click at [485, 315] on icon "button" at bounding box center [490, 315] width 13 height 13
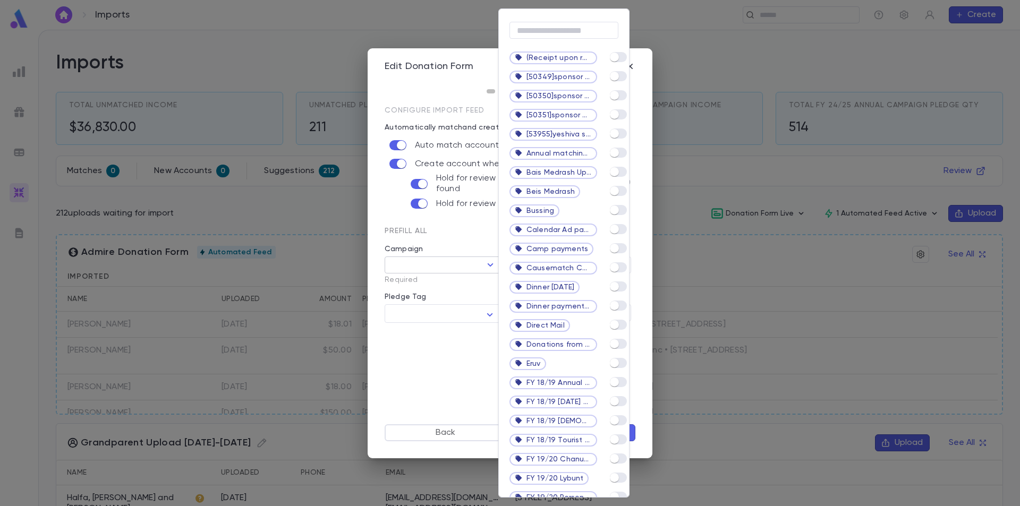
click at [470, 294] on div at bounding box center [510, 253] width 1020 height 506
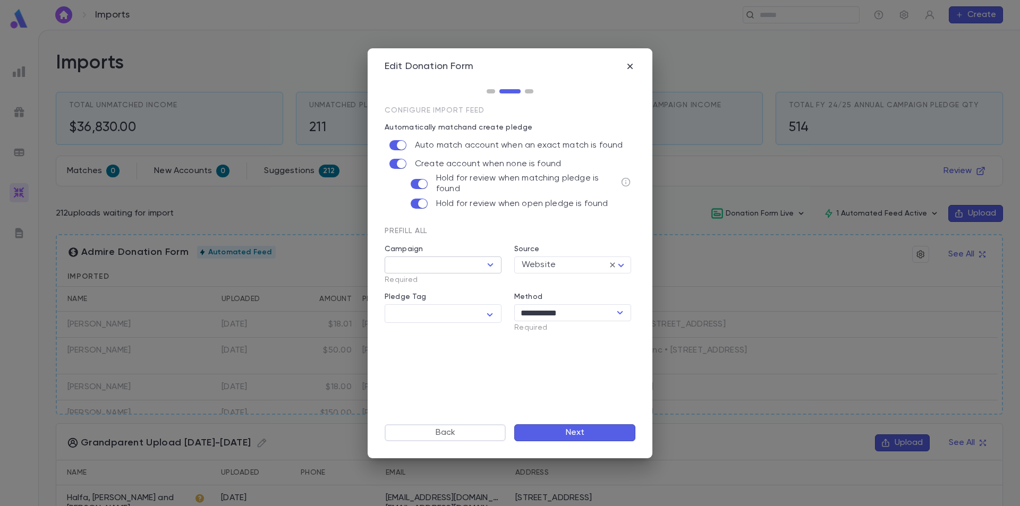
click at [488, 264] on icon "Open" at bounding box center [490, 265] width 13 height 13
click at [486, 267] on icon "Open" at bounding box center [490, 265] width 13 height 13
type input "****"
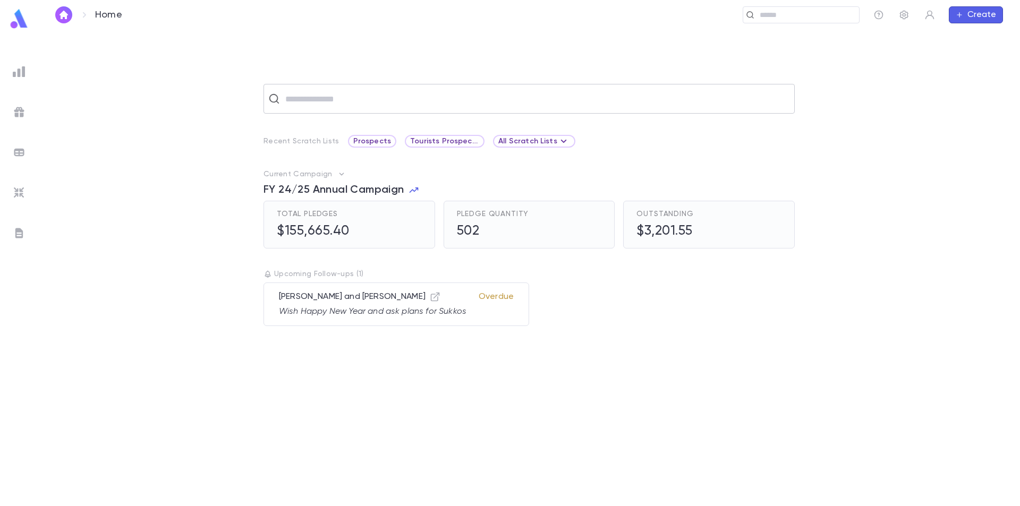
drag, startPoint x: 335, startPoint y: 100, endPoint x: 327, endPoint y: 104, distance: 8.8
click at [335, 101] on input "text" at bounding box center [536, 99] width 508 height 20
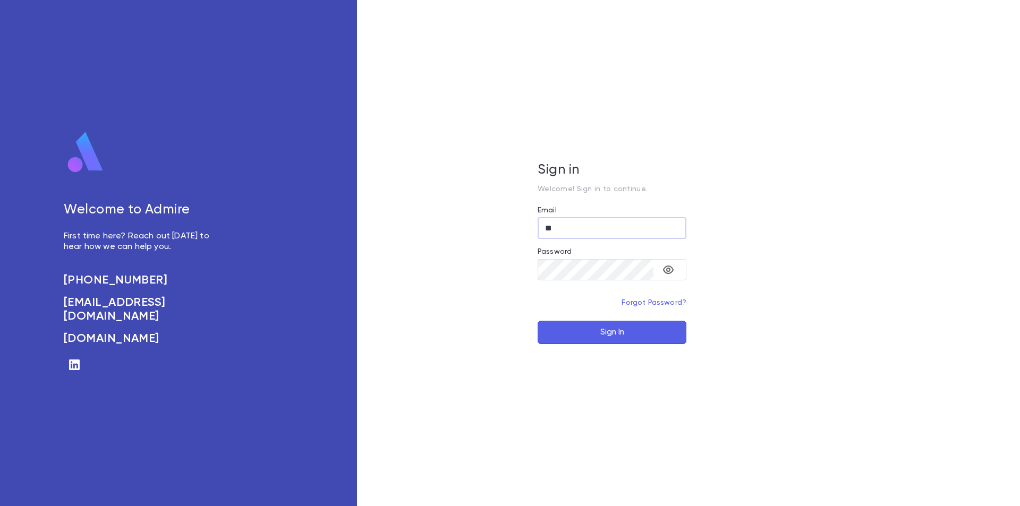
type input "**"
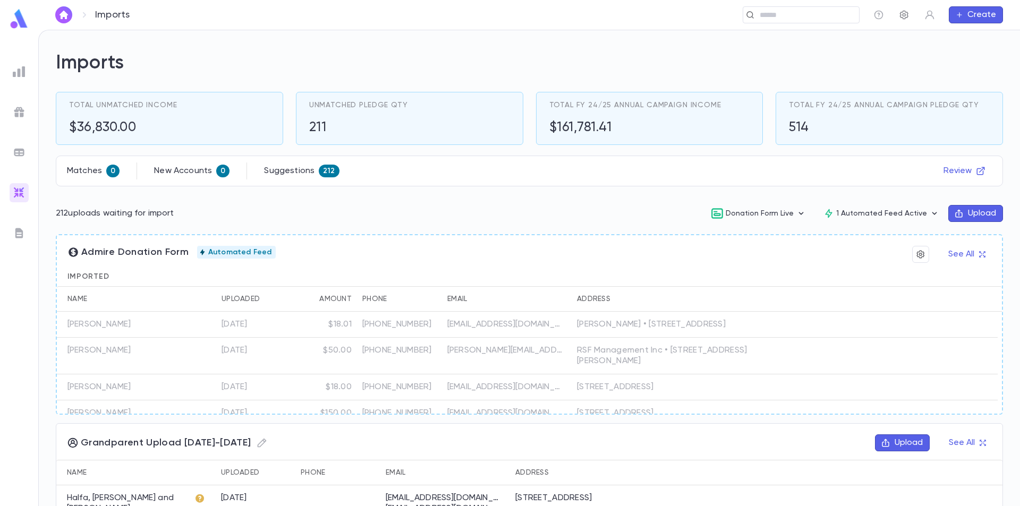
click at [903, 18] on icon "button" at bounding box center [904, 15] width 11 height 11
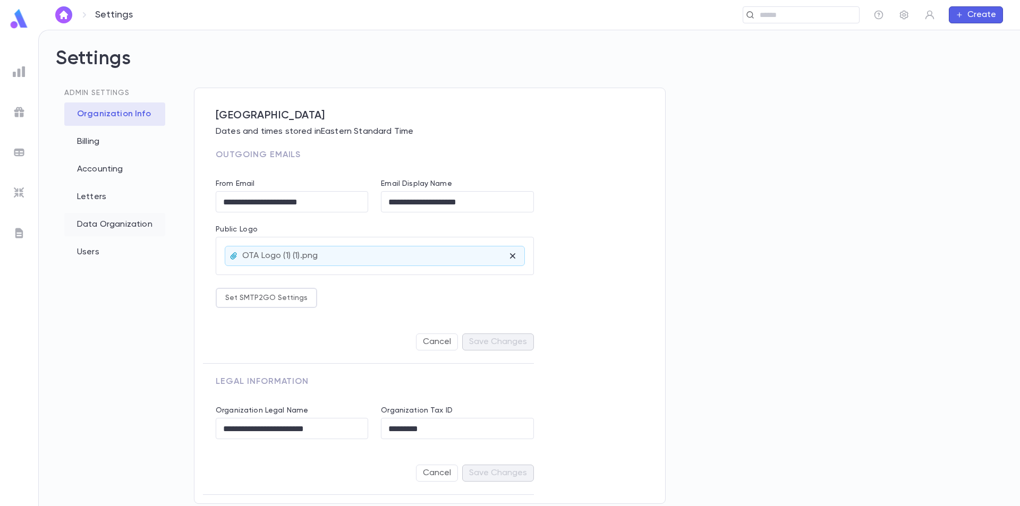
click at [91, 227] on div "Data Organization" at bounding box center [114, 224] width 101 height 23
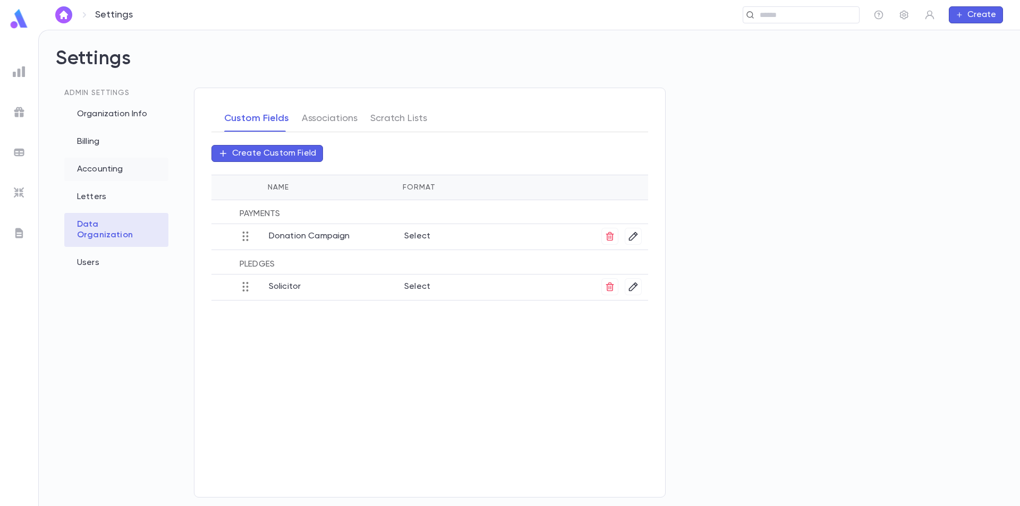
click at [98, 171] on div "Accounting" at bounding box center [116, 169] width 104 height 23
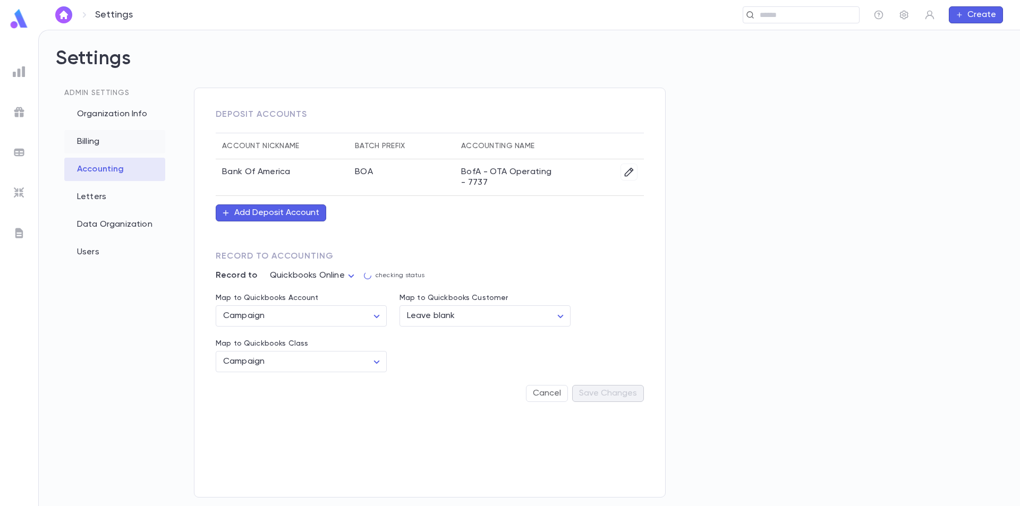
click at [90, 141] on div "Billing" at bounding box center [114, 141] width 101 height 23
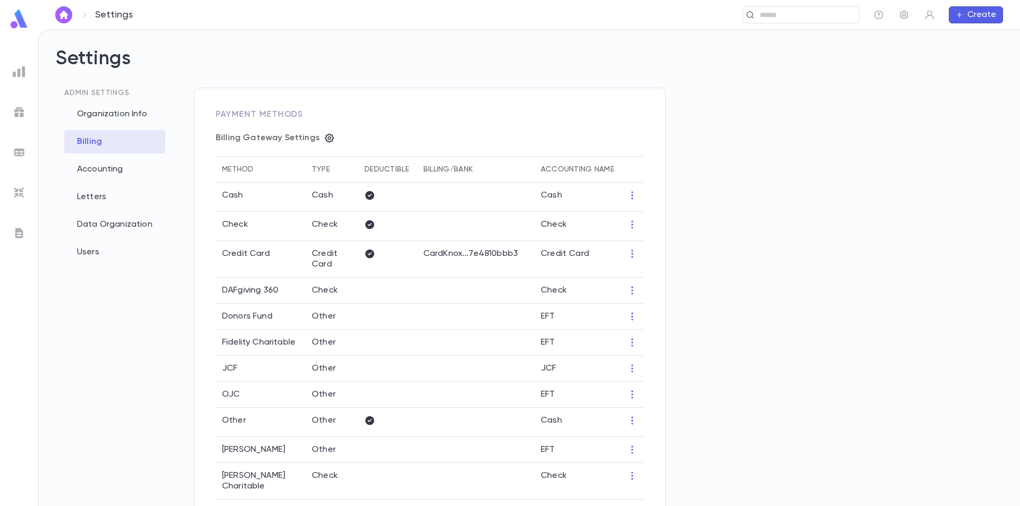
type input "**********"
click at [16, 69] on img at bounding box center [19, 71] width 13 height 13
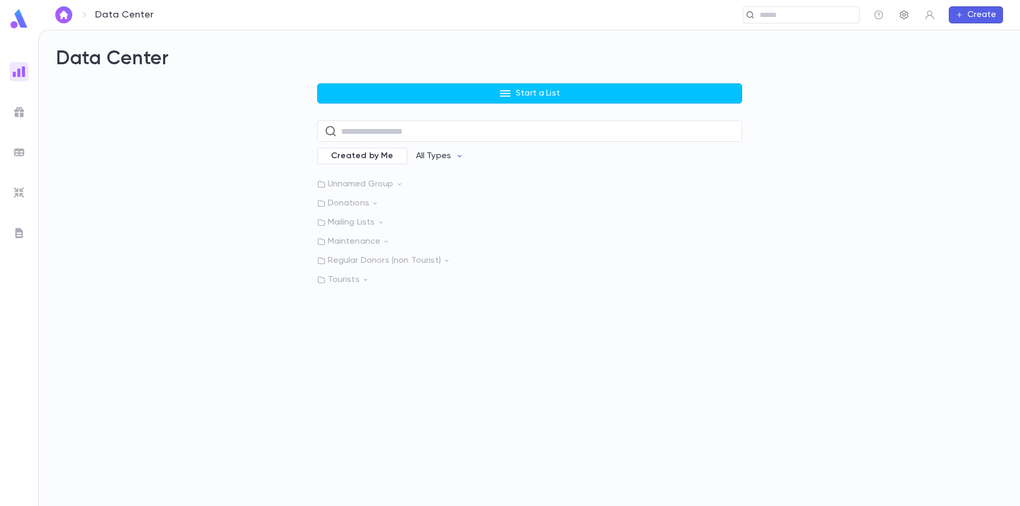
click at [907, 15] on icon "button" at bounding box center [904, 15] width 9 height 9
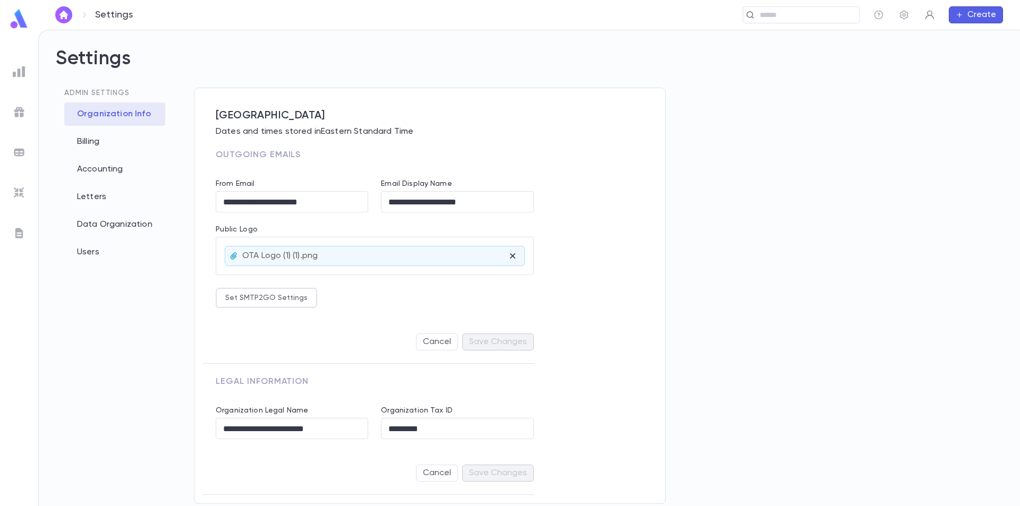
click at [928, 15] on icon "button" at bounding box center [930, 15] width 9 height 9
click at [972, 14] on div at bounding box center [510, 253] width 1020 height 506
click at [973, 14] on button "Create" at bounding box center [976, 14] width 54 height 17
click at [879, 66] on div at bounding box center [510, 253] width 1020 height 506
click at [107, 225] on div "Data Organization" at bounding box center [114, 224] width 101 height 23
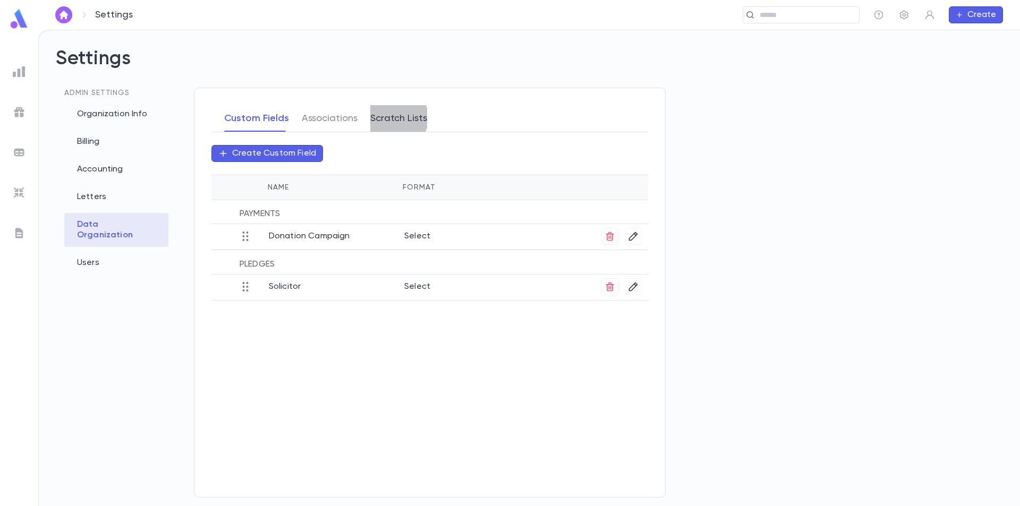
click at [393, 118] on button "Scratch Lists" at bounding box center [398, 118] width 57 height 27
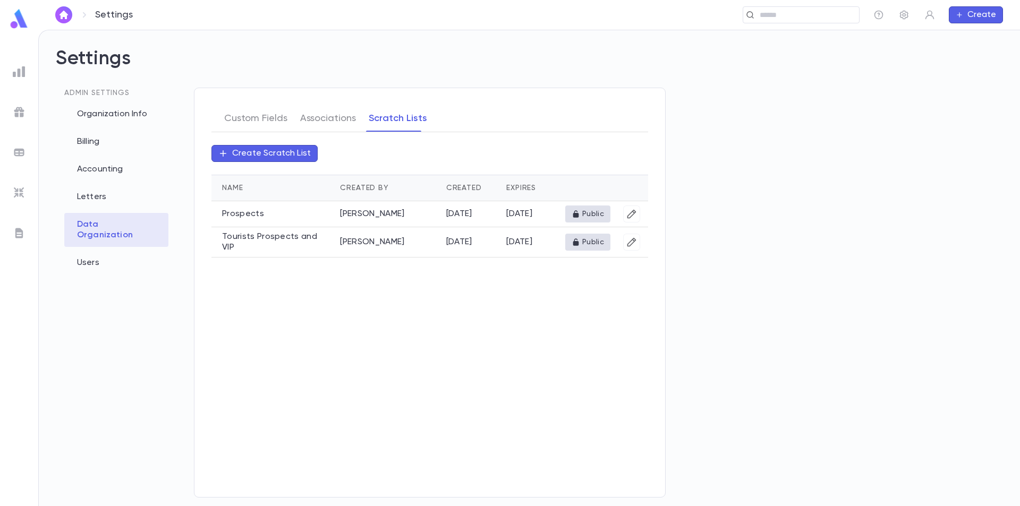
click at [293, 116] on div "Custom Fields Associations Scratch Lists" at bounding box center [326, 118] width 216 height 27
click at [319, 112] on button "Associations" at bounding box center [328, 118] width 56 height 27
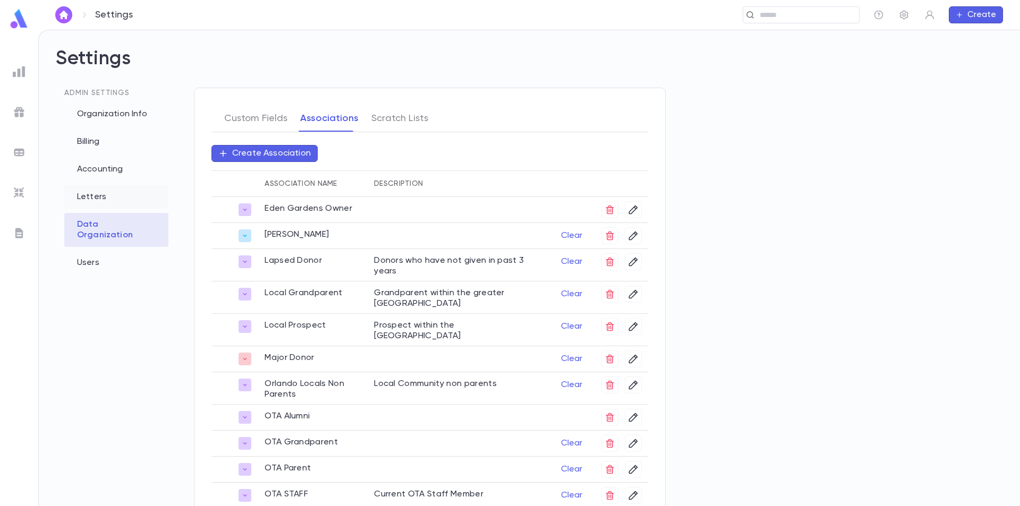
click at [91, 199] on div "Letters" at bounding box center [116, 196] width 104 height 23
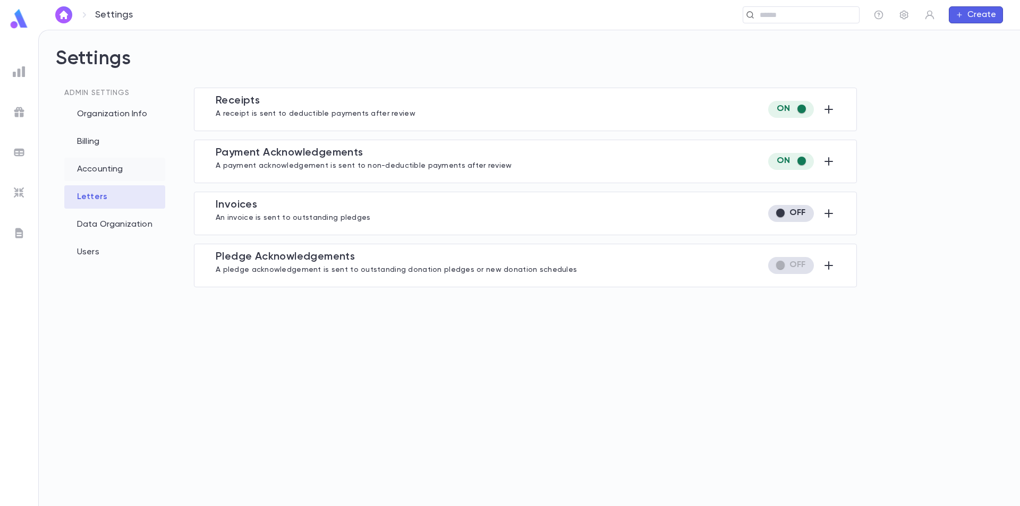
click at [105, 164] on div "Accounting" at bounding box center [114, 169] width 101 height 23
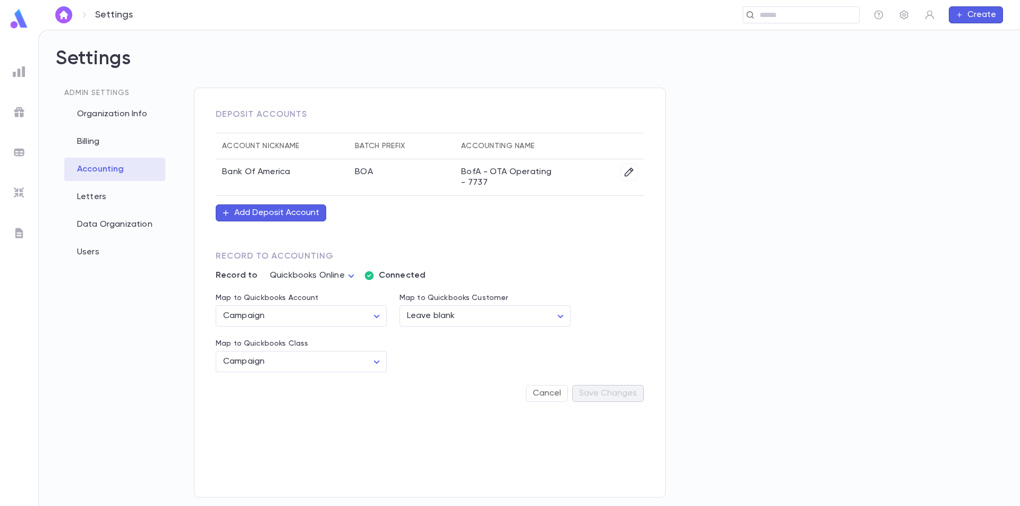
click at [23, 231] on img at bounding box center [19, 233] width 13 height 13
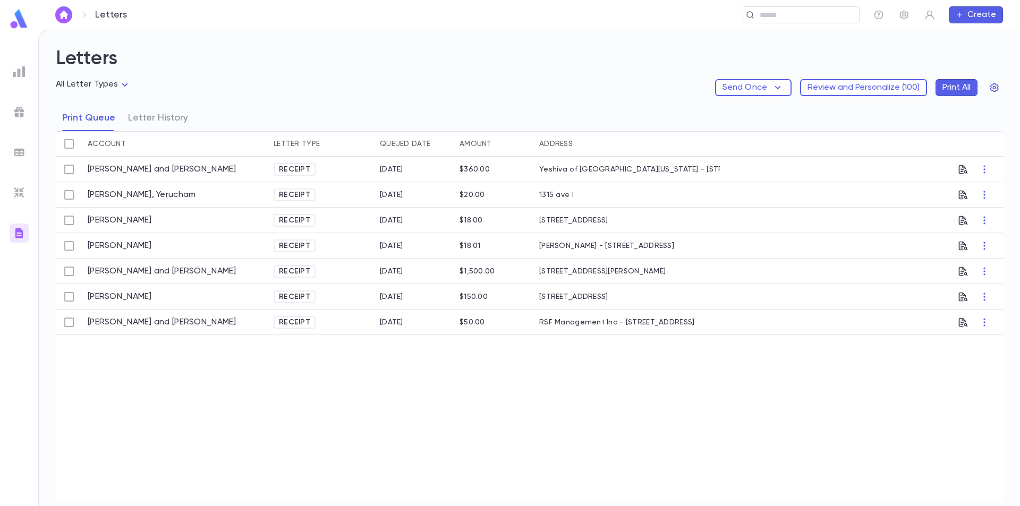
click at [19, 195] on img at bounding box center [19, 193] width 13 height 13
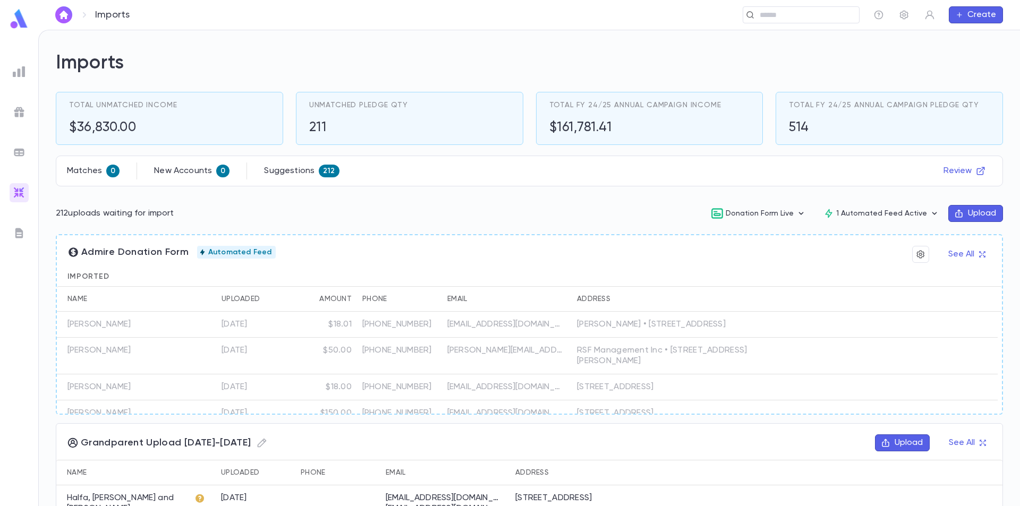
click at [15, 150] on img at bounding box center [19, 152] width 13 height 13
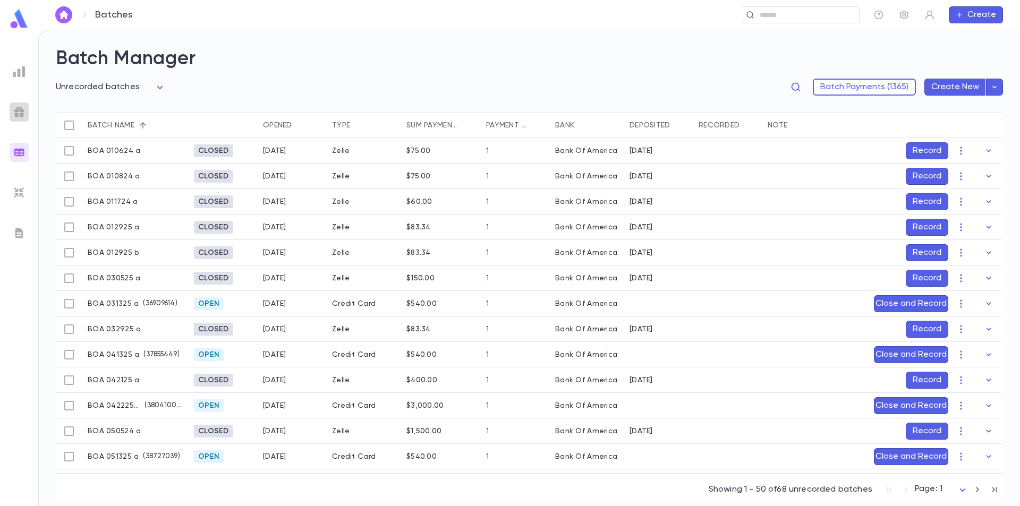
click at [20, 110] on img at bounding box center [19, 112] width 13 height 13
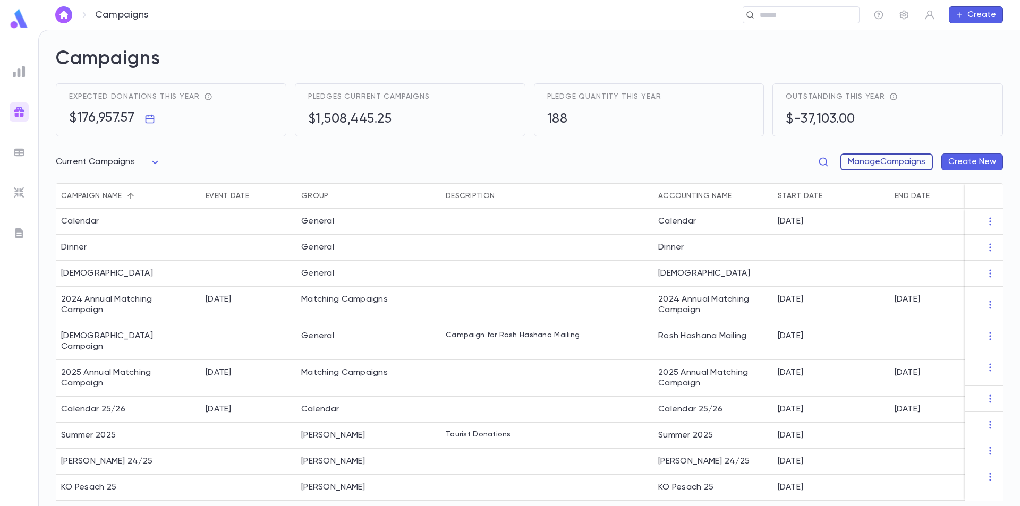
click at [882, 156] on button "Manage Campaigns" at bounding box center [887, 162] width 92 height 17
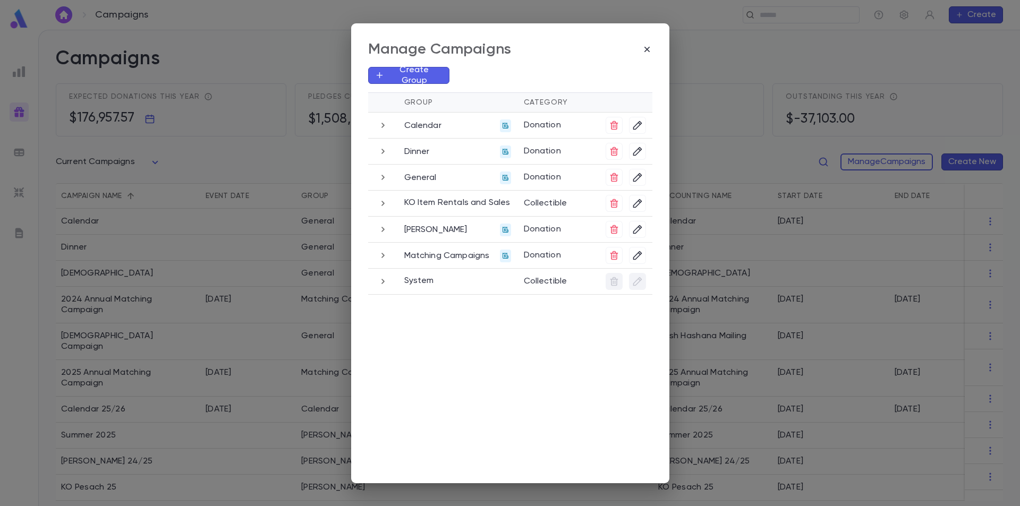
click at [383, 179] on icon "button" at bounding box center [383, 177] width 3 height 5
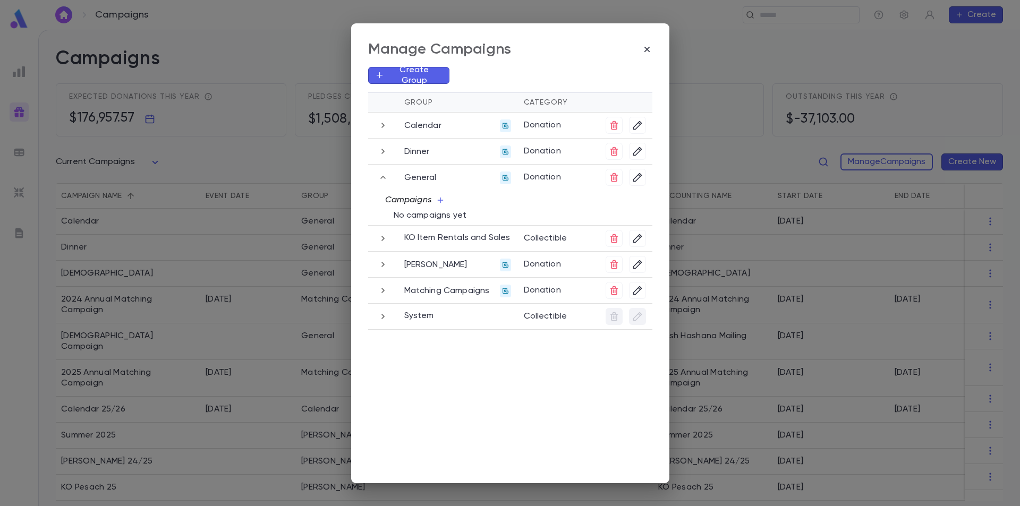
click at [443, 200] on button "Campaigns" at bounding box center [415, 200] width 77 height 20
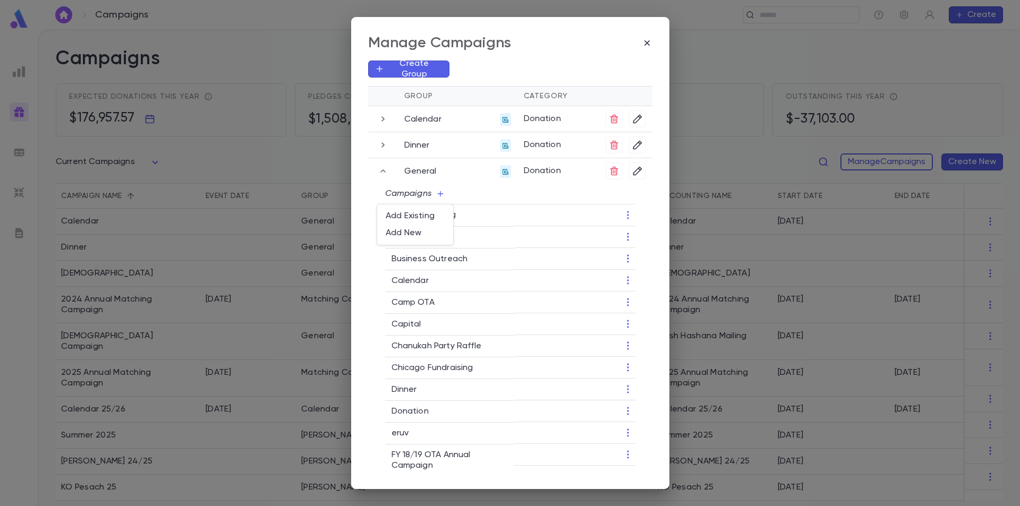
click at [468, 204] on div at bounding box center [510, 253] width 1020 height 506
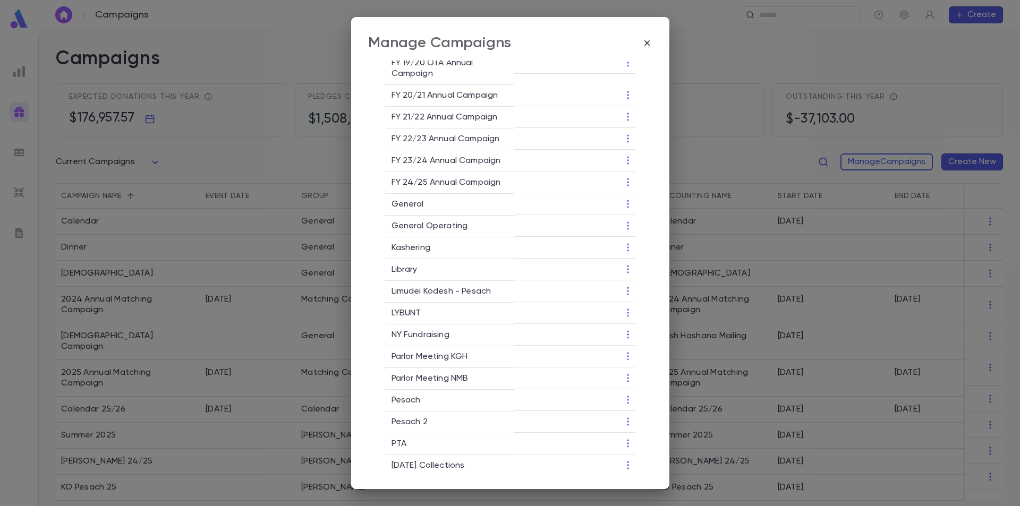
scroll to position [425, 0]
click at [399, 209] on p "General" at bounding box center [450, 204] width 116 height 11
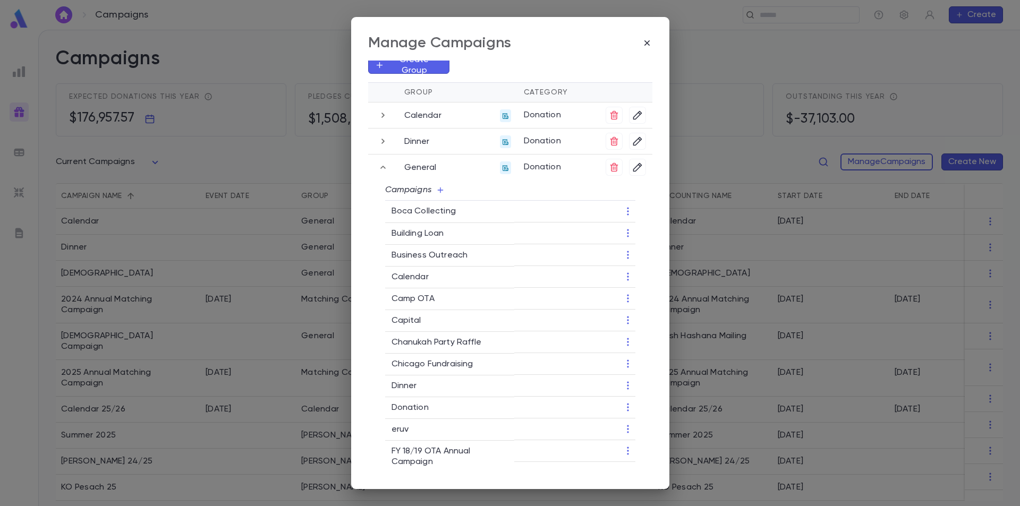
scroll to position [0, 0]
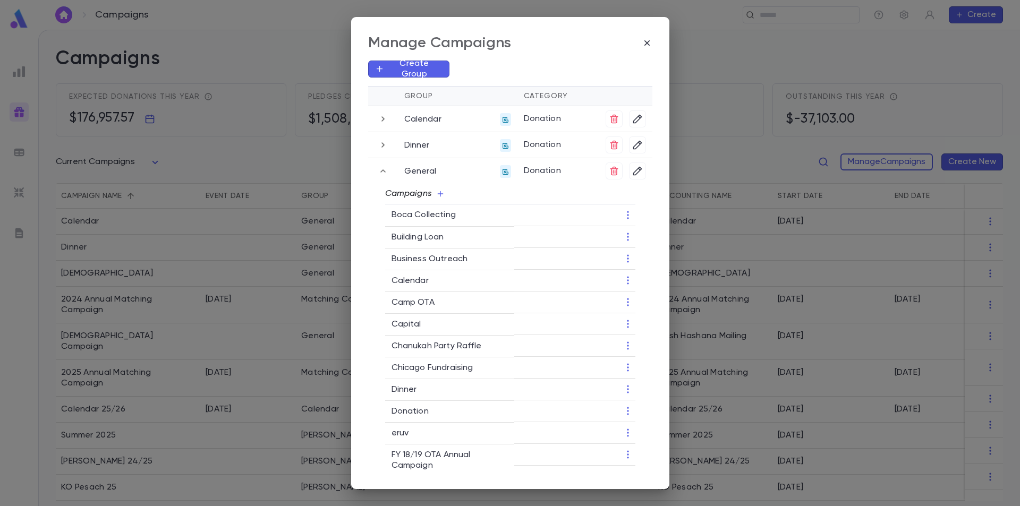
click at [437, 198] on button "Campaigns" at bounding box center [415, 194] width 77 height 20
click at [411, 234] on li "Add New" at bounding box center [415, 233] width 76 height 17
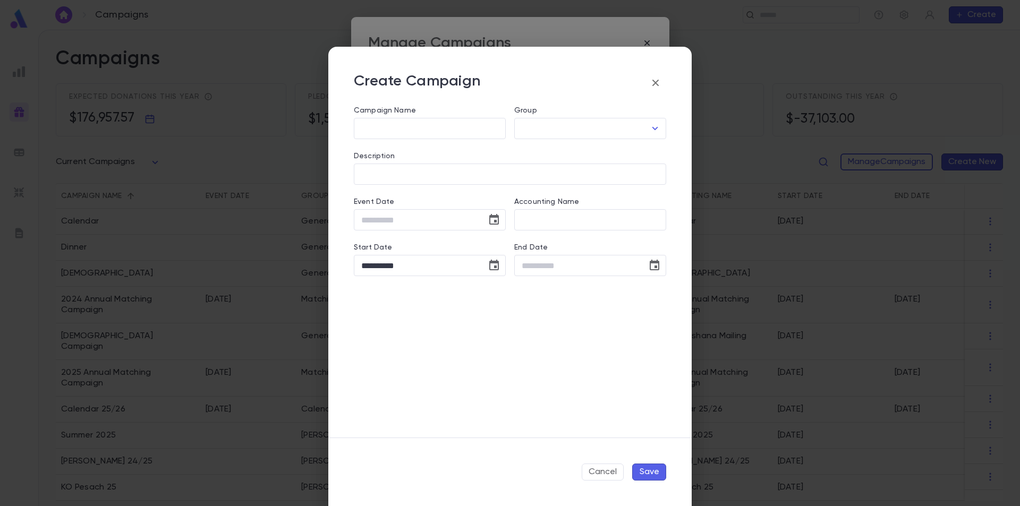
type input "*******"
click at [419, 129] on input "Campaign Name" at bounding box center [430, 129] width 152 height 21
type input "**********"
click at [416, 171] on input "Description" at bounding box center [510, 174] width 312 height 21
type input "**********"
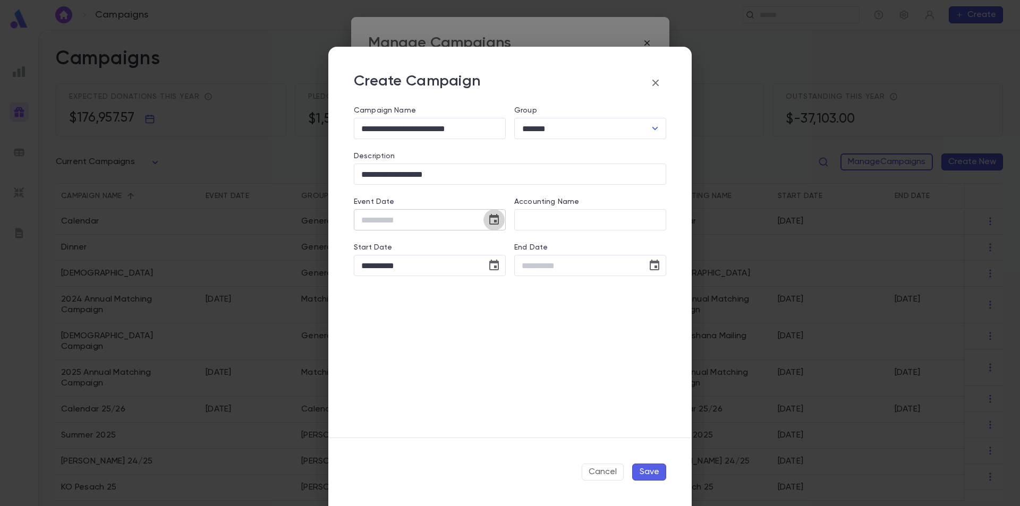
click at [494, 218] on icon "Choose date" at bounding box center [494, 219] width 10 height 11
click at [461, 247] on icon "Previous month" at bounding box center [460, 247] width 13 height 13
click at [396, 290] on button "1" at bounding box center [395, 291] width 19 height 19
type input "**********"
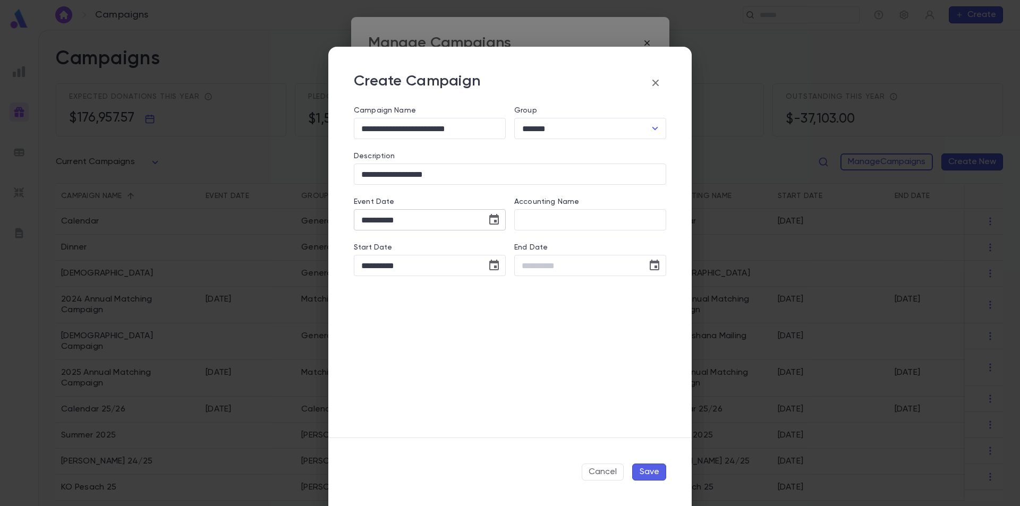
click at [495, 223] on icon "Choose date, selected date is Jul 1, 2025" at bounding box center [494, 220] width 13 height 13
drag, startPoint x: 432, startPoint y: 217, endPoint x: 336, endPoint y: 215, distance: 95.7
click at [336, 215] on div "**********" at bounding box center [510, 272] width 364 height 332
click at [419, 223] on input "**********" at bounding box center [416, 220] width 125 height 21
drag, startPoint x: 418, startPoint y: 223, endPoint x: 369, endPoint y: 218, distance: 49.7
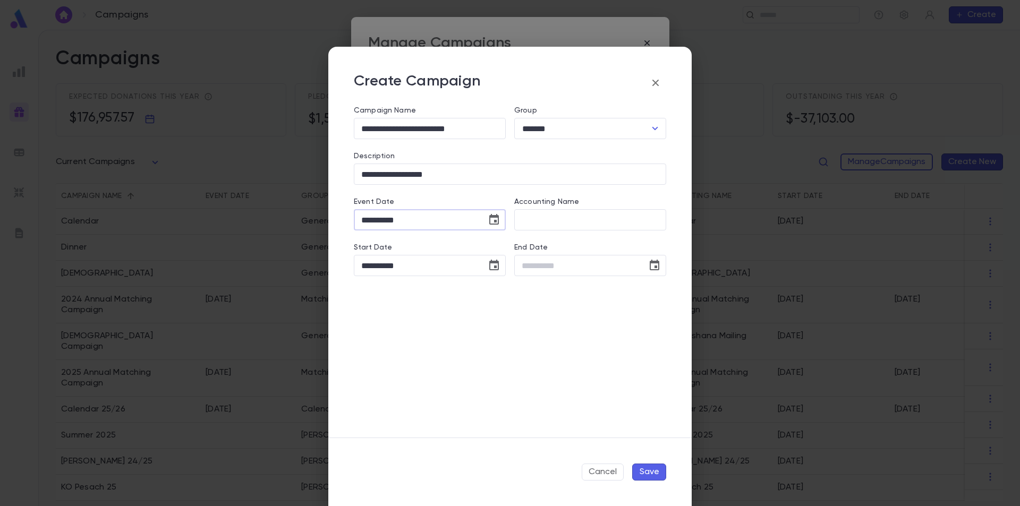
click at [369, 218] on input "**********" at bounding box center [416, 220] width 125 height 21
click at [401, 264] on input "**********" at bounding box center [416, 266] width 125 height 21
click at [493, 268] on icon "Choose date, selected date is Sep 25, 2025" at bounding box center [494, 265] width 13 height 13
click at [459, 288] on icon "Previous month" at bounding box center [460, 292] width 13 height 13
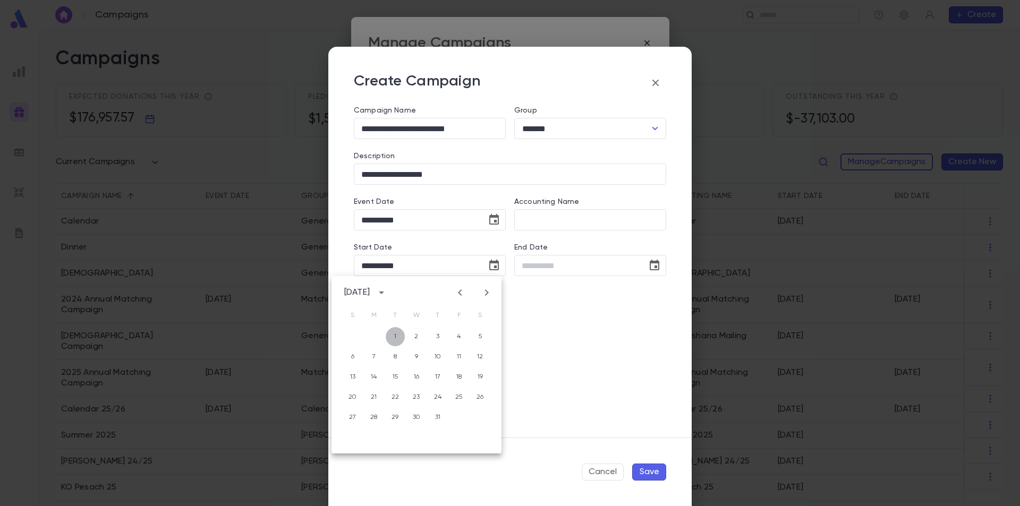
click at [392, 341] on button "1" at bounding box center [395, 336] width 19 height 19
type input "**********"
click at [658, 266] on icon "Choose date" at bounding box center [655, 265] width 10 height 11
click at [645, 289] on icon "Next month" at bounding box center [647, 292] width 13 height 13
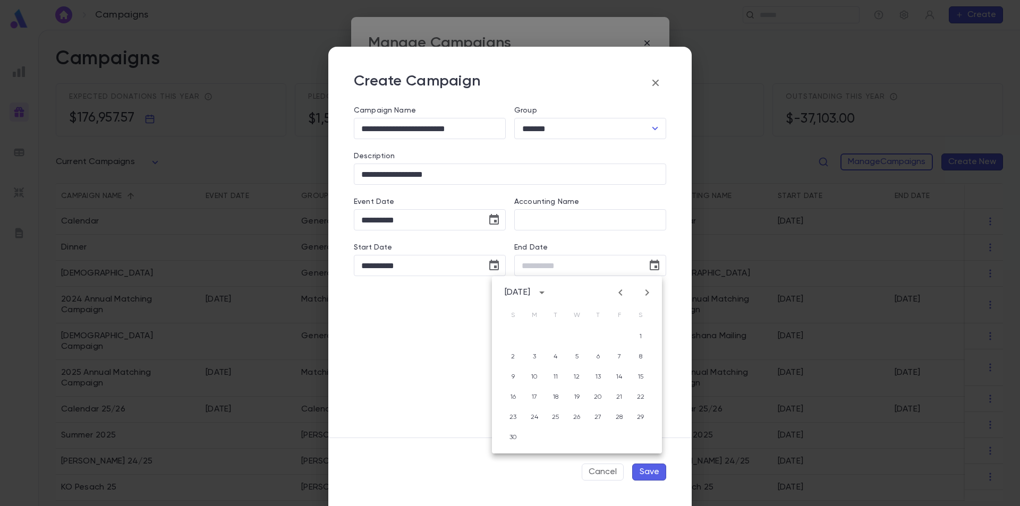
click at [645, 289] on icon "Next month" at bounding box center [647, 292] width 13 height 13
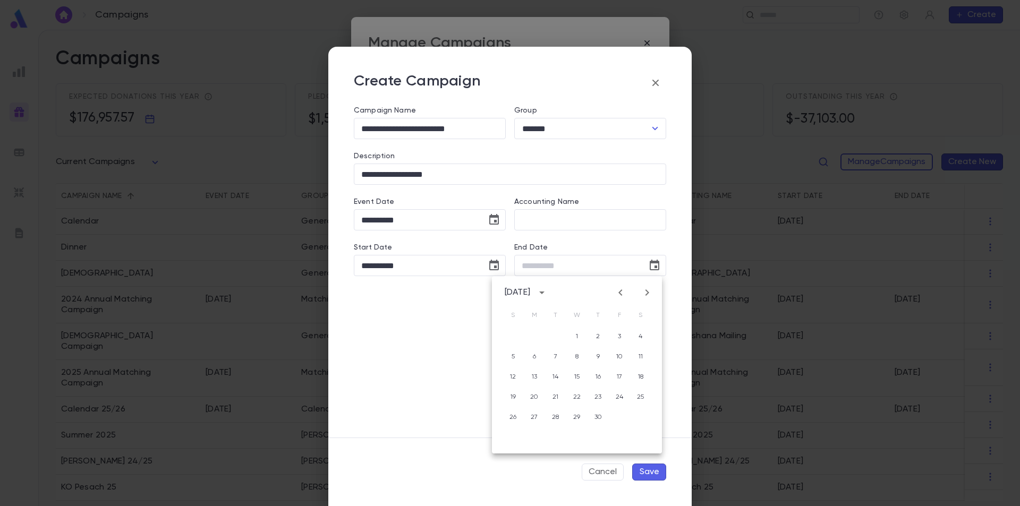
click at [645, 289] on icon "Next month" at bounding box center [647, 292] width 13 height 13
click at [557, 419] on button "30" at bounding box center [555, 417] width 19 height 19
type input "**********"
click at [655, 478] on button "Save" at bounding box center [649, 472] width 34 height 17
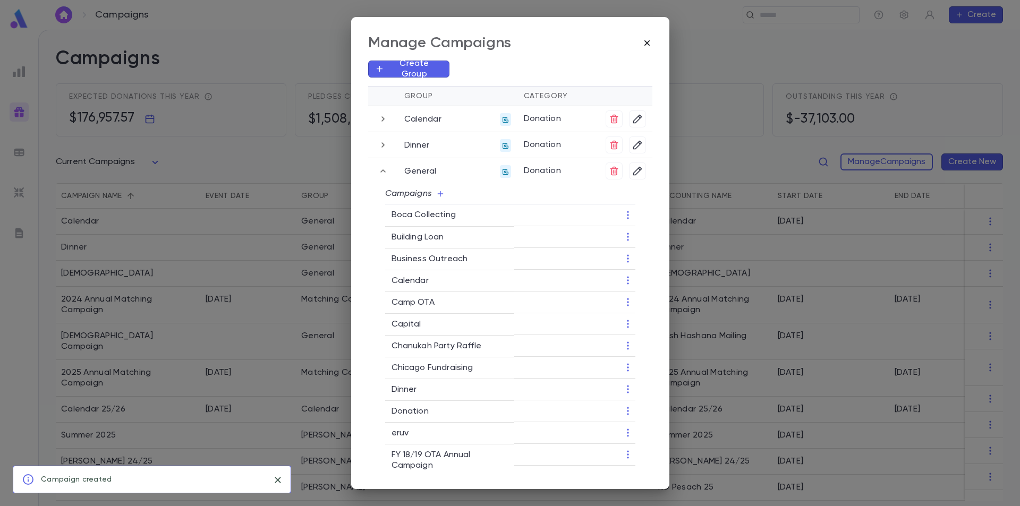
click at [647, 38] on icon "button" at bounding box center [647, 43] width 11 height 11
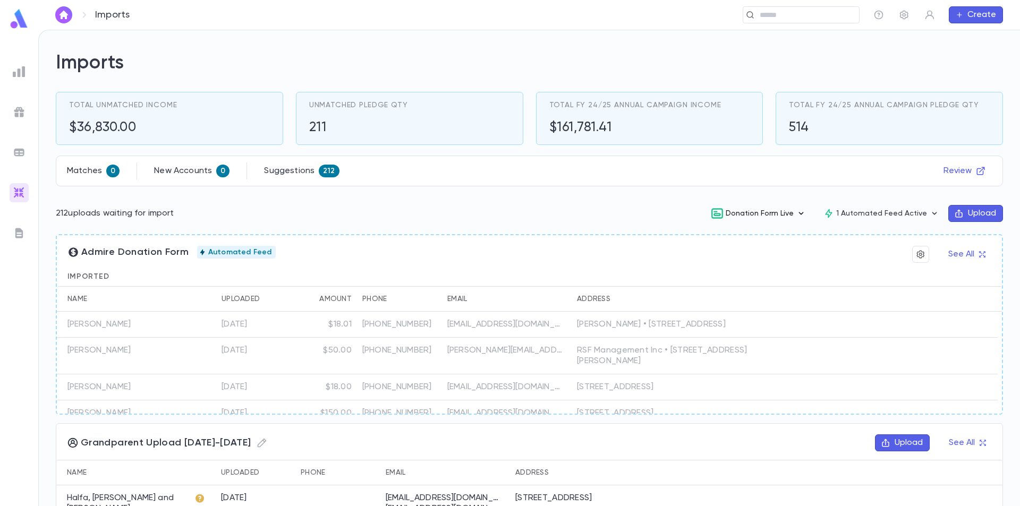
click at [790, 212] on button "Donation Form Live" at bounding box center [759, 214] width 113 height 20
click at [740, 271] on li "Edit" at bounding box center [763, 269] width 111 height 17
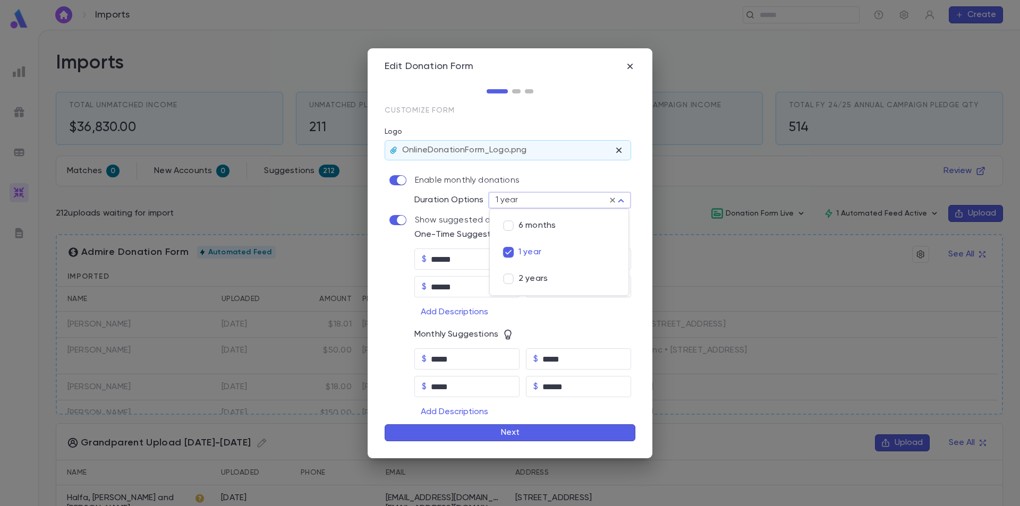
click at [614, 198] on body "Imports ​ Create Imports Total Unmatched Income $36,830.00 Unmatched Pledge Qty…" at bounding box center [510, 268] width 1020 height 477
type input "**********"
click at [531, 436] on div at bounding box center [510, 253] width 1020 height 506
click at [543, 428] on button "Next" at bounding box center [510, 433] width 251 height 17
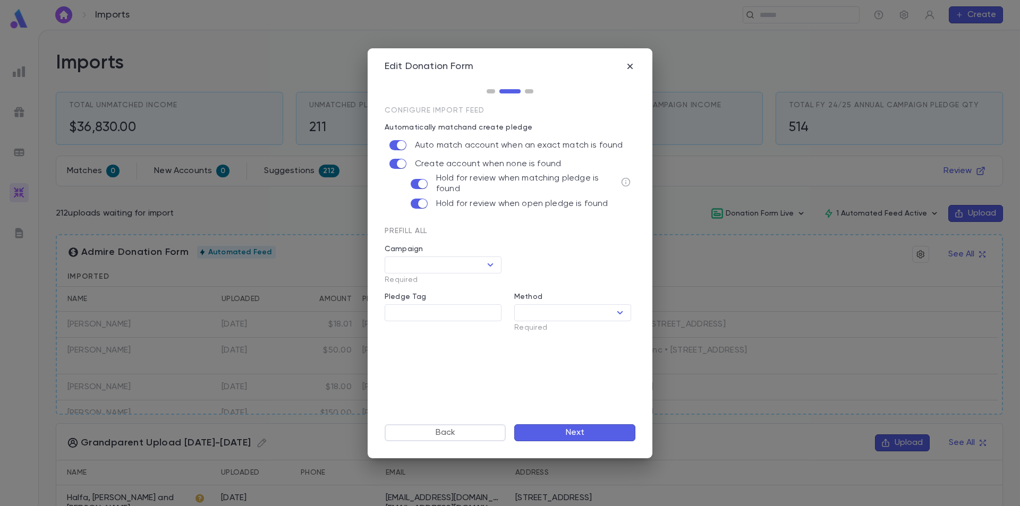
type input "**********"
click at [491, 265] on icon "Open" at bounding box center [490, 265] width 13 height 13
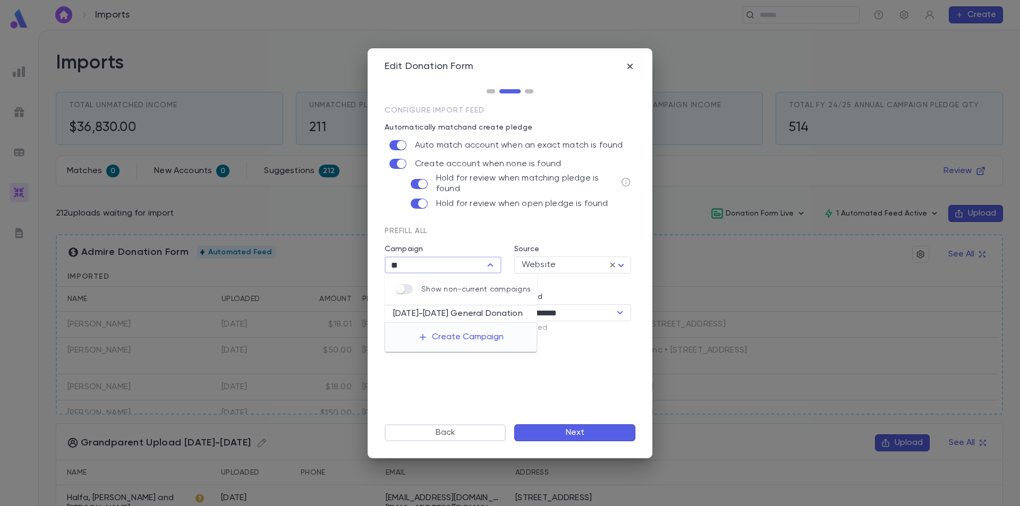
click at [473, 310] on li "[DATE]-[DATE] General Donation" at bounding box center [461, 314] width 153 height 17
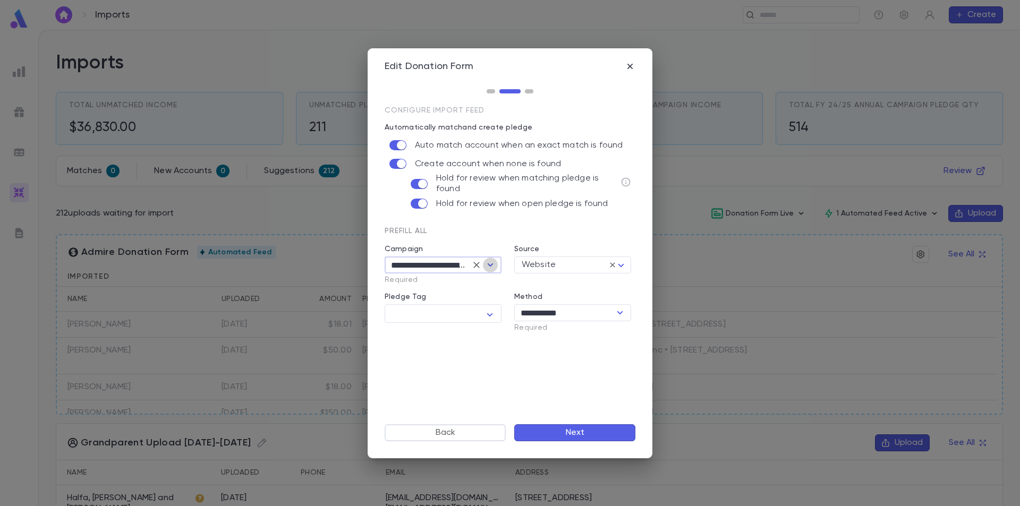
click at [490, 265] on icon "Open" at bounding box center [491, 265] width 6 height 3
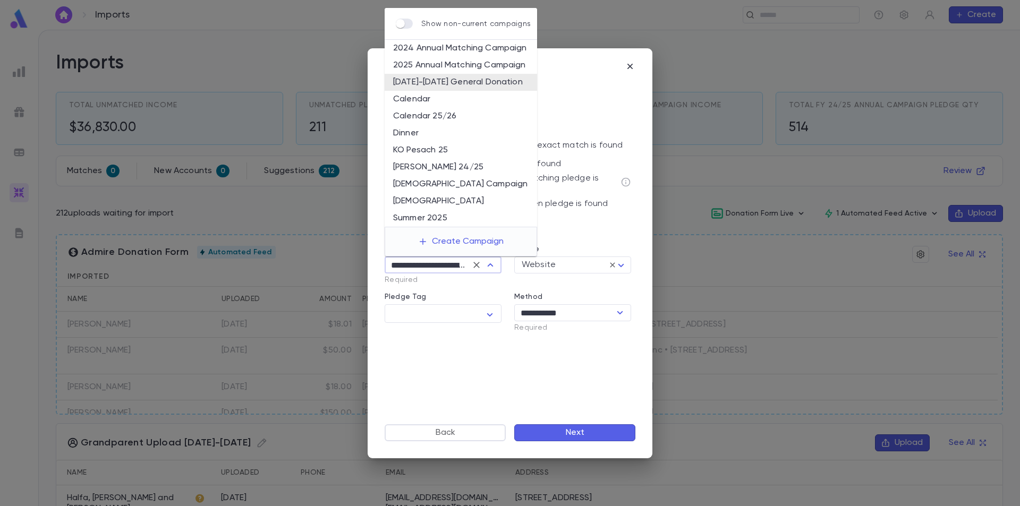
click at [490, 280] on p "Required" at bounding box center [439, 280] width 109 height 9
type input "**********"
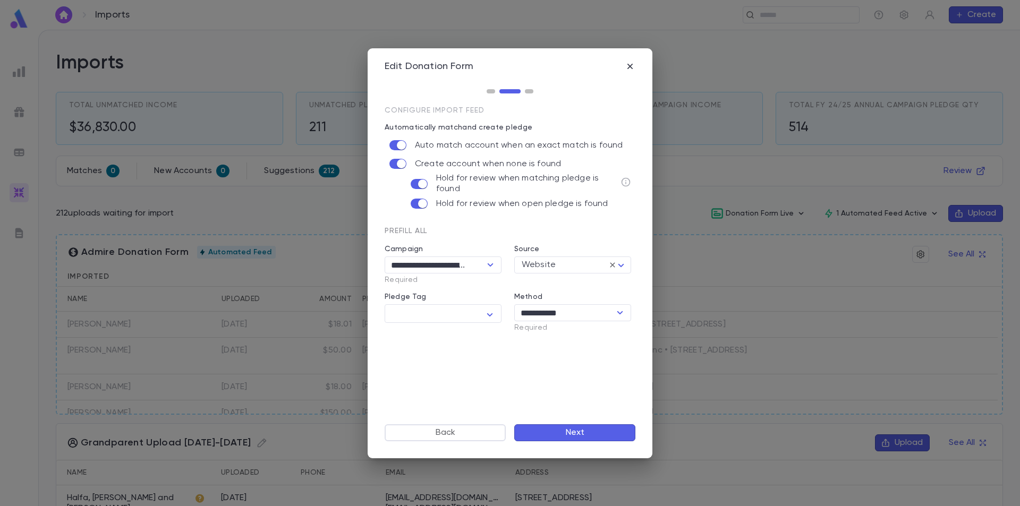
click at [494, 288] on div "Pledge Tag * ​" at bounding box center [437, 308] width 130 height 48
click at [574, 431] on button "Next" at bounding box center [574, 433] width 121 height 17
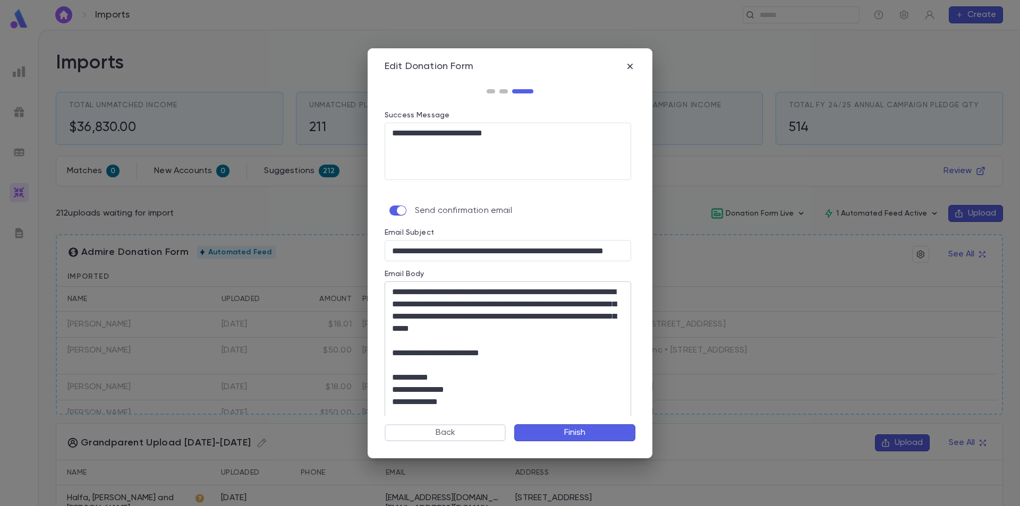
scroll to position [25, 0]
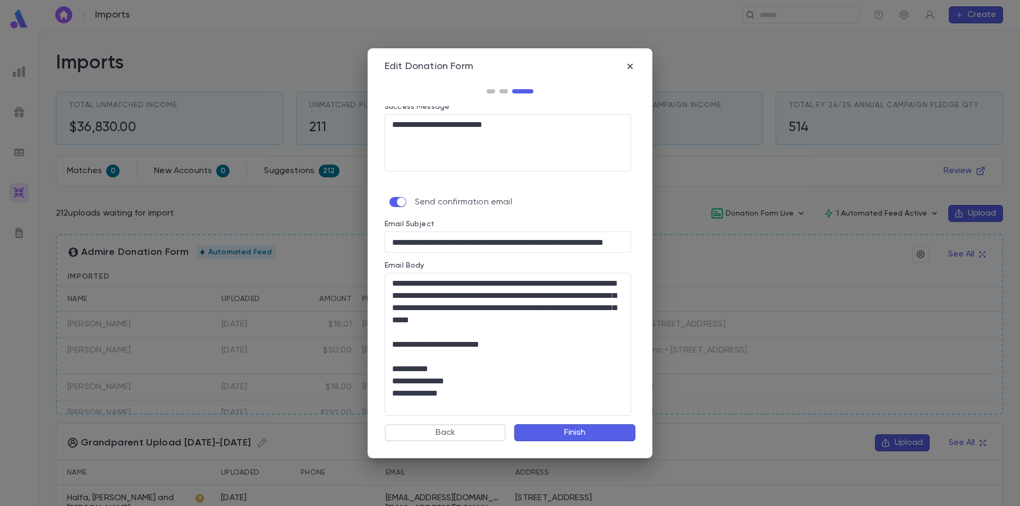
click at [579, 438] on button "Finish" at bounding box center [574, 433] width 121 height 17
